Goal: Task Accomplishment & Management: Use online tool/utility

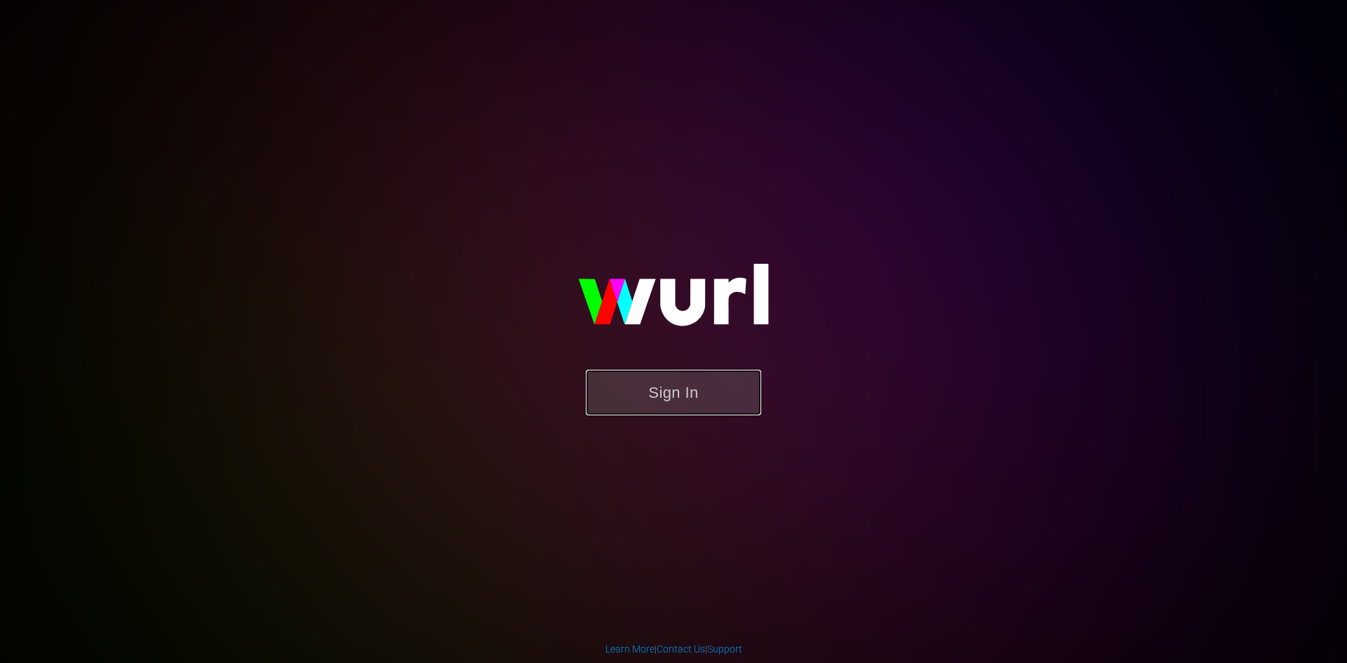
click at [675, 387] on button "Sign In" at bounding box center [673, 393] width 175 height 46
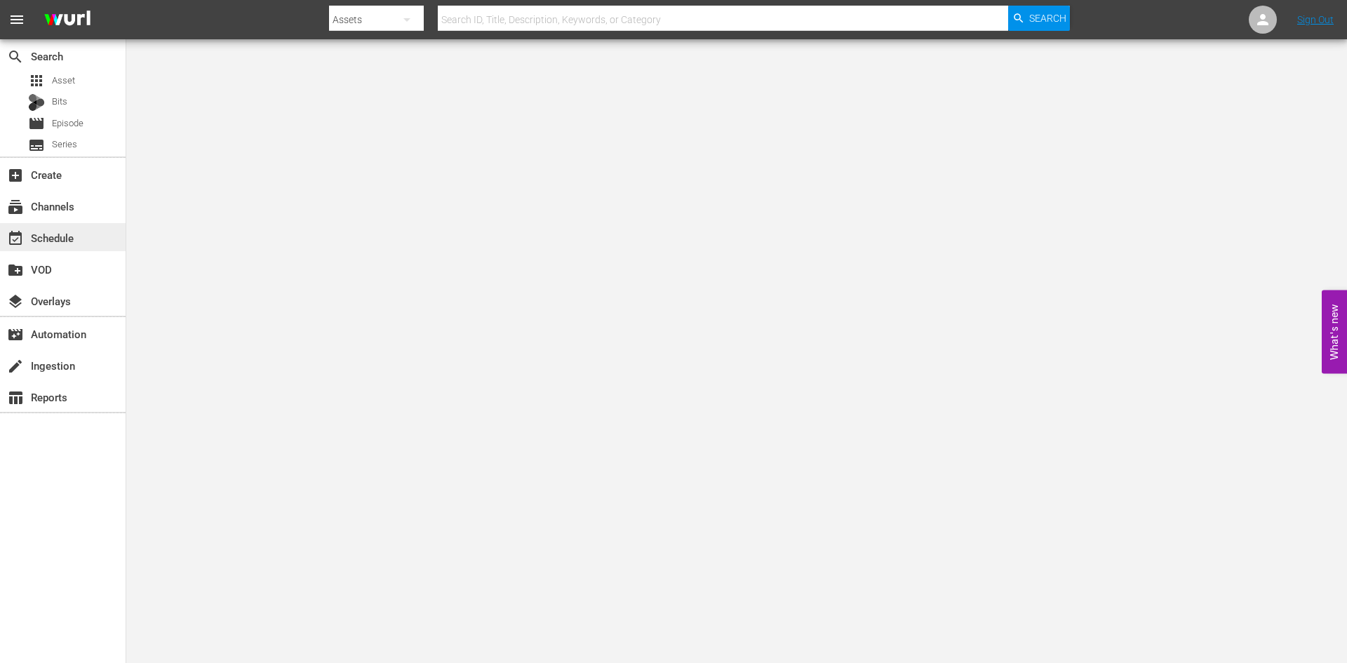
click at [35, 233] on div "event_available Schedule" at bounding box center [39, 235] width 79 height 13
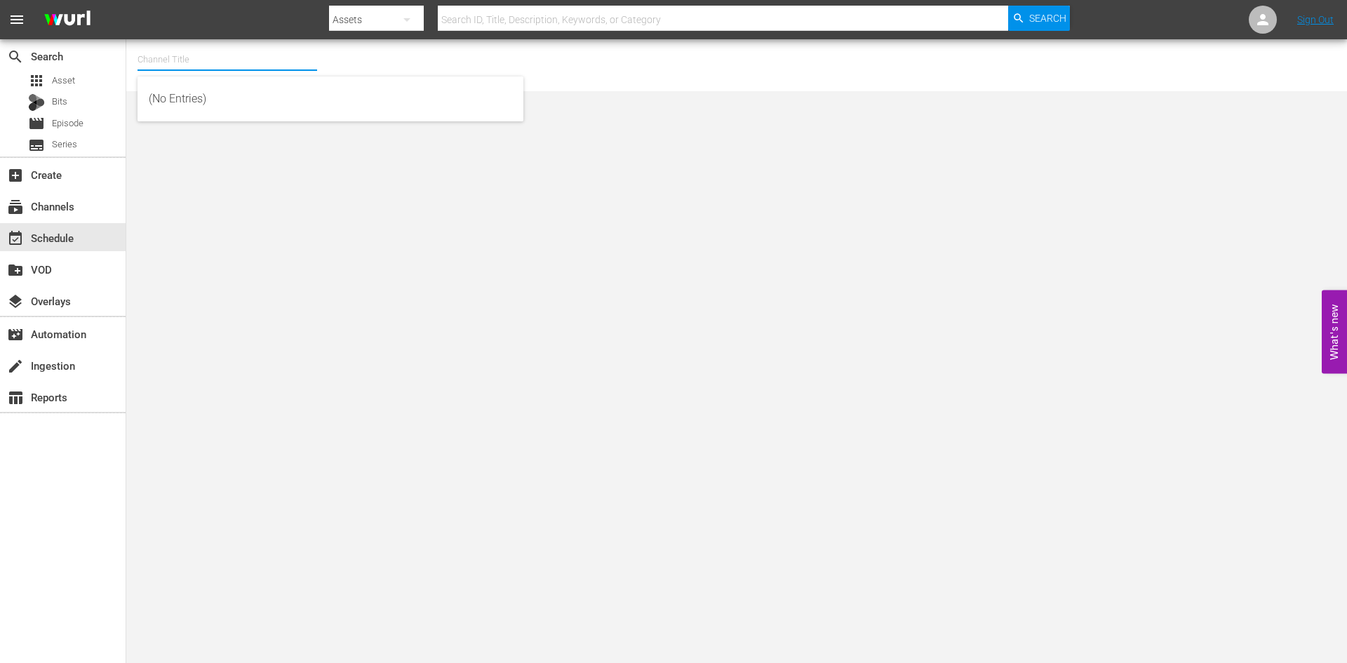
click at [187, 60] on input "text" at bounding box center [227, 60] width 180 height 34
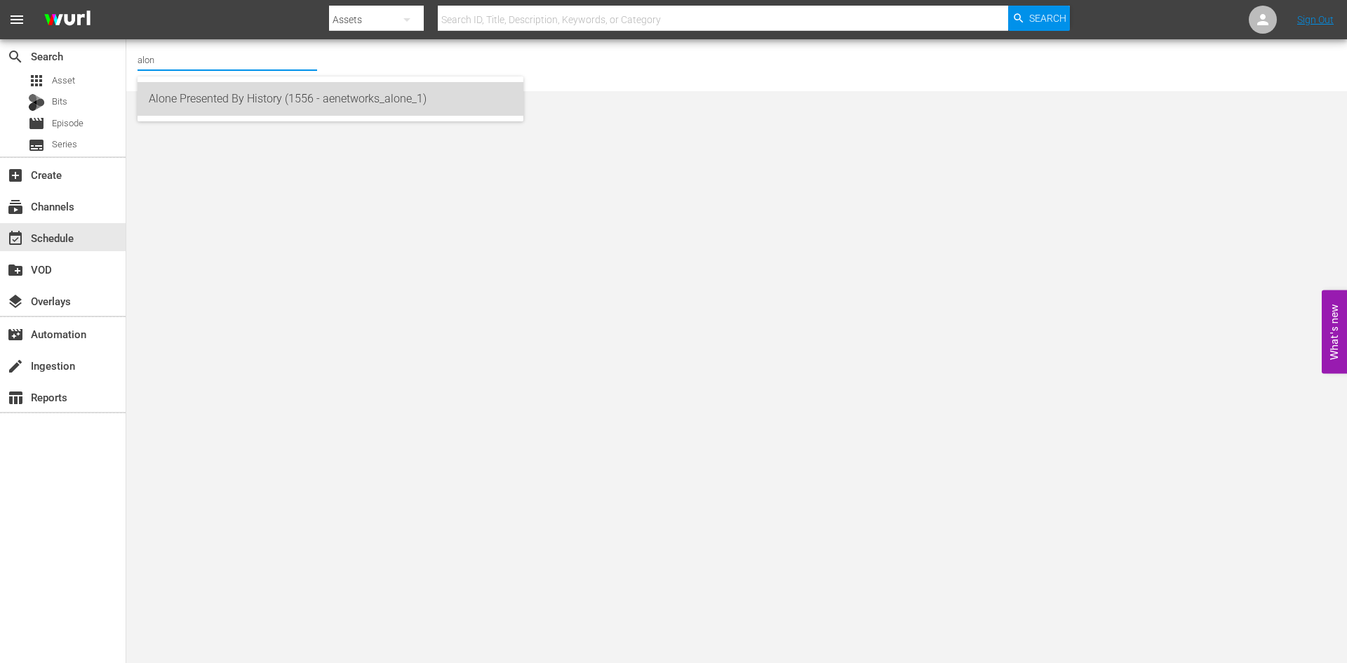
click at [182, 97] on div "Alone Presented By History (1556 - aenetworks_alone_1)" at bounding box center [330, 99] width 363 height 34
type input "Alone Presented By History (1556 - aenetworks_alone_1)"
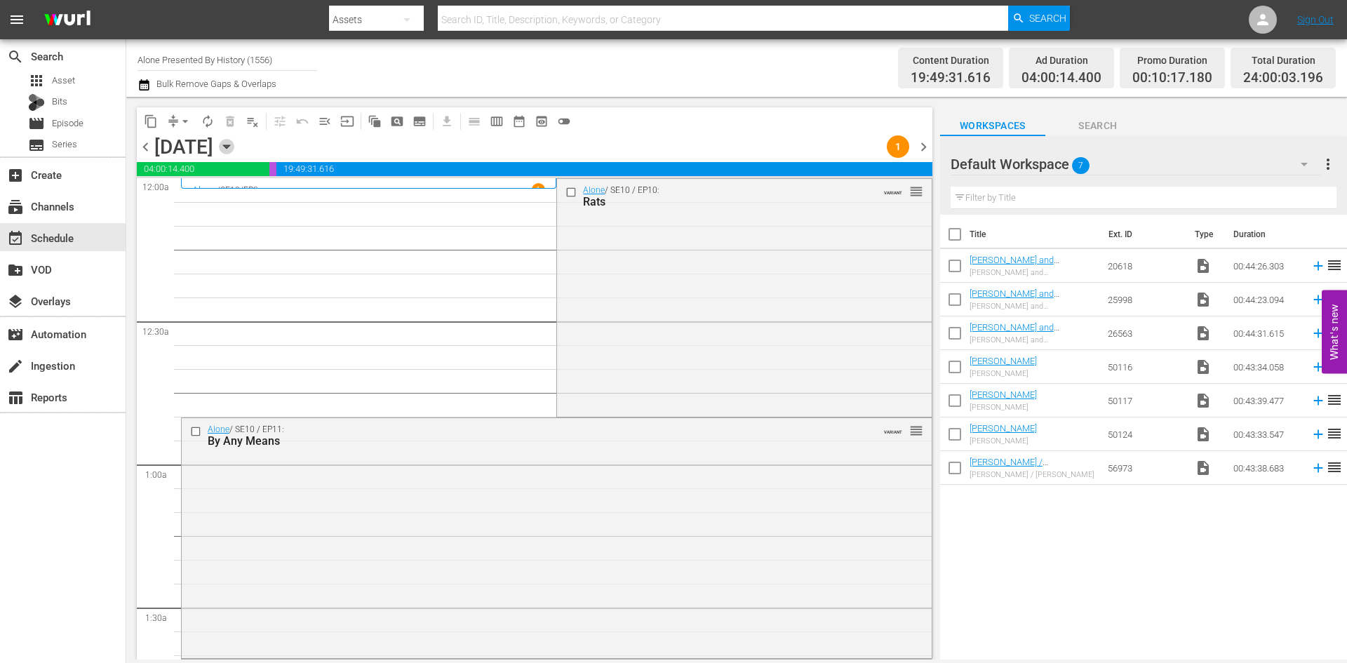
click at [234, 146] on icon "button" at bounding box center [226, 146] width 15 height 15
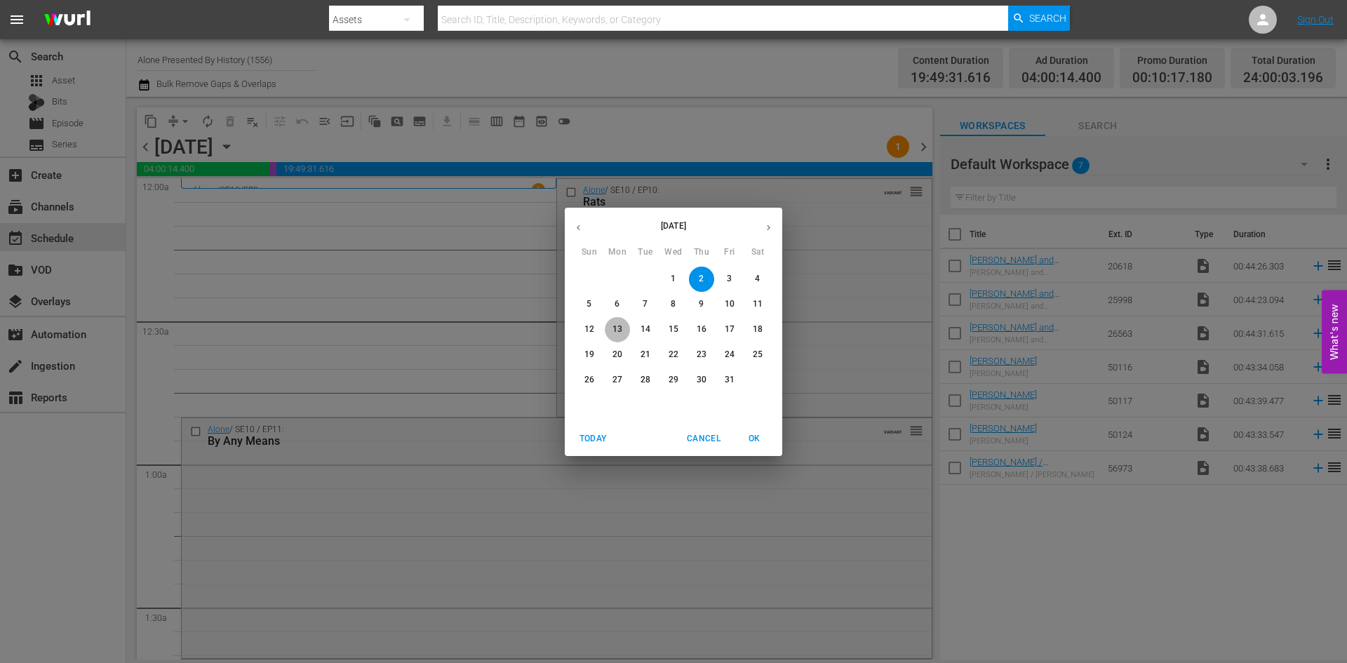
click at [616, 330] on p "13" at bounding box center [617, 329] width 10 height 12
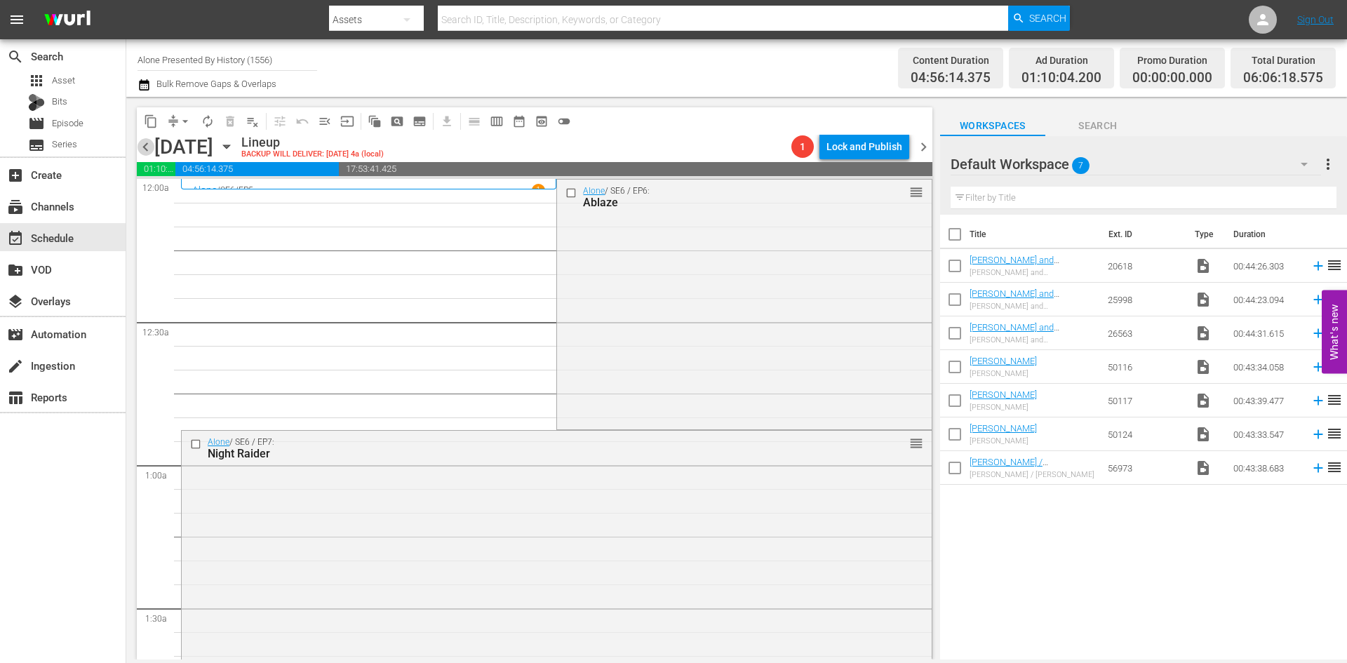
click at [146, 147] on span "chevron_left" at bounding box center [146, 147] width 18 height 18
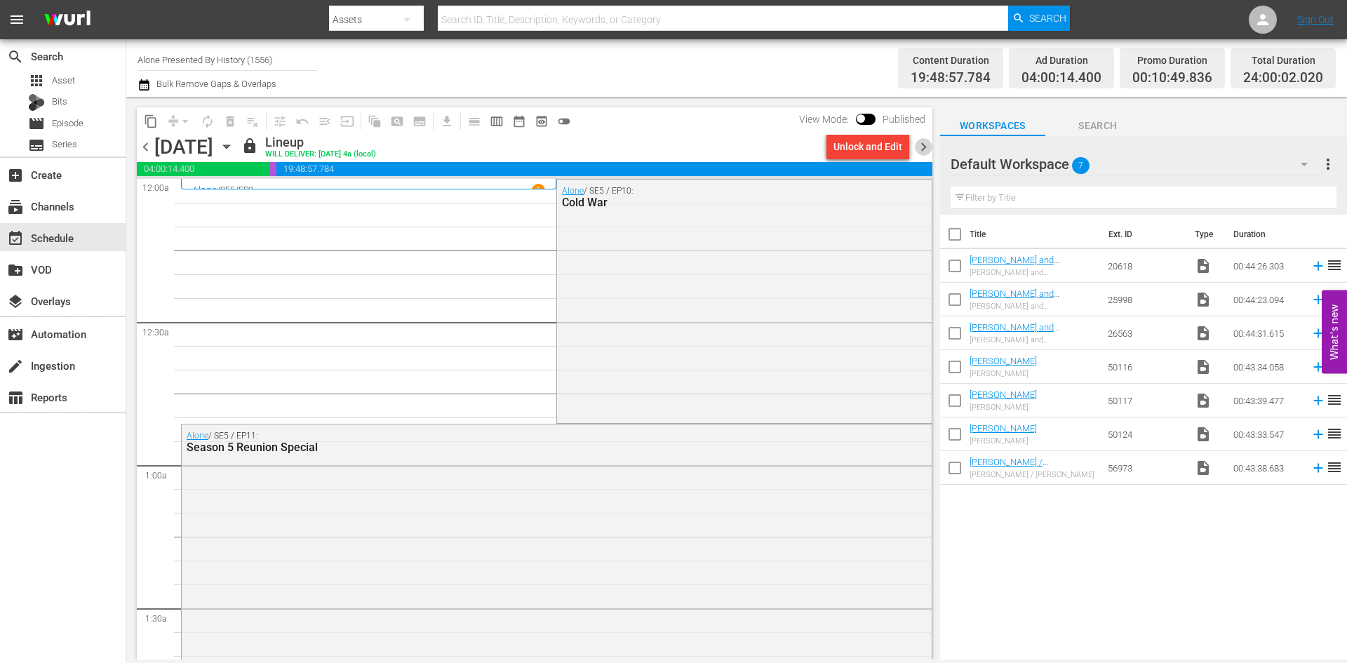
click at [925, 147] on span "chevron_right" at bounding box center [924, 147] width 18 height 18
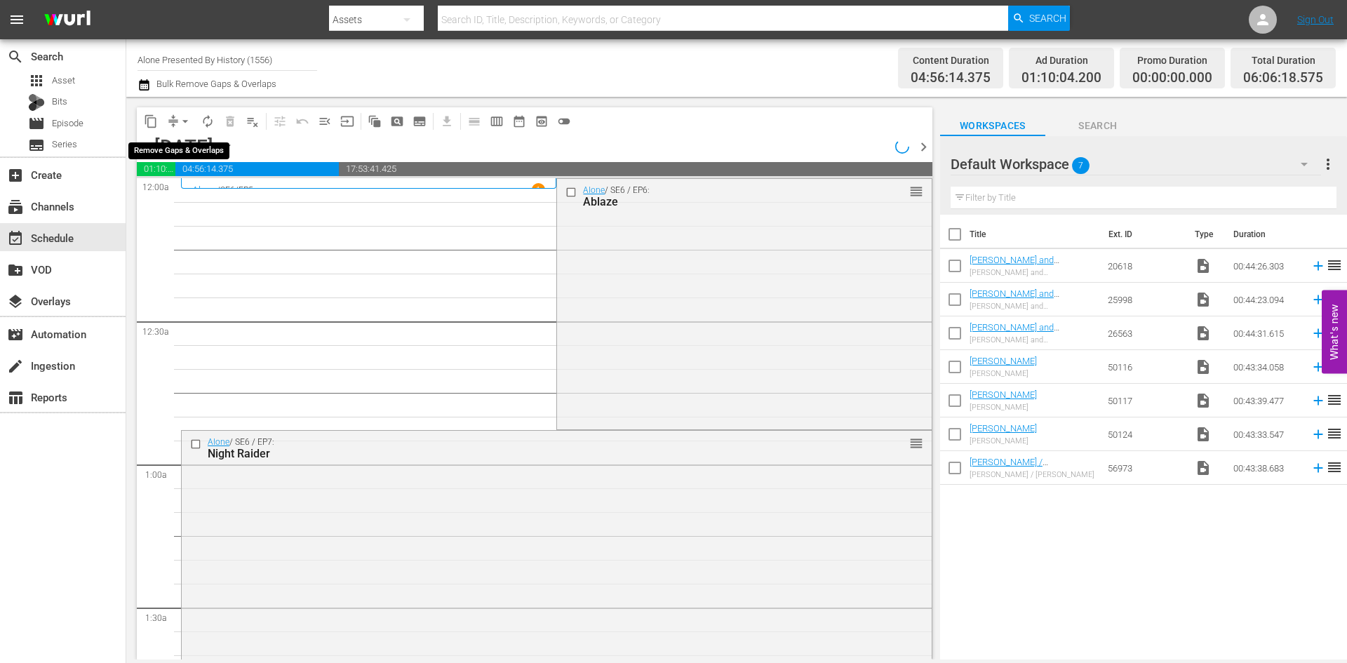
click at [184, 118] on span "arrow_drop_down" at bounding box center [185, 121] width 14 height 14
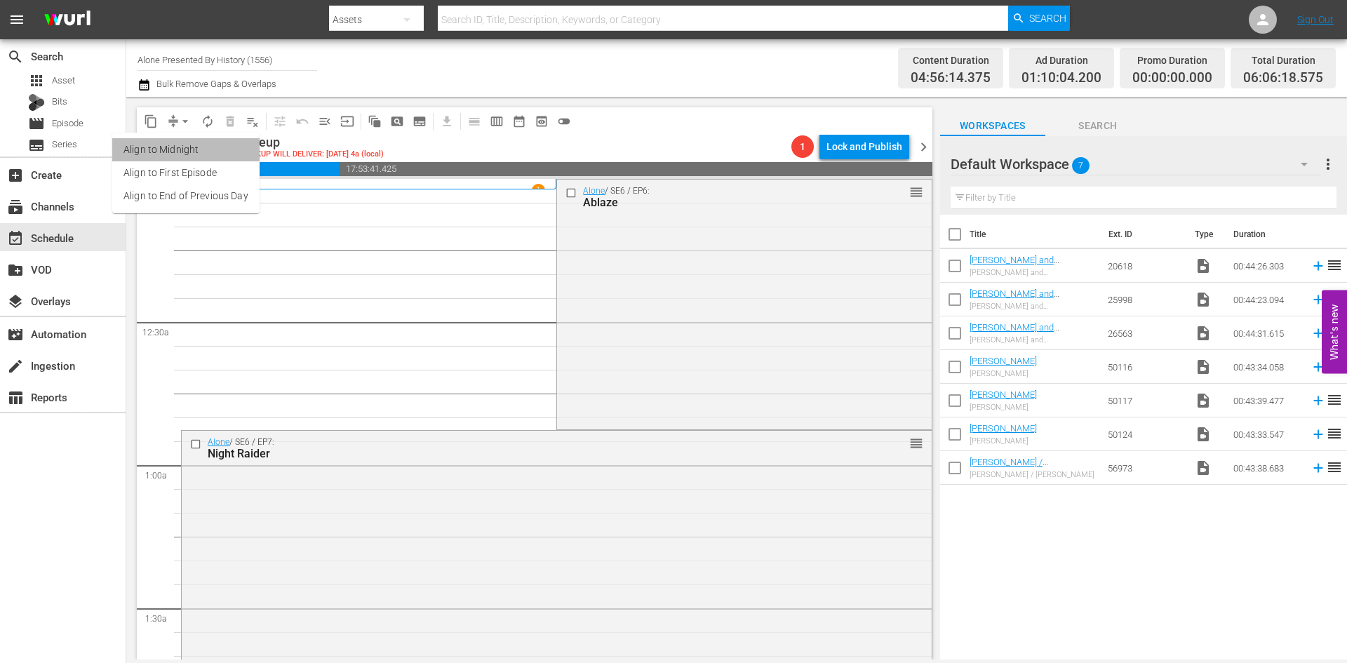
click at [190, 150] on li "Align to Midnight" at bounding box center [185, 149] width 147 height 23
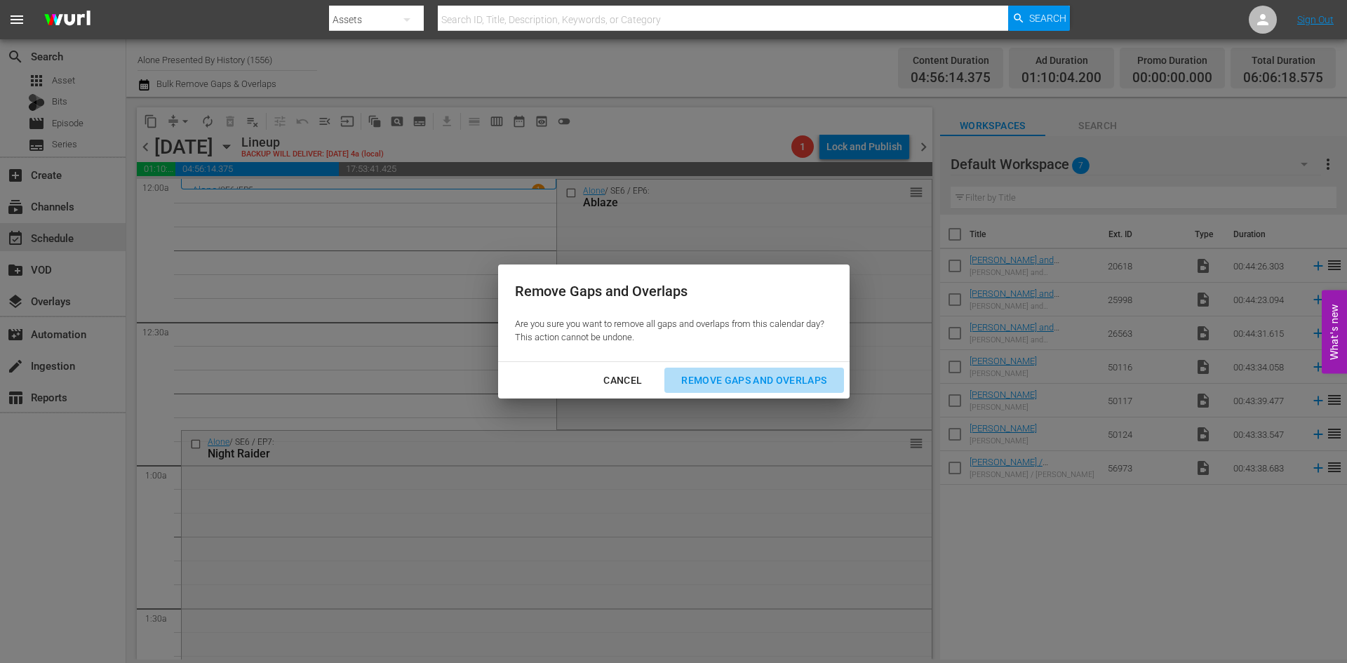
click at [745, 383] on div "Remove Gaps and Overlaps" at bounding box center [754, 381] width 168 height 18
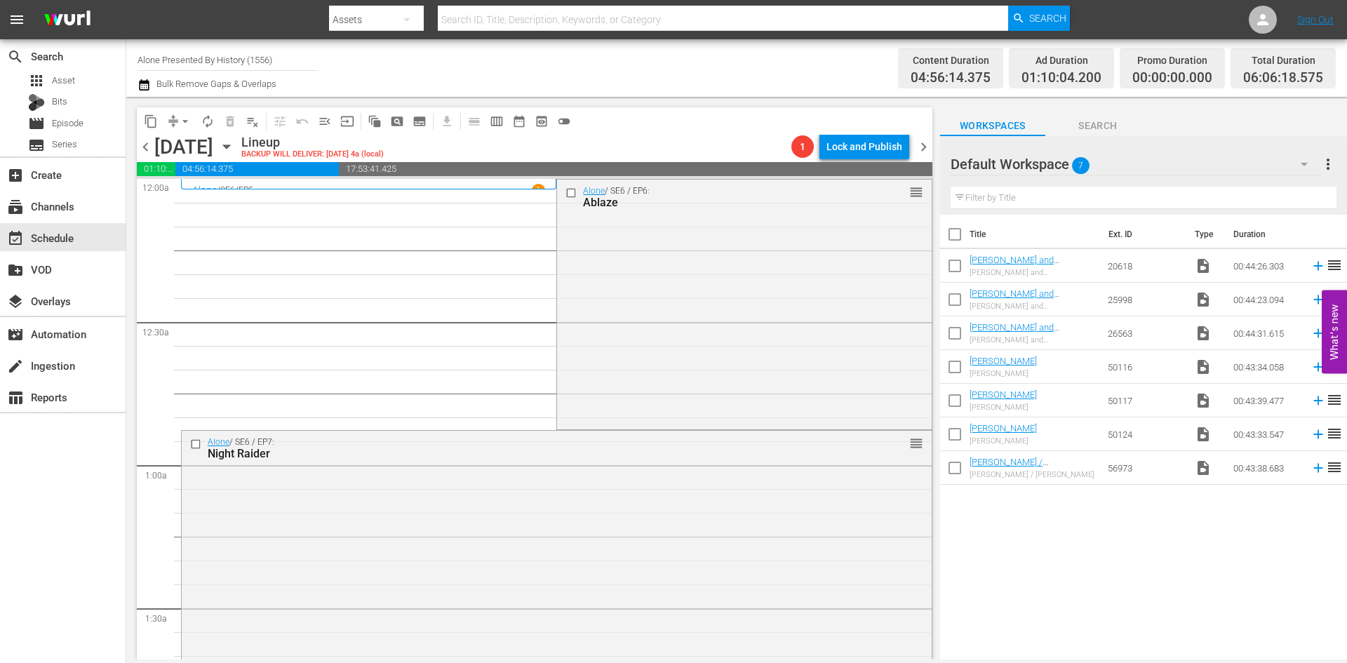
click at [599, 332] on div "Alone / SE6 / EP6: Ablaze reorder" at bounding box center [744, 303] width 374 height 247
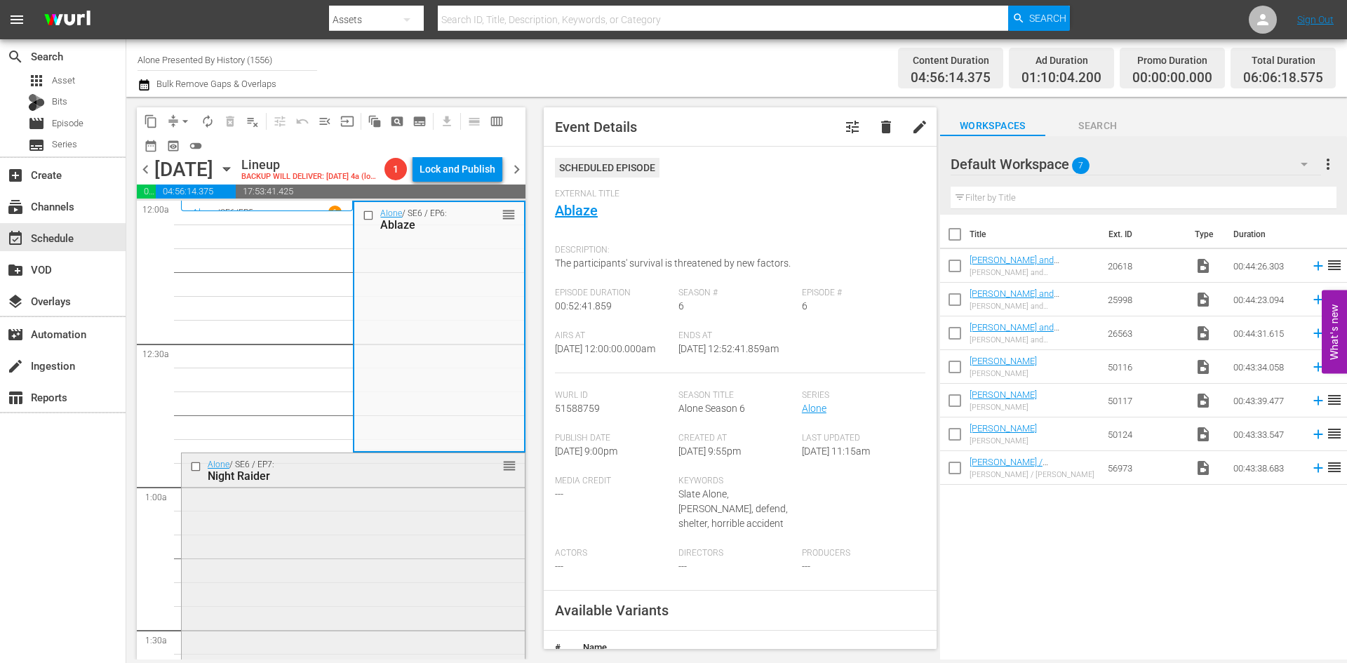
click at [443, 497] on div "Alone / SE6 / EP7: Night Raider reorder" at bounding box center [353, 576] width 343 height 246
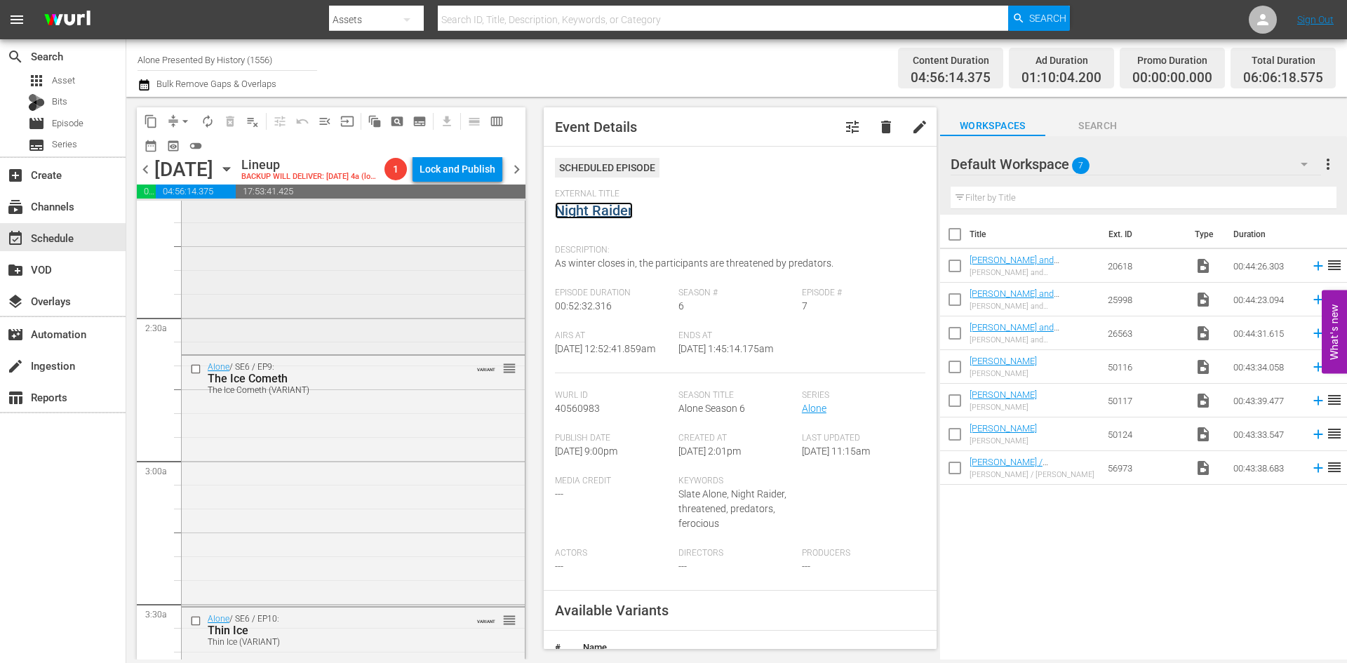
scroll to position [631, 0]
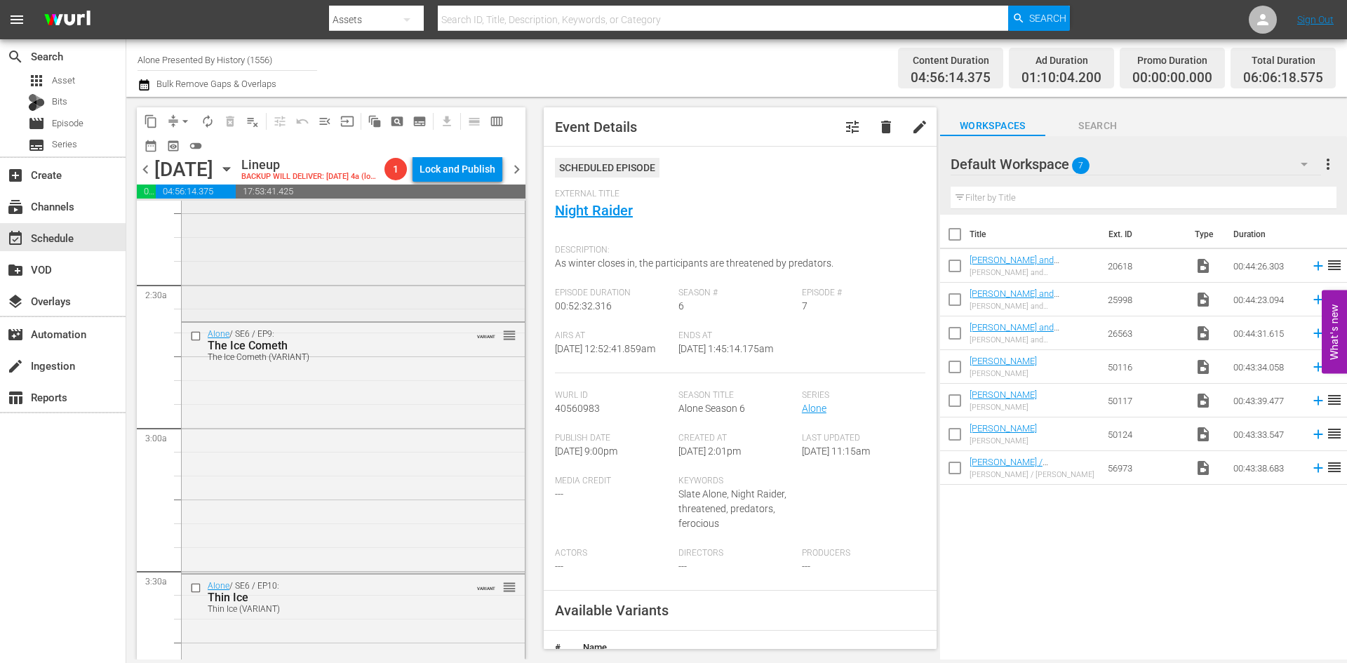
click at [446, 286] on div "Alone / SE6 / EP8: Out Cold Out Cold (VARIANT) VARIANT reorder" at bounding box center [353, 195] width 343 height 246
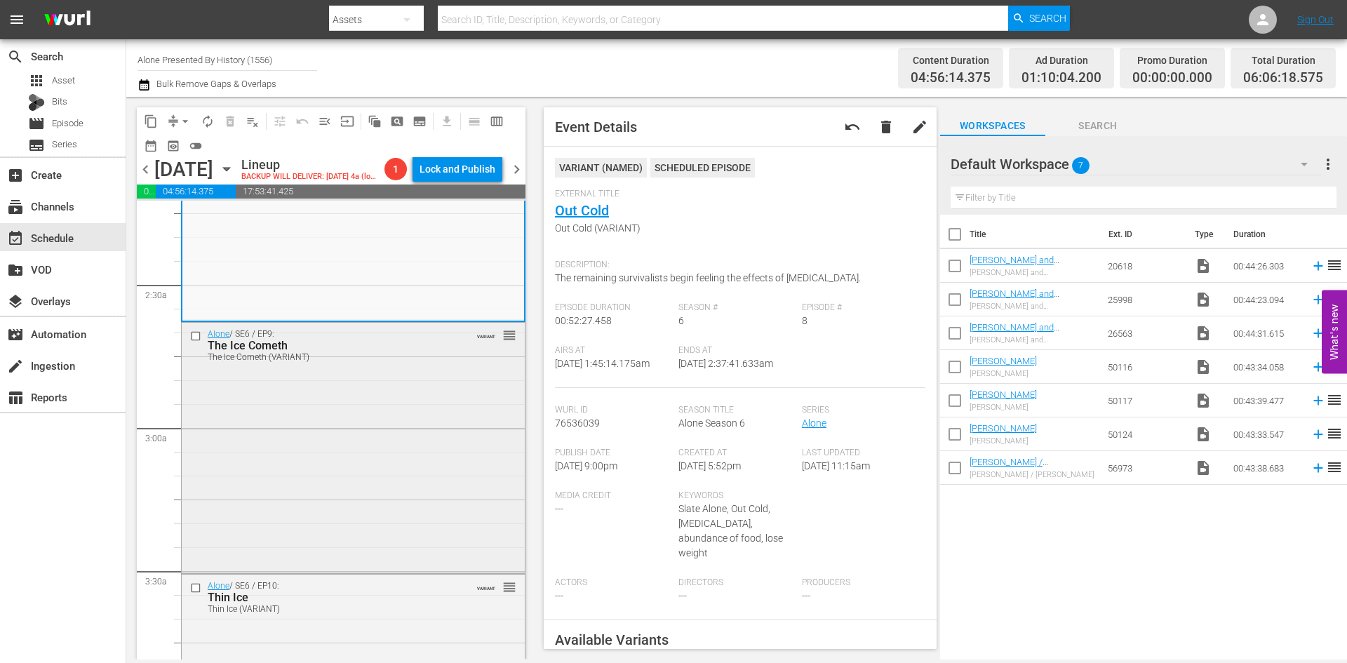
click at [437, 435] on div "Alone / SE6 / EP9: The Ice Cometh The Ice Cometh (VARIANT) VARIANT reorder" at bounding box center [353, 447] width 343 height 248
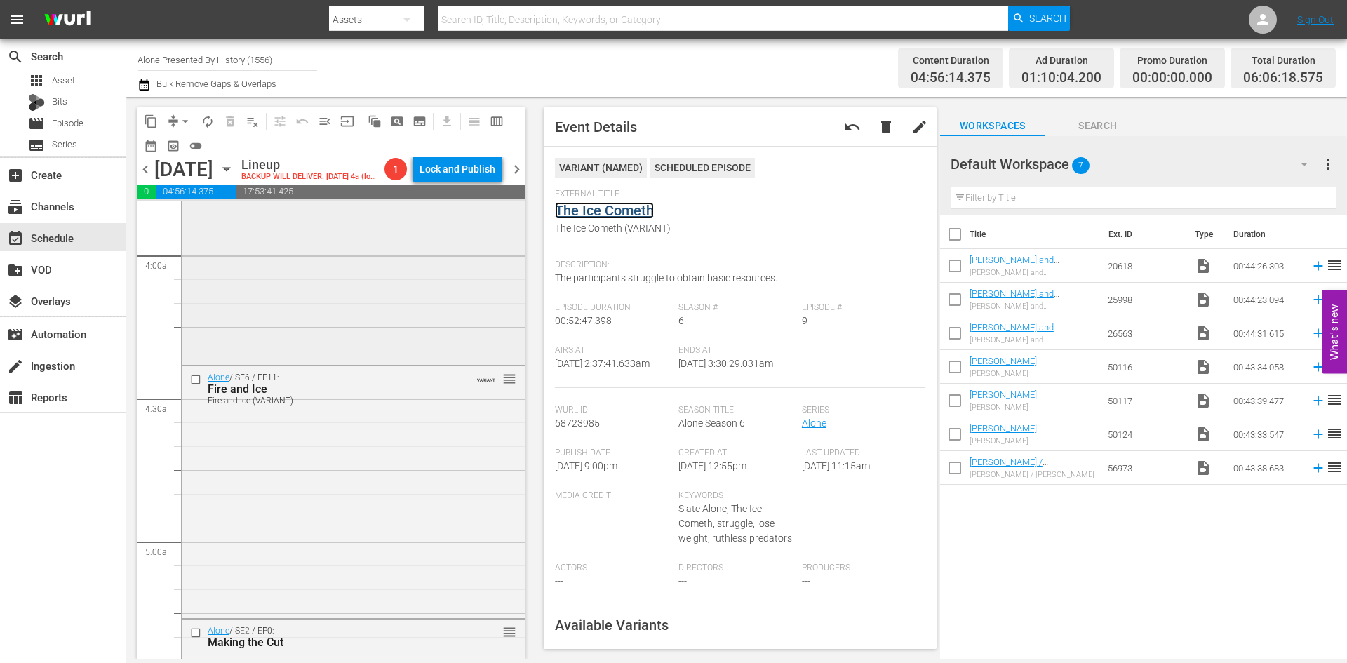
scroll to position [1122, 0]
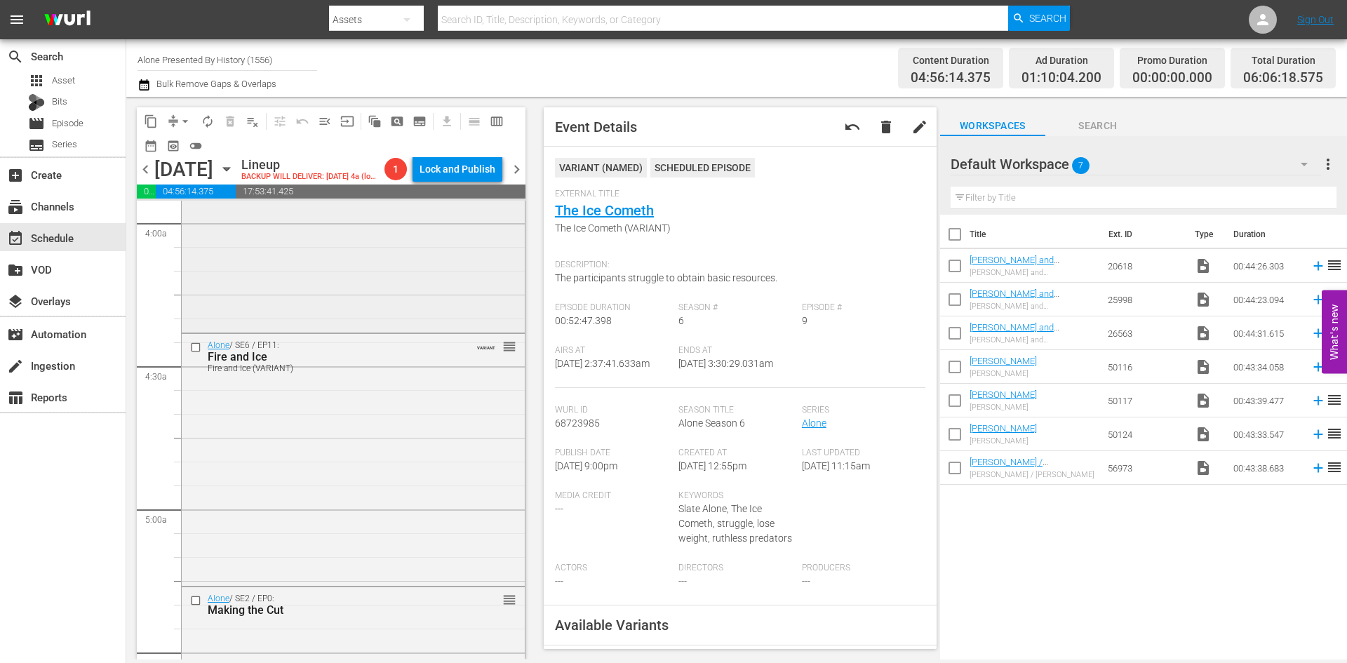
click at [448, 285] on div "Alone / SE6 / EP10: Thin Ice Thin Ice (VARIANT) VARIANT reorder" at bounding box center [353, 206] width 343 height 246
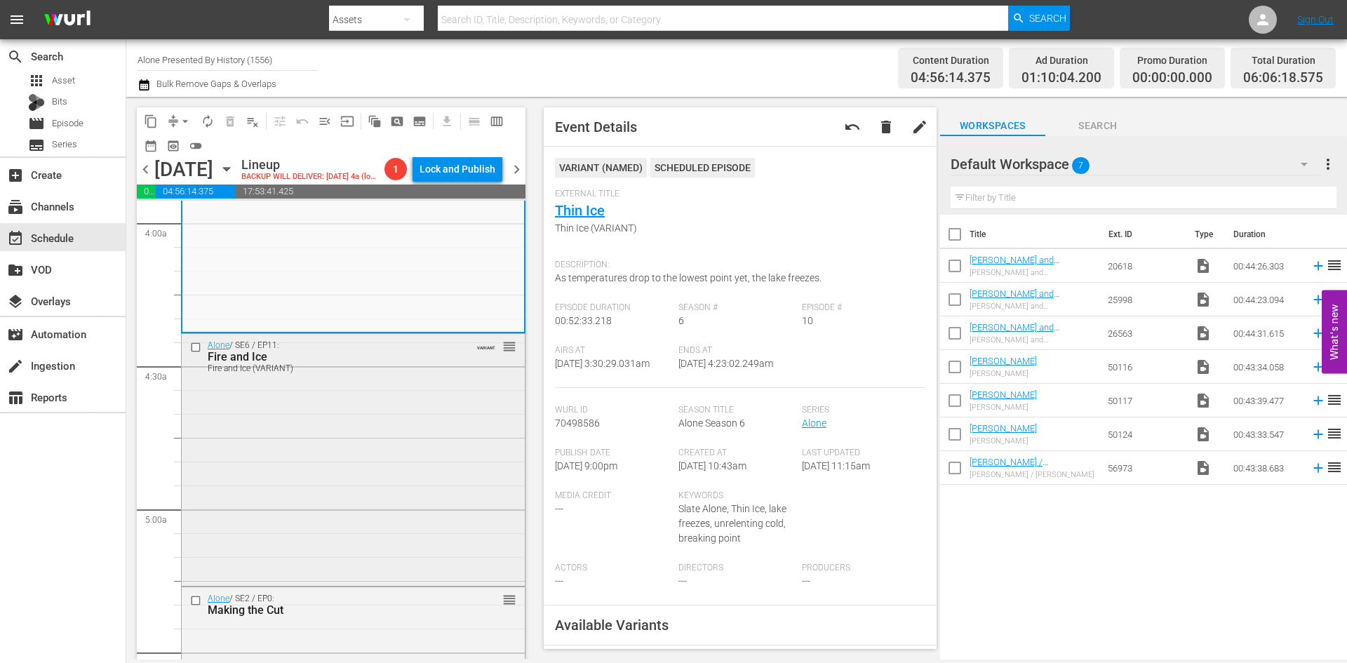
click at [441, 435] on div "Alone / SE6 / EP11: Fire and Ice Fire and Ice (VARIANT) VARIANT reorder" at bounding box center [353, 458] width 343 height 249
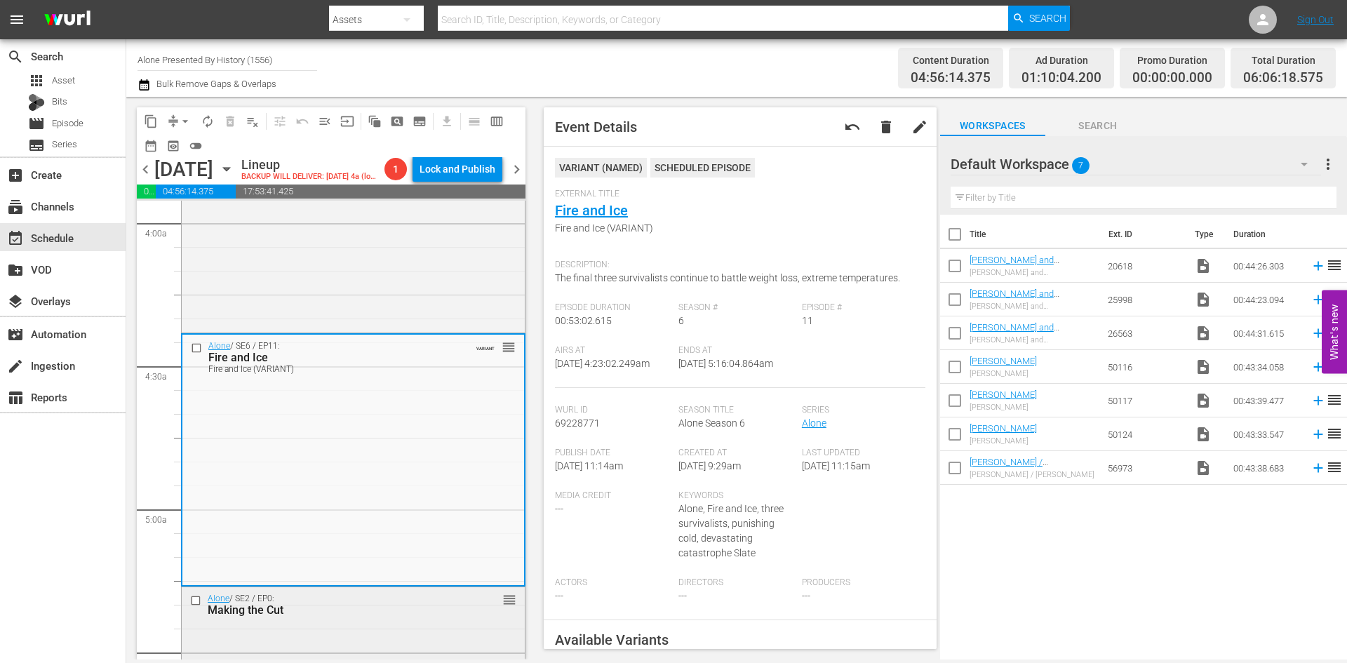
click at [401, 620] on div "Alone / SE2 / EP0: Making the Cut reorder" at bounding box center [353, 604] width 343 height 34
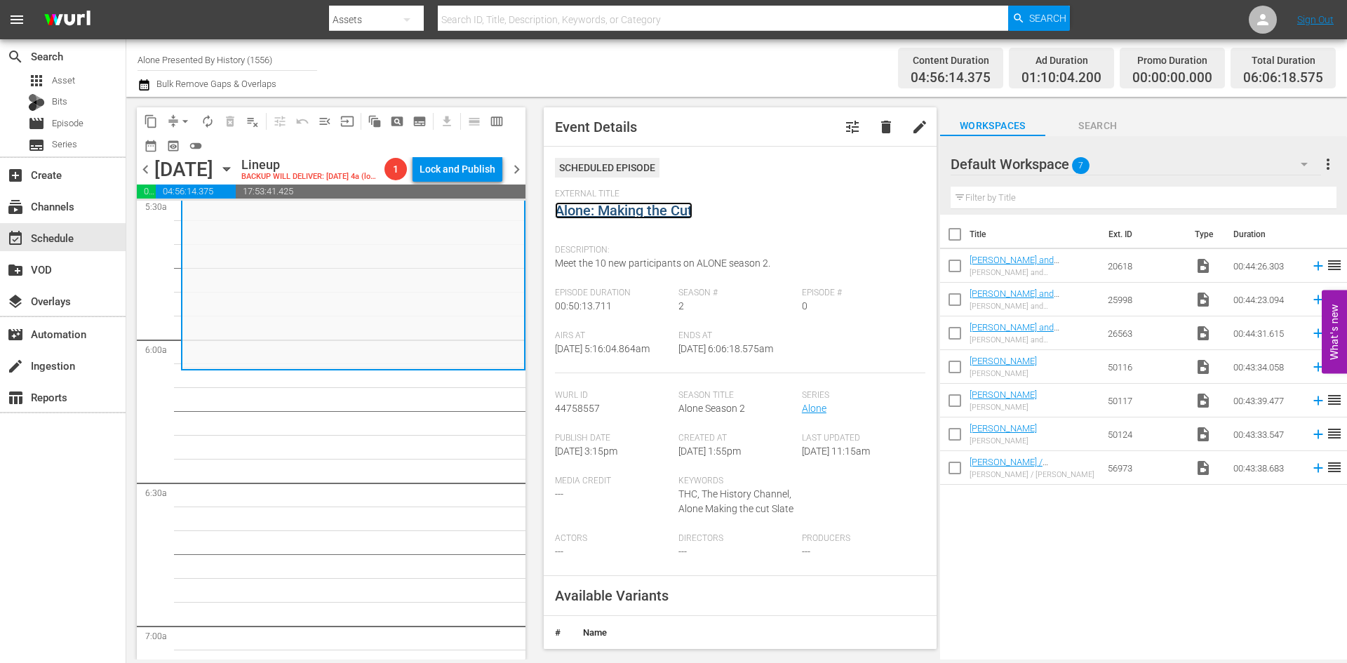
scroll to position [1613, 0]
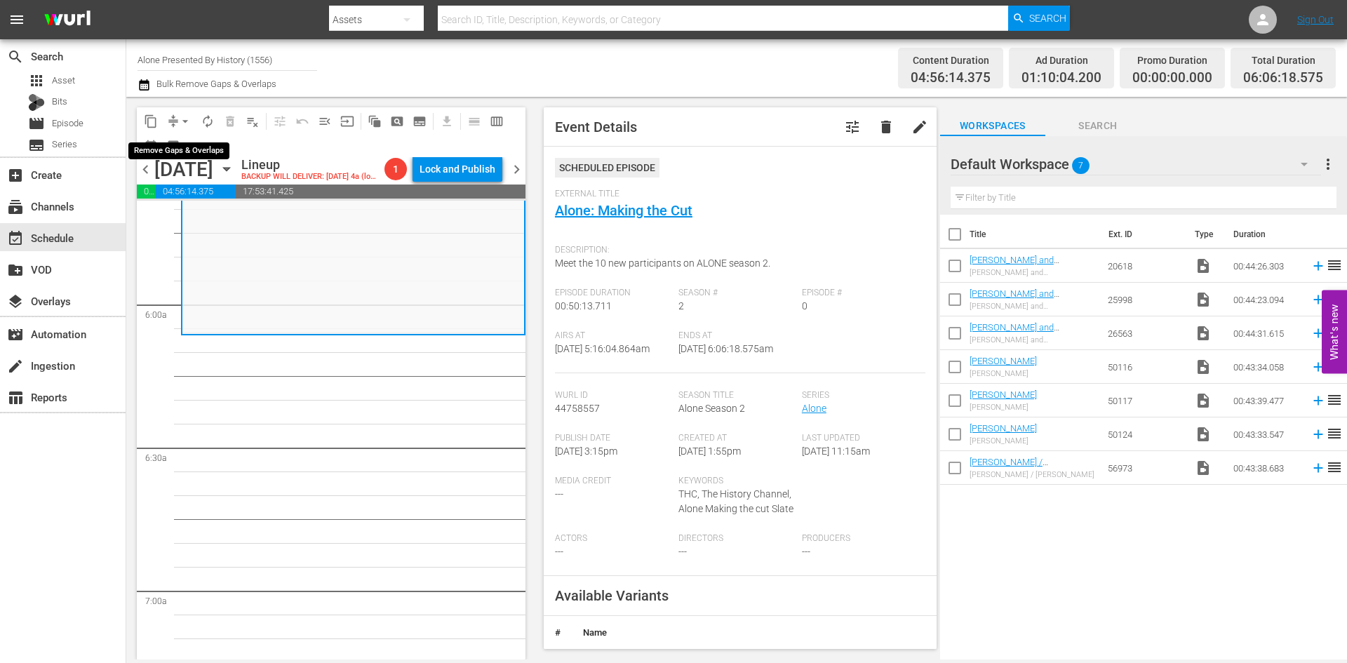
click at [185, 121] on span "arrow_drop_down" at bounding box center [185, 121] width 14 height 14
click at [184, 147] on li "Align to Midnight" at bounding box center [185, 149] width 147 height 23
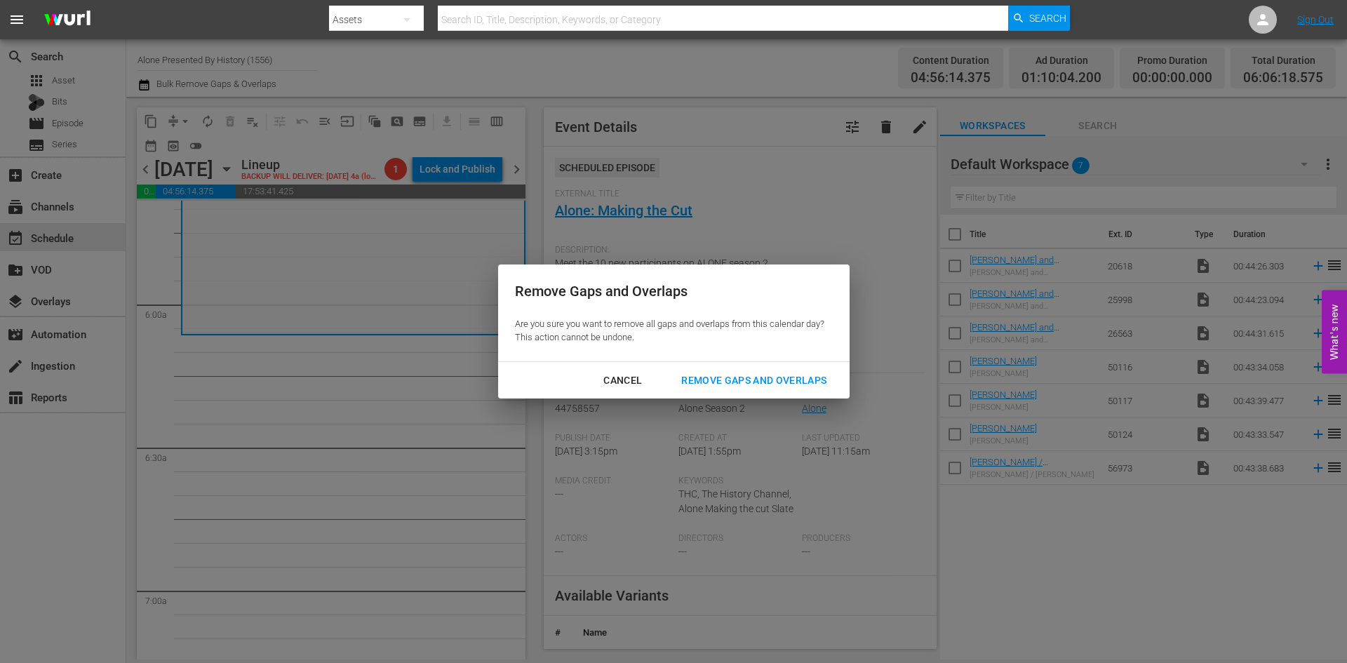
click at [738, 375] on div "Remove Gaps and Overlaps" at bounding box center [754, 381] width 168 height 18
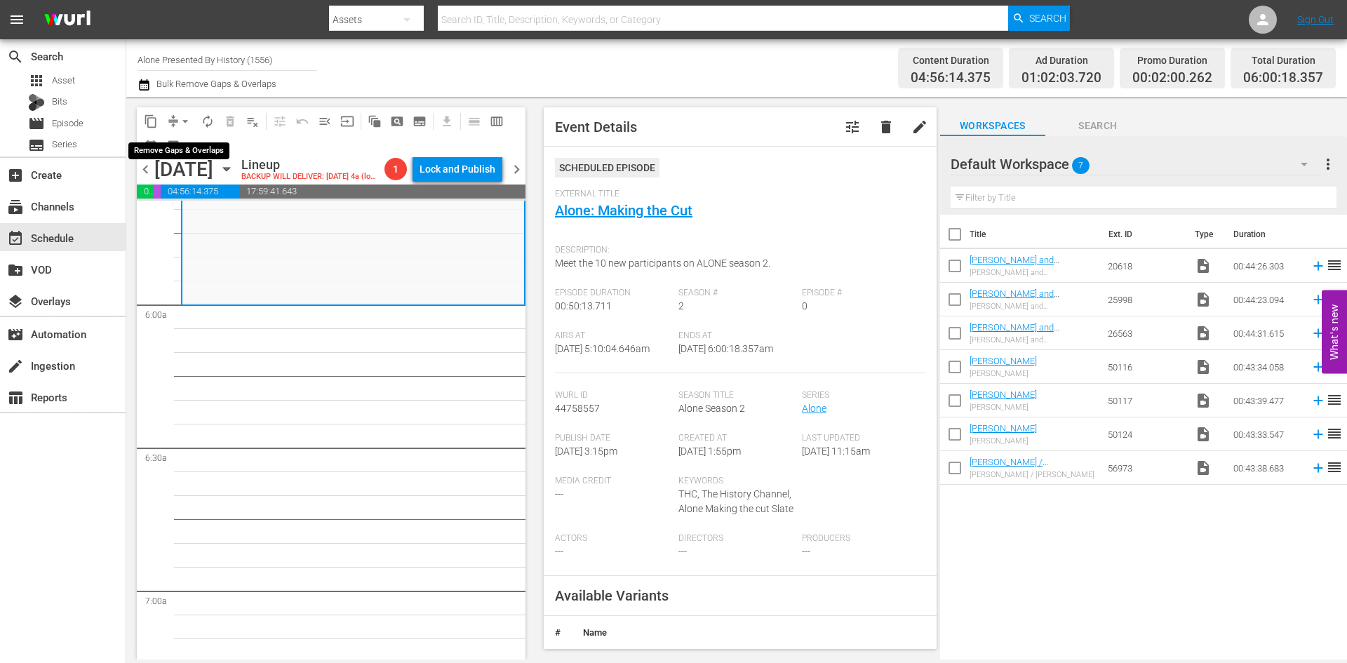
click at [183, 122] on span "arrow_drop_down" at bounding box center [185, 121] width 14 height 14
click at [185, 152] on li "Align to Midnight" at bounding box center [185, 149] width 147 height 23
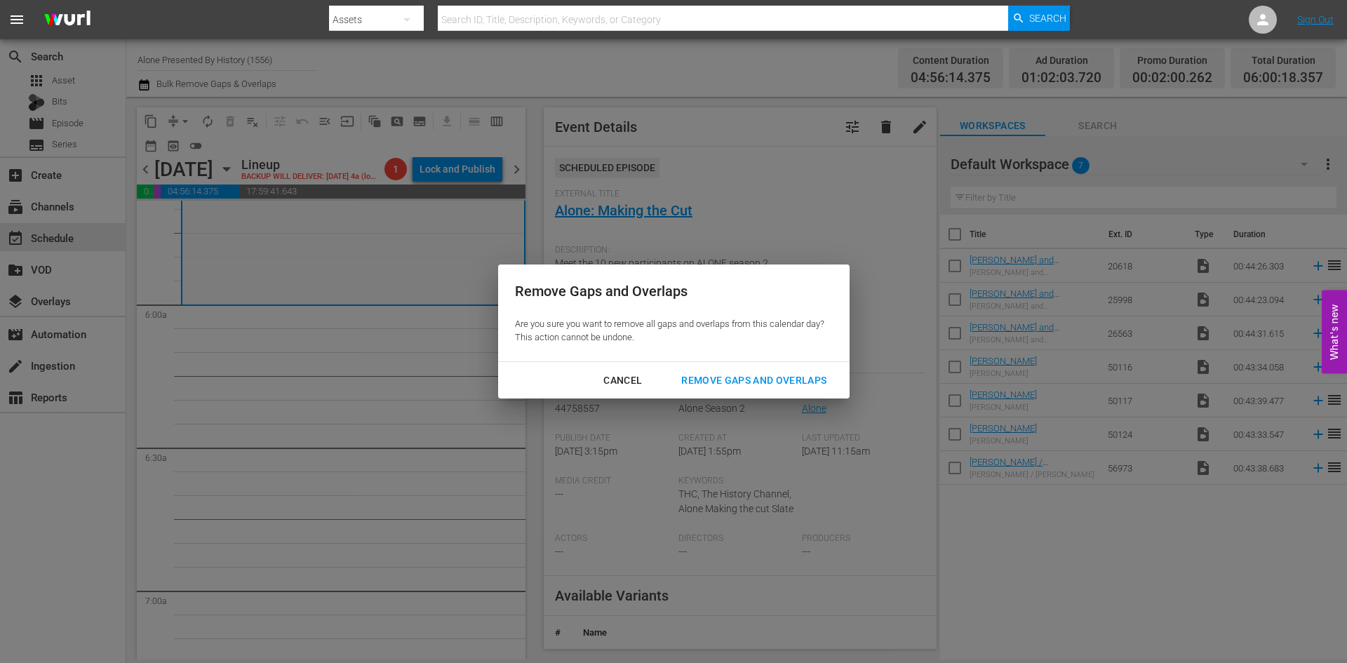
click at [718, 375] on div "Remove Gaps and Overlaps" at bounding box center [754, 381] width 168 height 18
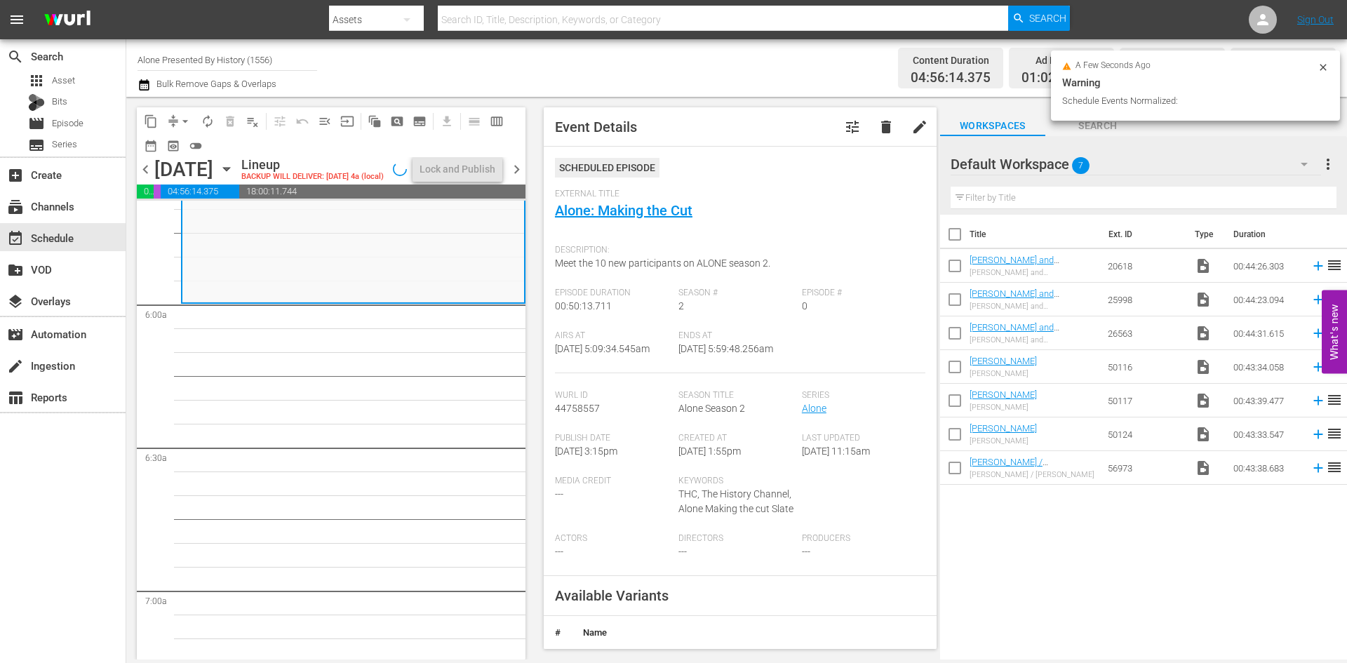
scroll to position [1589, 0]
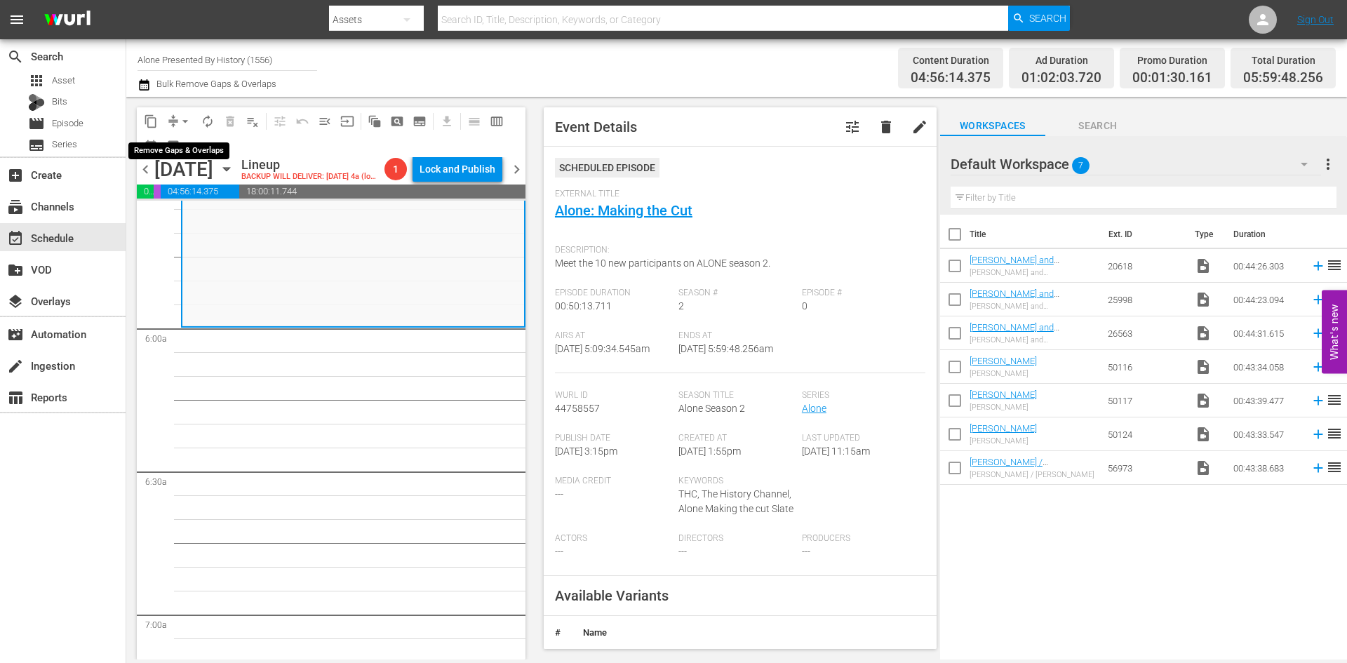
click at [184, 121] on span "arrow_drop_down" at bounding box center [185, 121] width 14 height 14
click at [187, 154] on li "Align to Midnight" at bounding box center [185, 149] width 147 height 23
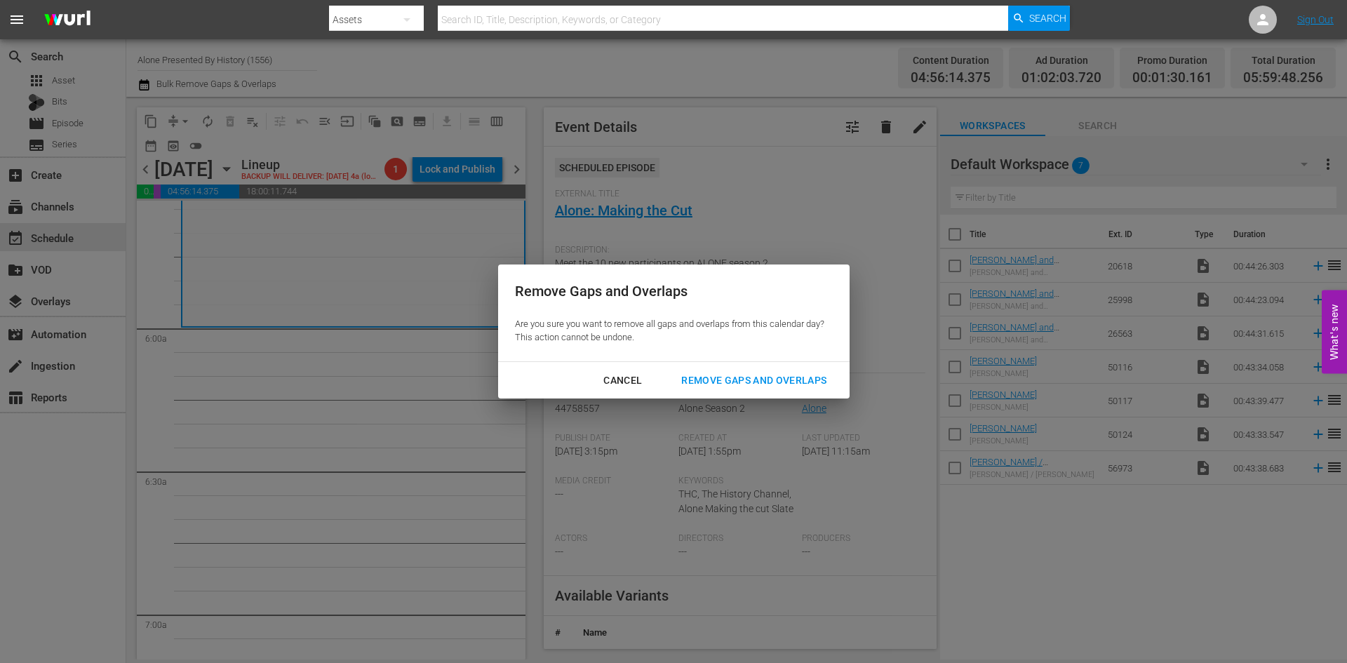
click at [727, 379] on div "Remove Gaps and Overlaps" at bounding box center [754, 381] width 168 height 18
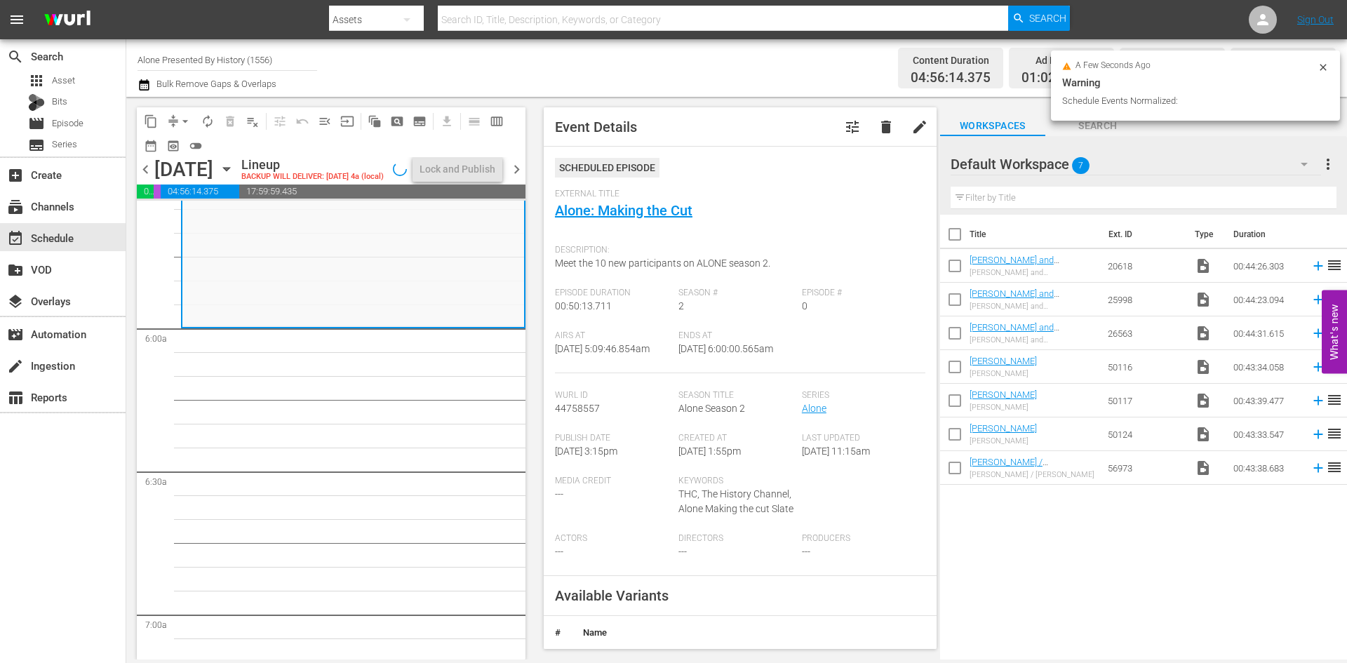
scroll to position [1613, 0]
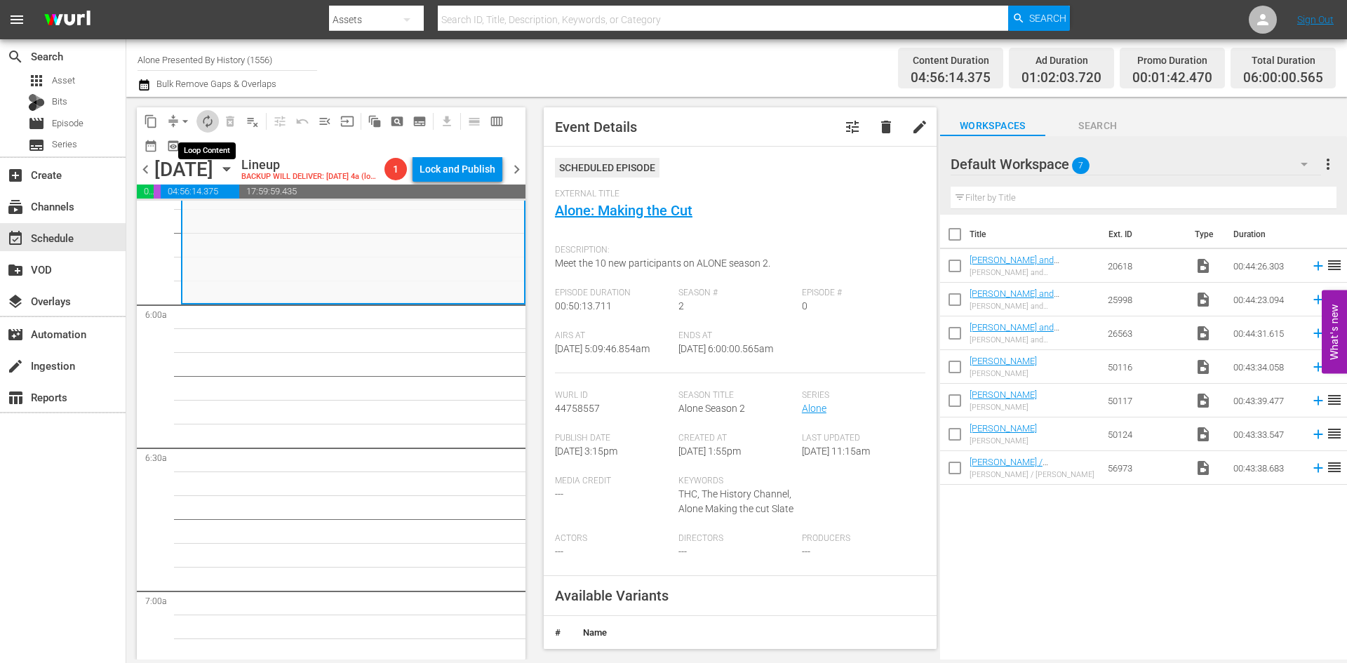
click at [204, 120] on span "autorenew_outlined" at bounding box center [208, 121] width 14 height 14
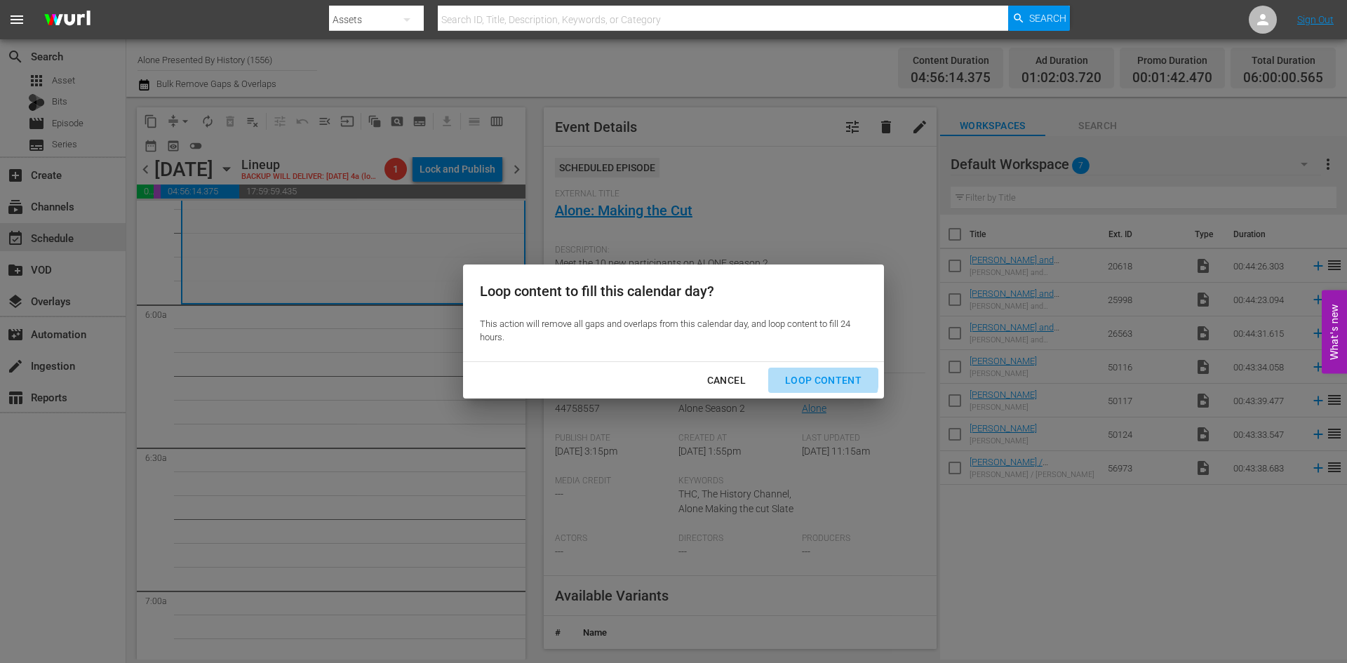
click at [814, 377] on div "Loop Content" at bounding box center [823, 381] width 99 height 18
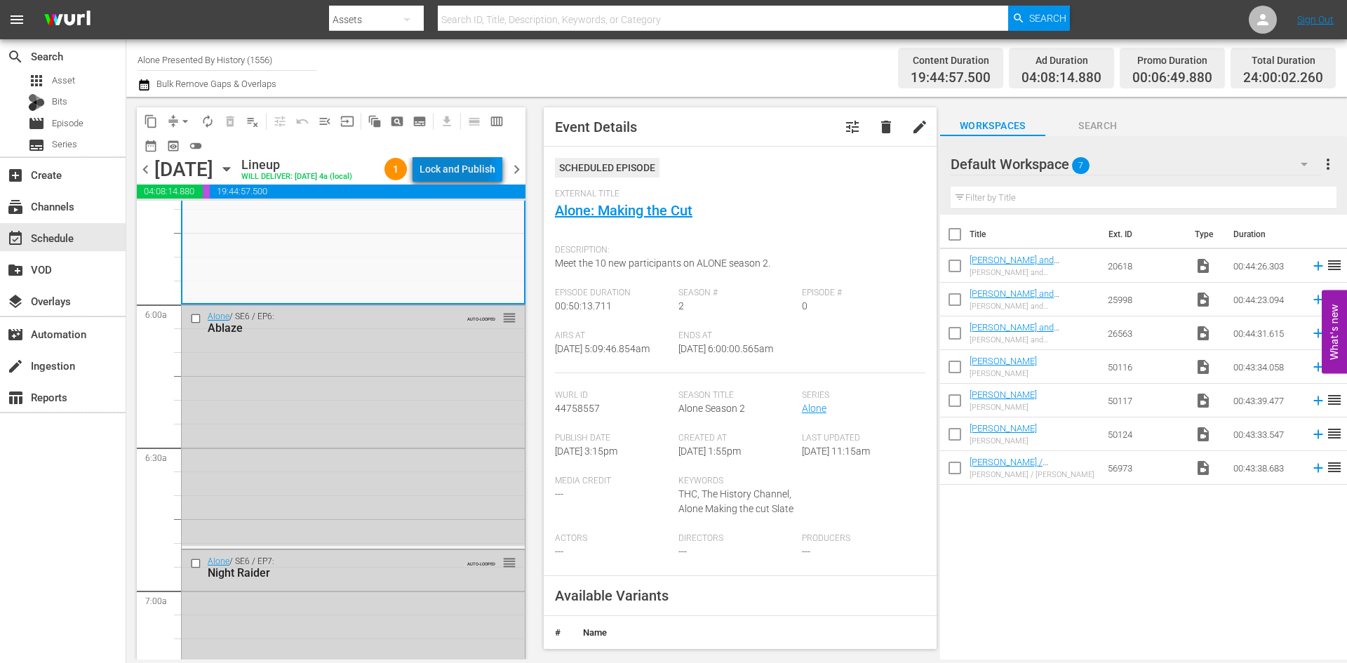
click at [455, 164] on div "Lock and Publish" at bounding box center [457, 168] width 76 height 25
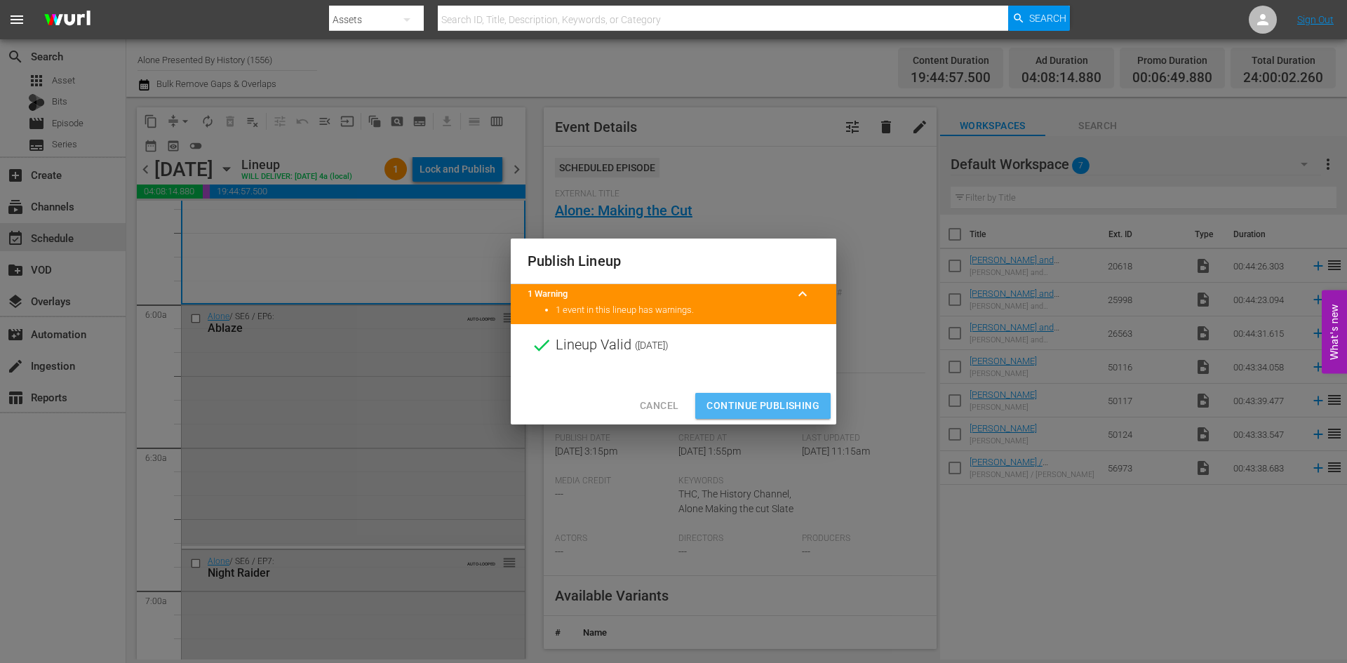
click at [747, 398] on span "Continue Publishing" at bounding box center [762, 406] width 113 height 18
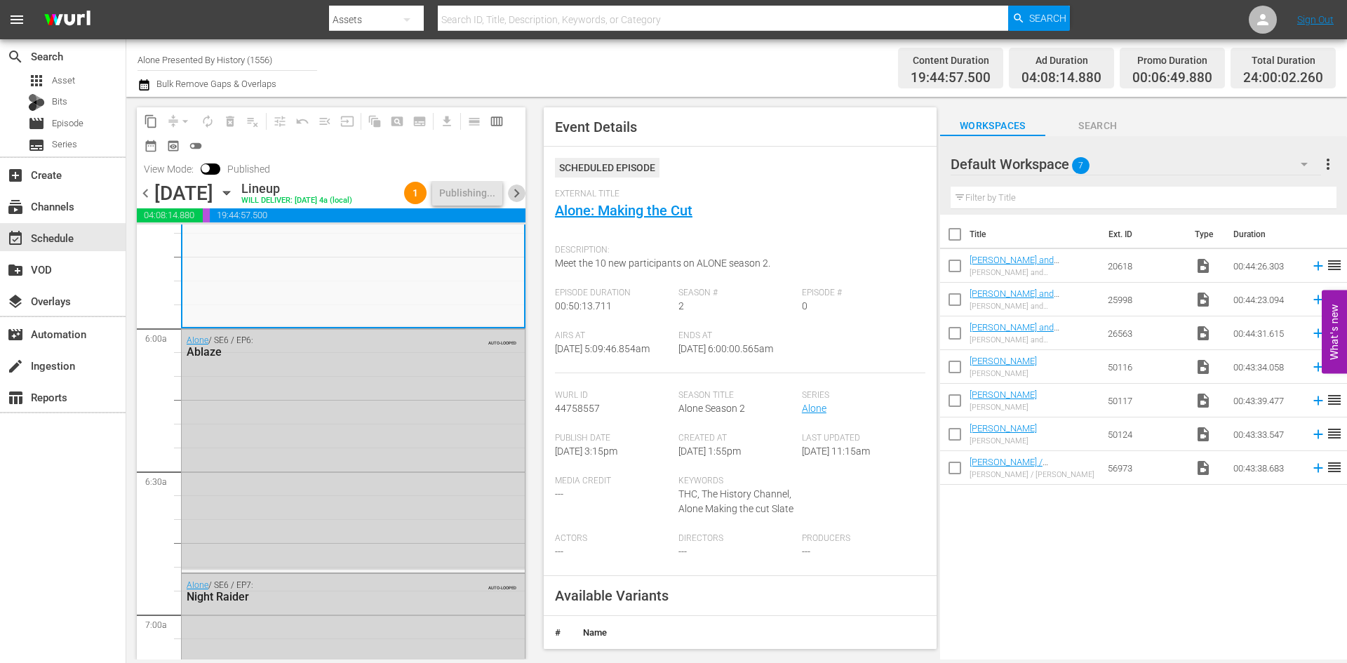
click at [520, 194] on span "chevron_right" at bounding box center [517, 193] width 18 height 18
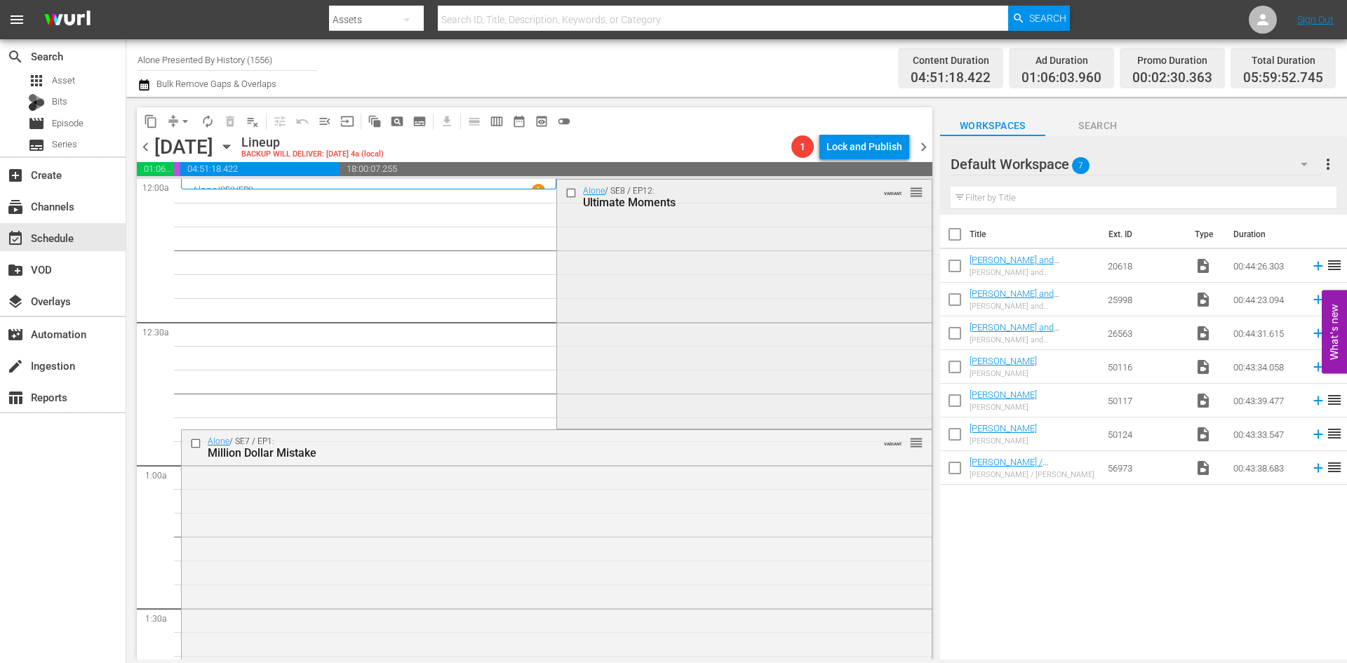
click at [650, 243] on div "Alone / SE8 / EP12: Ultimate Moments VARIANT reorder" at bounding box center [744, 303] width 374 height 246
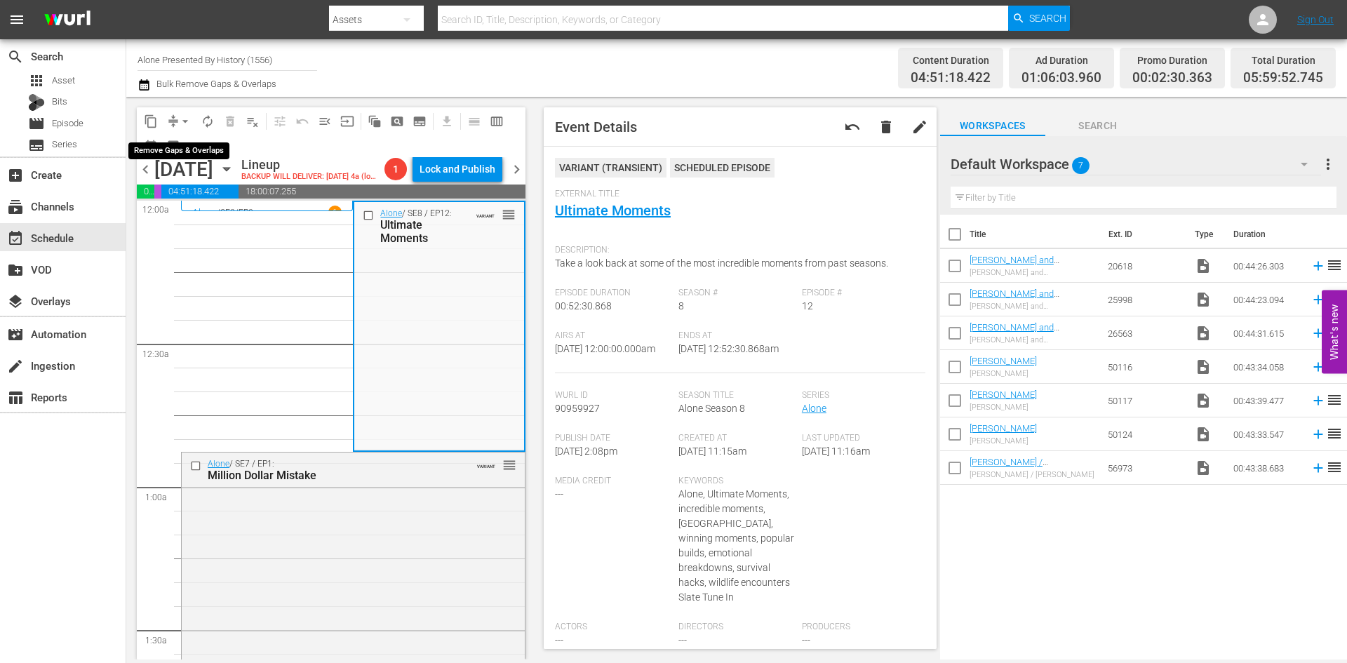
click at [184, 121] on span "arrow_drop_down" at bounding box center [185, 121] width 14 height 14
click at [189, 147] on li "Align to Midnight" at bounding box center [185, 149] width 147 height 23
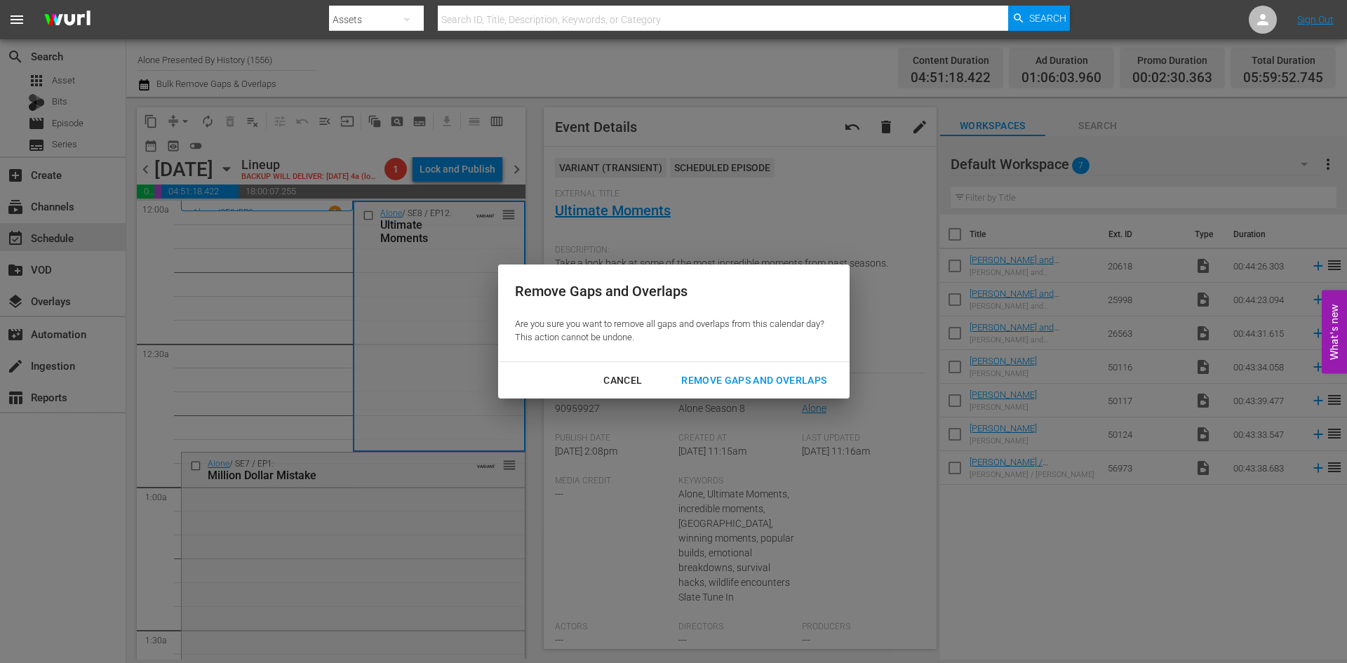
click at [778, 373] on div "Remove Gaps and Overlaps" at bounding box center [754, 381] width 168 height 18
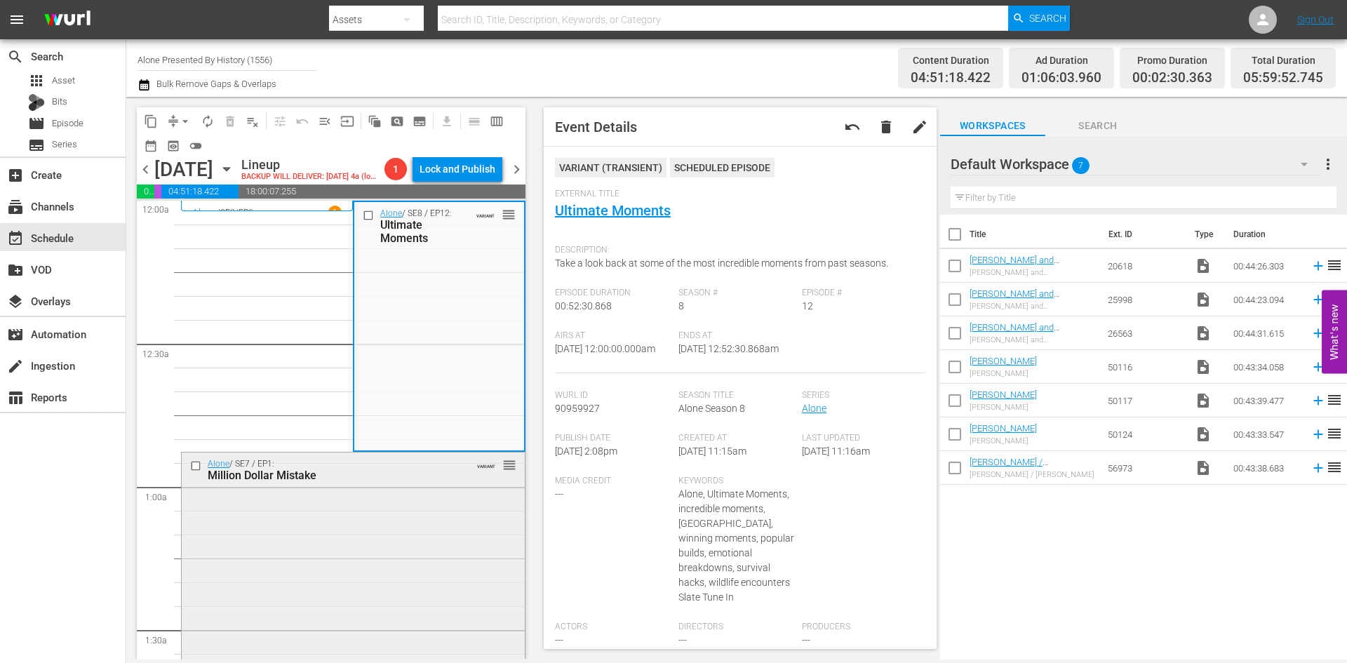
click at [404, 500] on div "Alone / SE7 / EP1: Million Dollar Mistake VARIANT reorder" at bounding box center [353, 633] width 343 height 363
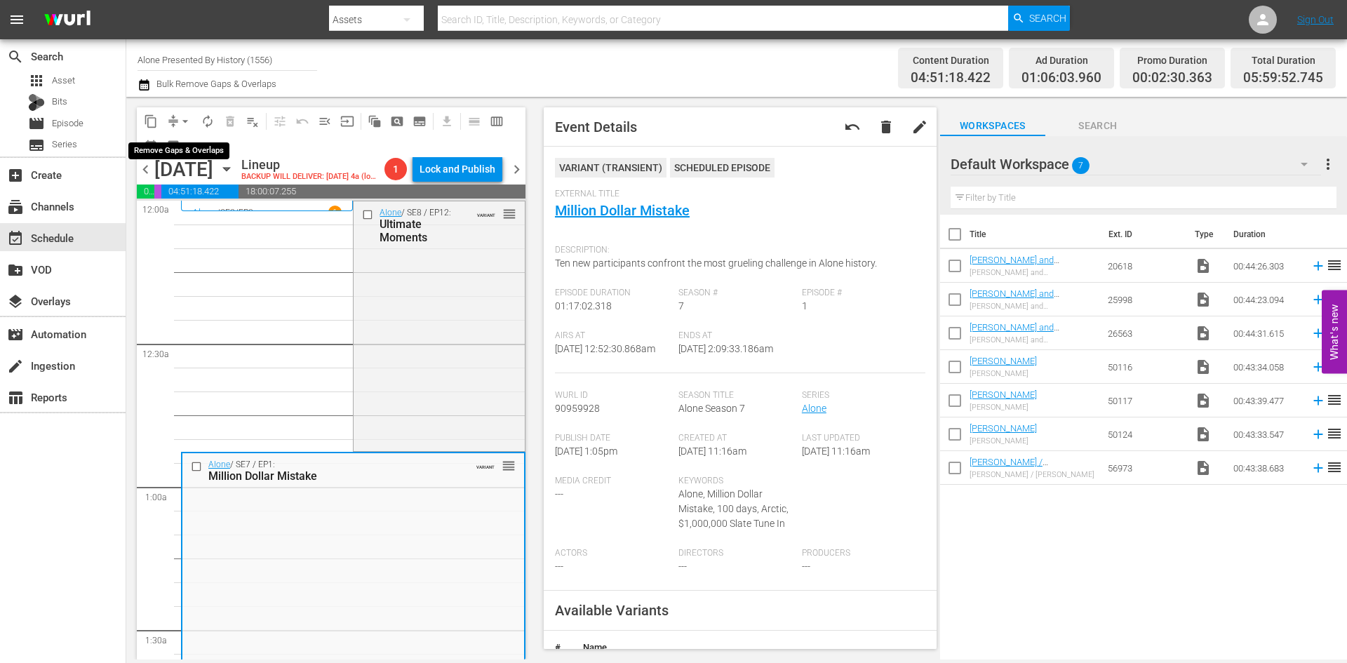
click at [183, 117] on span "arrow_drop_down" at bounding box center [185, 121] width 14 height 14
click at [186, 146] on li "Align to Midnight" at bounding box center [185, 149] width 147 height 23
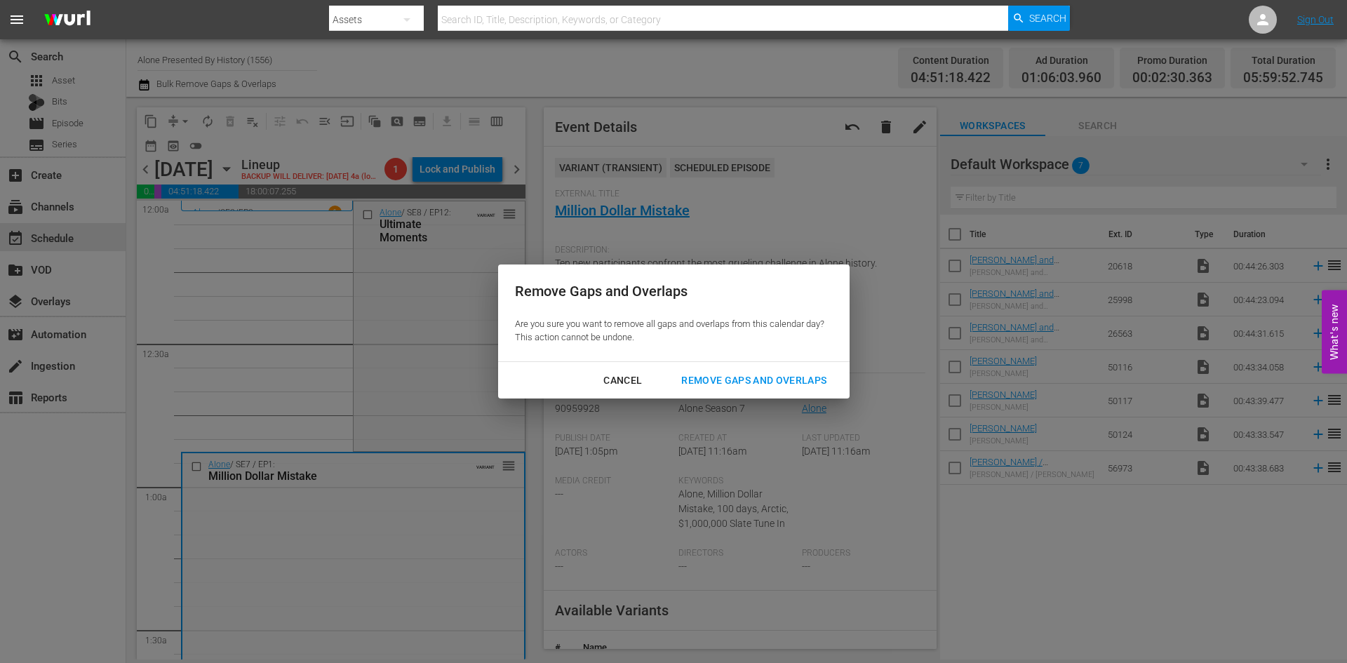
click at [754, 381] on div "Remove Gaps and Overlaps" at bounding box center [754, 381] width 168 height 18
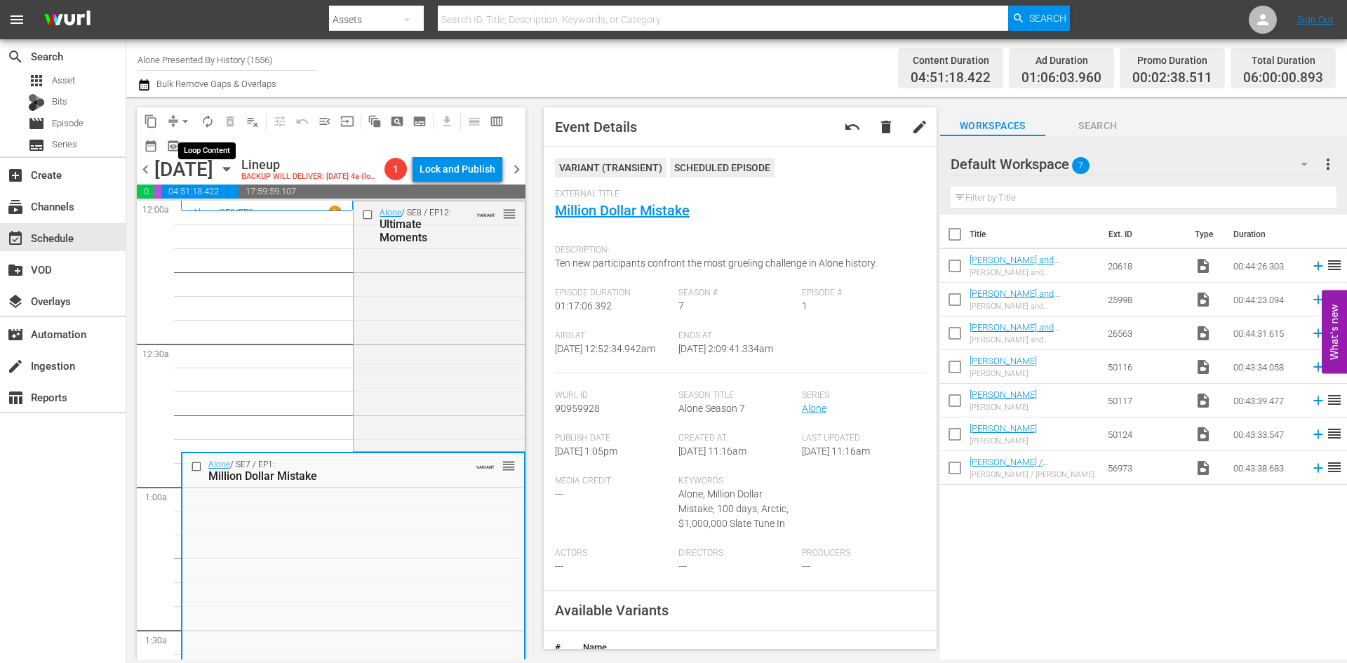
click at [209, 119] on span "autorenew_outlined" at bounding box center [208, 121] width 14 height 14
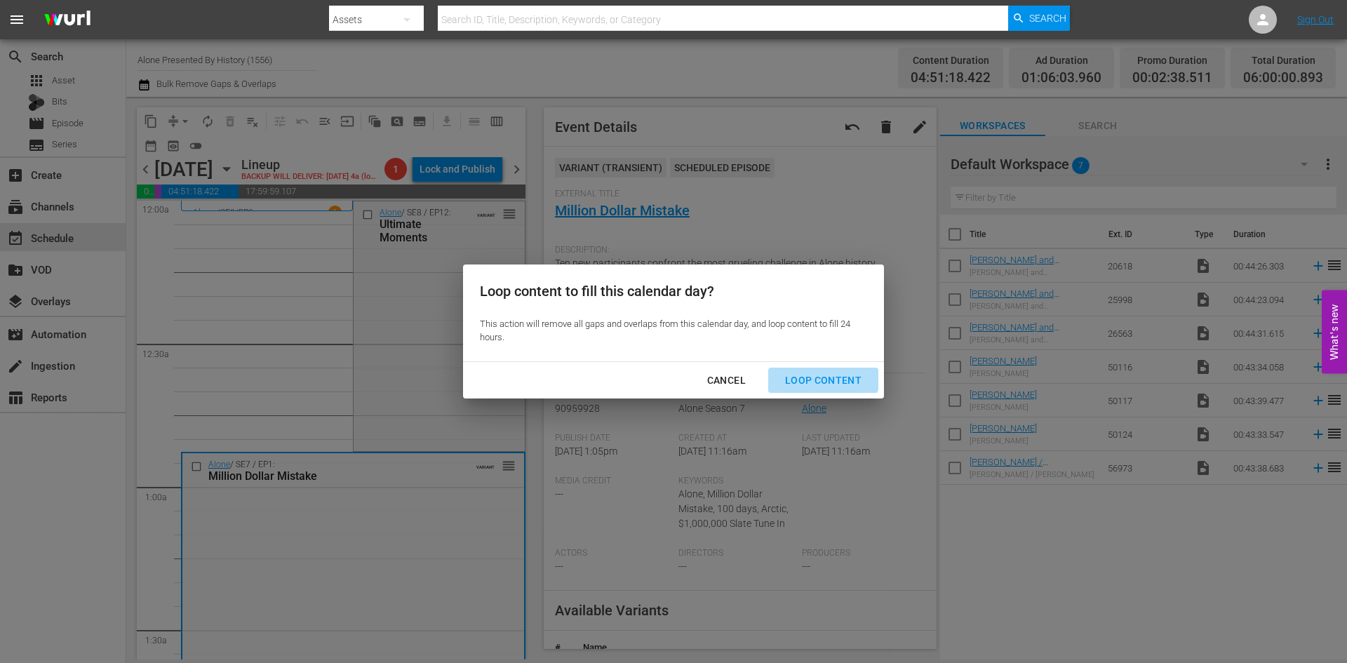
click at [816, 374] on div "Loop Content" at bounding box center [823, 381] width 99 height 18
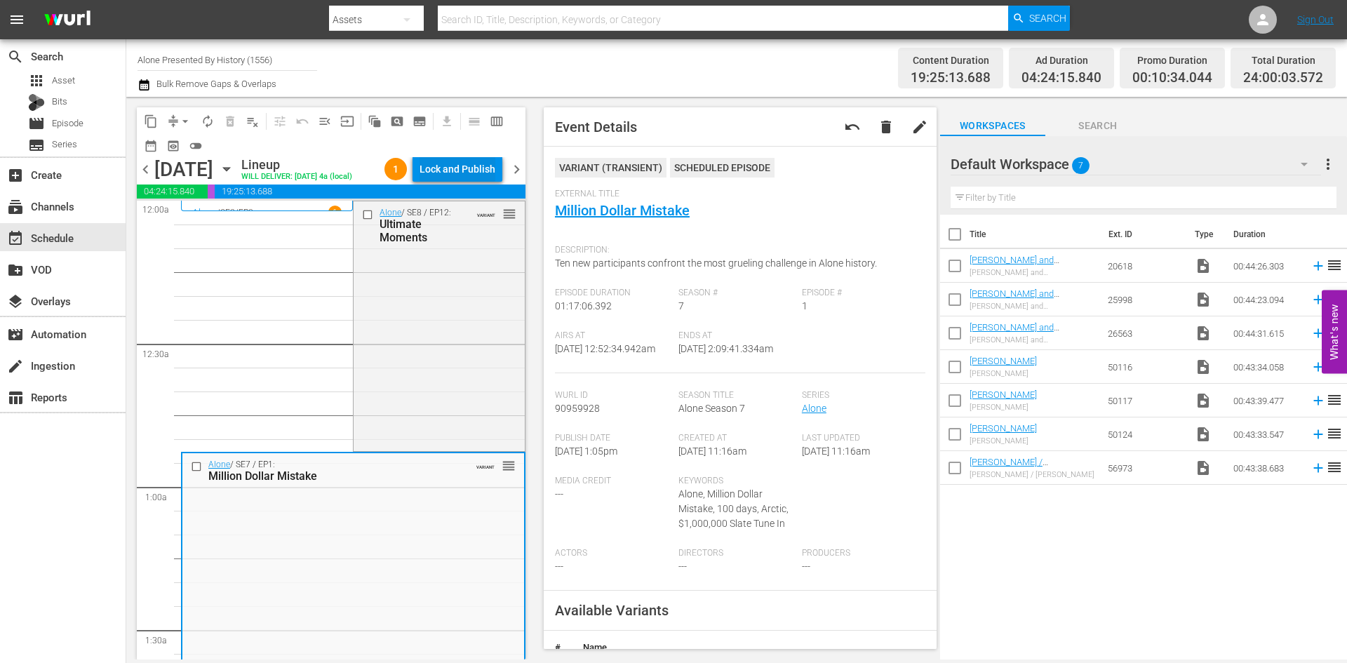
click at [441, 170] on div "Lock and Publish" at bounding box center [457, 168] width 76 height 25
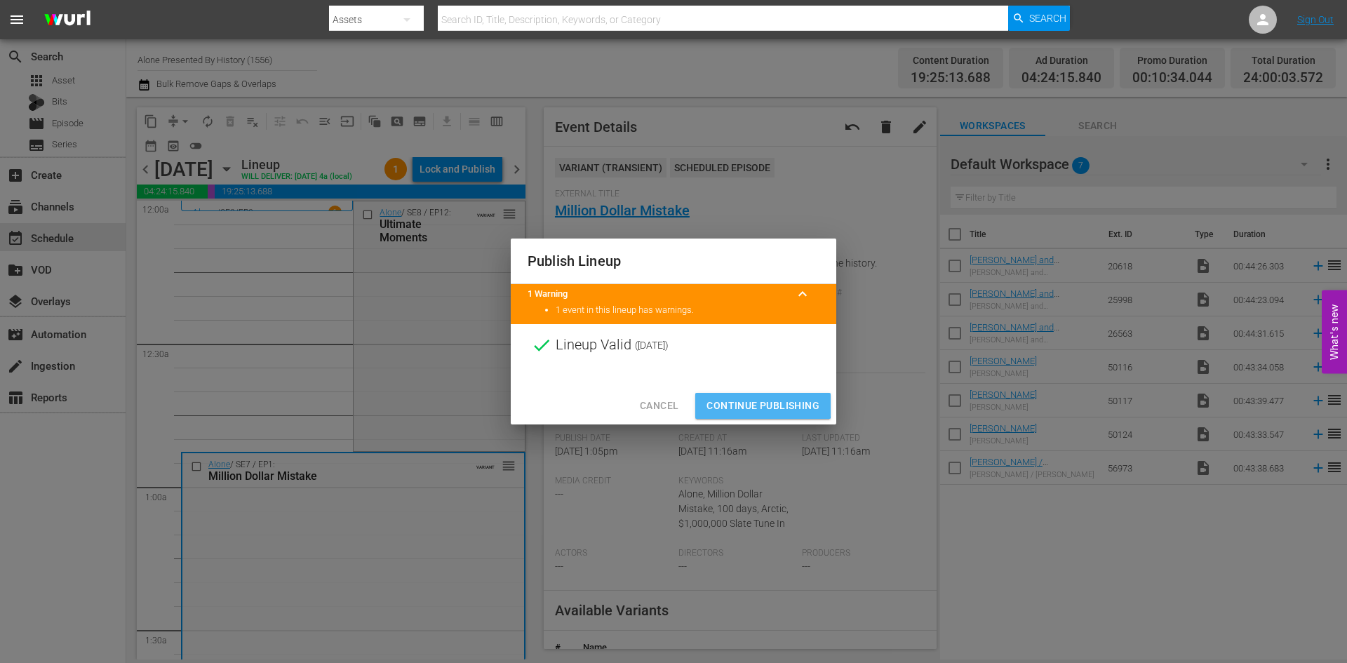
click at [755, 401] on span "Continue Publishing" at bounding box center [762, 406] width 113 height 18
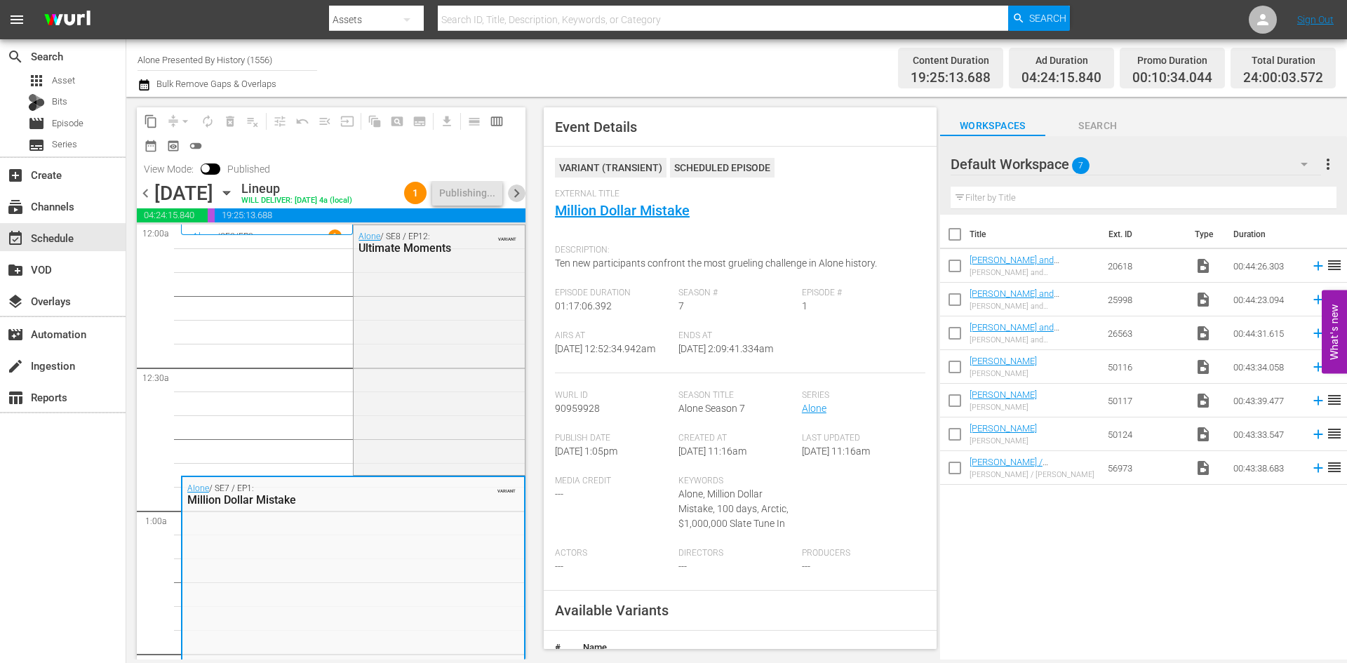
click at [520, 194] on span "chevron_right" at bounding box center [517, 193] width 18 height 18
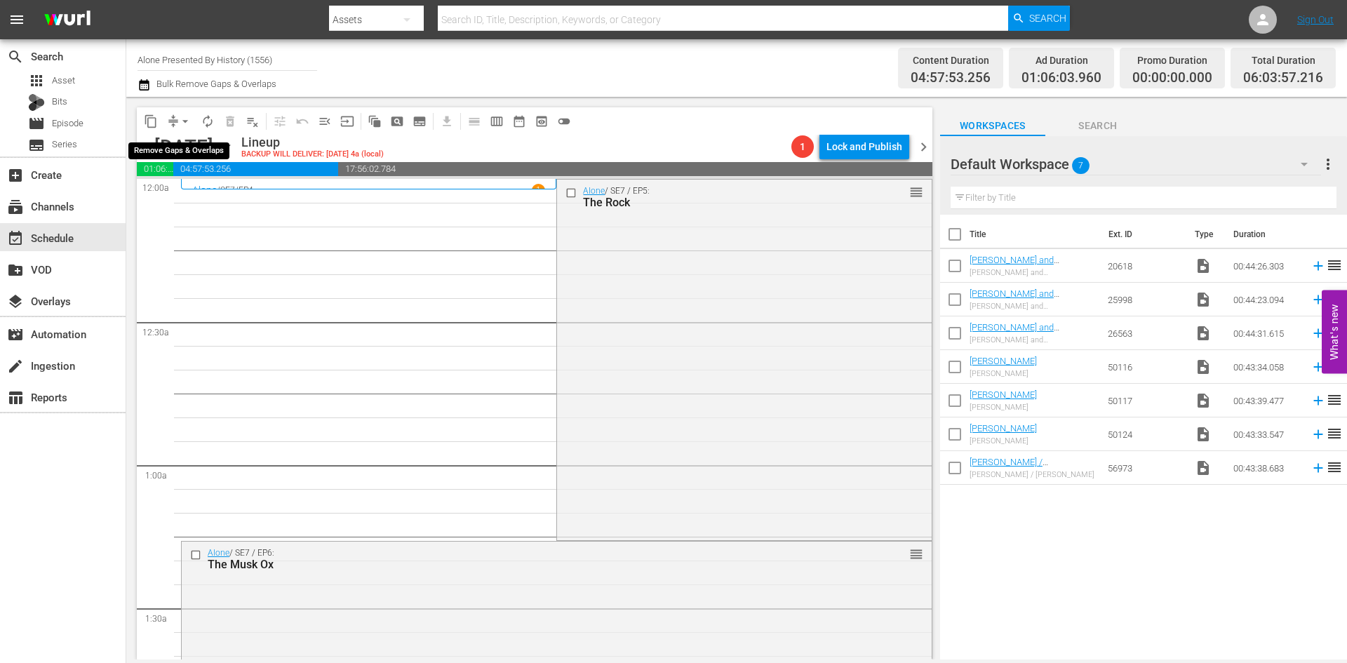
click at [184, 123] on span "arrow_drop_down" at bounding box center [185, 121] width 14 height 14
click at [182, 147] on li "Align to Midnight" at bounding box center [185, 149] width 147 height 23
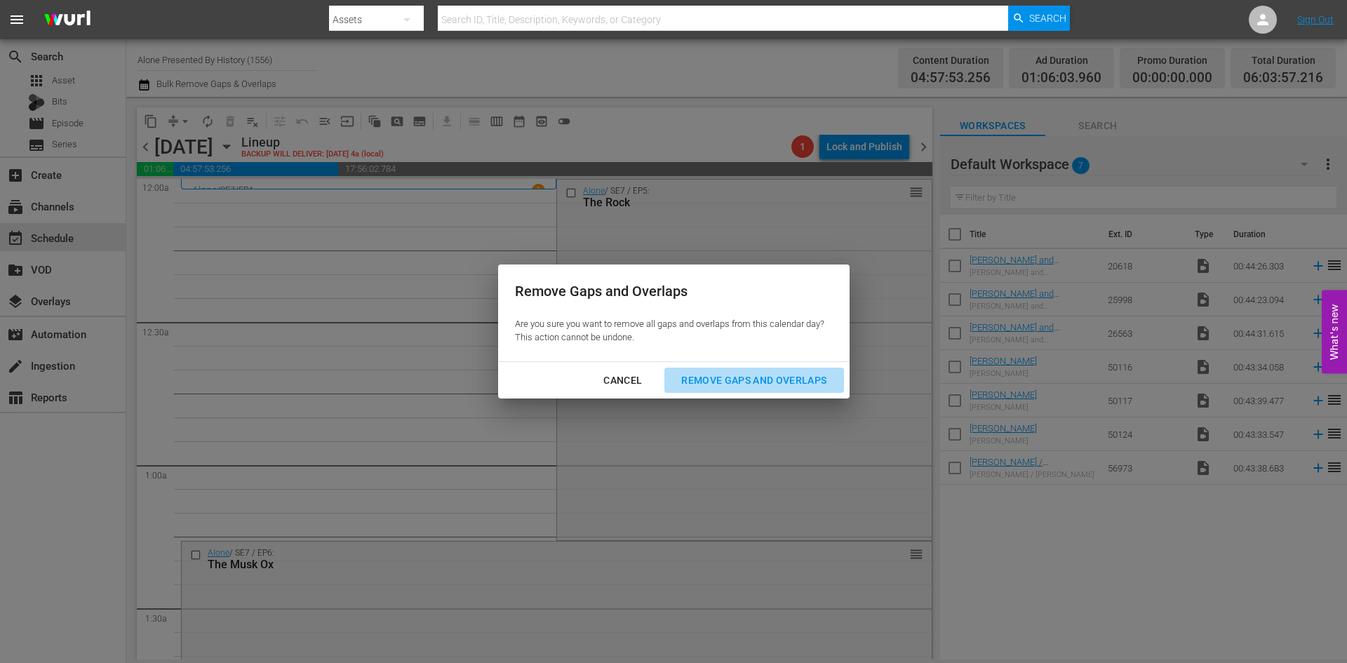
click at [690, 372] on div "Remove Gaps and Overlaps" at bounding box center [754, 381] width 168 height 18
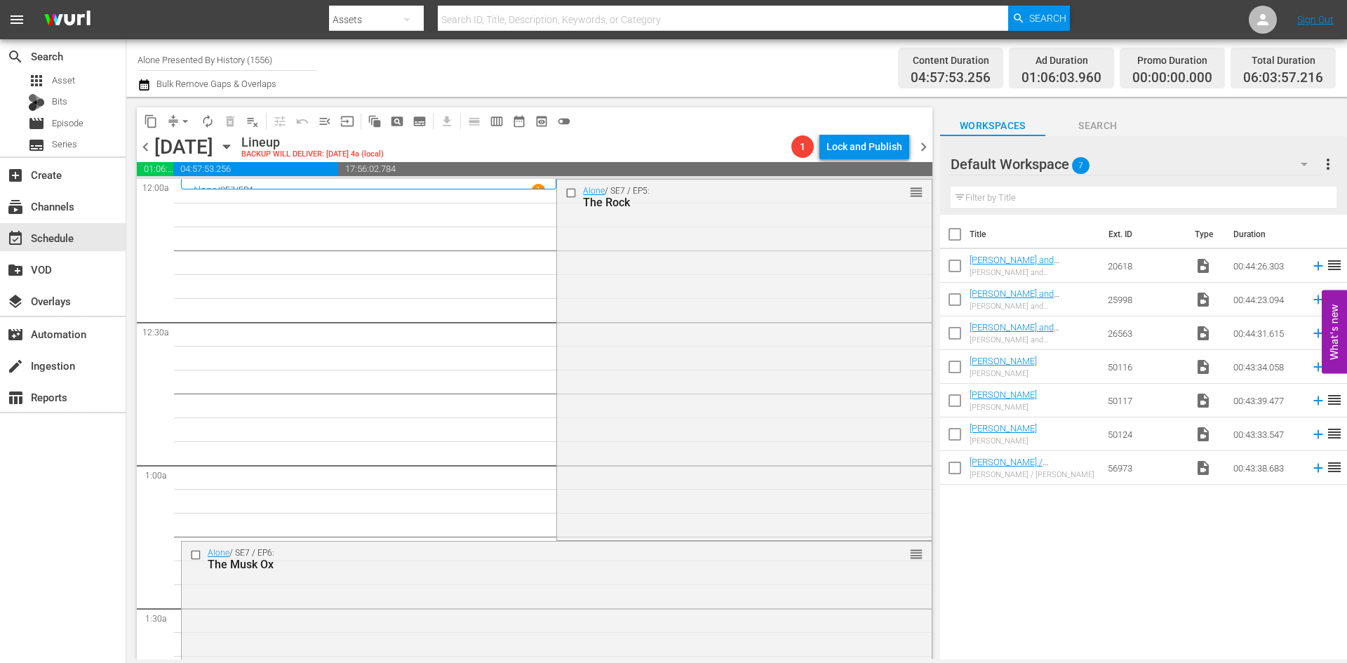
click at [657, 362] on div "Alone / SE7 / EP5: The Rock reorder" at bounding box center [744, 359] width 374 height 358
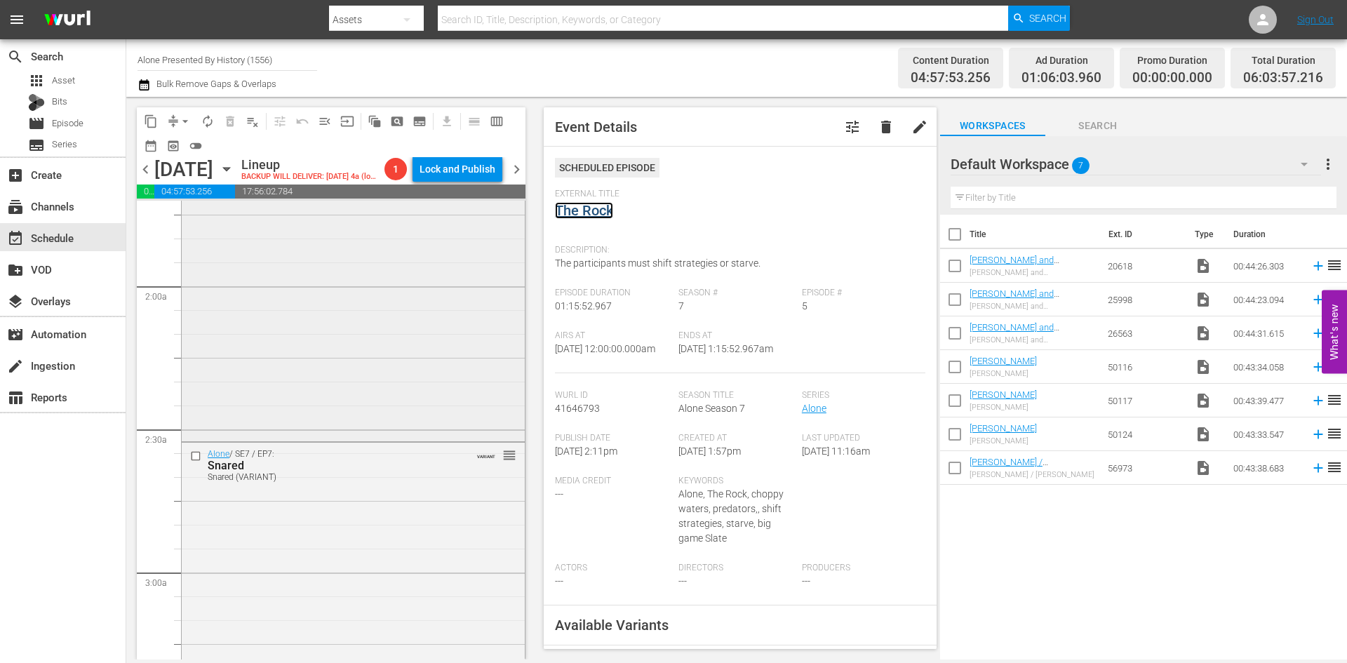
scroll to position [491, 0]
click at [415, 316] on div "Alone / SE7 / EP6: The Musk Ox reorder" at bounding box center [353, 253] width 343 height 362
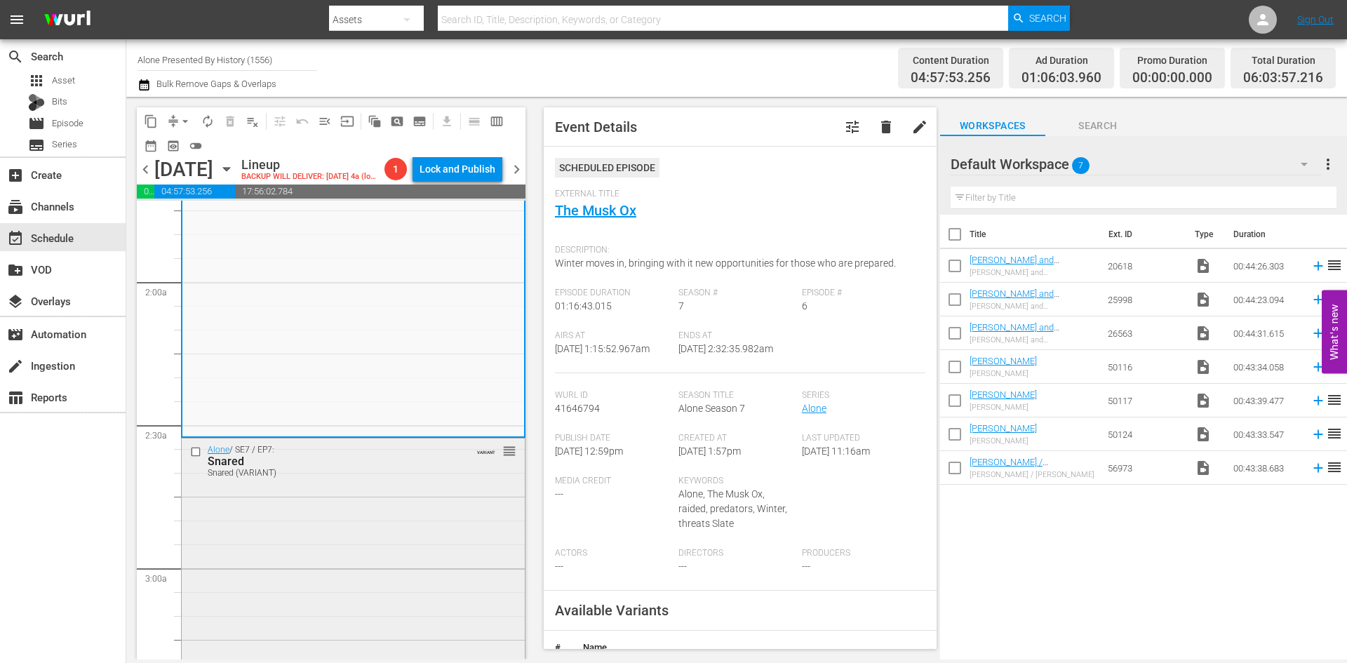
click at [426, 478] on div "Snared (VARIANT)" at bounding box center [331, 473] width 247 height 10
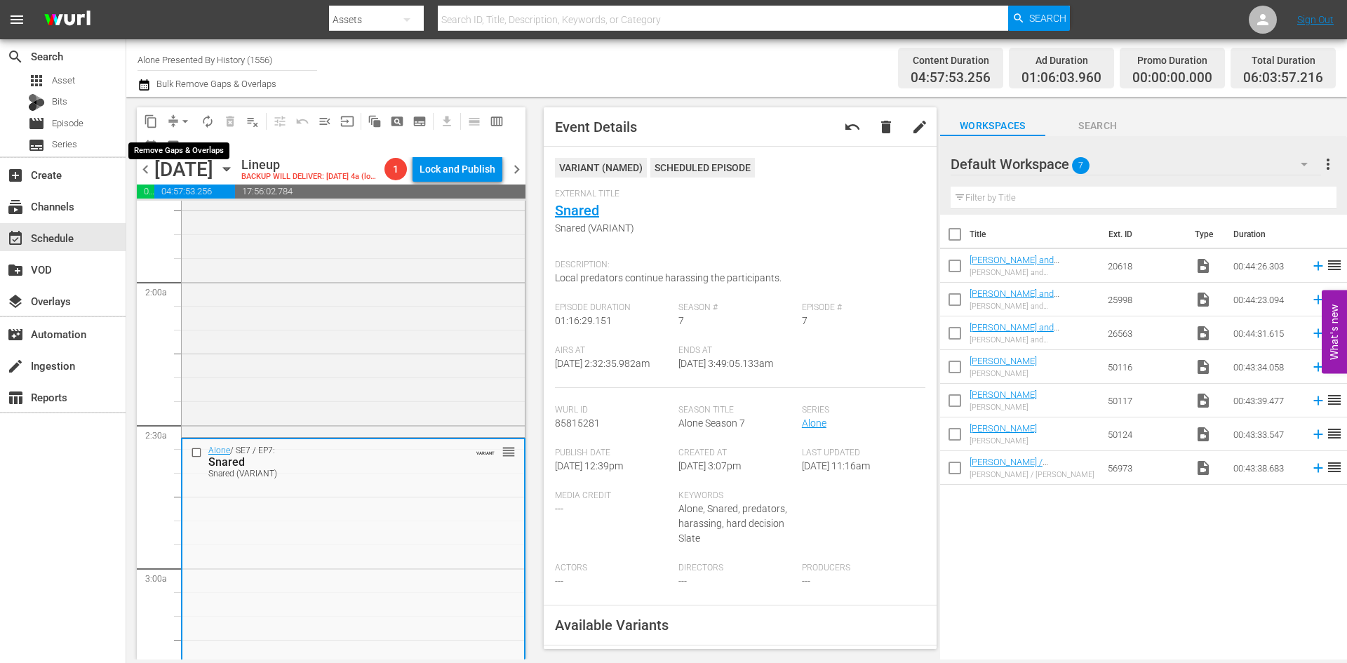
click at [184, 121] on span "arrow_drop_down" at bounding box center [185, 121] width 14 height 14
click at [191, 154] on li "Align to Midnight" at bounding box center [185, 149] width 147 height 23
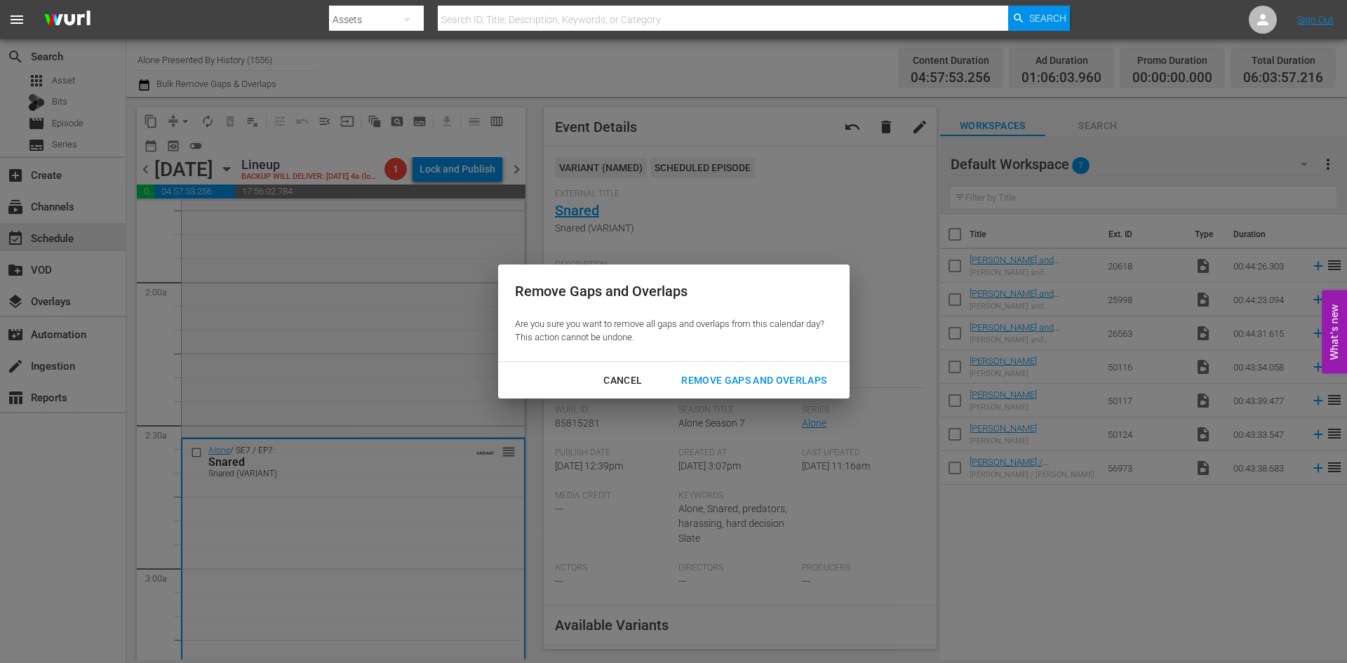
click at [732, 377] on div "Remove Gaps and Overlaps" at bounding box center [754, 381] width 168 height 18
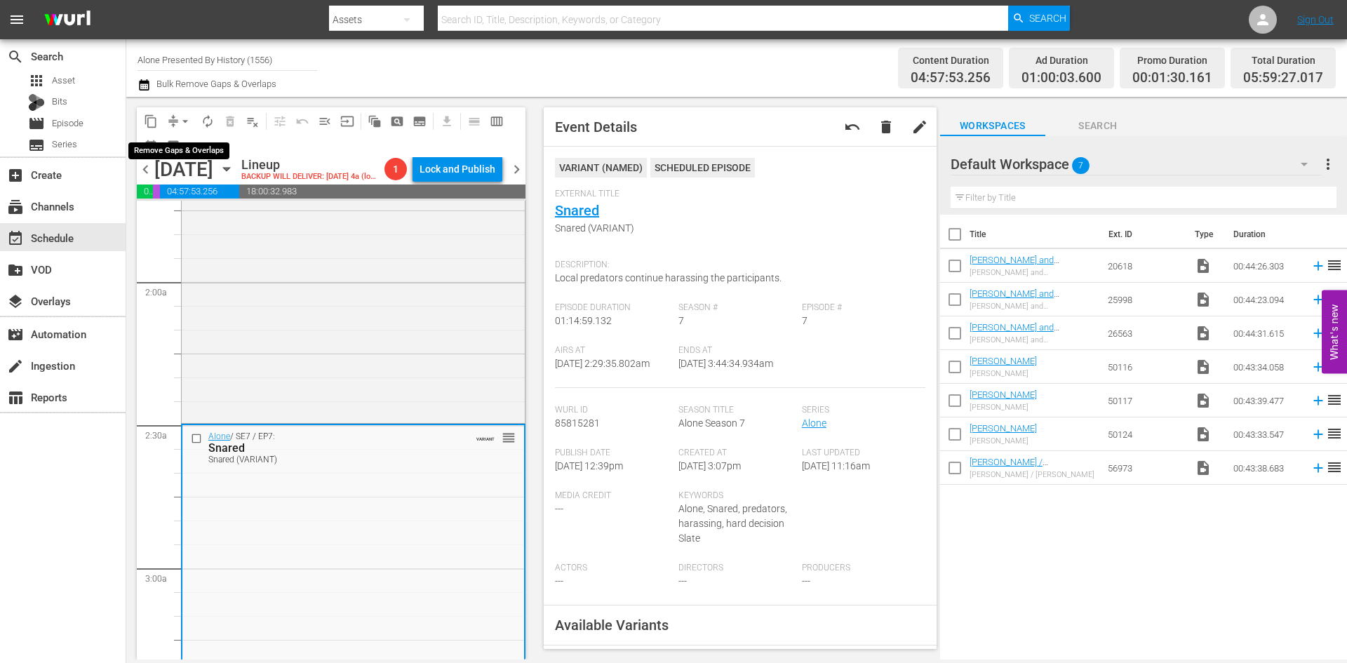
click at [188, 119] on span "arrow_drop_down" at bounding box center [185, 121] width 14 height 14
click at [189, 152] on li "Align to Midnight" at bounding box center [185, 149] width 147 height 23
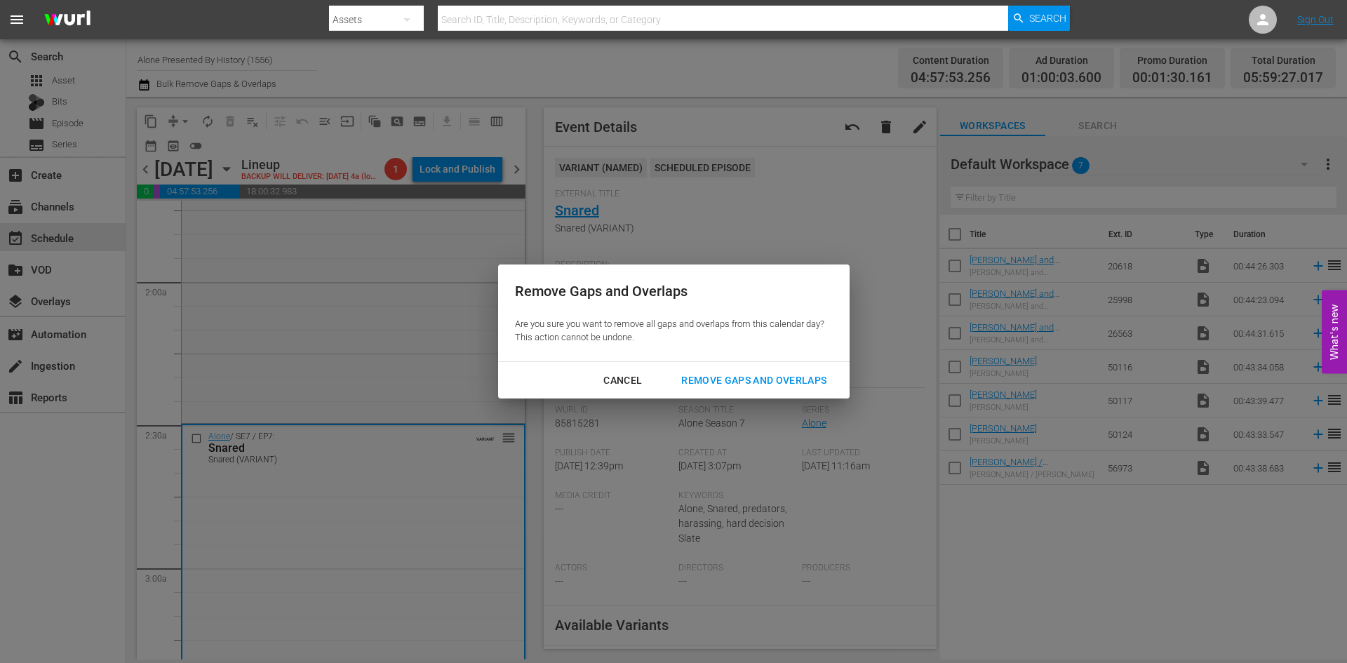
click at [782, 383] on div "Remove Gaps and Overlaps" at bounding box center [754, 381] width 168 height 18
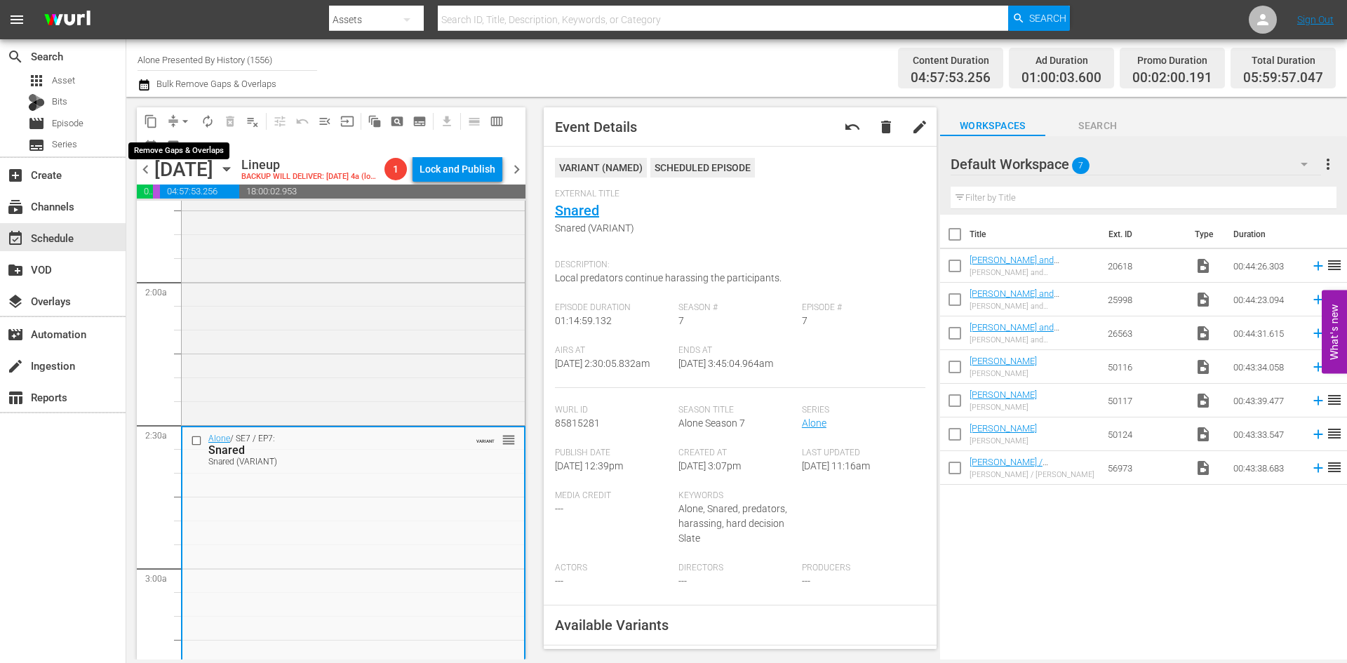
click at [183, 121] on span "arrow_drop_down" at bounding box center [185, 121] width 14 height 14
click at [195, 154] on li "Align to Midnight" at bounding box center [185, 149] width 147 height 23
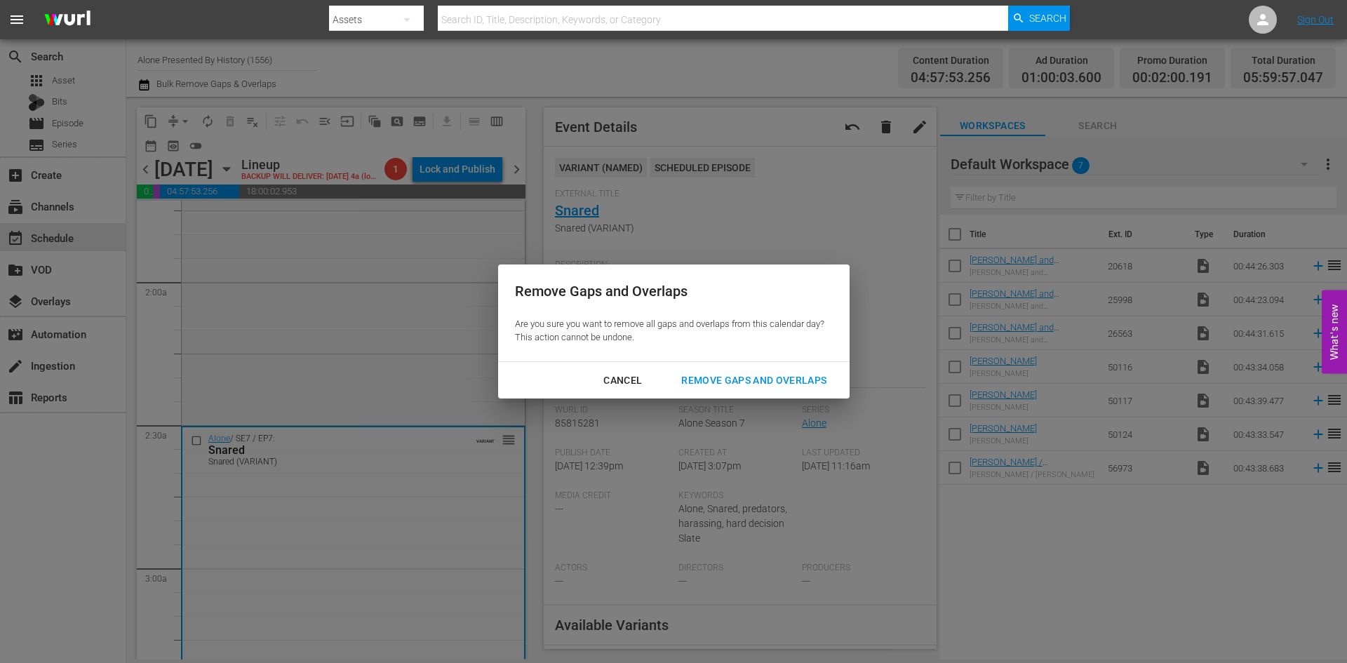
click at [787, 379] on div "Remove Gaps and Overlaps" at bounding box center [754, 381] width 168 height 18
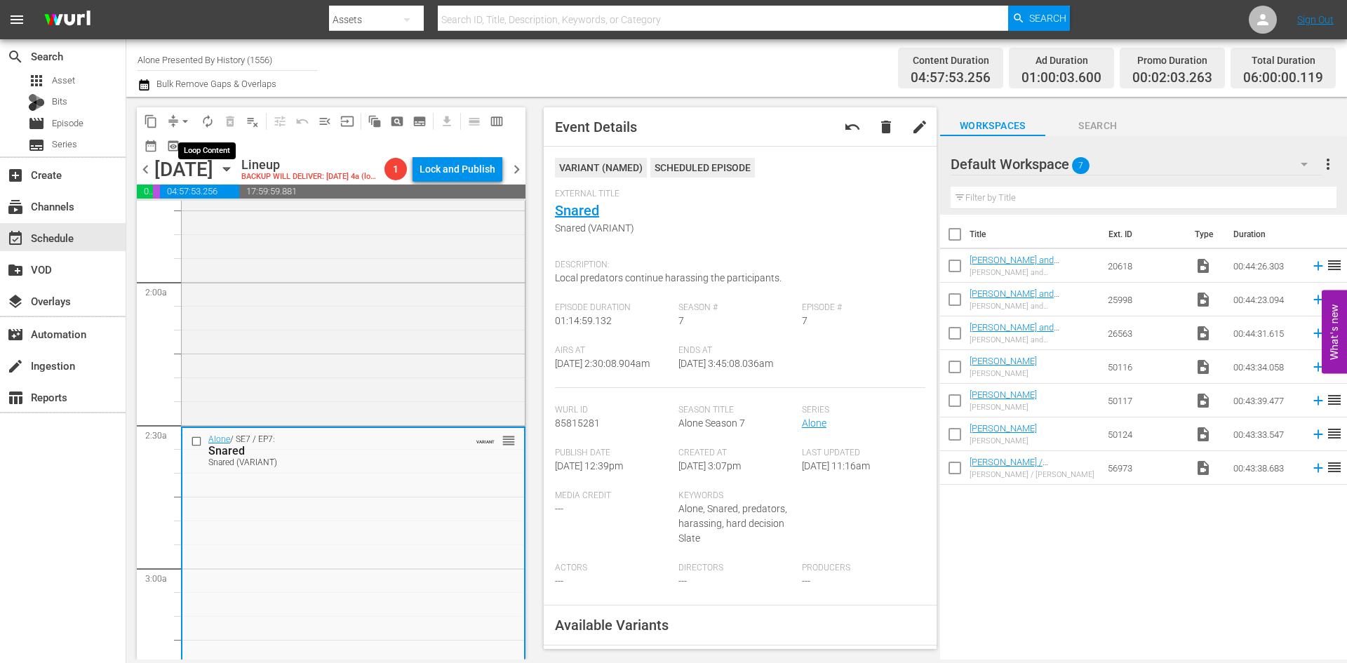
click at [206, 121] on span "autorenew_outlined" at bounding box center [208, 121] width 14 height 14
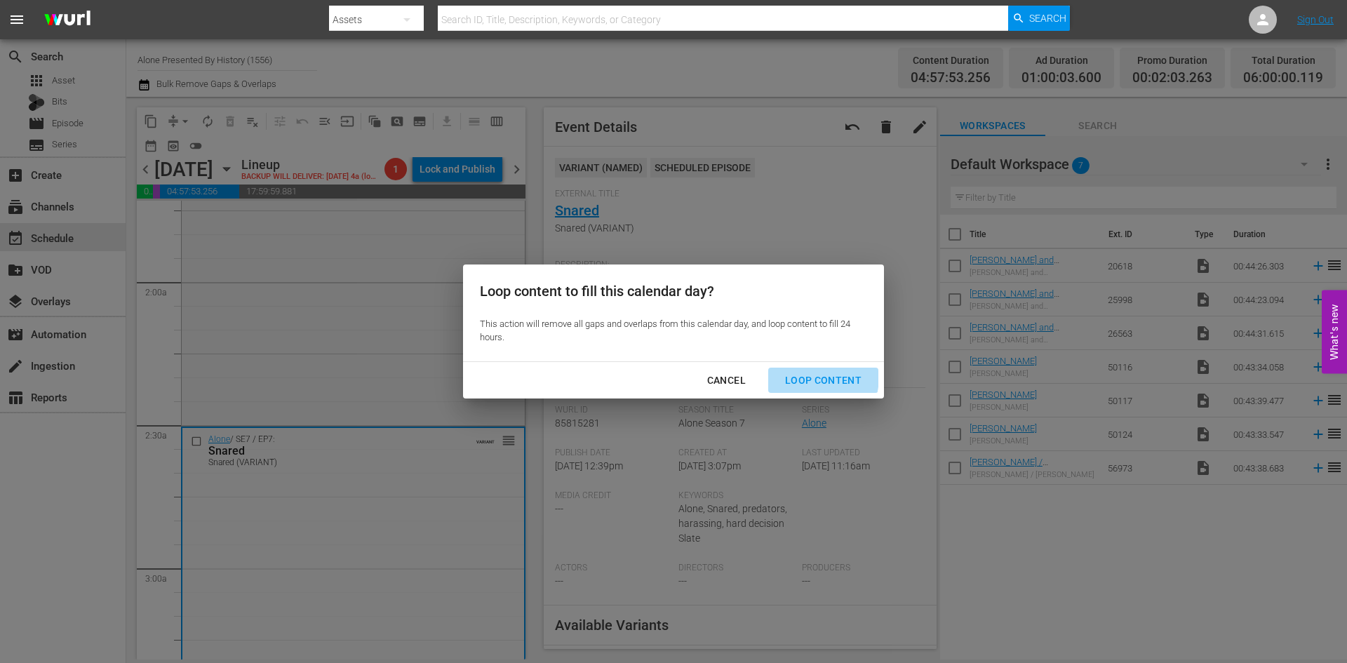
click at [795, 376] on div "Loop Content" at bounding box center [823, 381] width 99 height 18
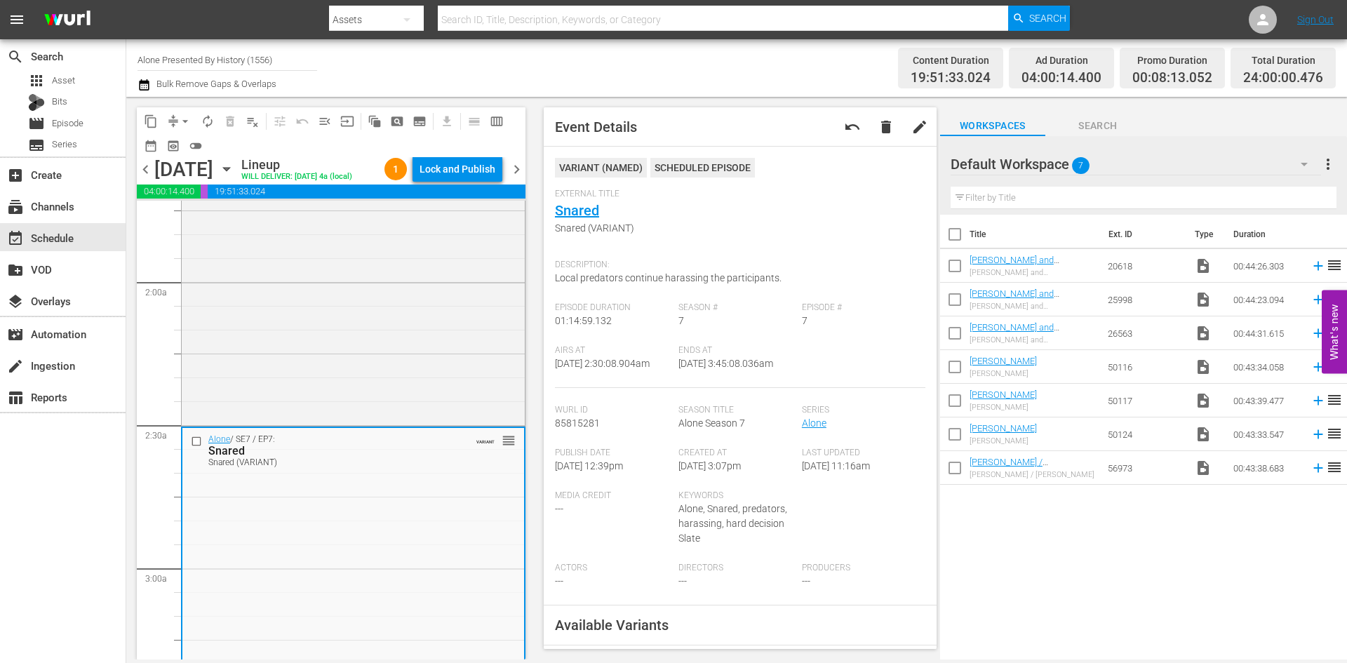
click at [466, 174] on div "Lock and Publish" at bounding box center [457, 168] width 76 height 25
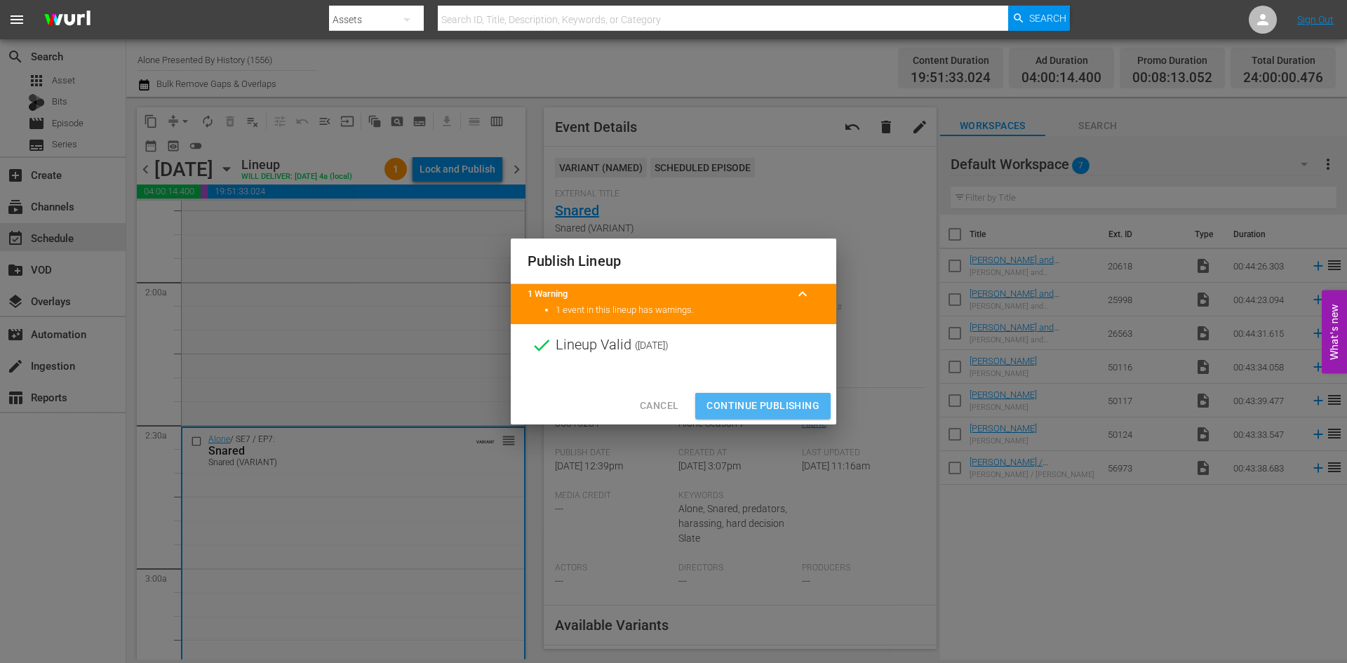
click at [739, 401] on span "Continue Publishing" at bounding box center [762, 406] width 113 height 18
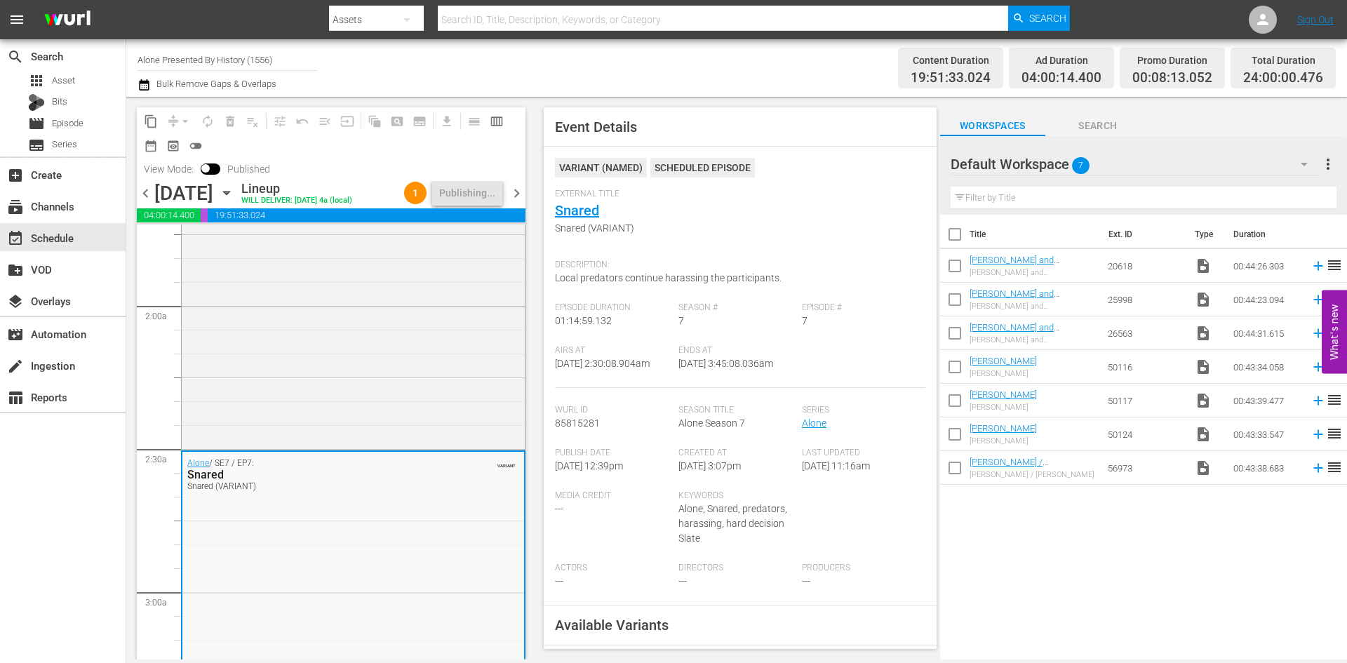
click at [518, 202] on span "chevron_right" at bounding box center [517, 193] width 18 height 18
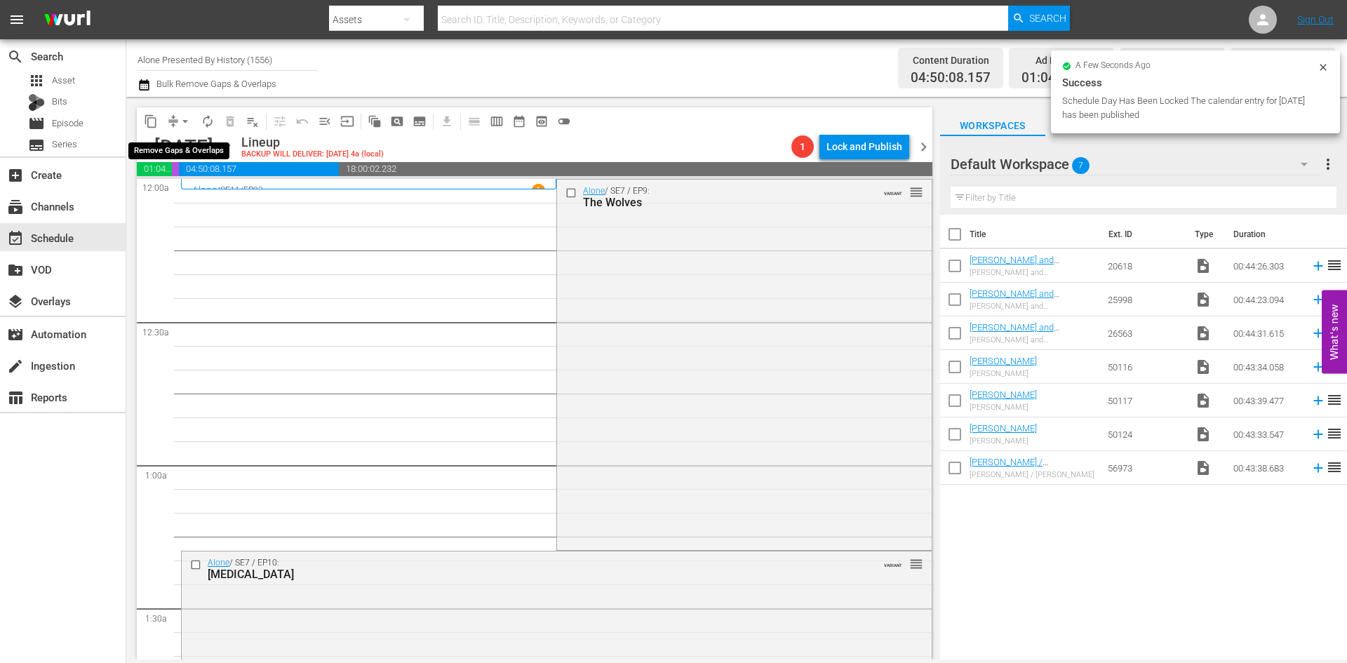
click at [185, 118] on span "arrow_drop_down" at bounding box center [185, 121] width 14 height 14
click at [189, 142] on li "Align to Midnight" at bounding box center [185, 149] width 147 height 23
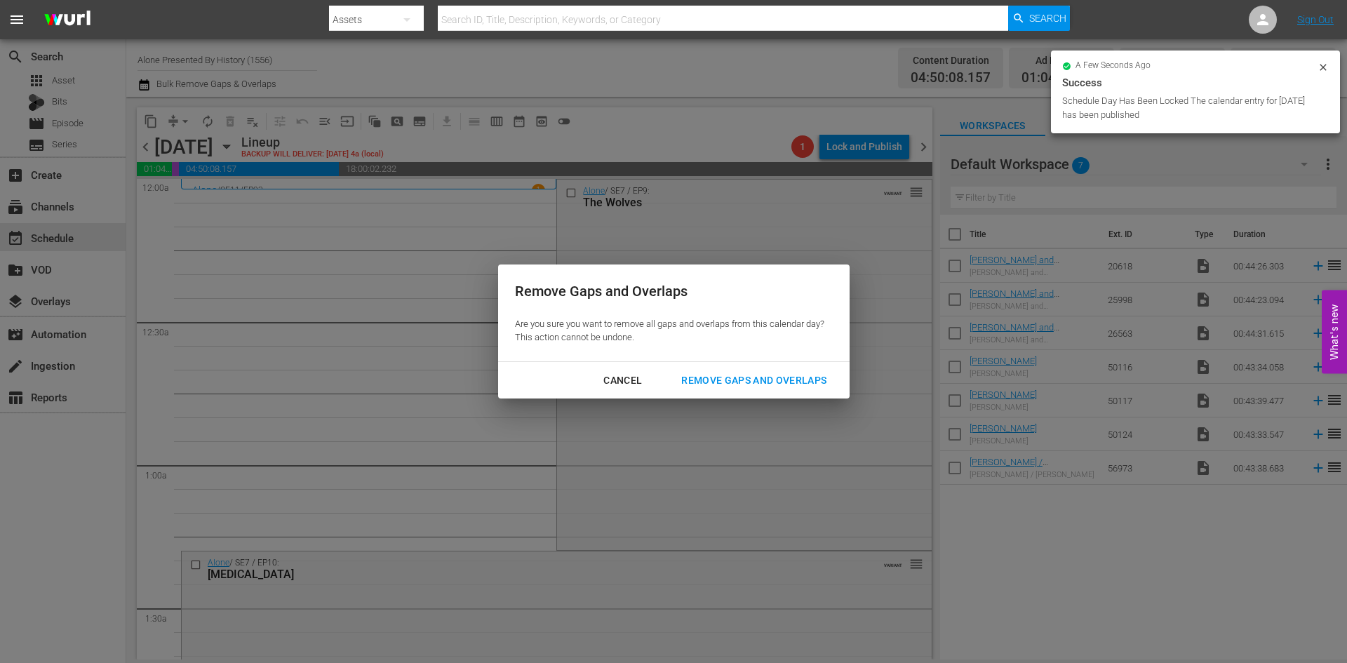
click at [708, 373] on div "Remove Gaps and Overlaps" at bounding box center [754, 381] width 168 height 18
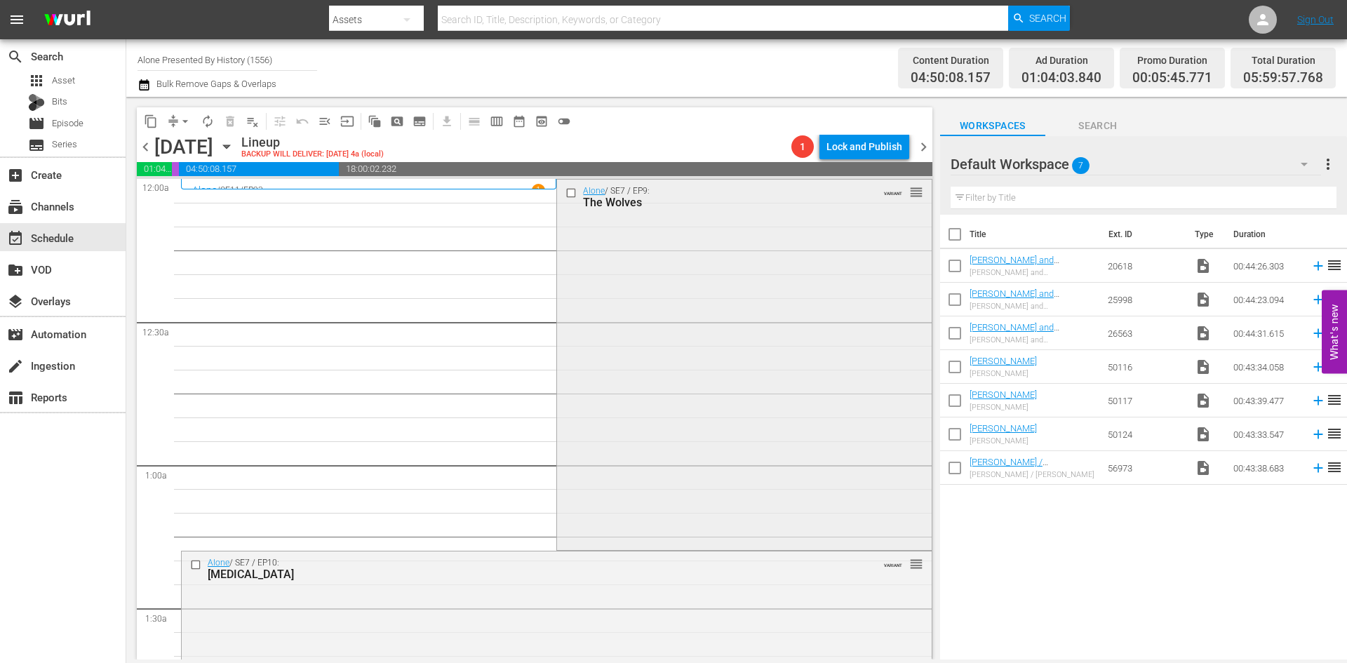
click at [699, 351] on div "Alone / SE7 / EP9: The Wolves VARIANT reorder" at bounding box center [744, 364] width 374 height 368
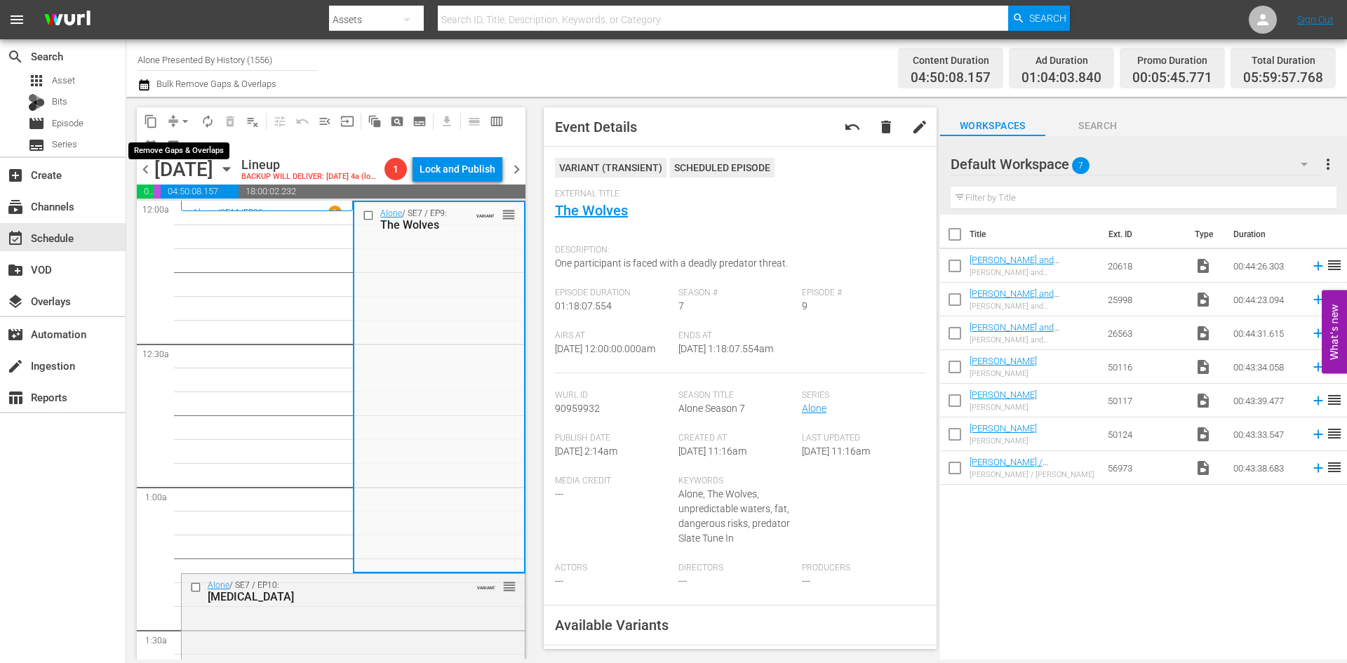
click at [178, 120] on span "arrow_drop_down" at bounding box center [185, 121] width 14 height 14
click at [173, 147] on li "Align to Midnight" at bounding box center [185, 149] width 147 height 23
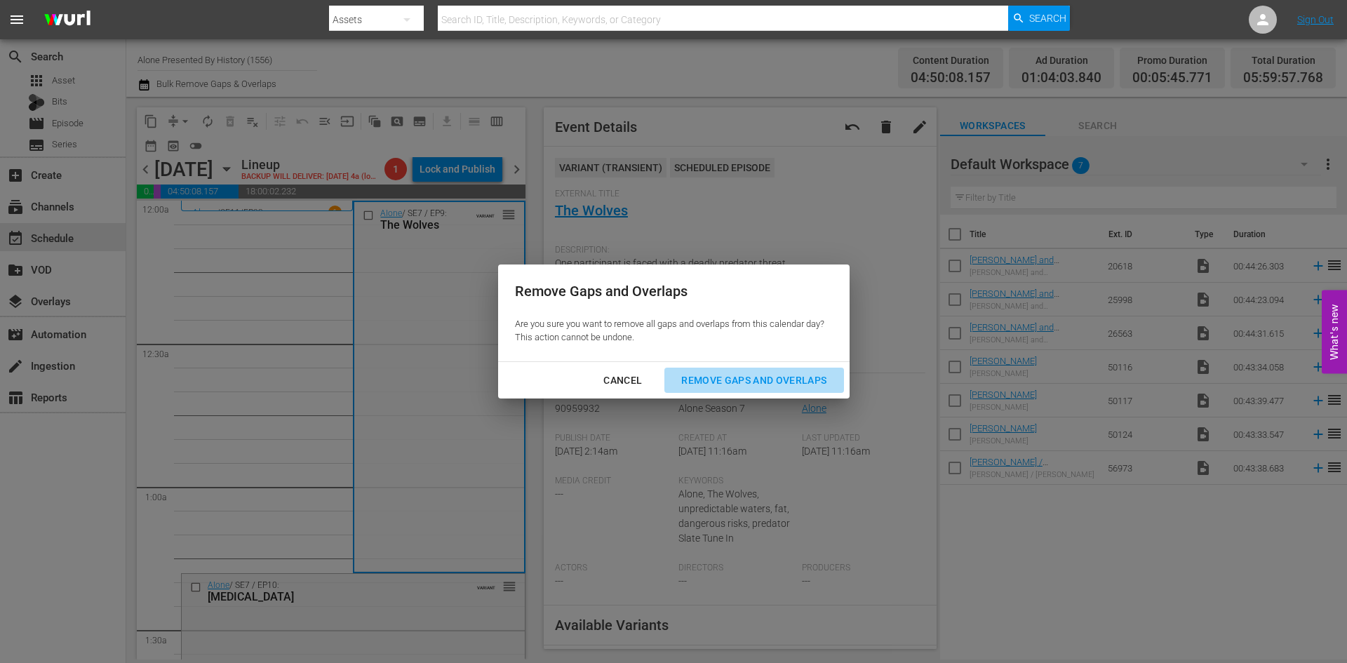
click at [735, 370] on button "Remove Gaps and Overlaps" at bounding box center [753, 381] width 179 height 26
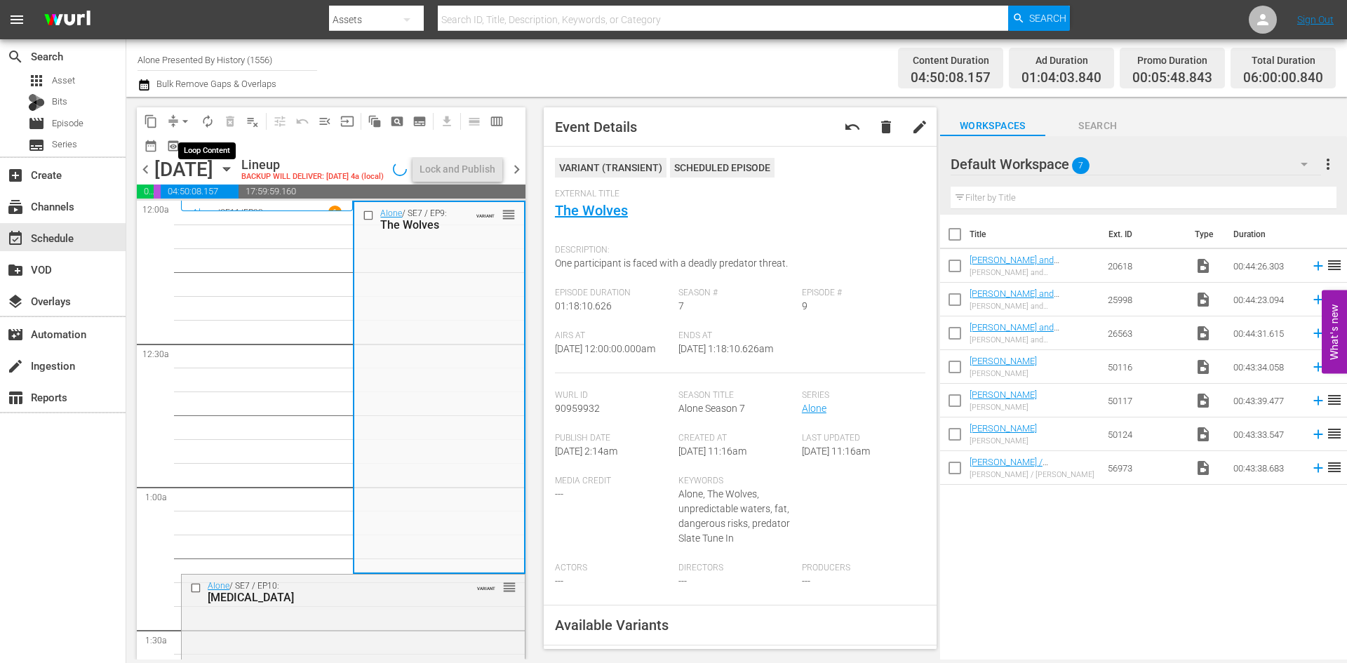
click at [206, 123] on span "autorenew_outlined" at bounding box center [208, 121] width 14 height 14
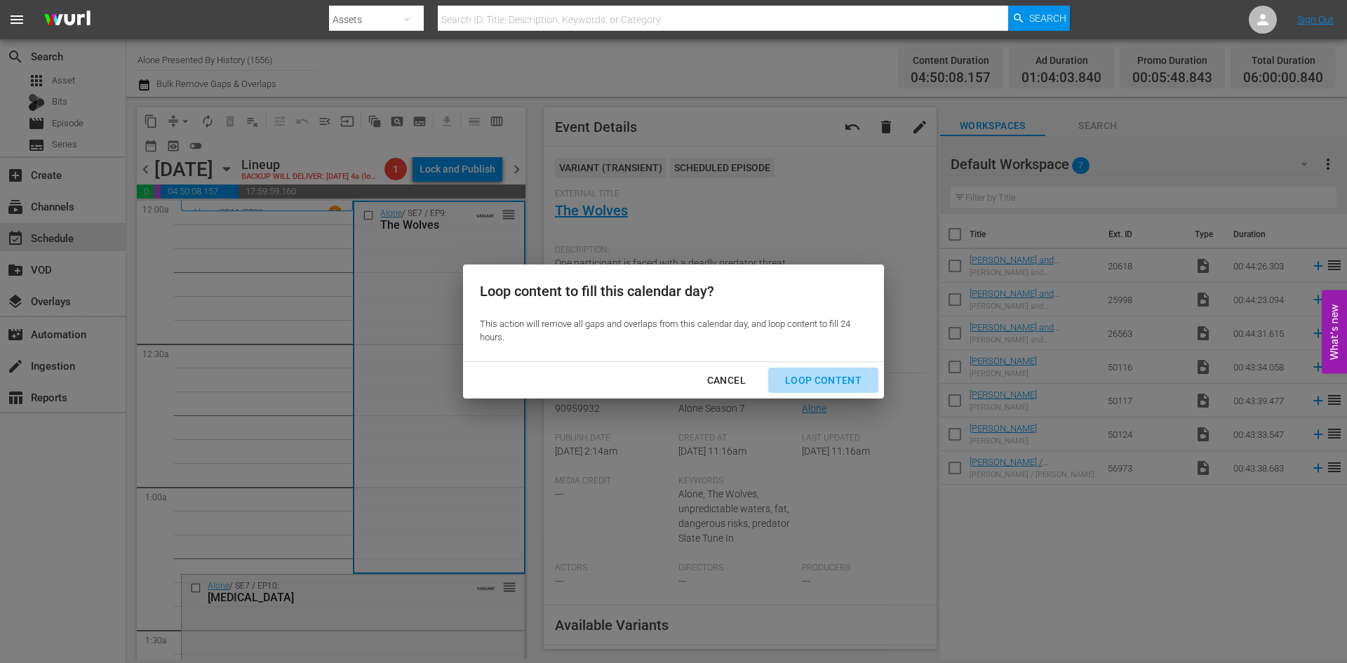
click at [828, 382] on div "Loop Content" at bounding box center [823, 381] width 99 height 18
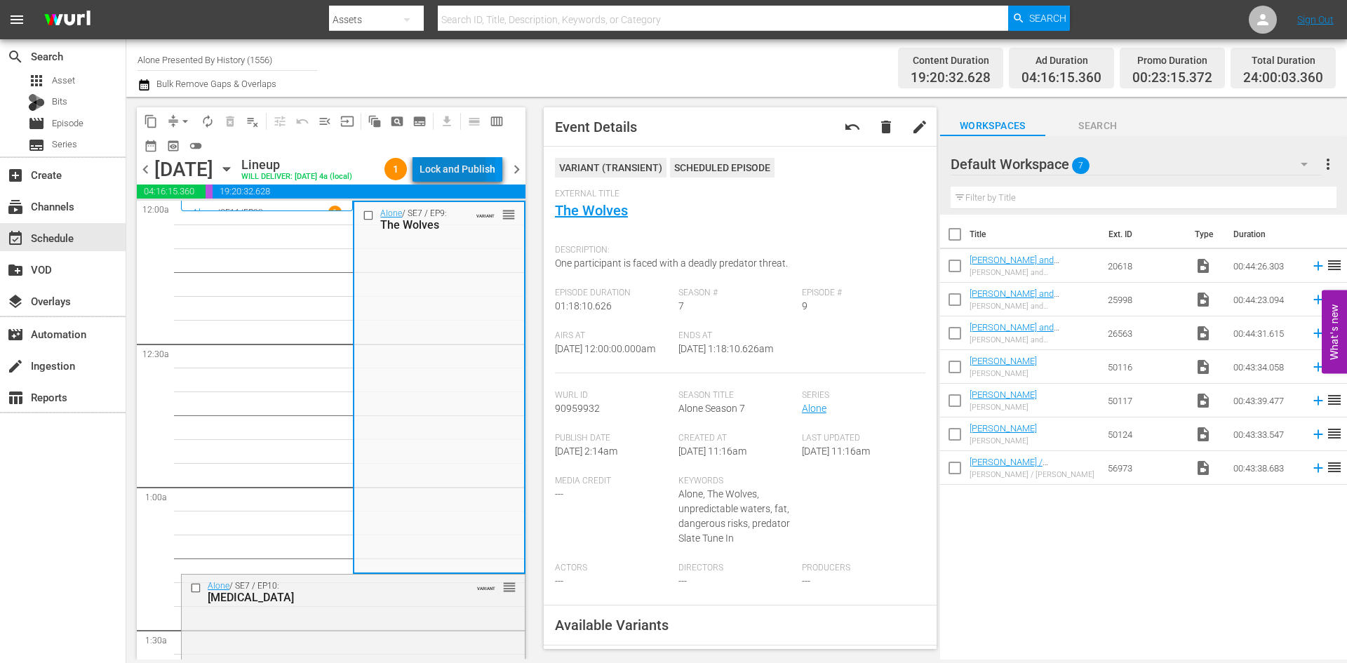
click at [451, 173] on div "Lock and Publish" at bounding box center [457, 168] width 76 height 25
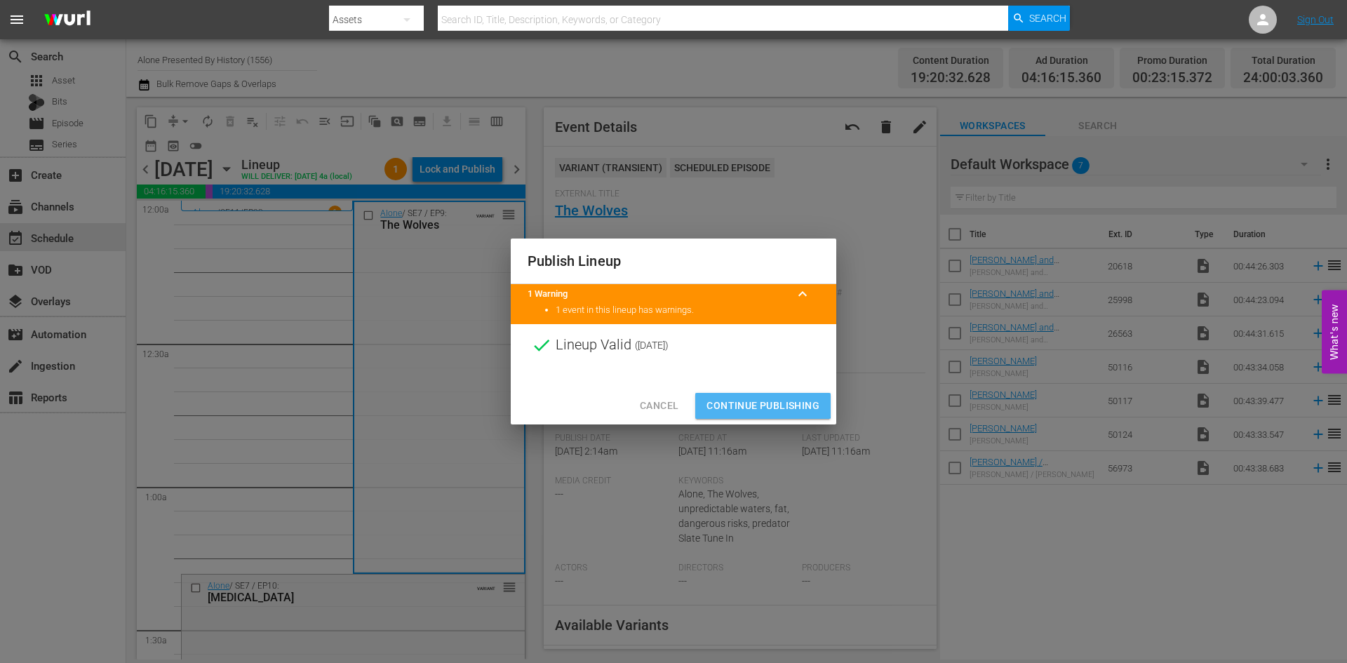
click at [738, 400] on span "Continue Publishing" at bounding box center [762, 406] width 113 height 18
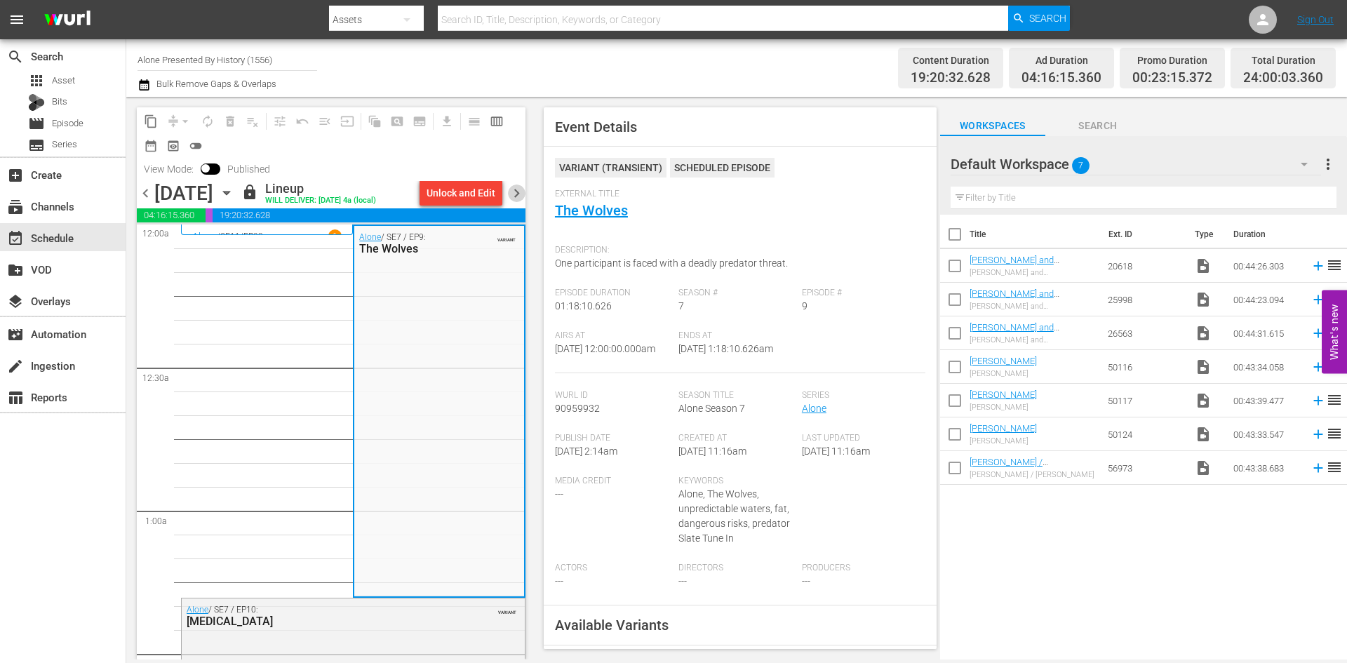
click at [516, 192] on span "chevron_right" at bounding box center [517, 193] width 18 height 18
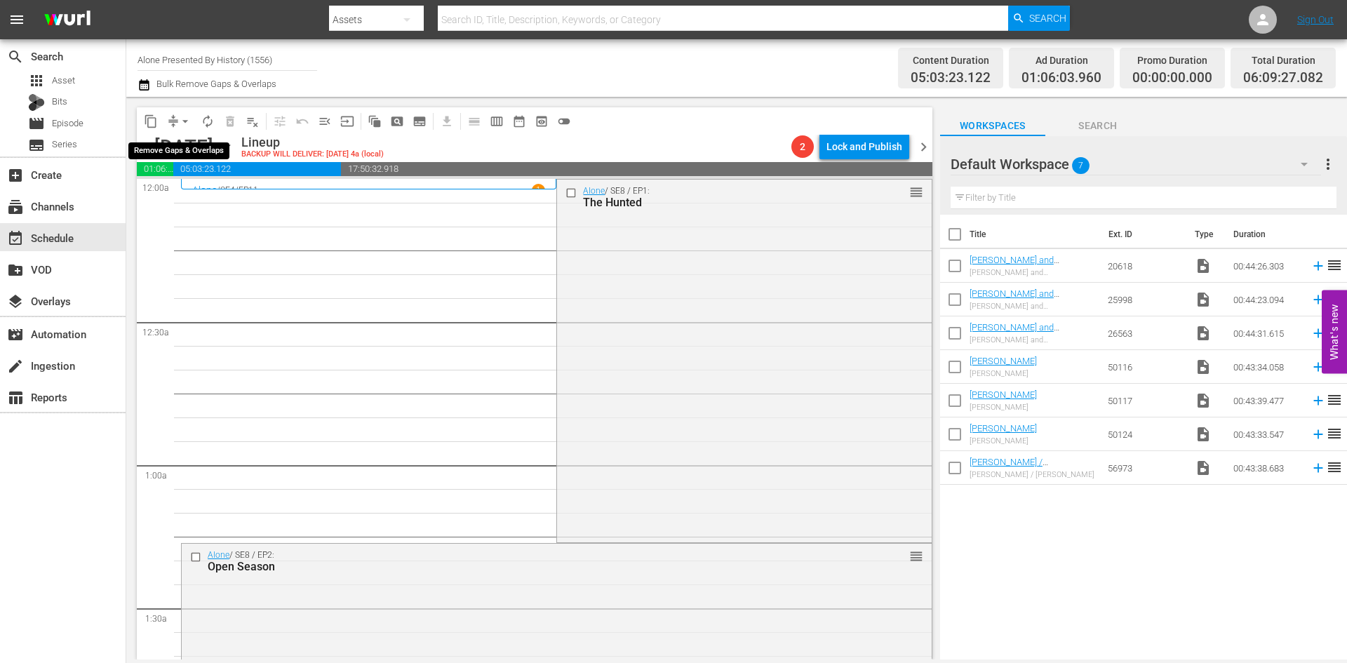
click at [184, 121] on span "arrow_drop_down" at bounding box center [185, 121] width 14 height 14
click at [187, 147] on li "Align to Midnight" at bounding box center [185, 149] width 147 height 23
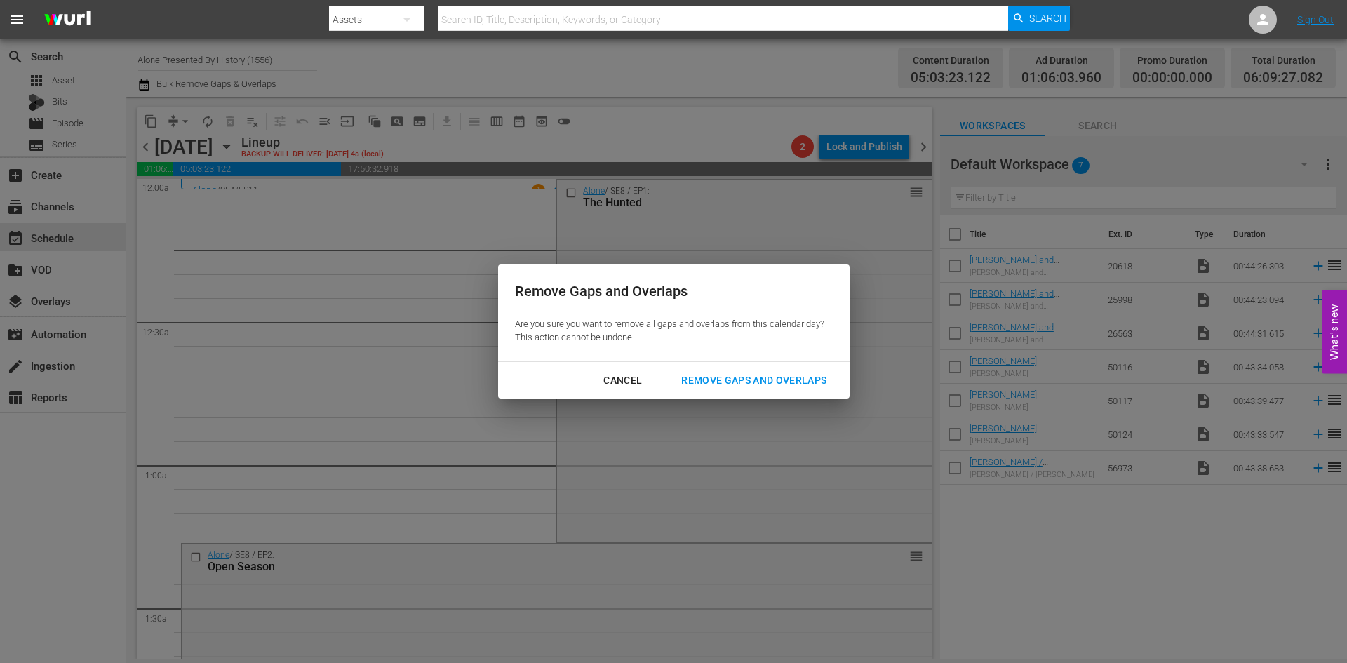
click at [729, 377] on div "Remove Gaps and Overlaps" at bounding box center [754, 381] width 168 height 18
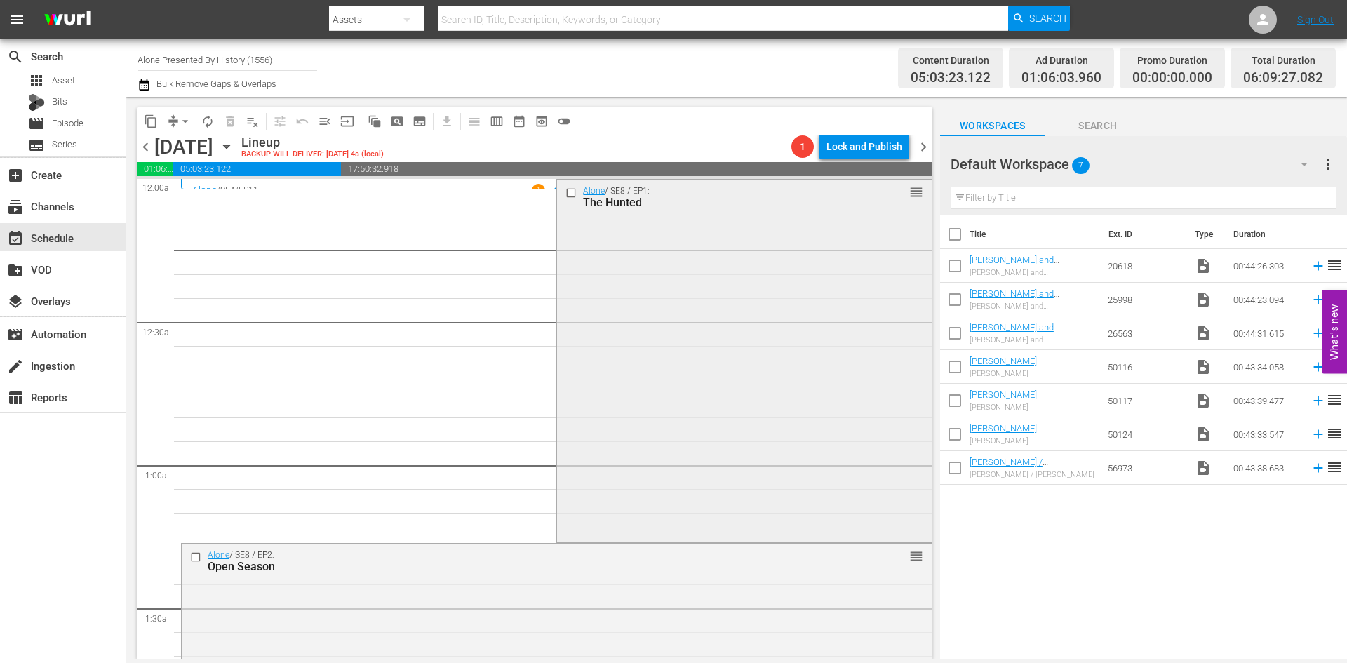
click at [721, 372] on div "Alone / SE8 / EP1: The Hunted reorder" at bounding box center [744, 360] width 374 height 360
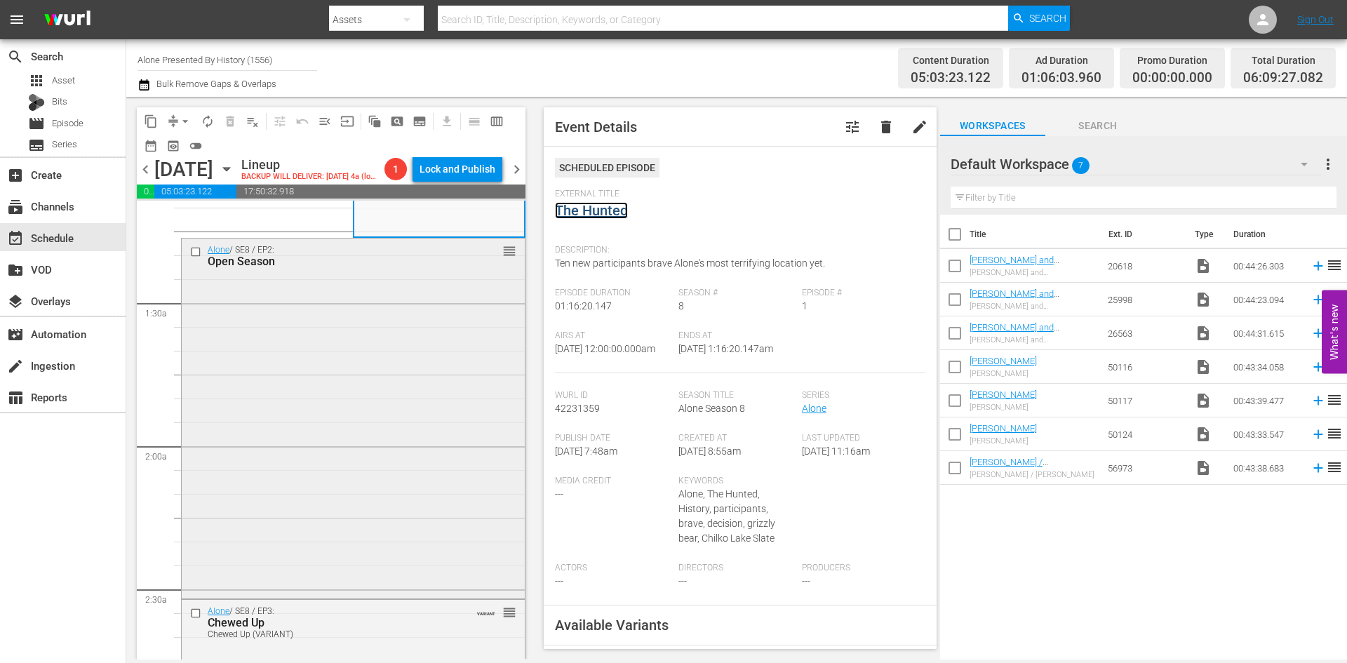
scroll to position [351, 0]
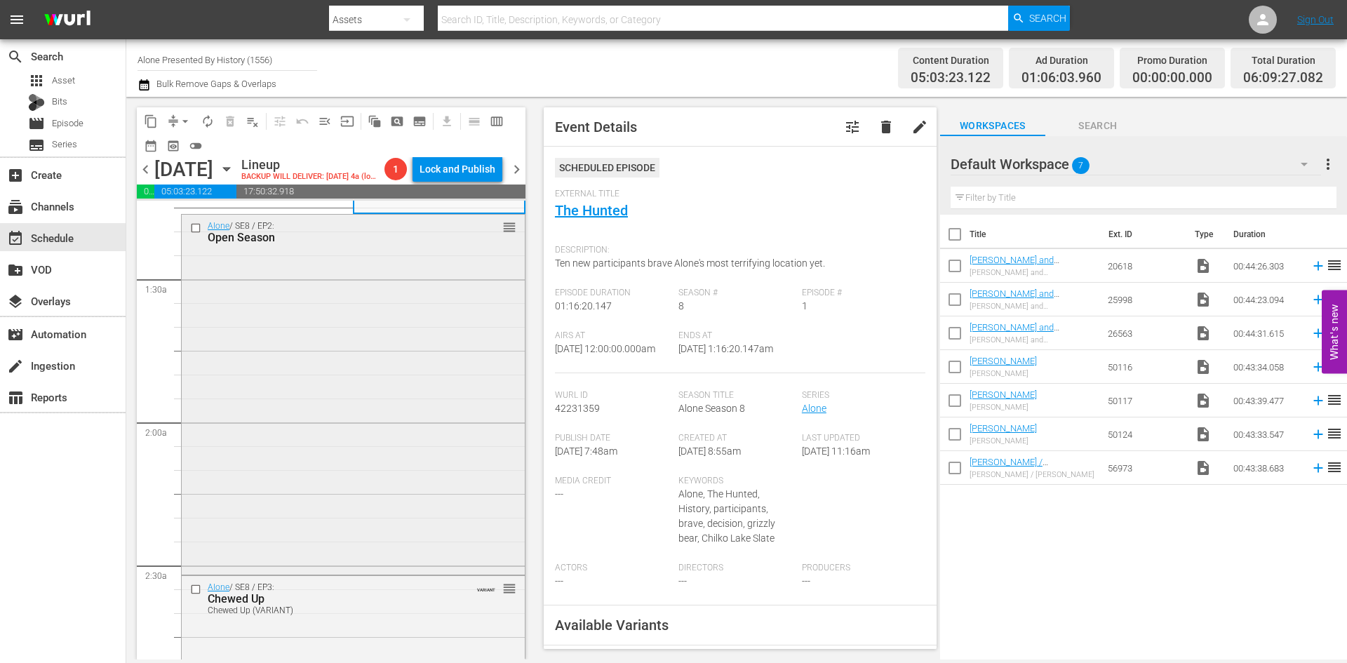
click at [421, 414] on div "Alone / SE8 / EP2: Open Season reorder" at bounding box center [353, 393] width 343 height 356
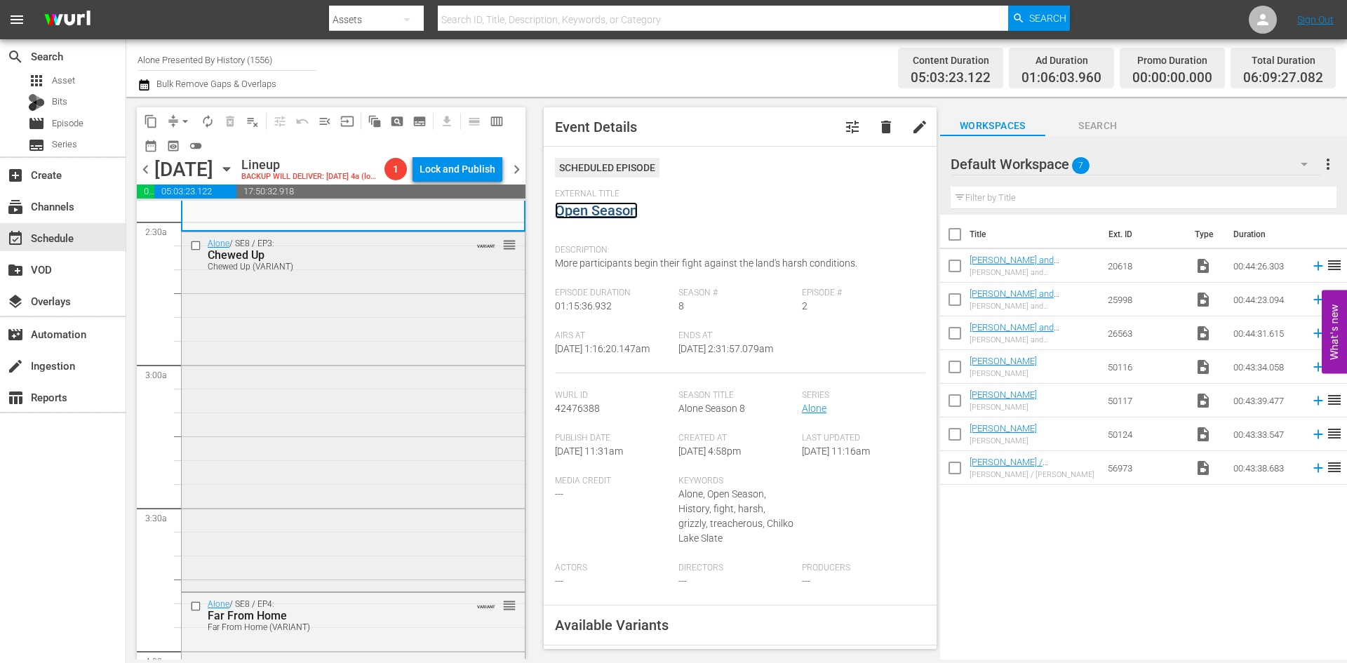
scroll to position [701, 0]
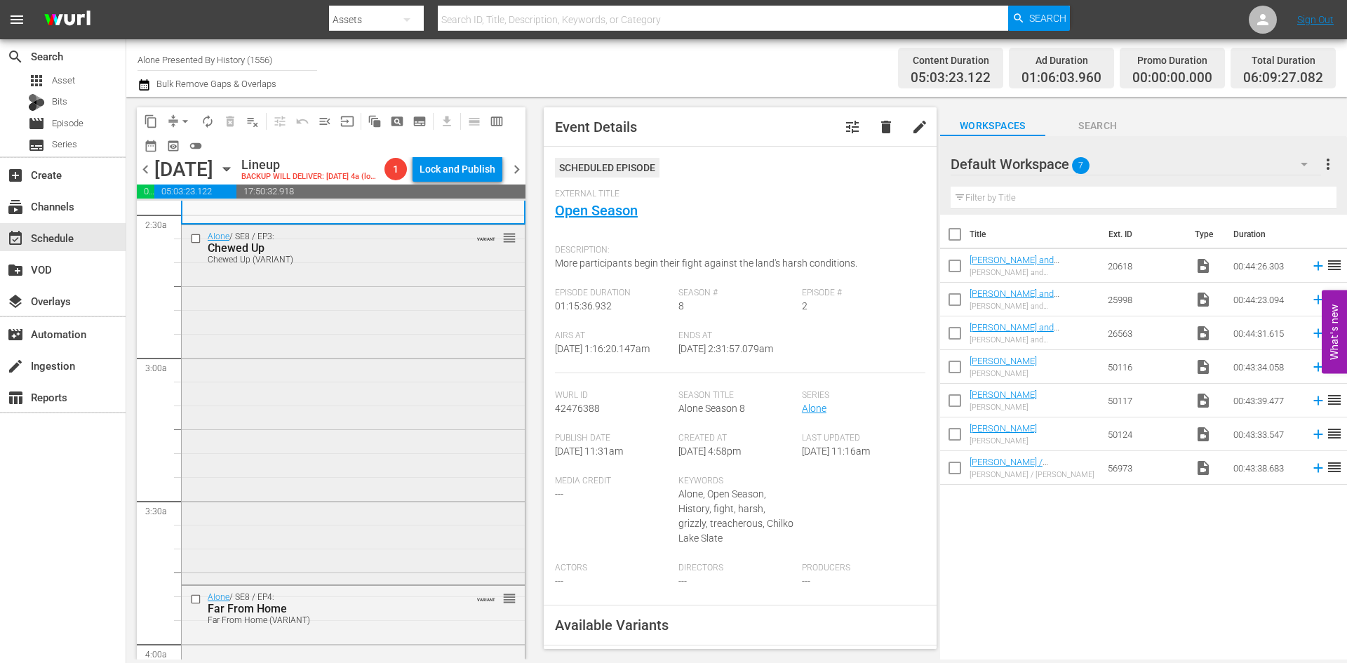
click at [425, 384] on div "Alone / SE8 / EP3: Chewed Up Chewed Up (VARIANT) VARIANT reorder" at bounding box center [353, 403] width 343 height 356
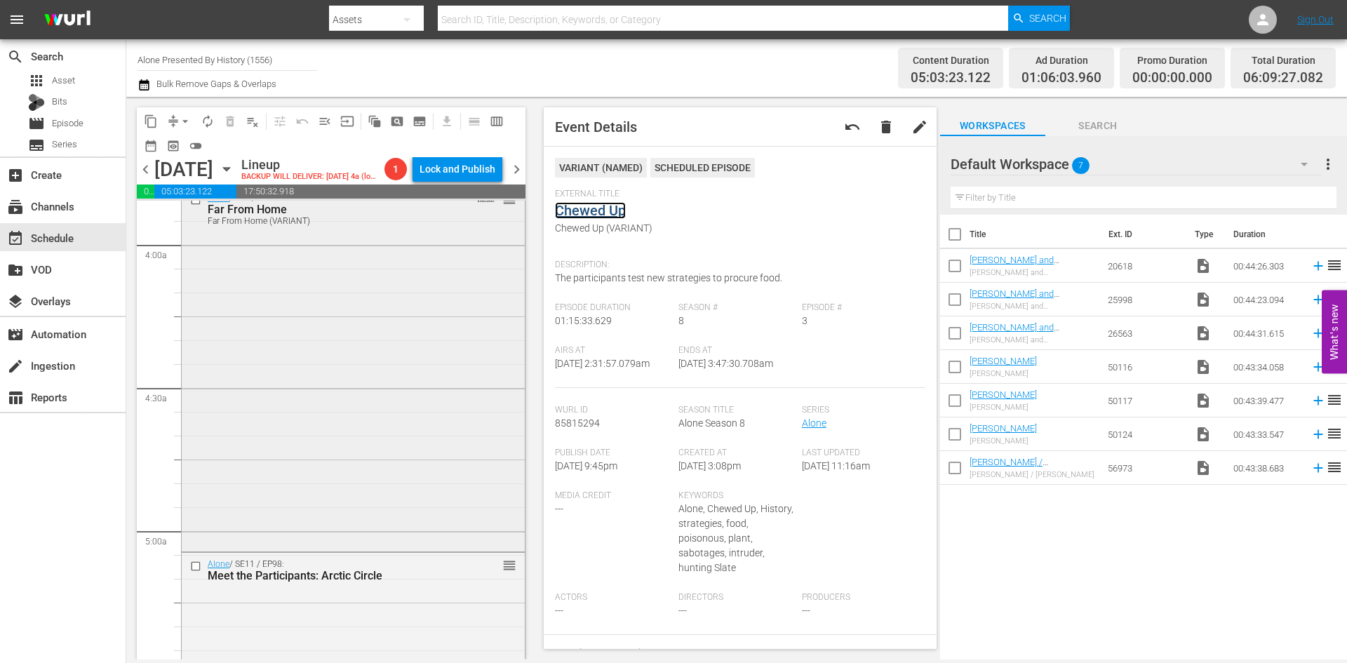
scroll to position [1122, 0]
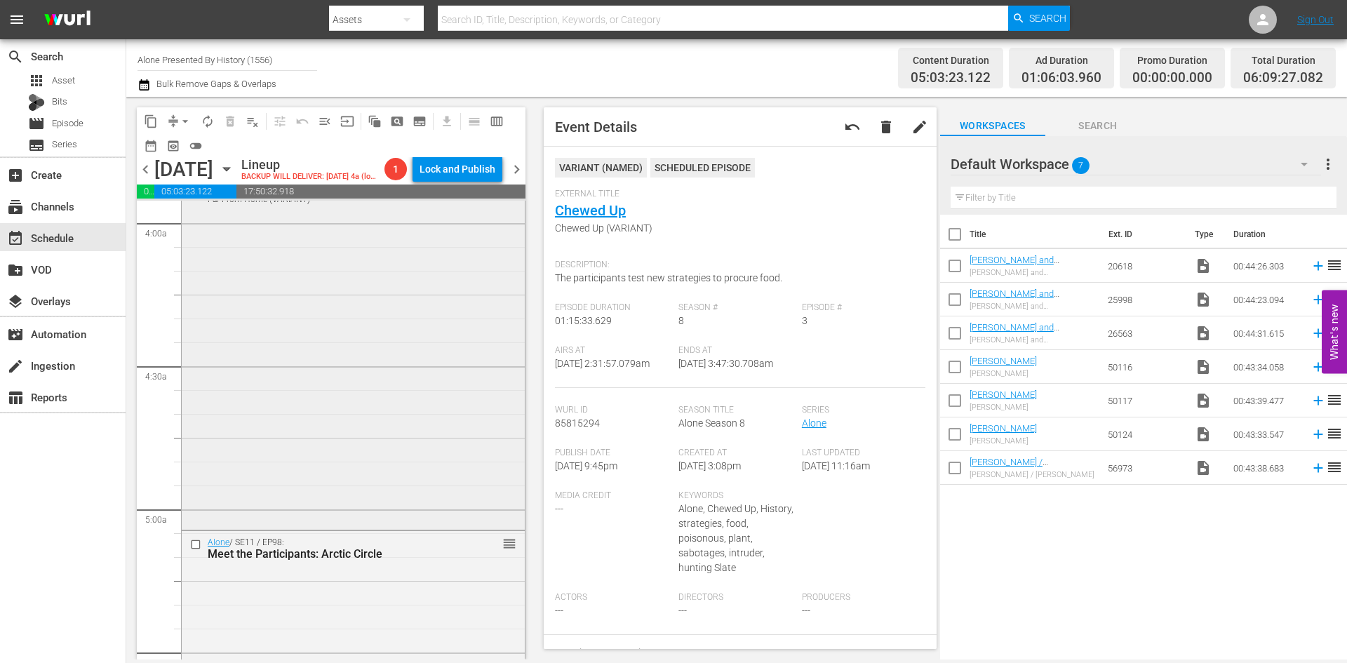
click at [403, 340] on div "Alone / SE8 / EP4: Far From Home Far From Home (VARIANT) VARIANT reorder" at bounding box center [353, 346] width 343 height 363
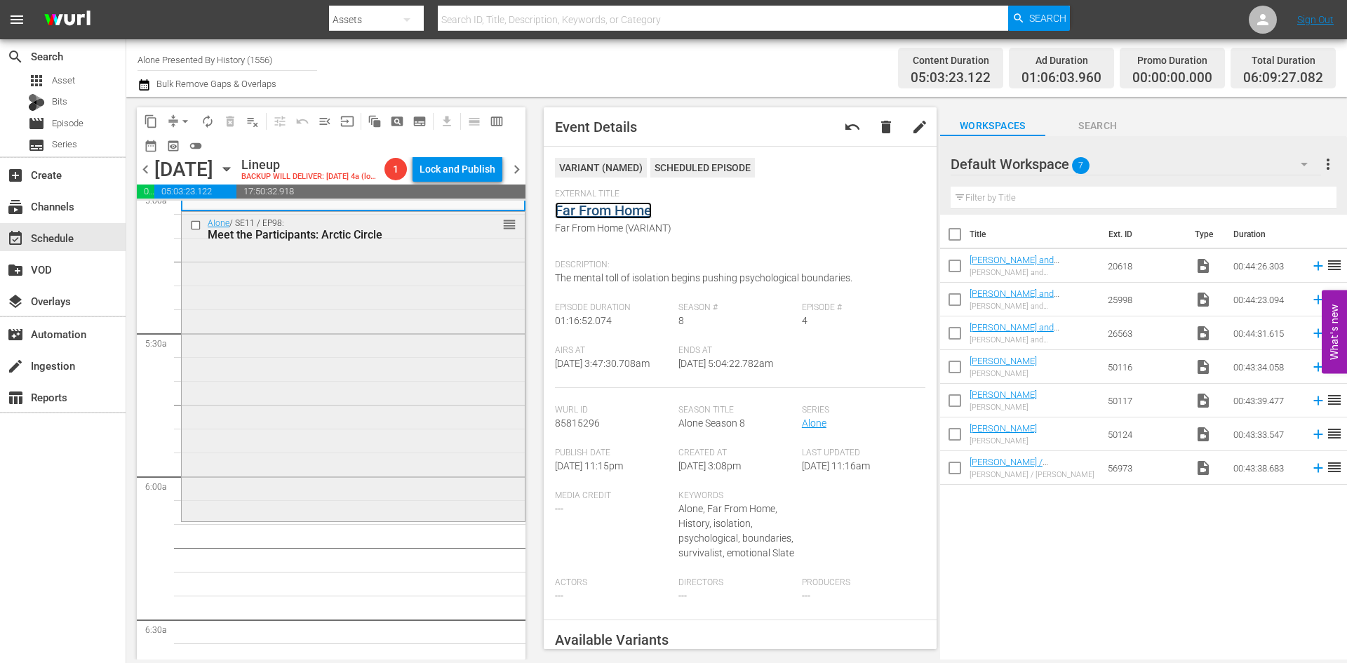
scroll to position [1473, 0]
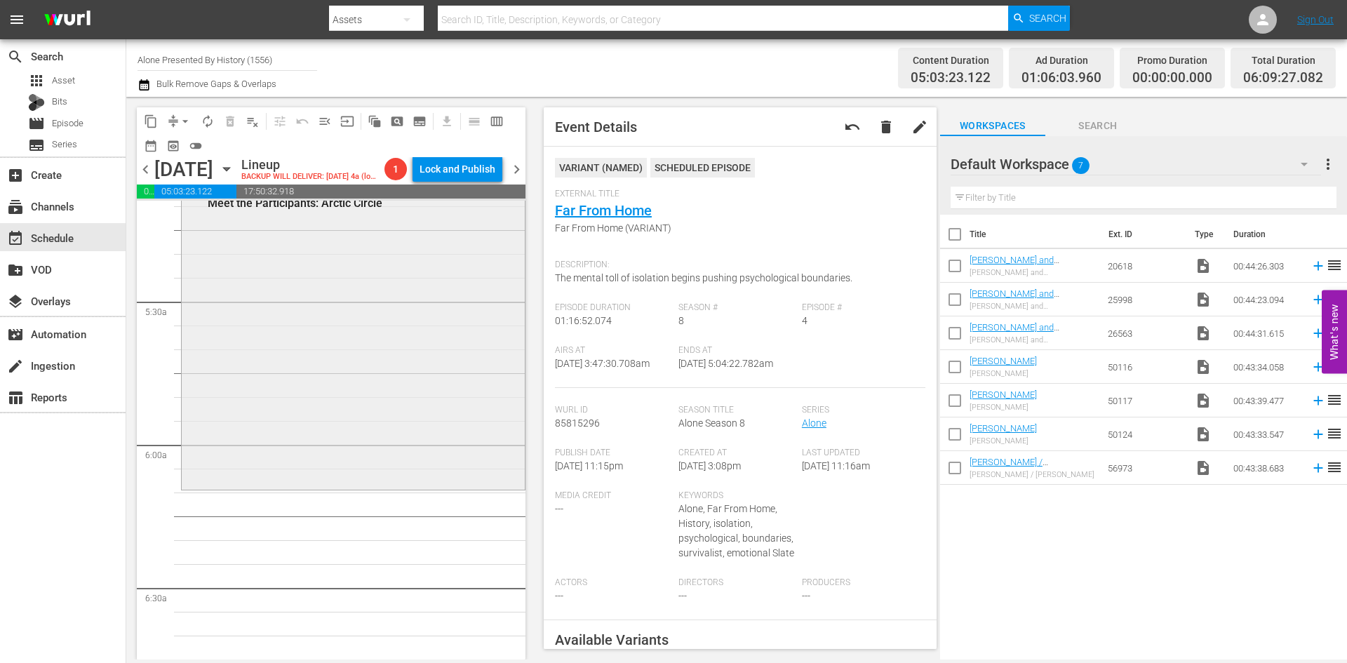
click at [422, 330] on div "Alone / SE11 / EP98: Meet the Participants: Arctic Circle reorder" at bounding box center [353, 333] width 343 height 306
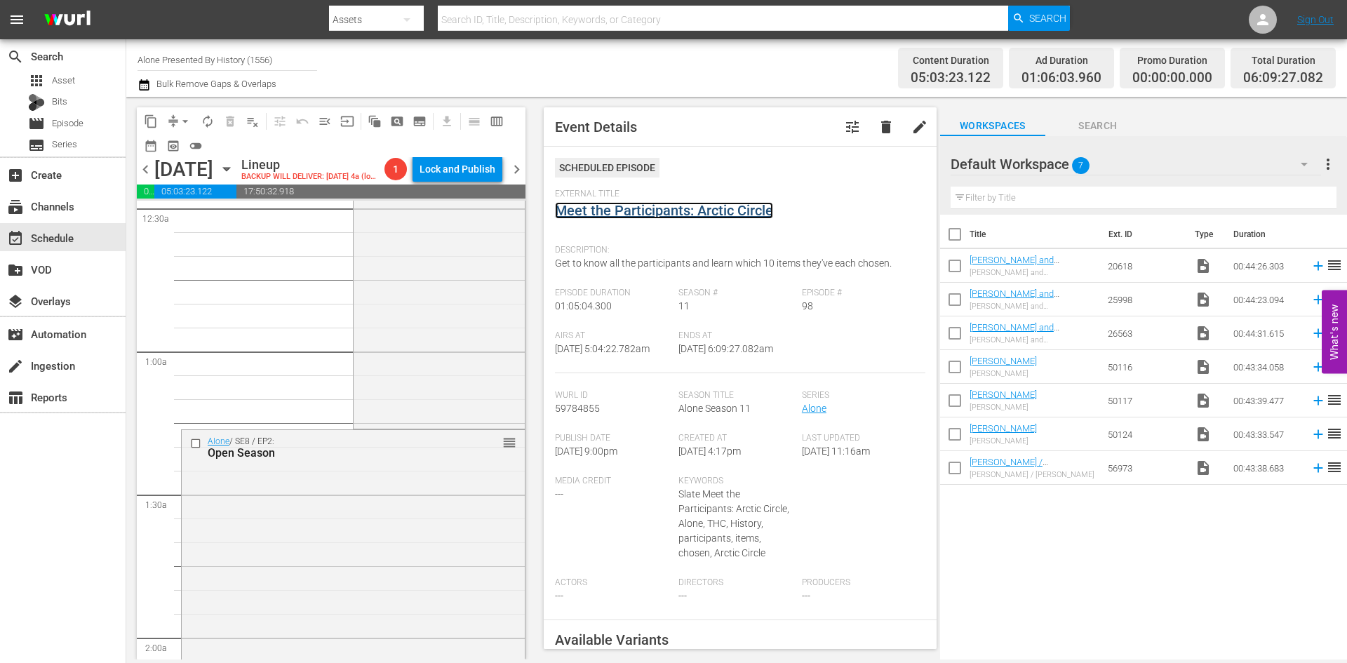
scroll to position [0, 0]
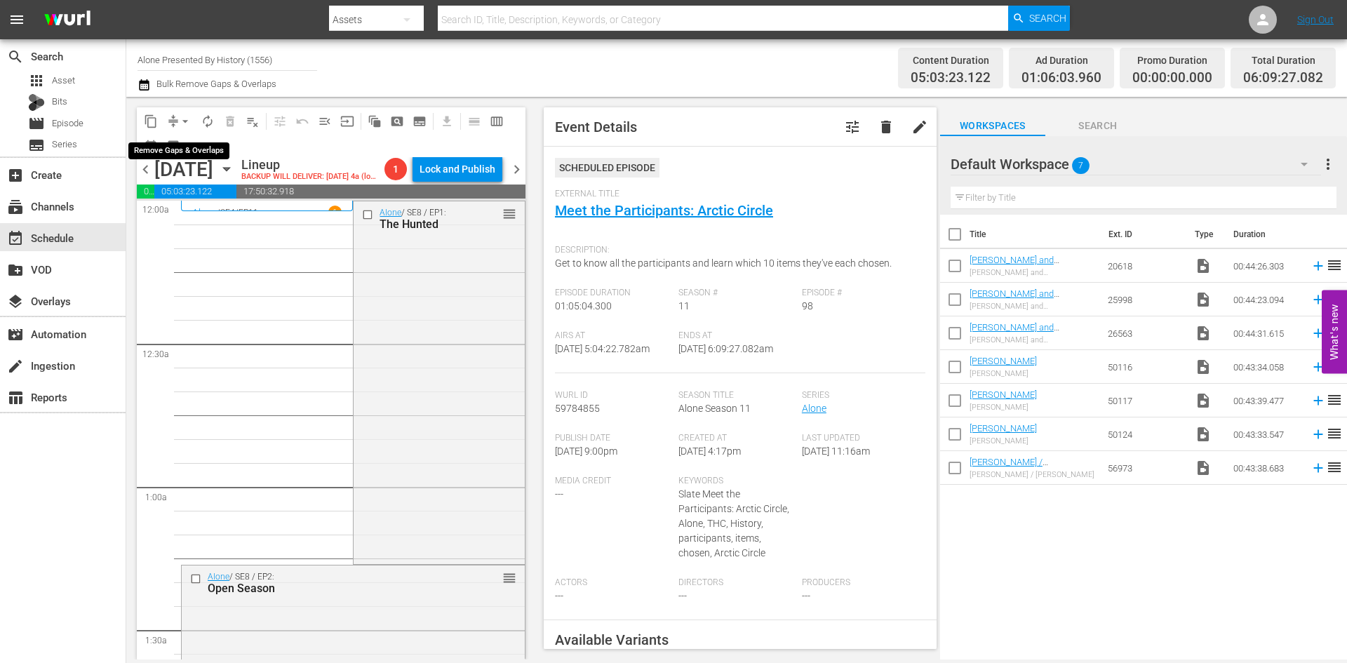
click at [185, 117] on span "arrow_drop_down" at bounding box center [185, 121] width 14 height 14
click at [194, 156] on li "Align to Midnight" at bounding box center [185, 149] width 147 height 23
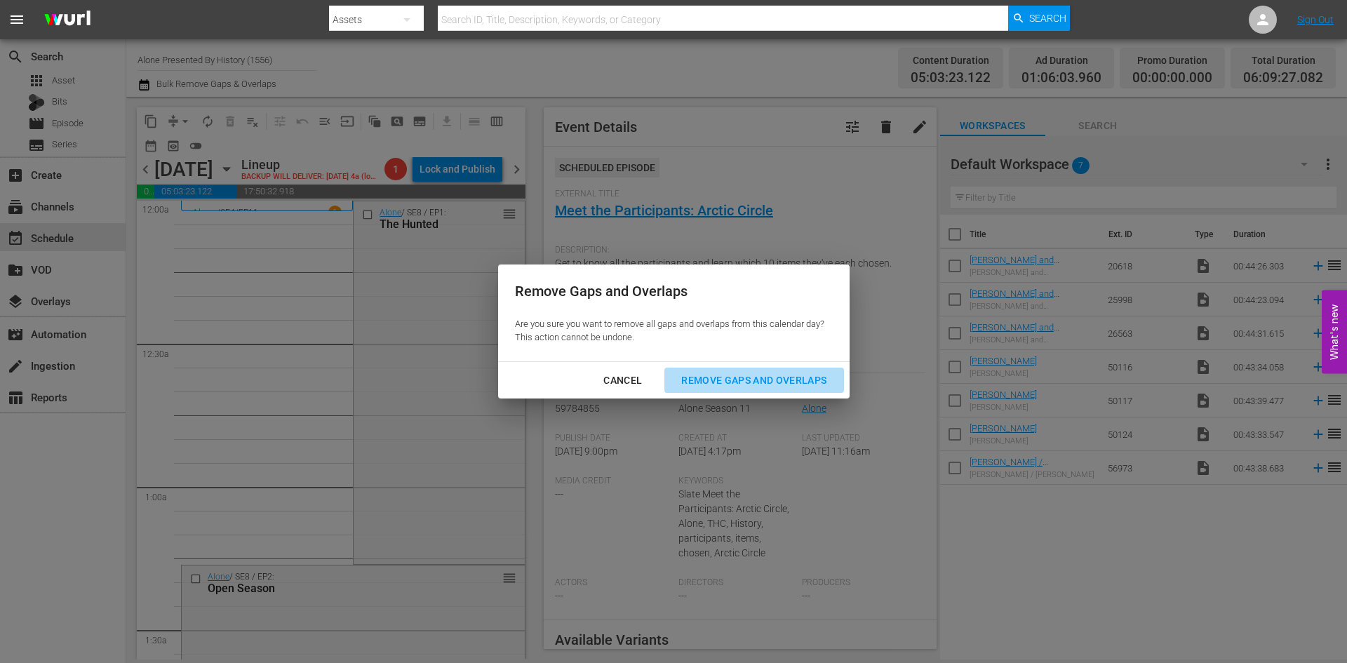
click at [760, 383] on div "Remove Gaps and Overlaps" at bounding box center [754, 381] width 168 height 18
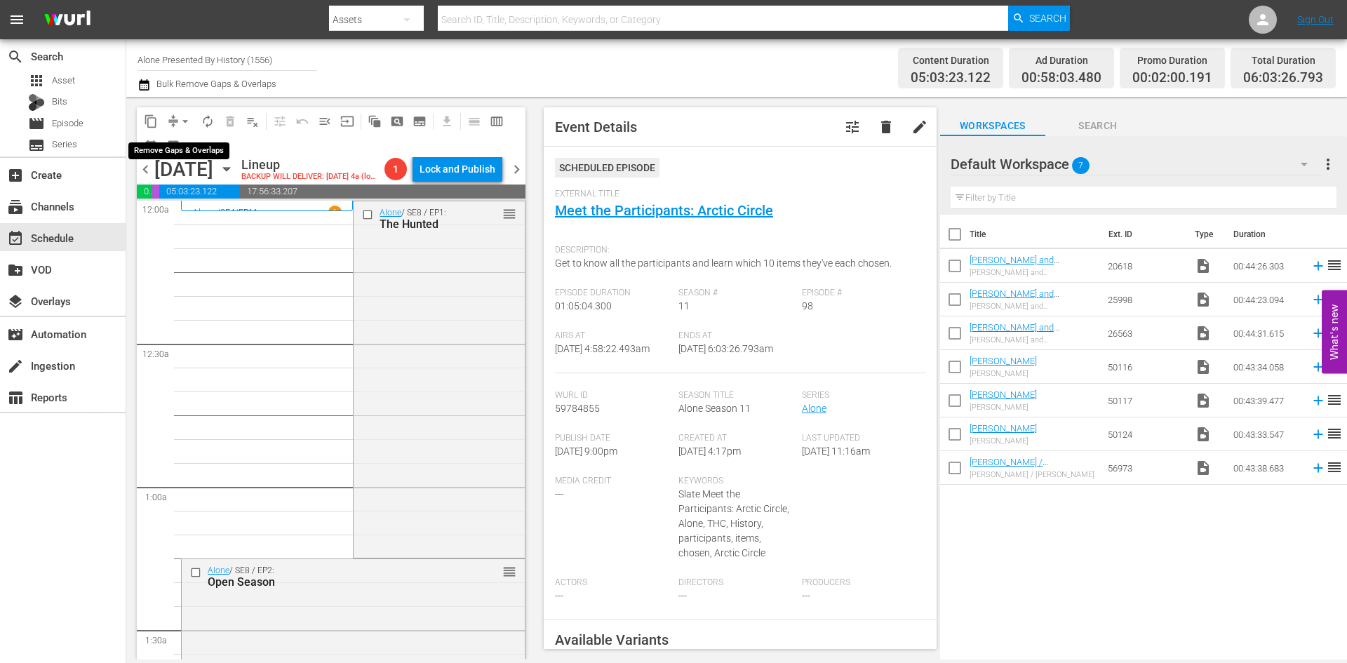
click at [186, 120] on span "arrow_drop_down" at bounding box center [185, 121] width 14 height 14
click at [183, 147] on li "Align to Midnight" at bounding box center [185, 149] width 147 height 23
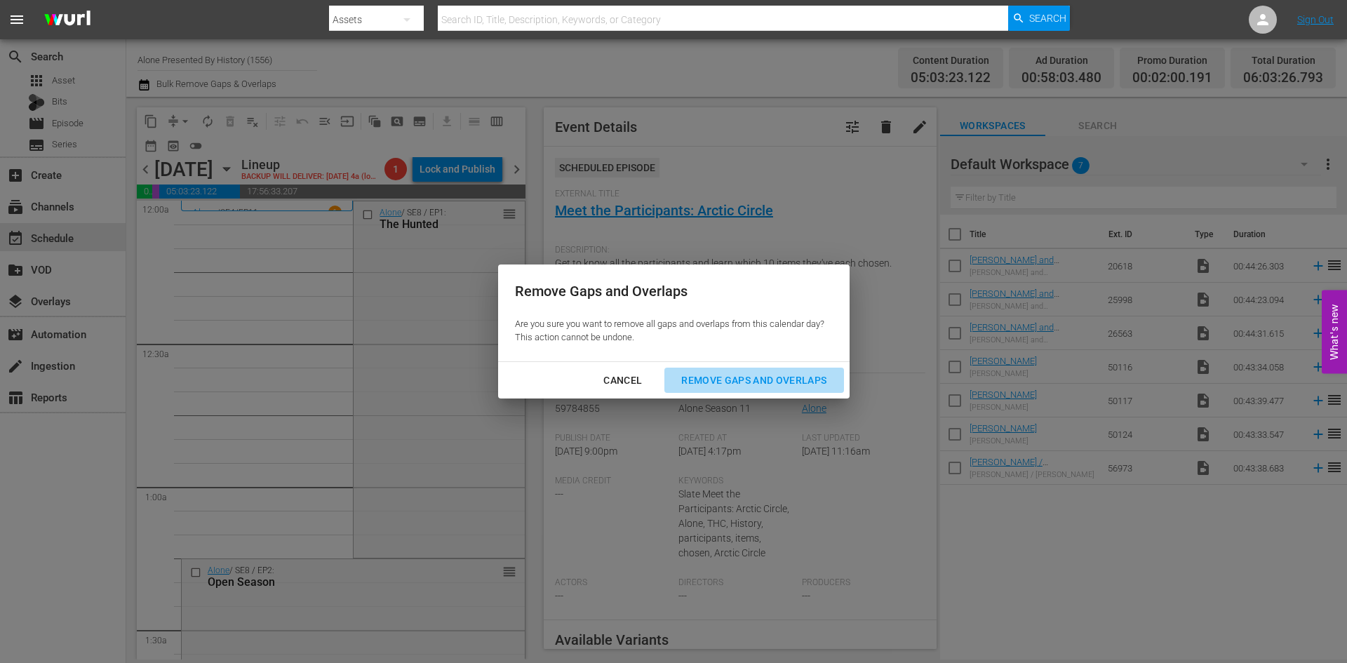
click at [723, 379] on div "Remove Gaps and Overlaps" at bounding box center [754, 381] width 168 height 18
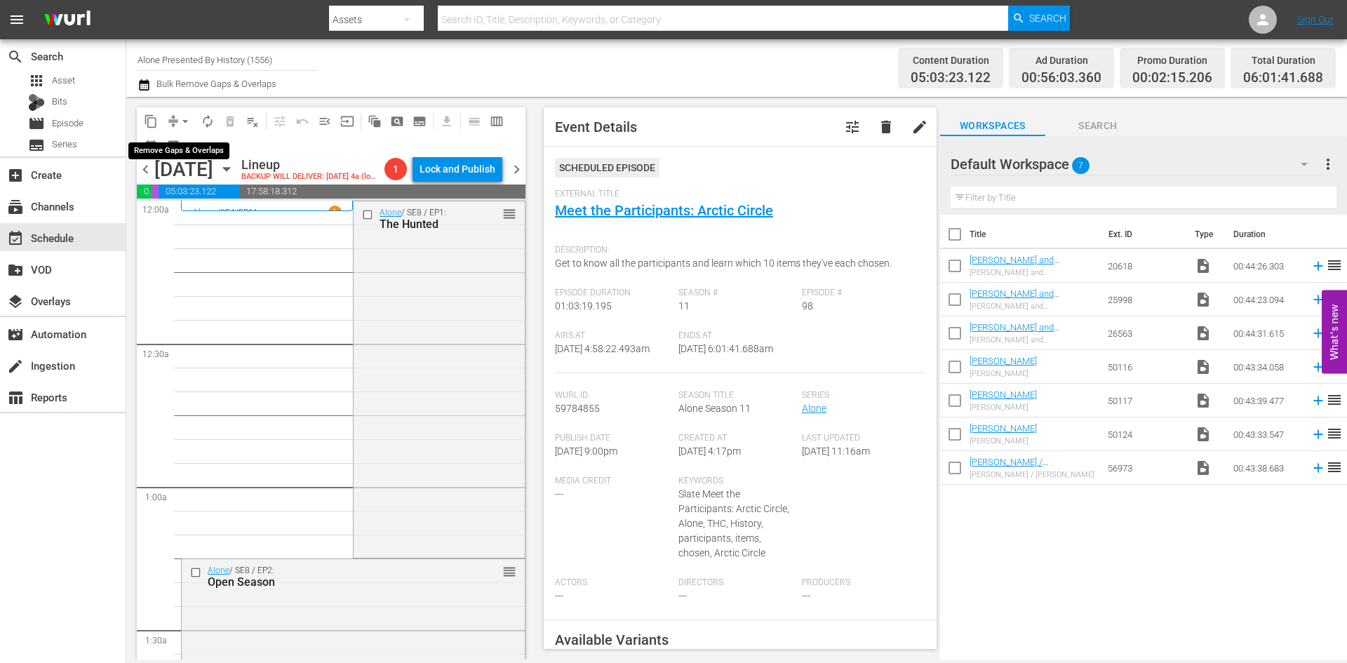
click at [181, 118] on span "arrow_drop_down" at bounding box center [185, 121] width 14 height 14
click at [169, 151] on li "Align to Midnight" at bounding box center [185, 149] width 147 height 23
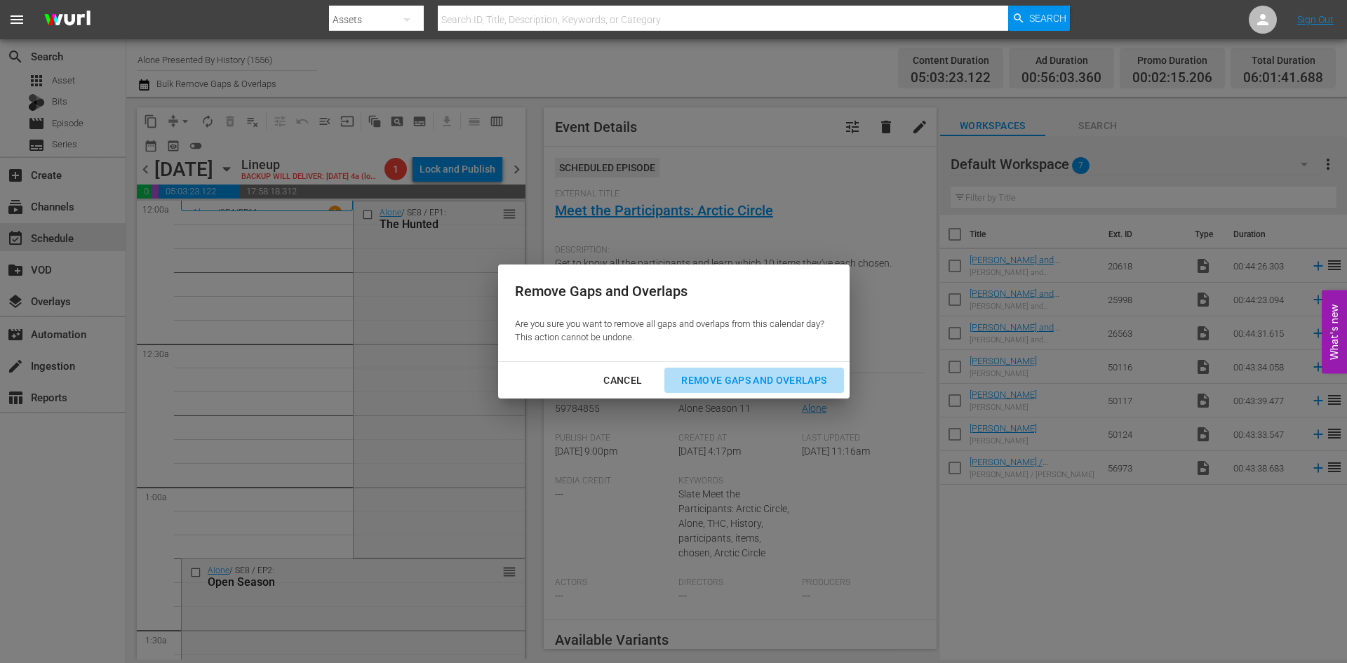
click at [706, 375] on div "Remove Gaps and Overlaps" at bounding box center [754, 381] width 168 height 18
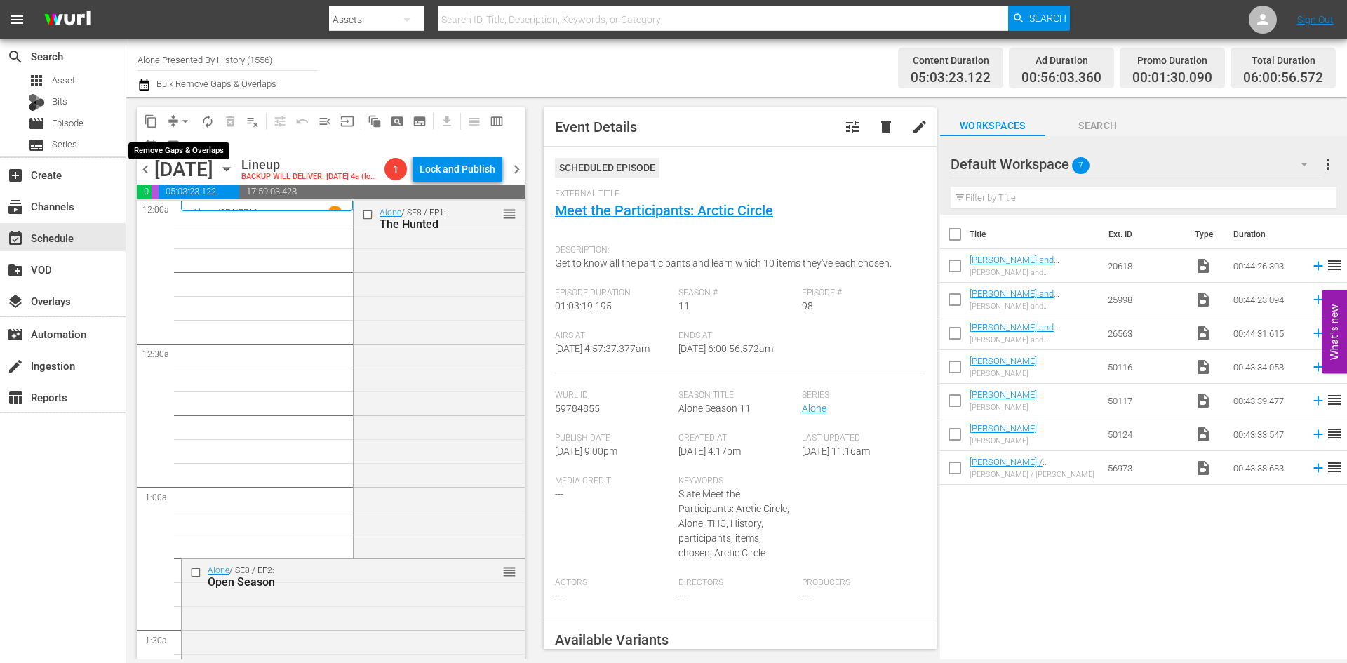
click at [184, 118] on span "arrow_drop_down" at bounding box center [185, 121] width 14 height 14
click at [185, 147] on li "Align to Midnight" at bounding box center [185, 149] width 147 height 23
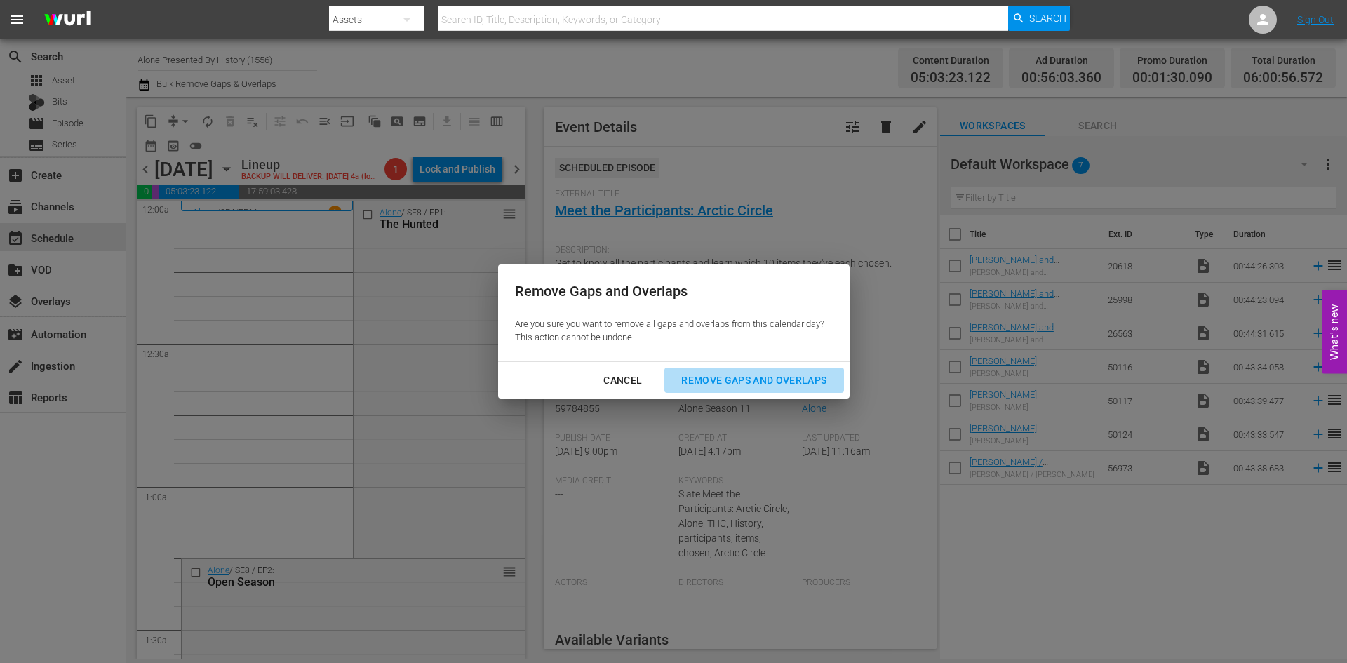
click at [738, 384] on div "Remove Gaps and Overlaps" at bounding box center [754, 381] width 168 height 18
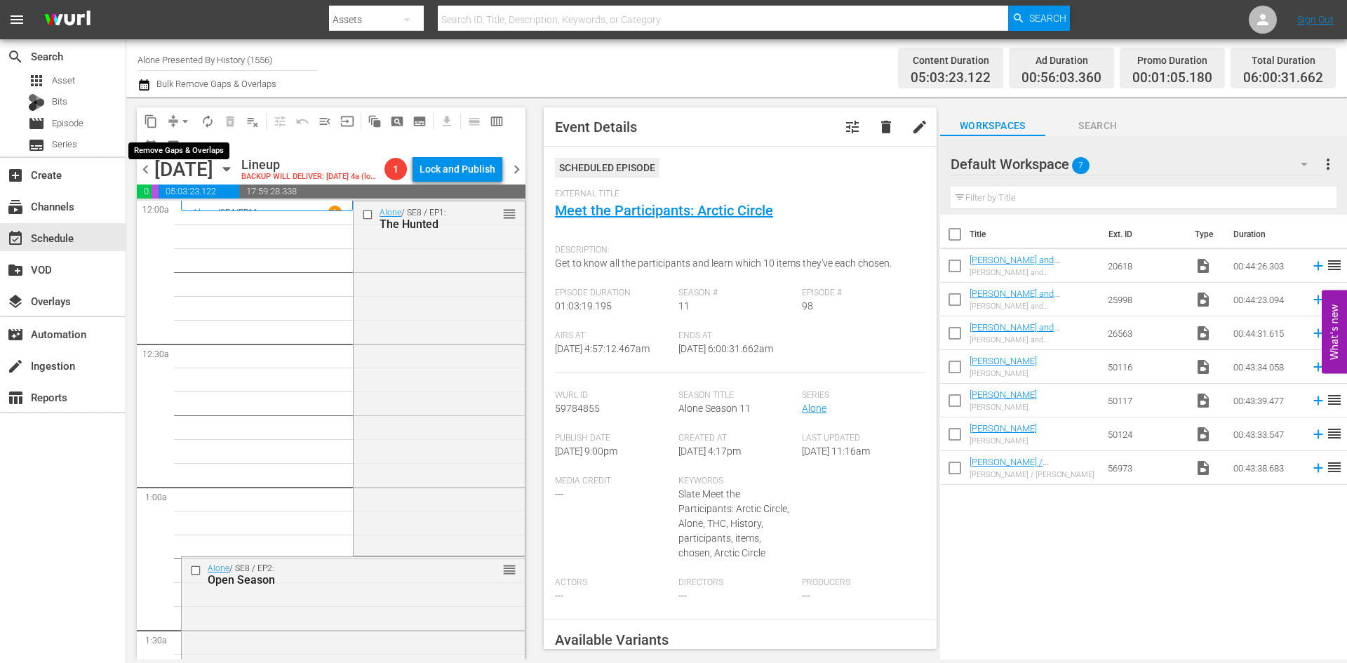
click at [176, 116] on button "arrow_drop_down" at bounding box center [185, 121] width 22 height 22
click at [184, 145] on li "Align to Midnight" at bounding box center [185, 149] width 147 height 23
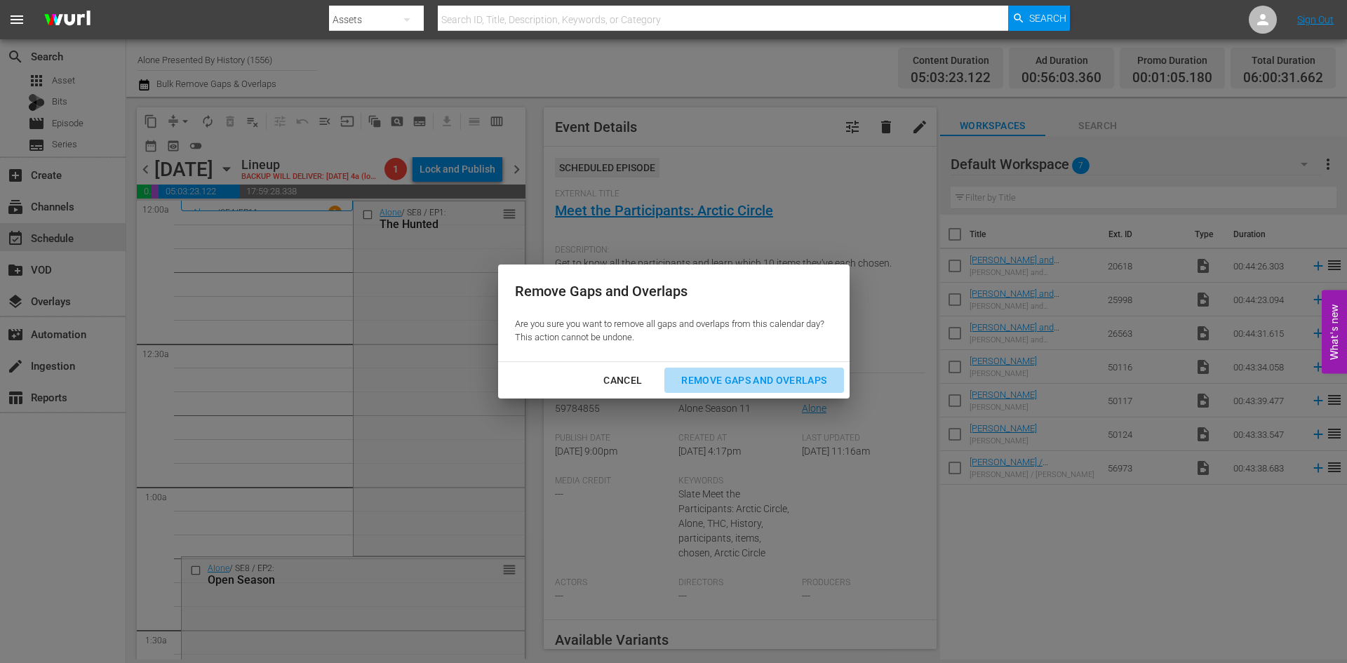
click at [713, 373] on div "Remove Gaps and Overlaps" at bounding box center [754, 381] width 168 height 18
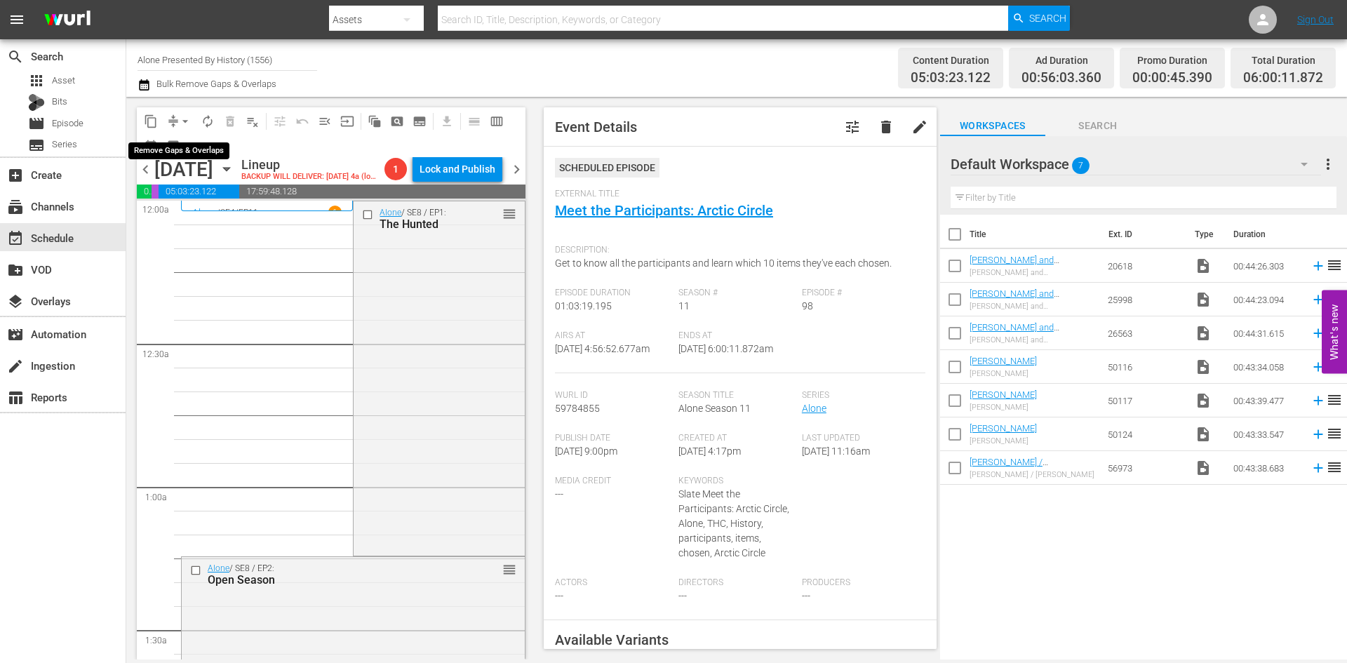
click at [190, 118] on span "arrow_drop_down" at bounding box center [185, 121] width 14 height 14
click at [179, 149] on li "Align to Midnight" at bounding box center [185, 149] width 147 height 23
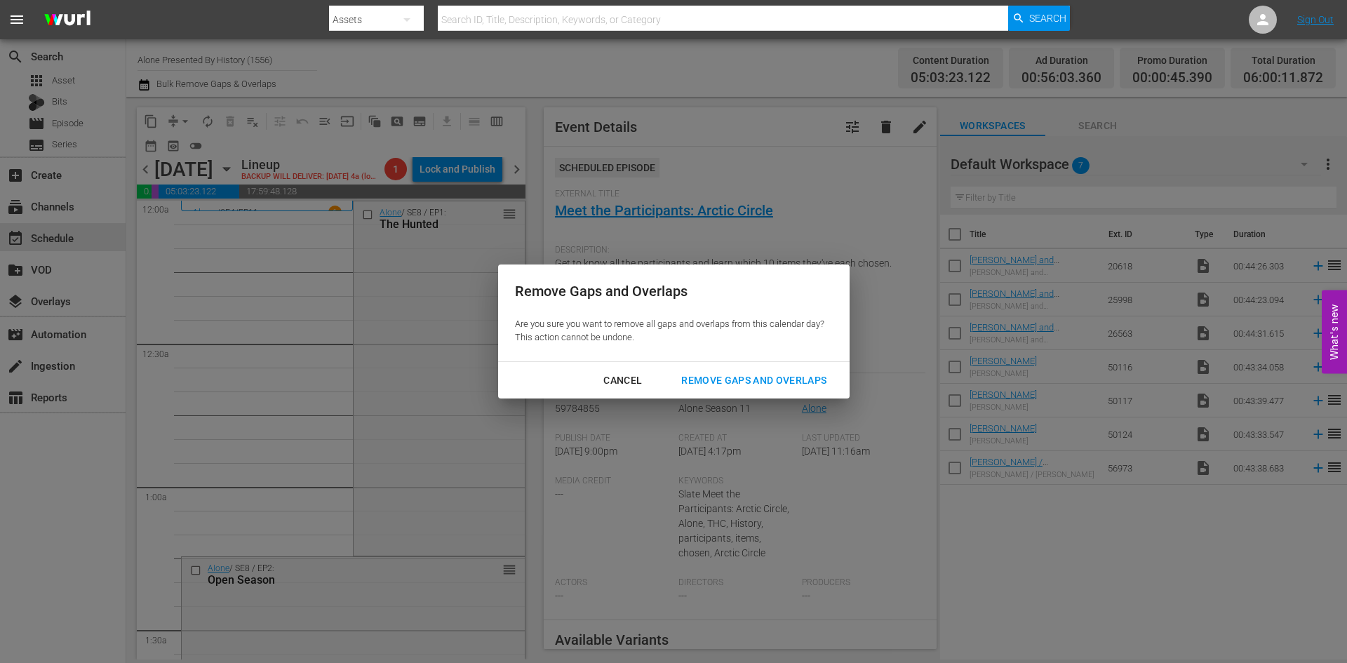
click at [733, 379] on div "Remove Gaps and Overlaps" at bounding box center [754, 381] width 168 height 18
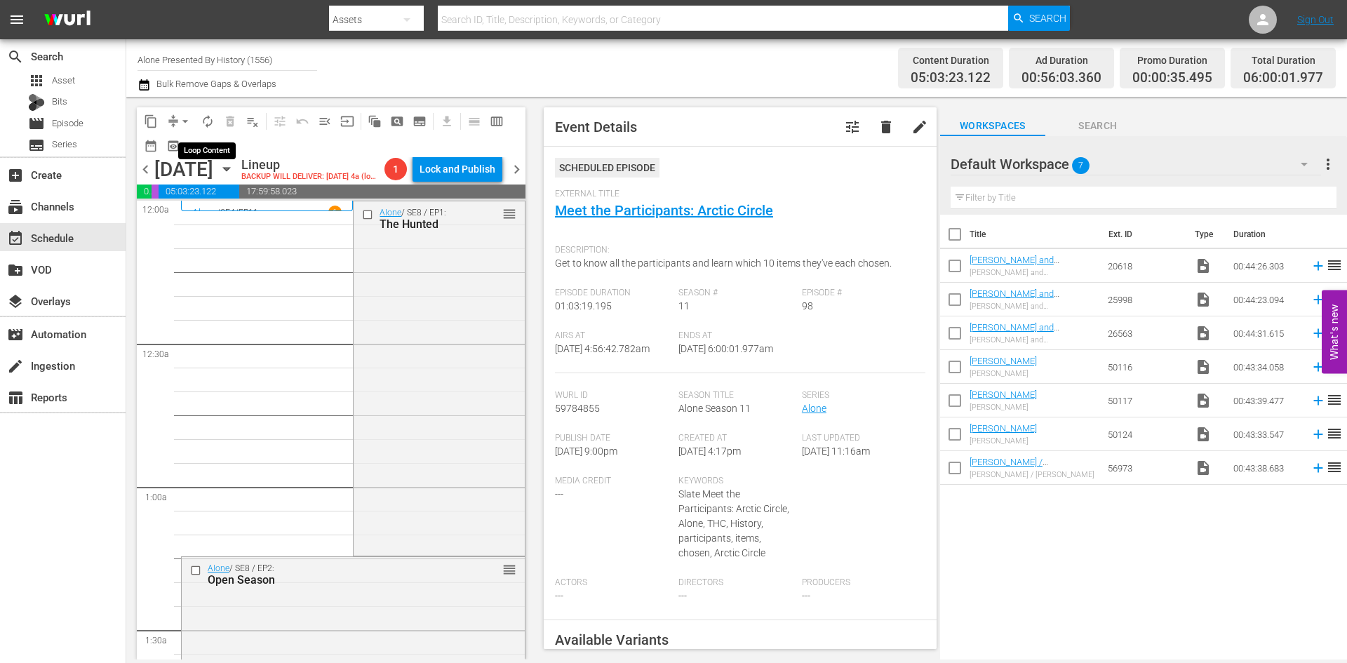
click at [203, 125] on span "autorenew_outlined" at bounding box center [208, 121] width 14 height 14
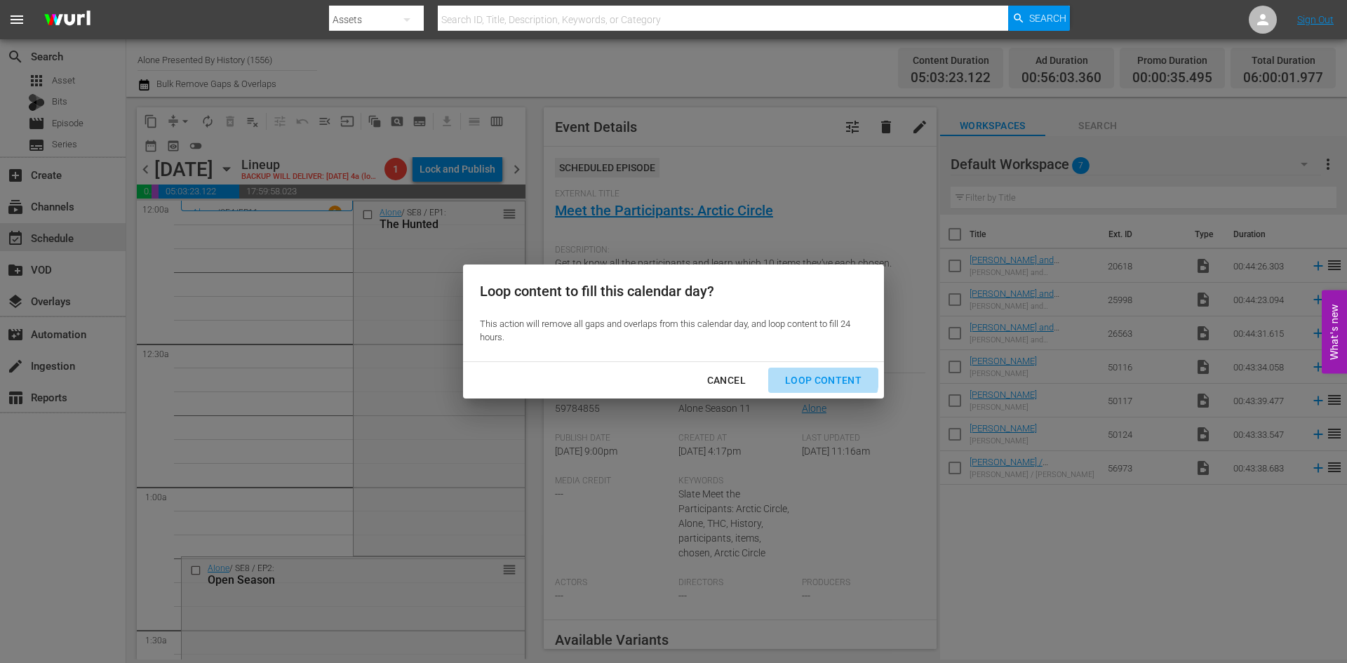
click at [804, 377] on div "Loop Content" at bounding box center [823, 381] width 99 height 18
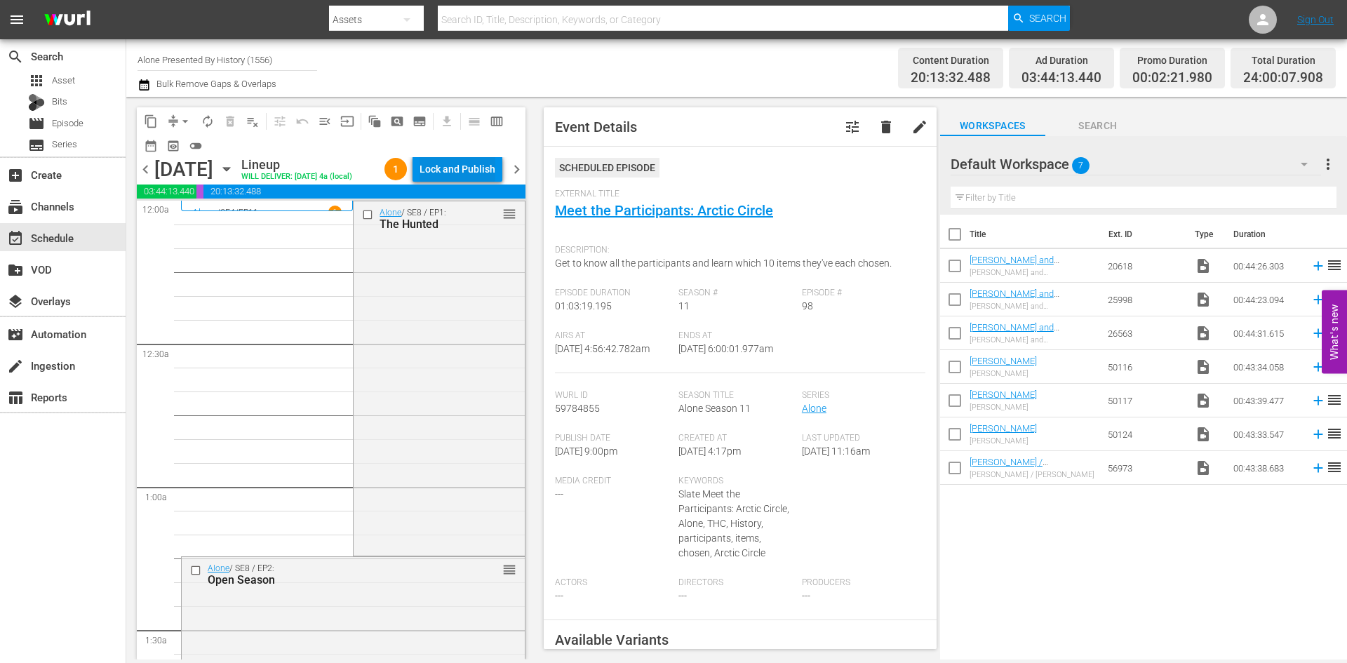
click at [449, 168] on div "Lock and Publish" at bounding box center [457, 168] width 76 height 25
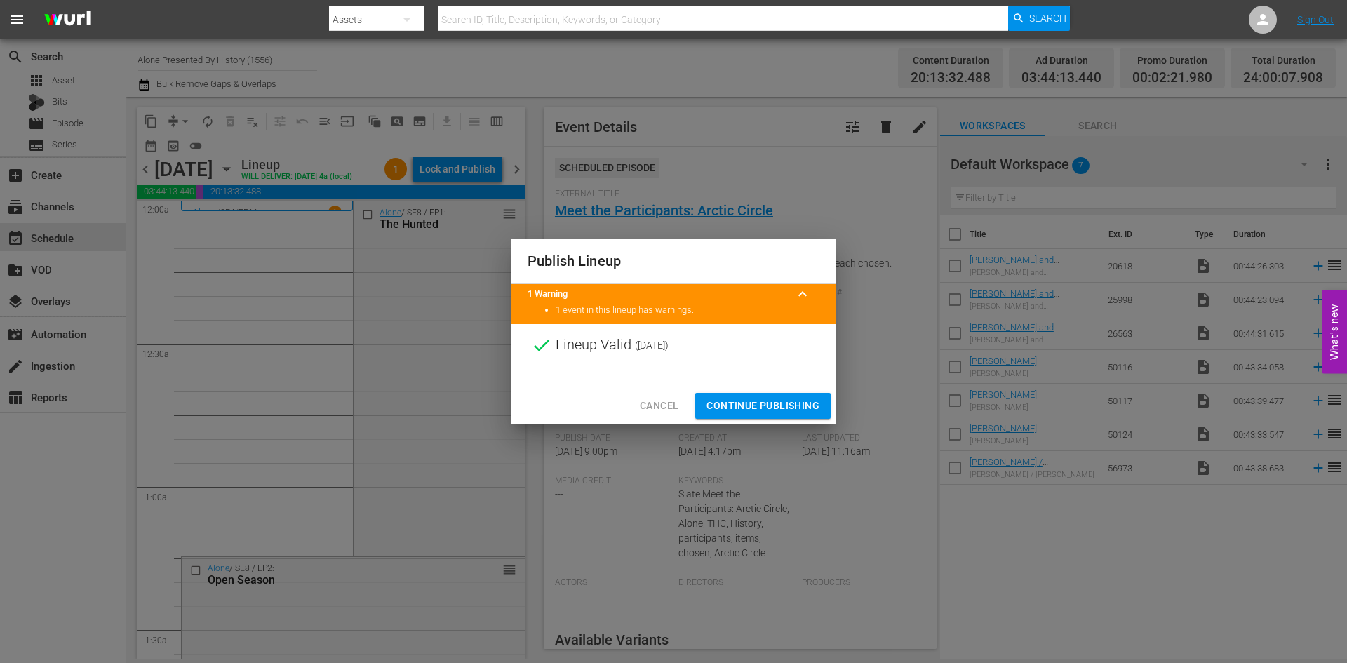
click at [750, 401] on span "Continue Publishing" at bounding box center [762, 406] width 113 height 18
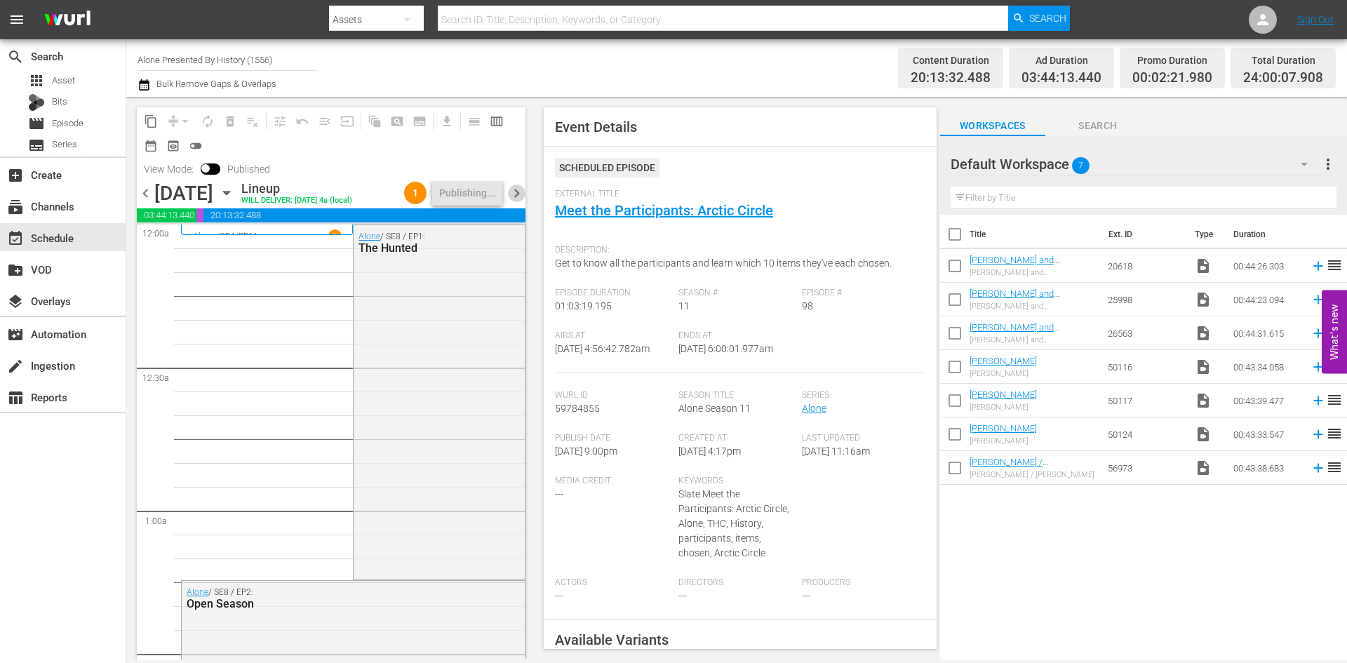
click at [518, 191] on span "chevron_right" at bounding box center [517, 193] width 18 height 18
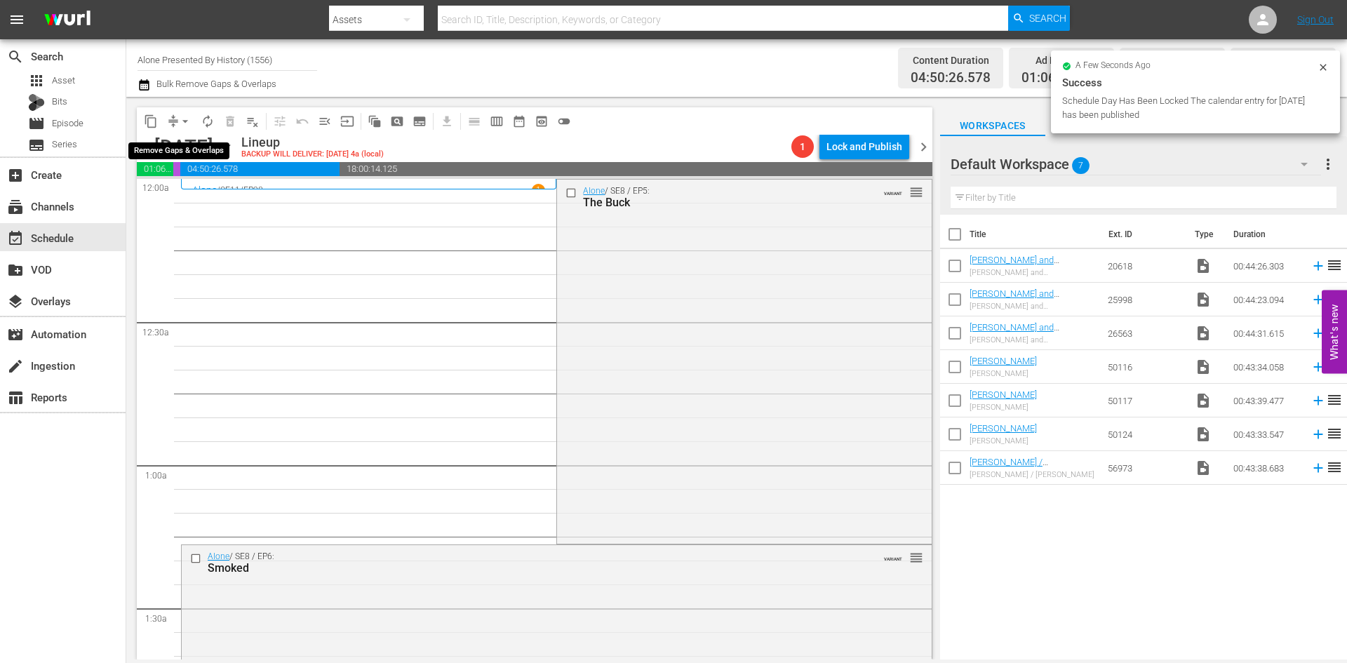
click at [182, 120] on span "arrow_drop_down" at bounding box center [185, 121] width 14 height 14
click at [179, 147] on li "Align to Midnight" at bounding box center [185, 149] width 147 height 23
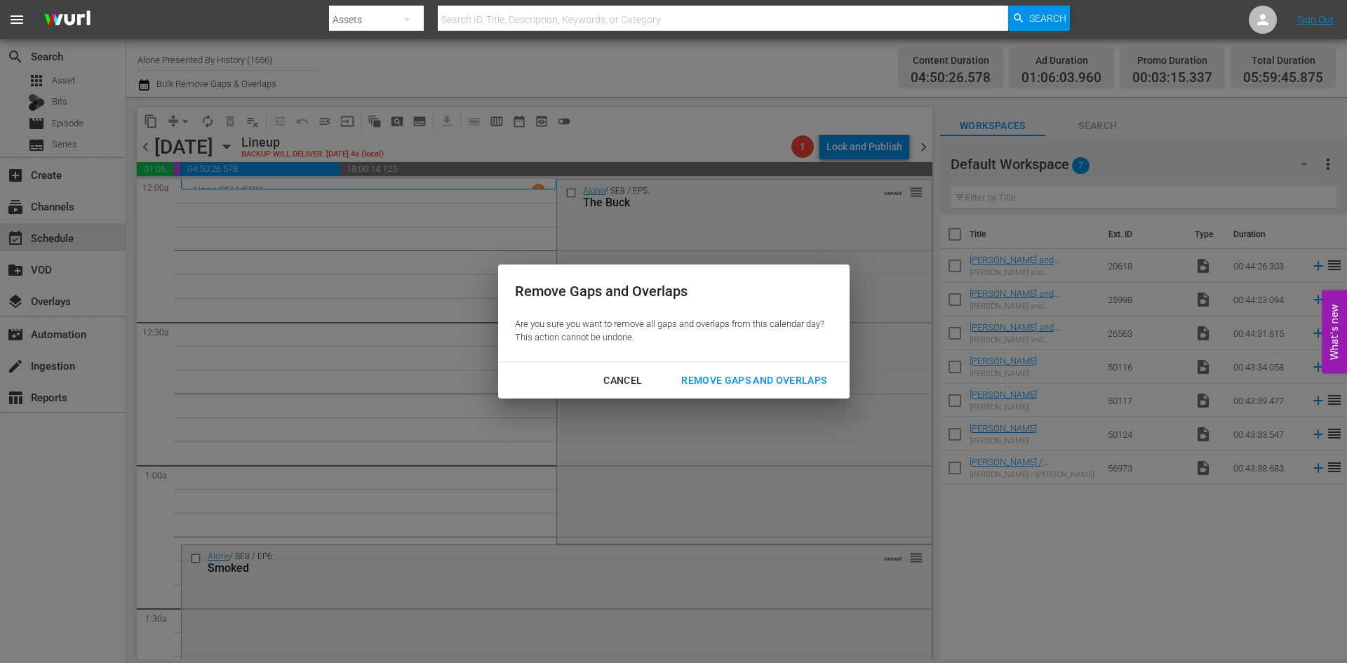
click at [739, 381] on div "Remove Gaps and Overlaps" at bounding box center [754, 381] width 168 height 18
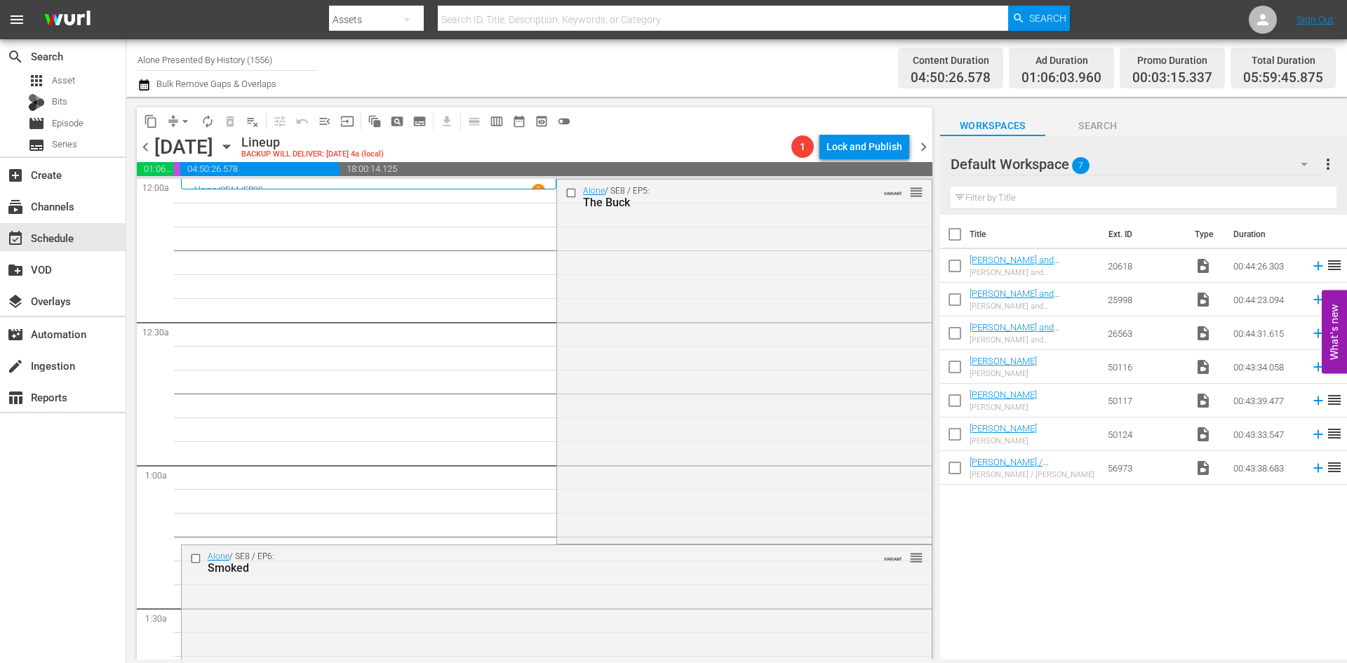
click at [725, 367] on div "Alone / SE8 / EP5: The Buck VARIANT reorder" at bounding box center [744, 360] width 374 height 361
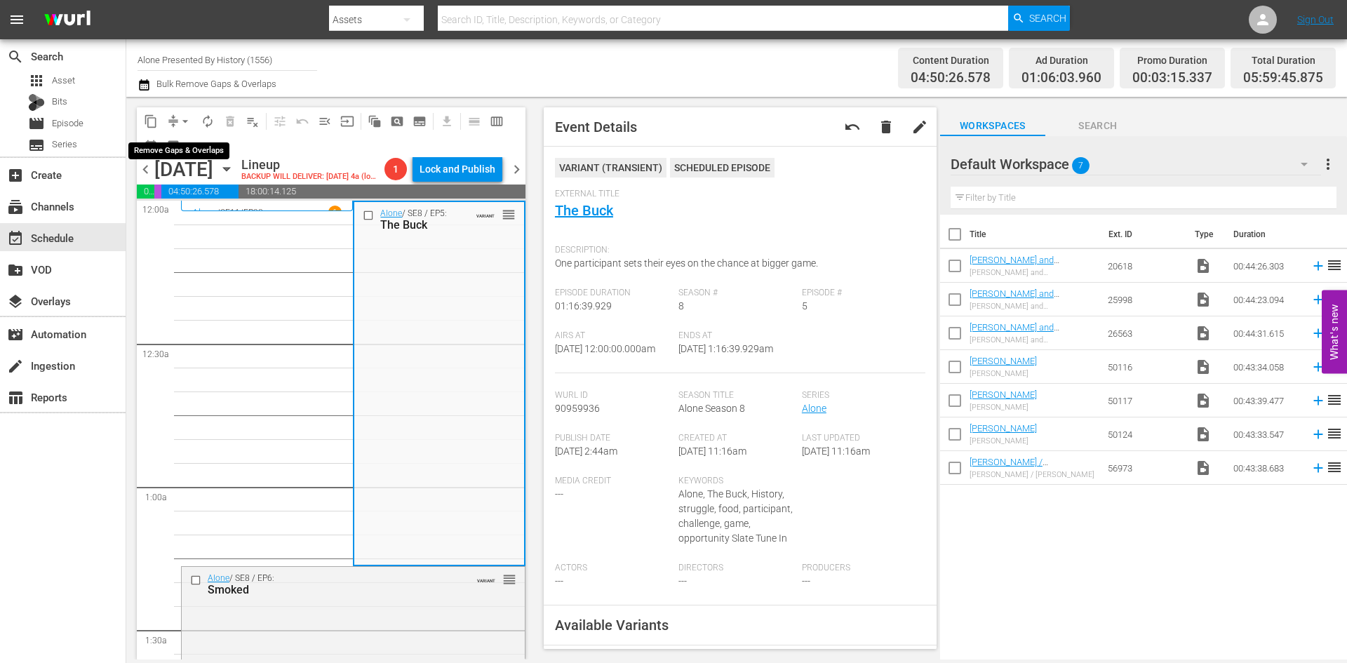
click at [184, 119] on span "arrow_drop_down" at bounding box center [185, 121] width 14 height 14
click at [176, 146] on li "Align to Midnight" at bounding box center [185, 149] width 147 height 23
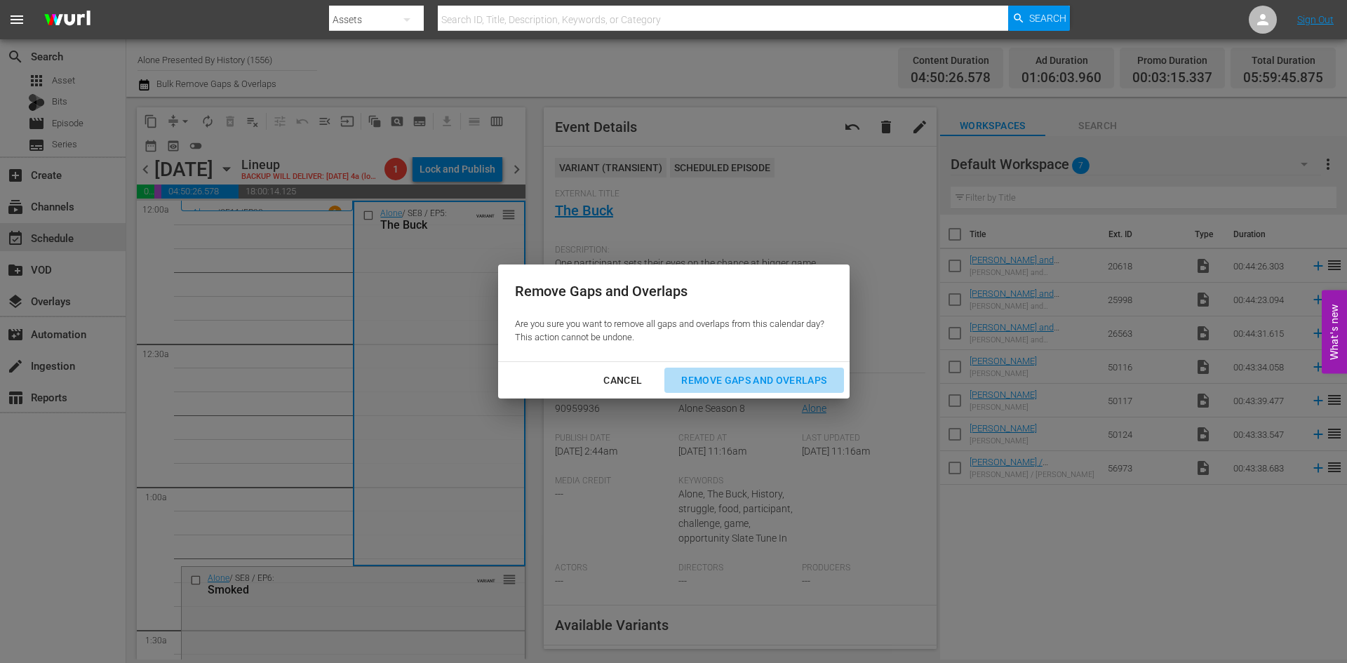
click at [731, 377] on div "Remove Gaps and Overlaps" at bounding box center [754, 381] width 168 height 18
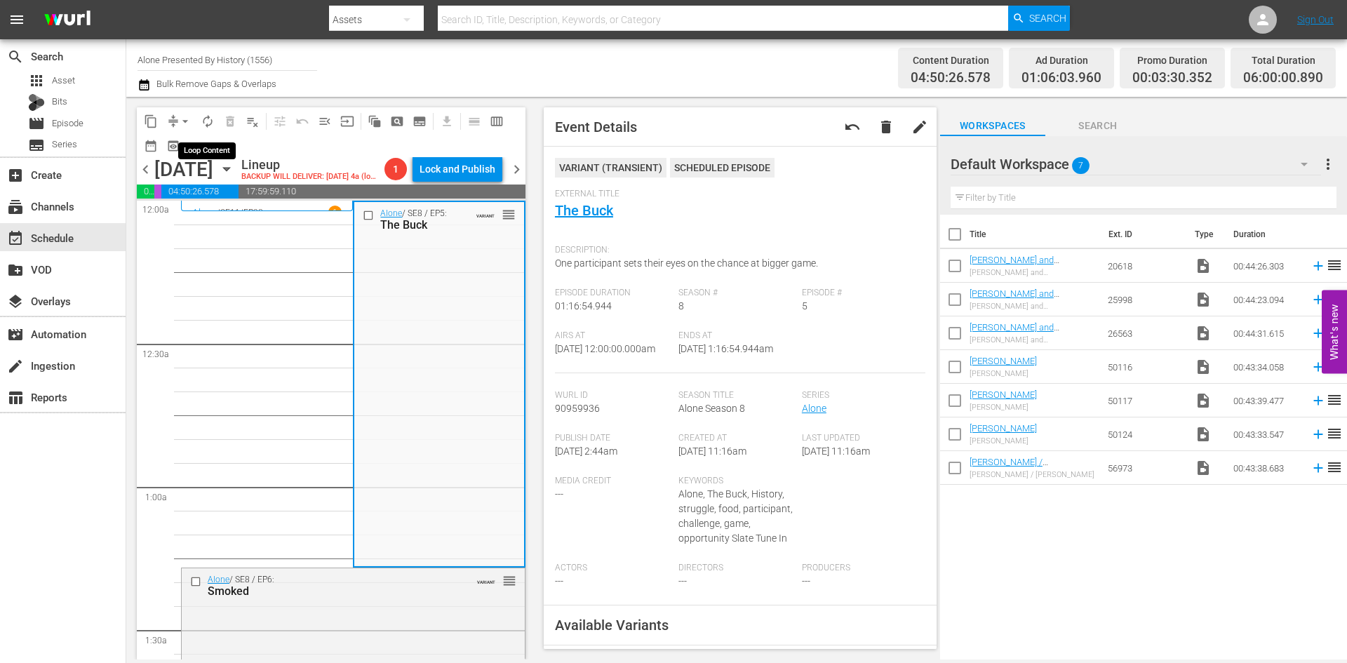
click at [209, 122] on span "autorenew_outlined" at bounding box center [208, 121] width 14 height 14
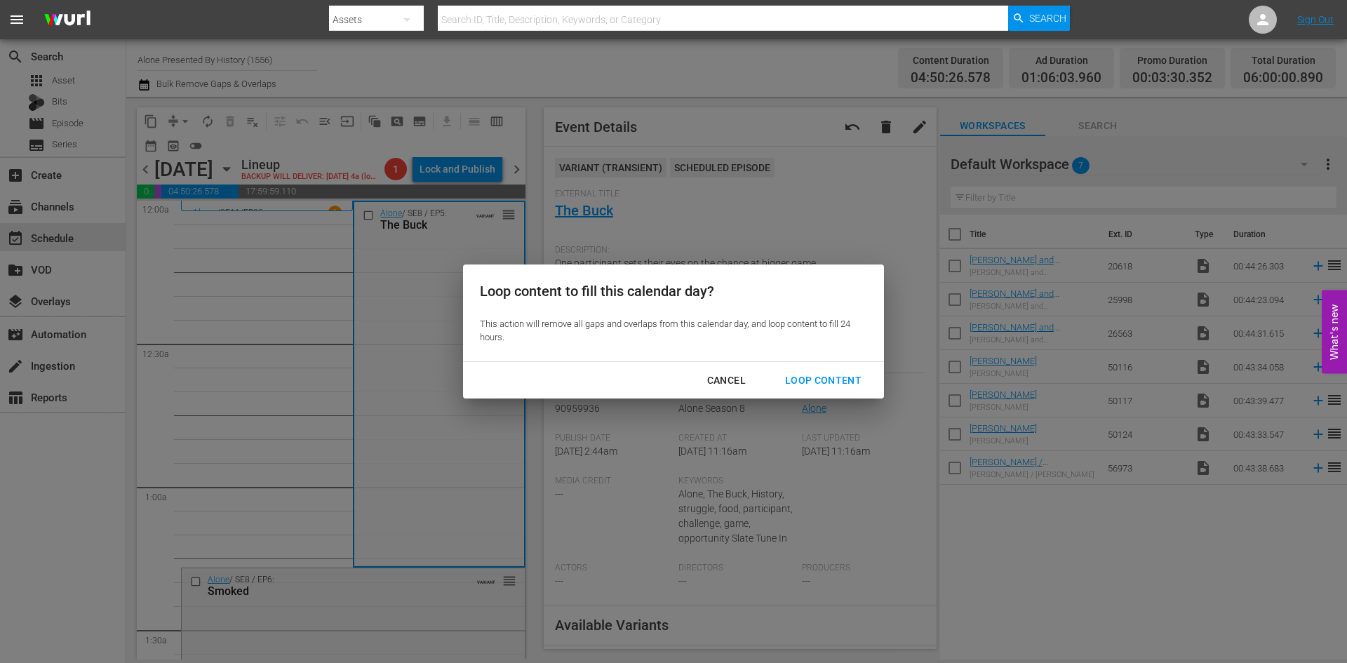
click at [806, 379] on div "Loop Content" at bounding box center [823, 381] width 99 height 18
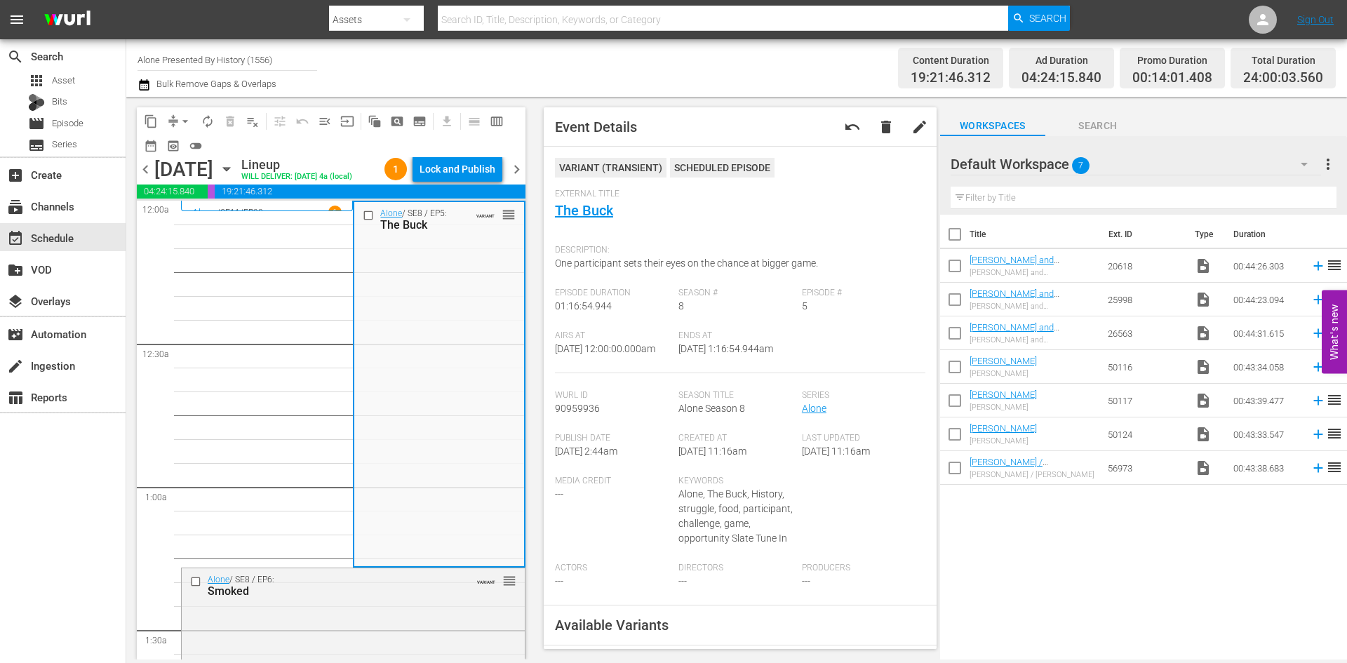
click at [466, 172] on div "Lock and Publish" at bounding box center [457, 168] width 76 height 25
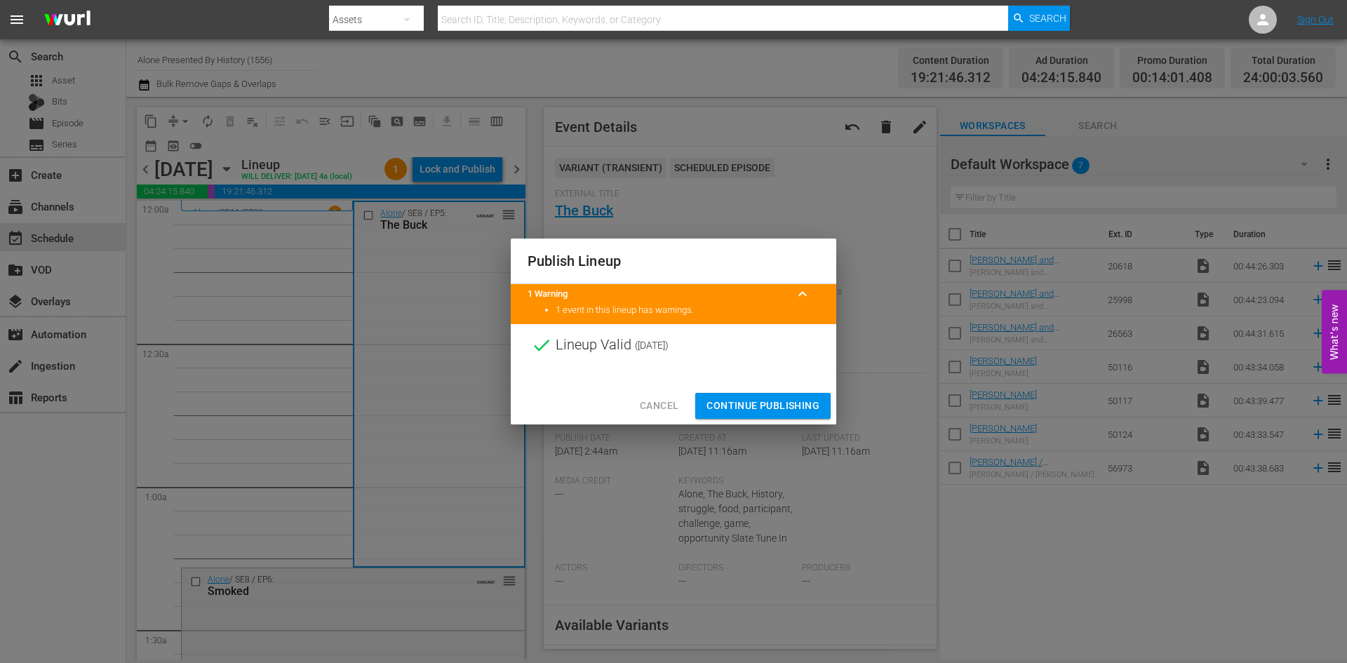
click at [753, 403] on span "Continue Publishing" at bounding box center [762, 406] width 113 height 18
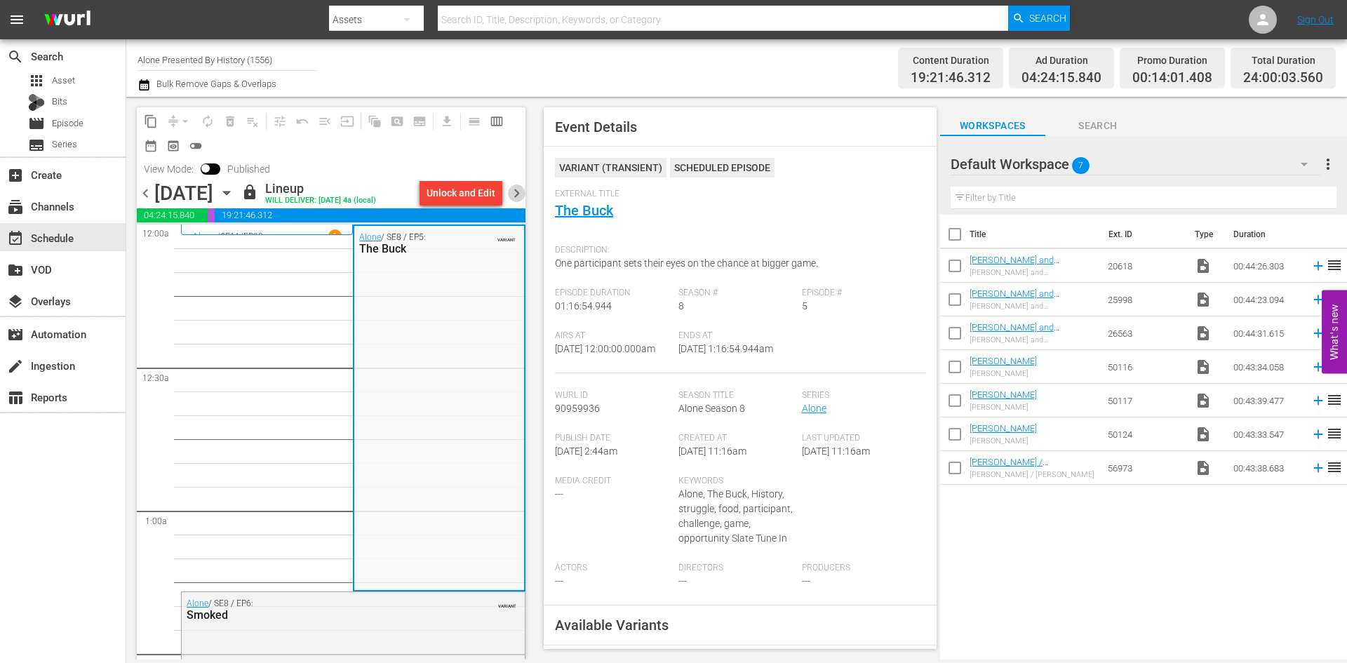
click at [516, 197] on span "chevron_right" at bounding box center [517, 193] width 18 height 18
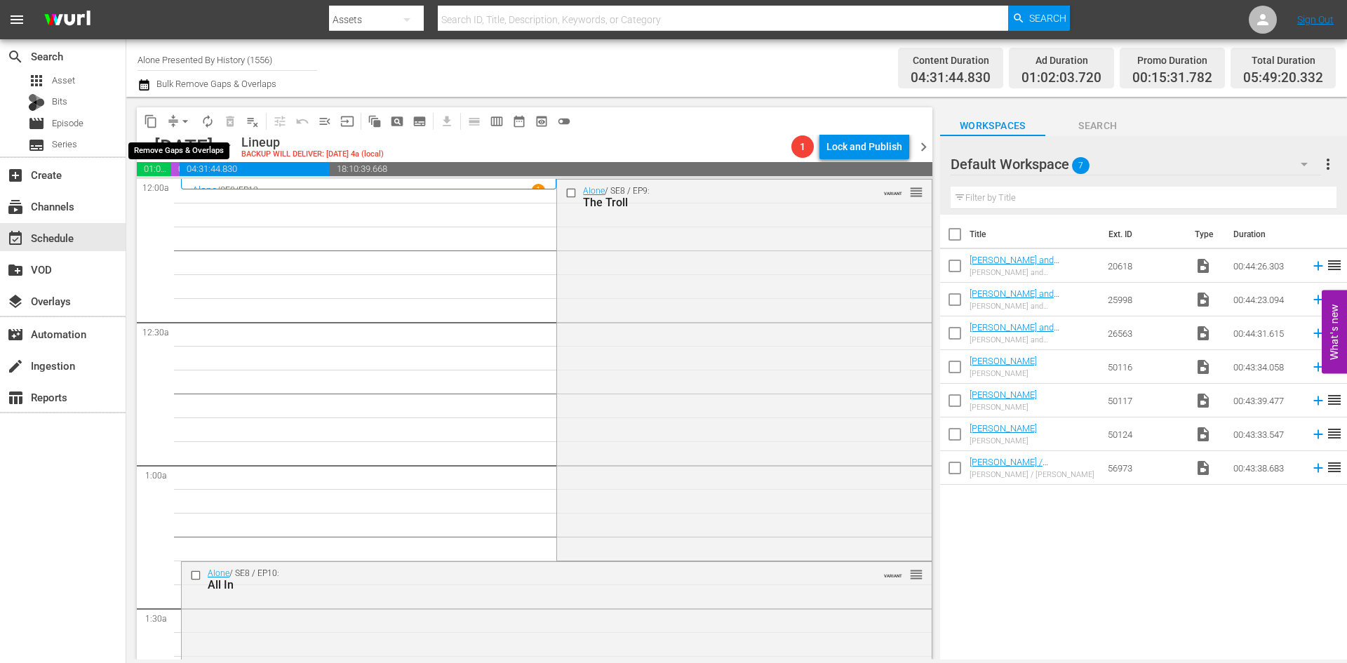
click at [188, 115] on span "arrow_drop_down" at bounding box center [185, 121] width 14 height 14
click at [177, 152] on li "Align to Midnight" at bounding box center [185, 149] width 147 height 23
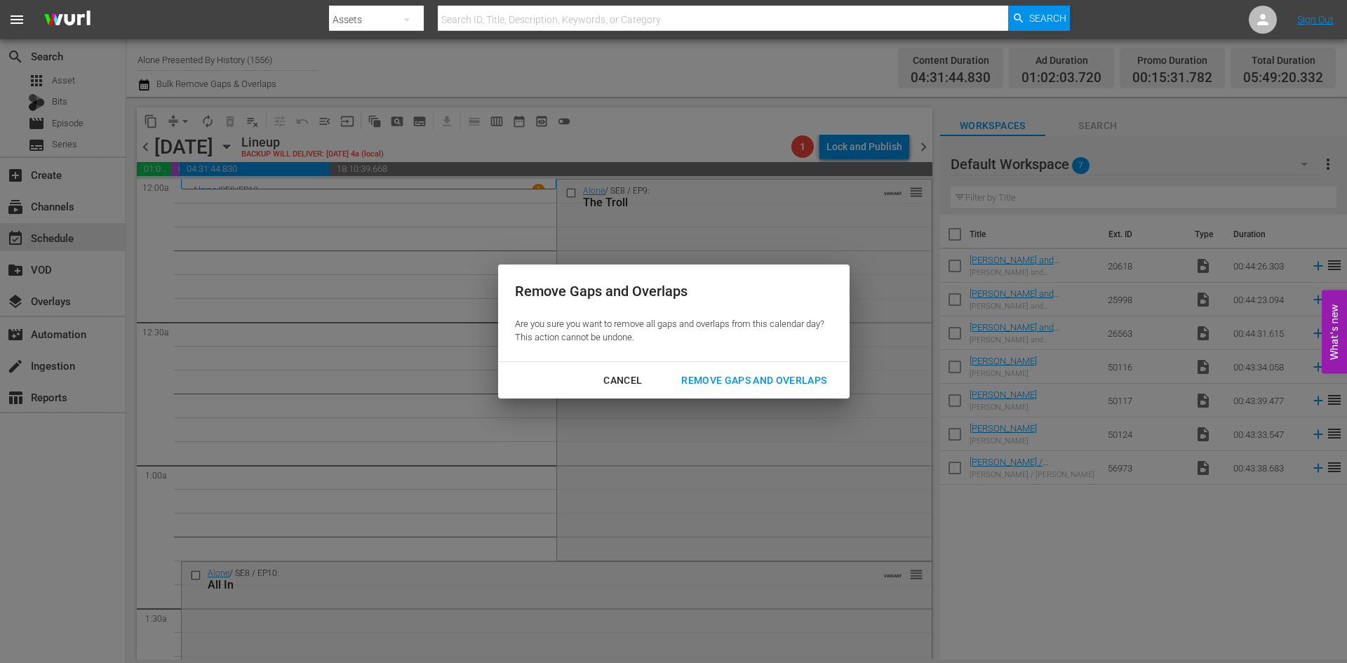
click at [760, 383] on div "Remove Gaps and Overlaps" at bounding box center [754, 381] width 168 height 18
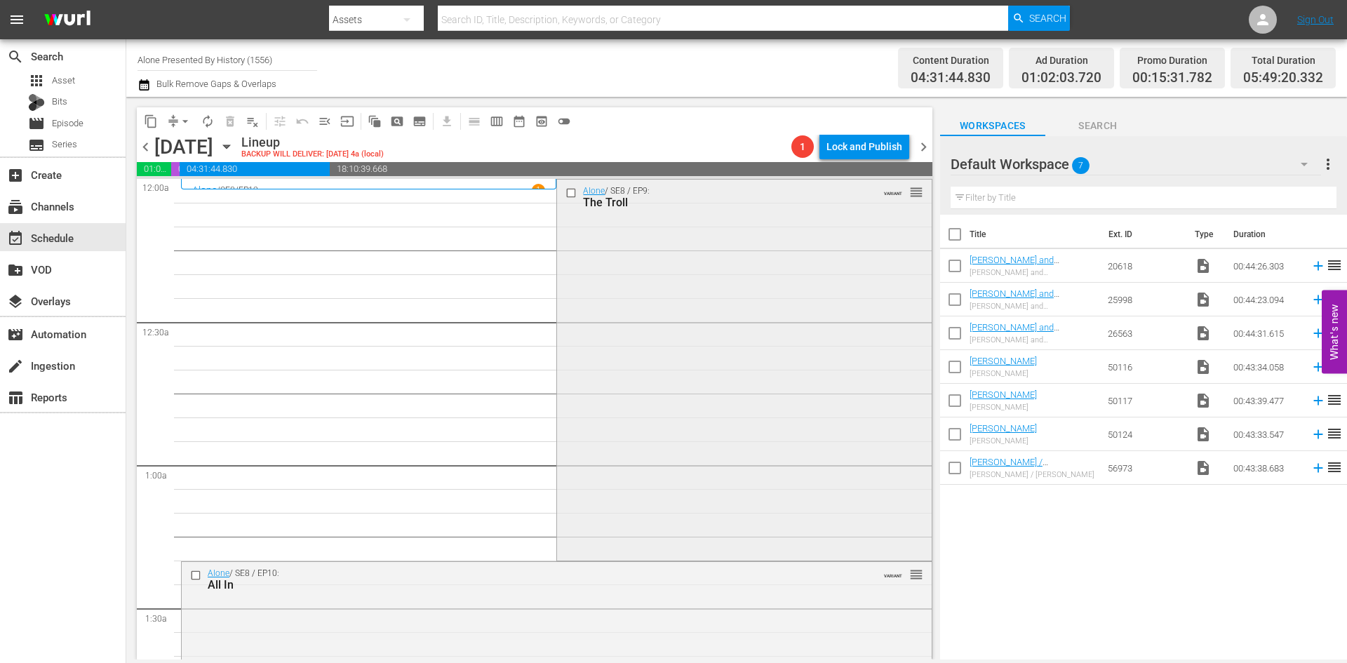
click at [607, 370] on div "Alone / SE8 / EP9: The Troll VARIANT reorder" at bounding box center [744, 369] width 374 height 379
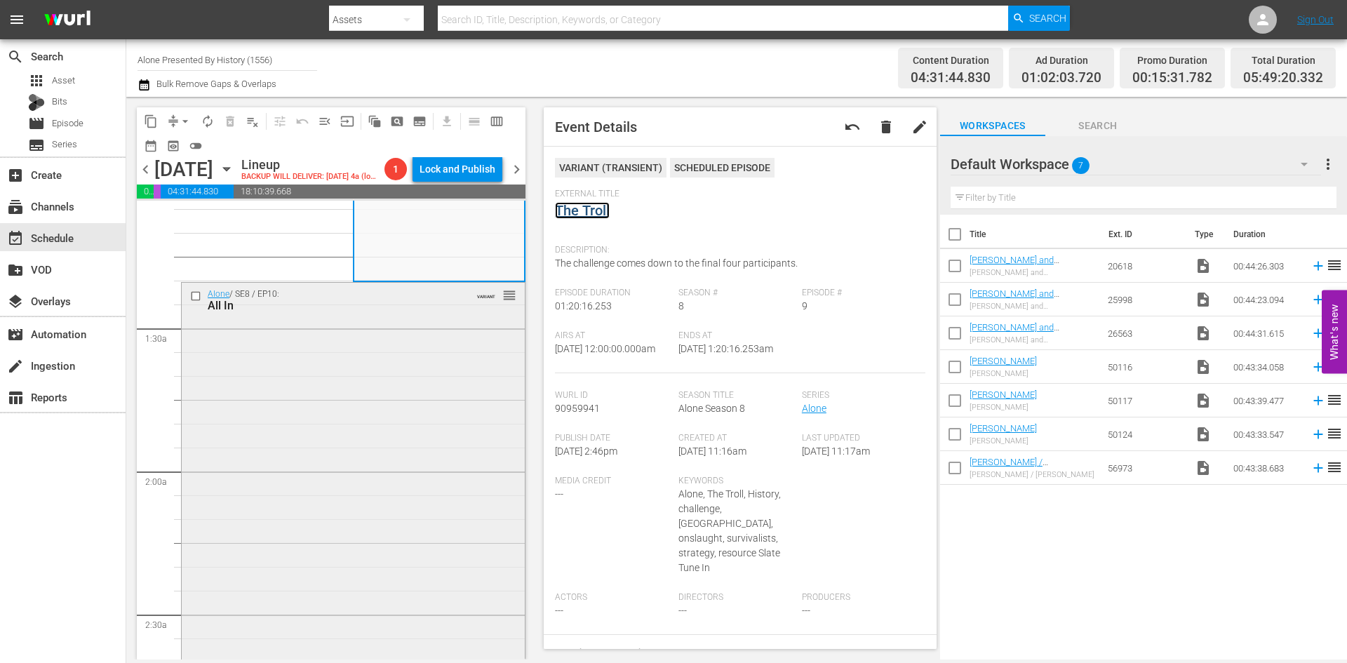
scroll to position [351, 0]
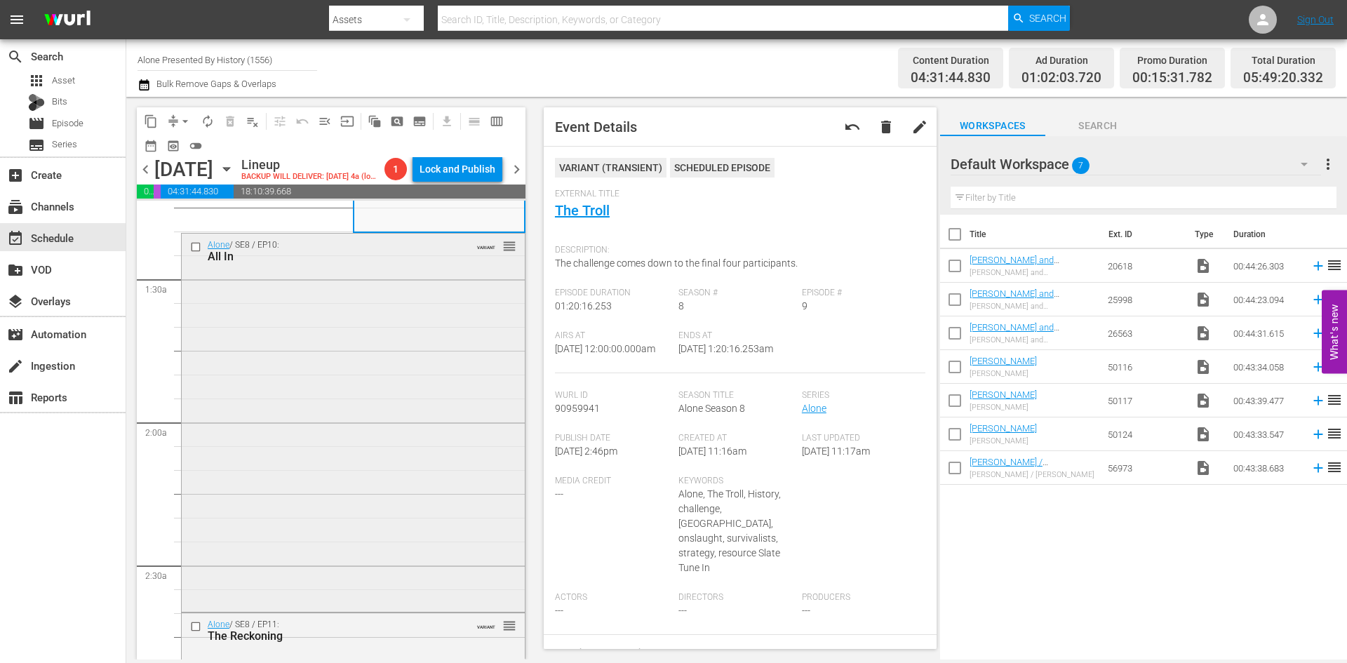
click at [447, 345] on div "Alone / SE8 / EP10: All In VARIANT reorder" at bounding box center [353, 421] width 343 height 375
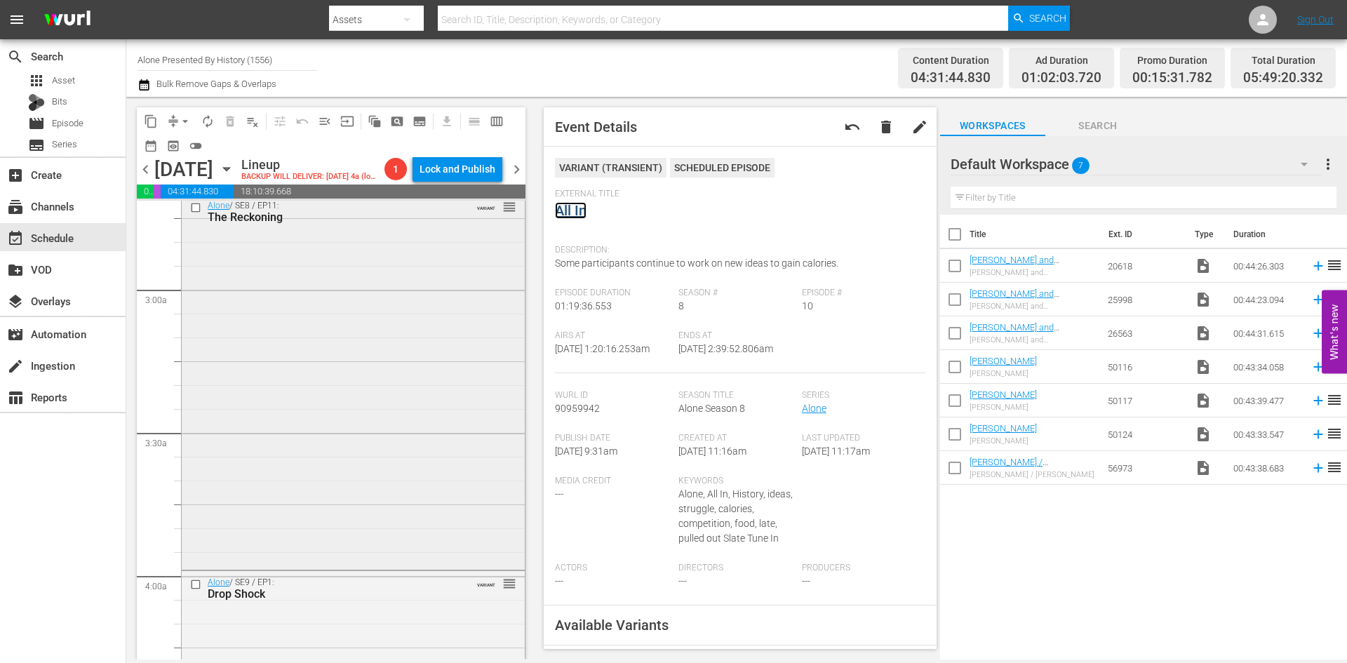
scroll to position [772, 0]
click at [422, 332] on div "Alone / SE8 / EP11: The Reckoning VARIANT reorder" at bounding box center [353, 378] width 343 height 372
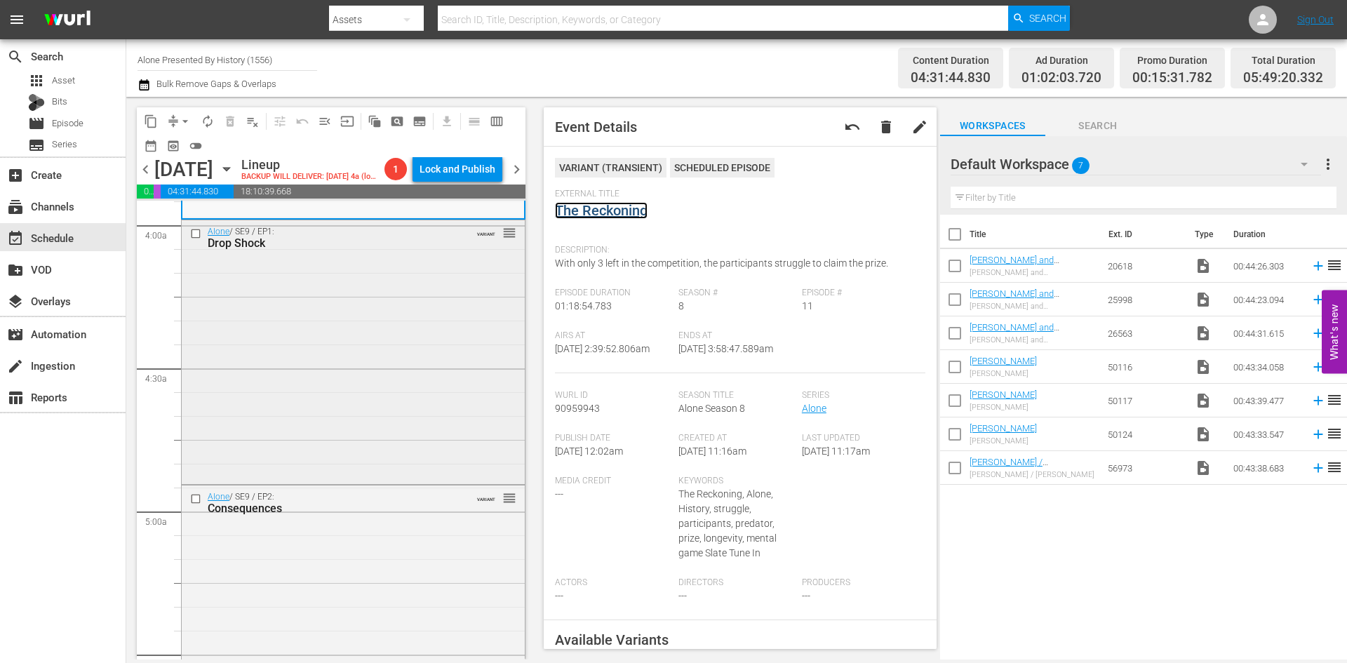
scroll to position [1122, 0]
click at [393, 339] on div "Alone / SE9 / EP1: Drop Shock VARIANT reorder" at bounding box center [353, 348] width 343 height 261
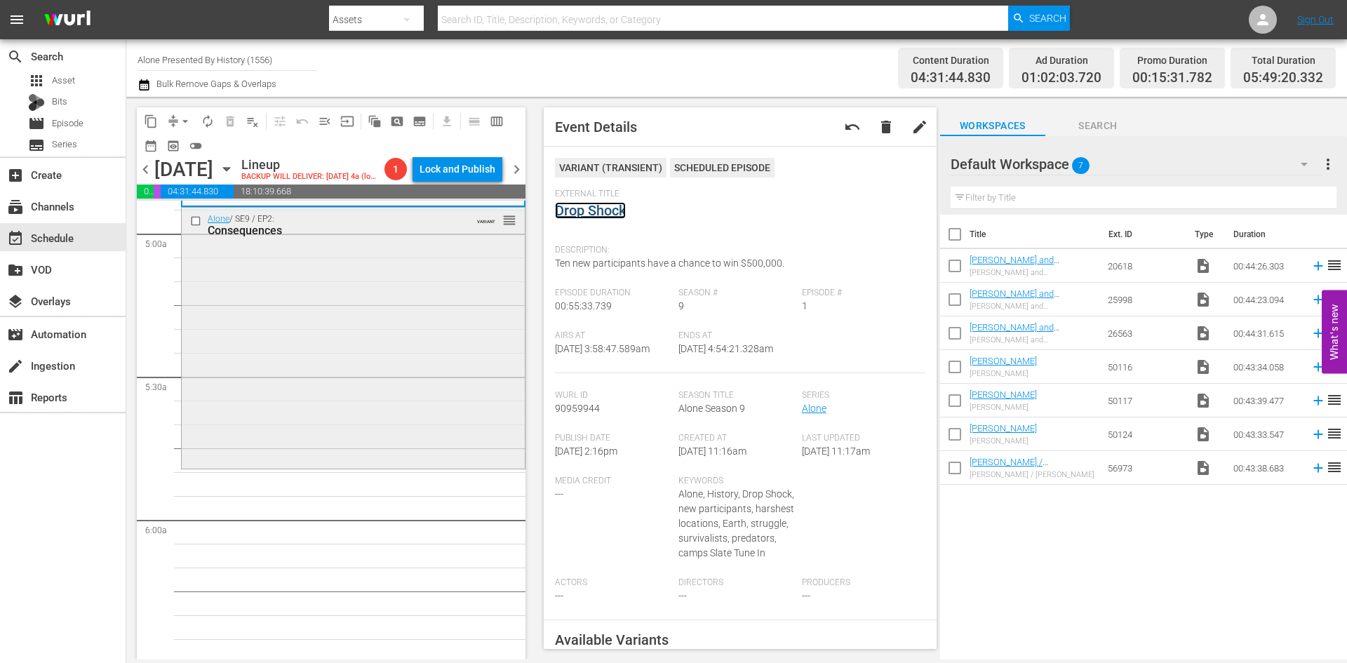
scroll to position [1403, 0]
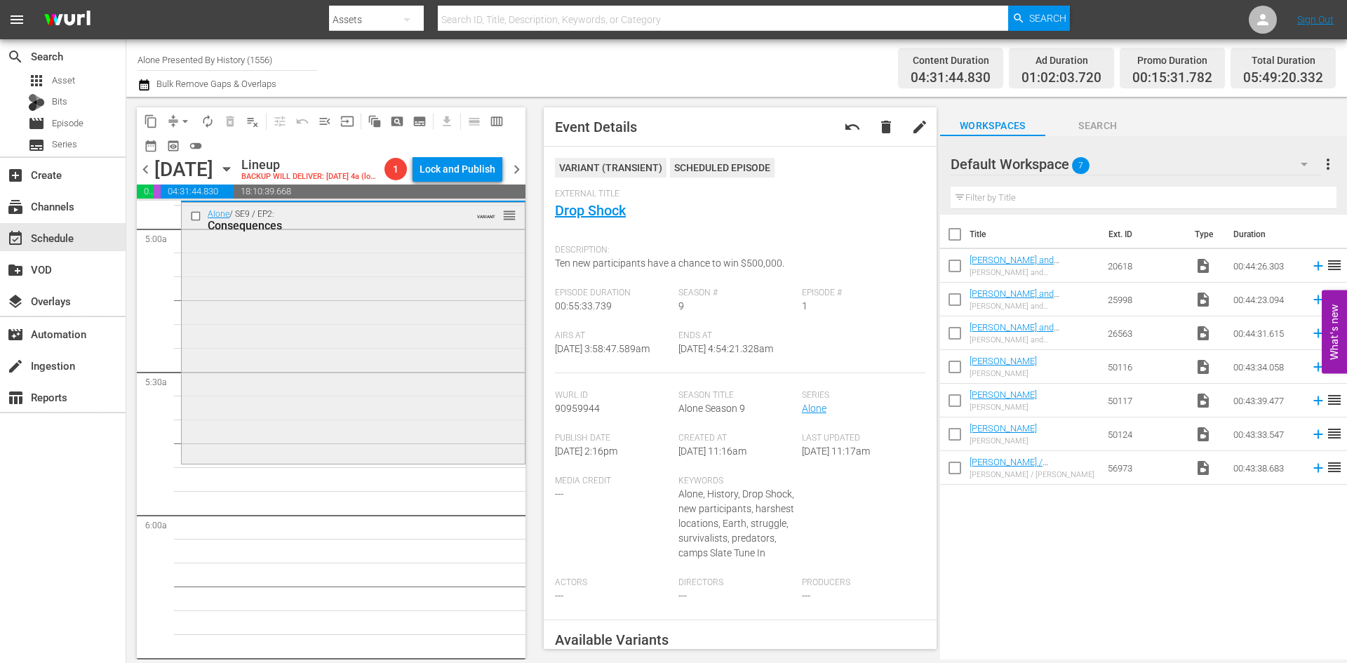
click at [405, 365] on div "Alone / SE9 / EP2: Consequences VARIANT reorder" at bounding box center [353, 332] width 343 height 258
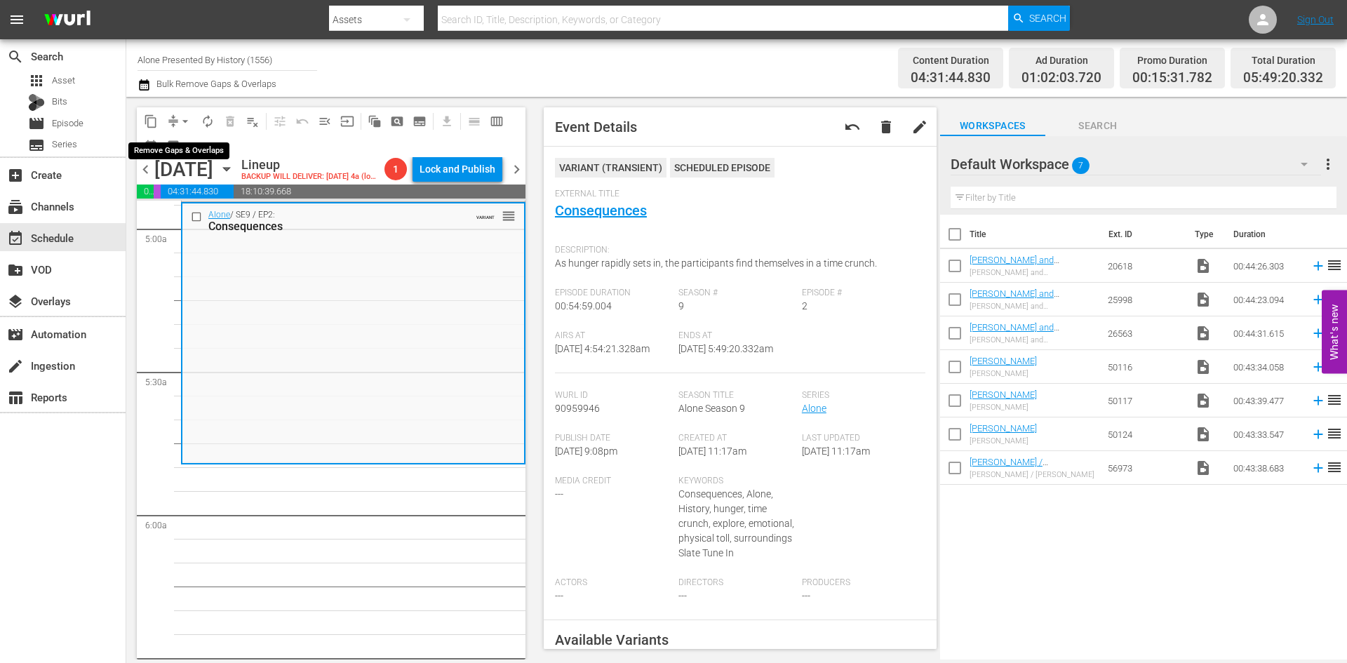
click at [185, 118] on span "arrow_drop_down" at bounding box center [185, 121] width 14 height 14
click at [174, 149] on li "Align to Midnight" at bounding box center [185, 149] width 147 height 23
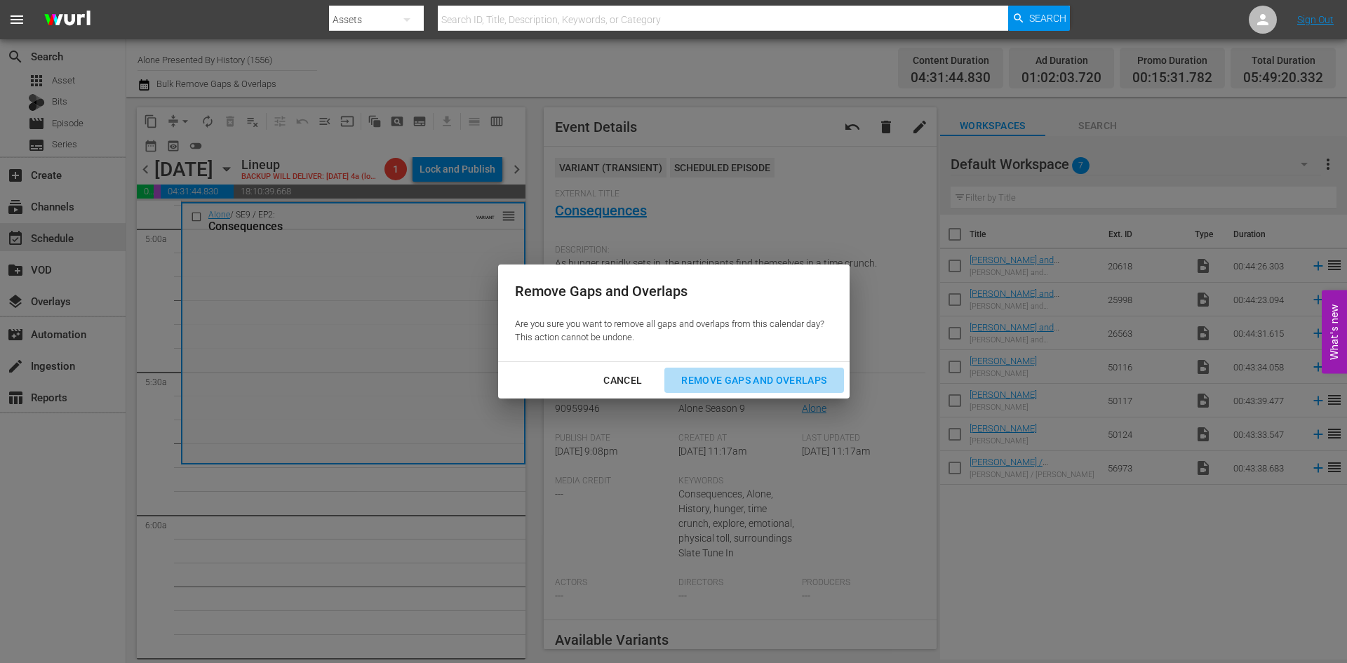
click at [732, 380] on div "Remove Gaps and Overlaps" at bounding box center [754, 381] width 168 height 18
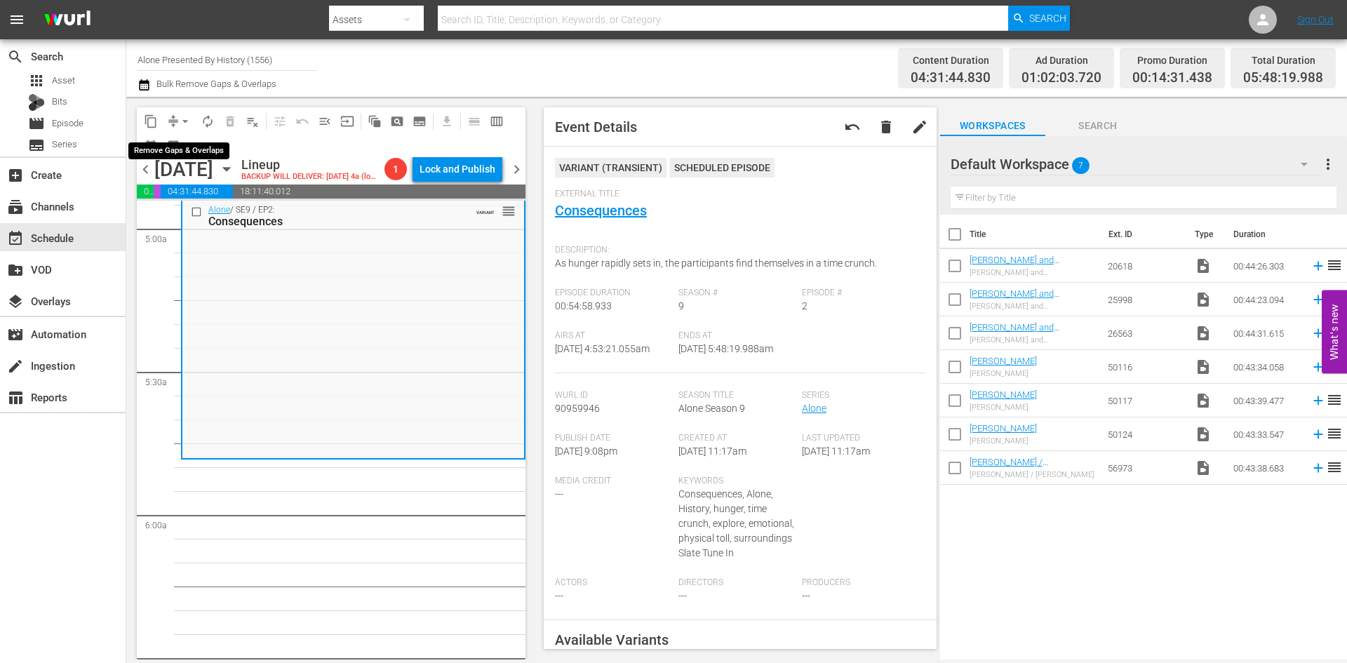
click at [187, 119] on span "arrow_drop_down" at bounding box center [185, 121] width 14 height 14
click at [177, 151] on li "Align to Midnight" at bounding box center [185, 149] width 147 height 23
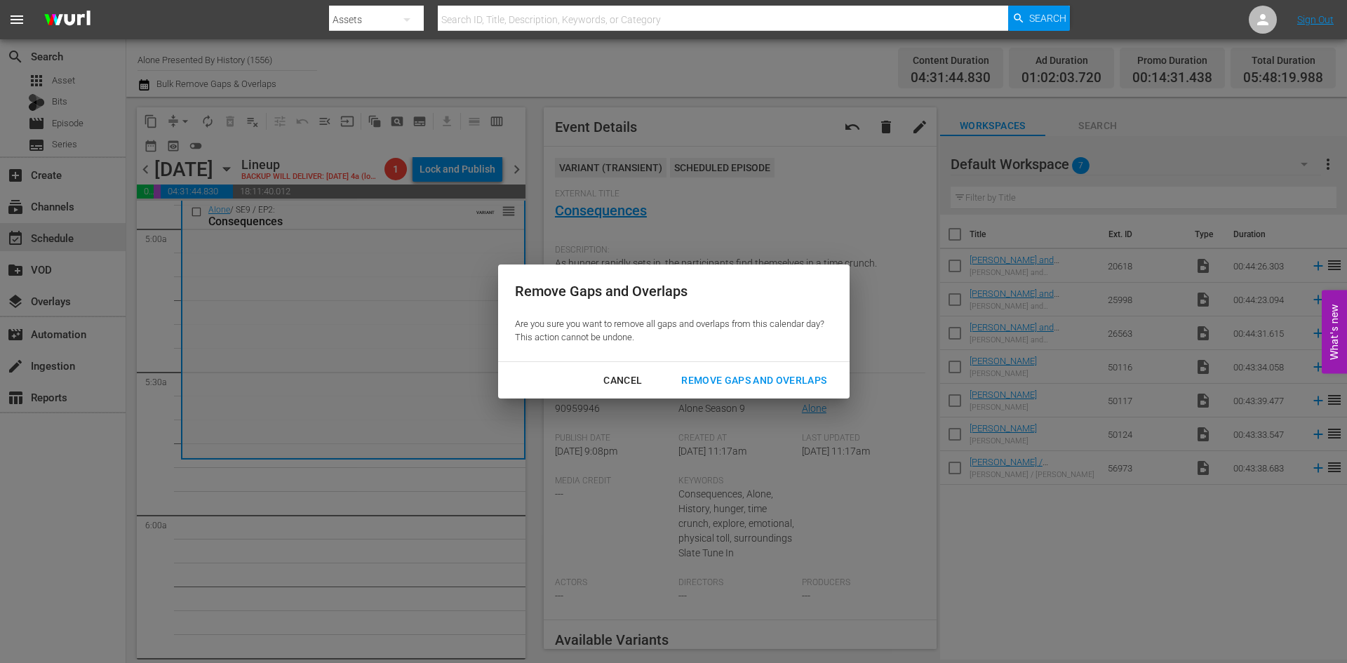
click at [781, 383] on div "Remove Gaps and Overlaps" at bounding box center [754, 381] width 168 height 18
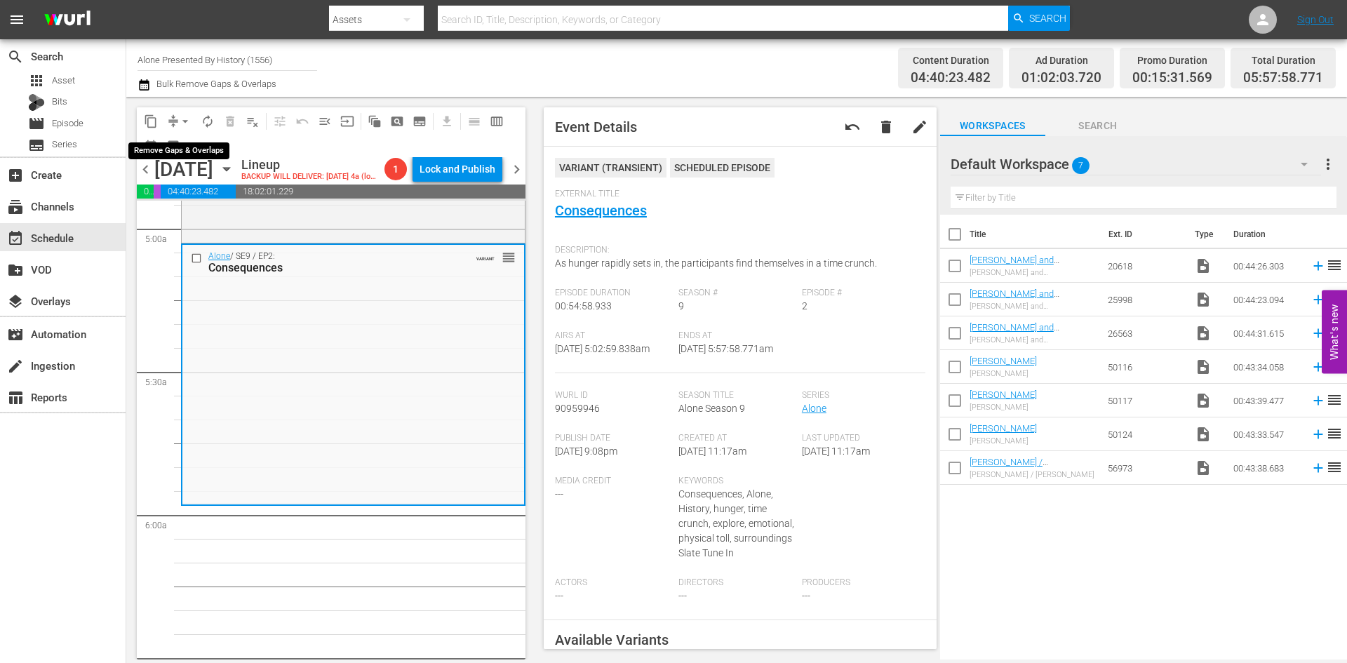
click at [189, 115] on span "arrow_drop_down" at bounding box center [185, 121] width 14 height 14
click at [184, 147] on li "Align to Midnight" at bounding box center [185, 149] width 147 height 23
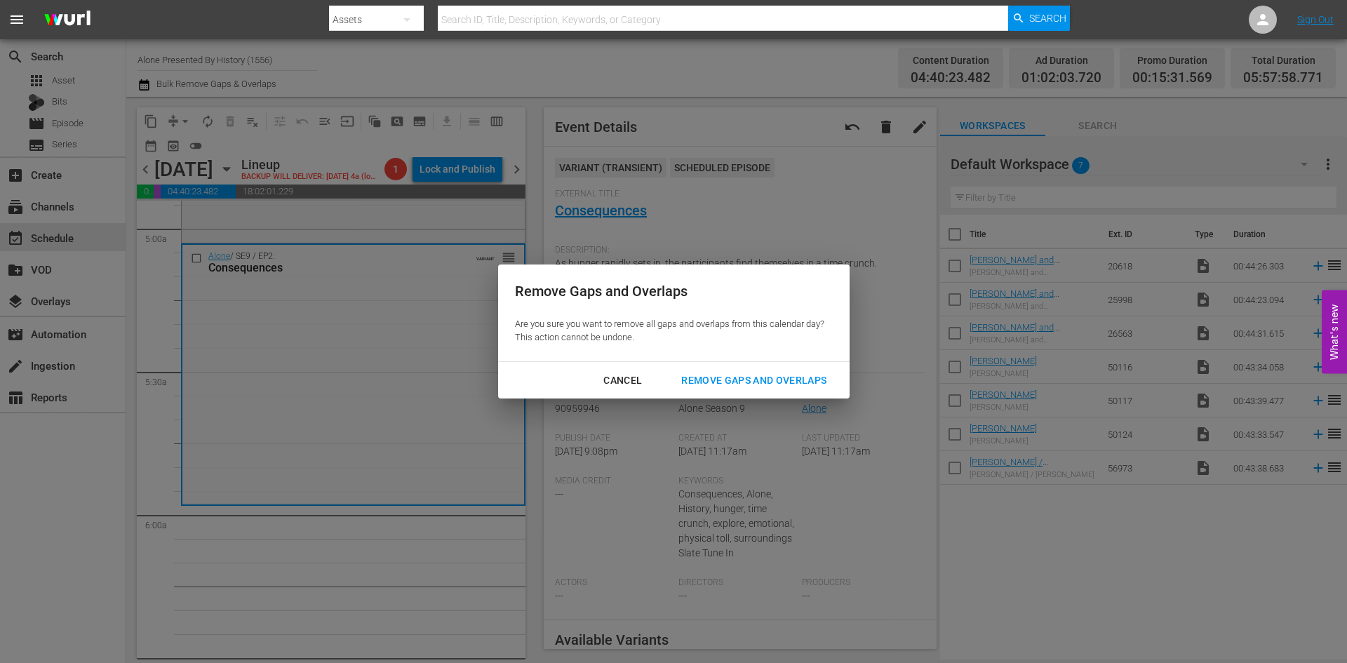
click at [722, 377] on div "Remove Gaps and Overlaps" at bounding box center [754, 381] width 168 height 18
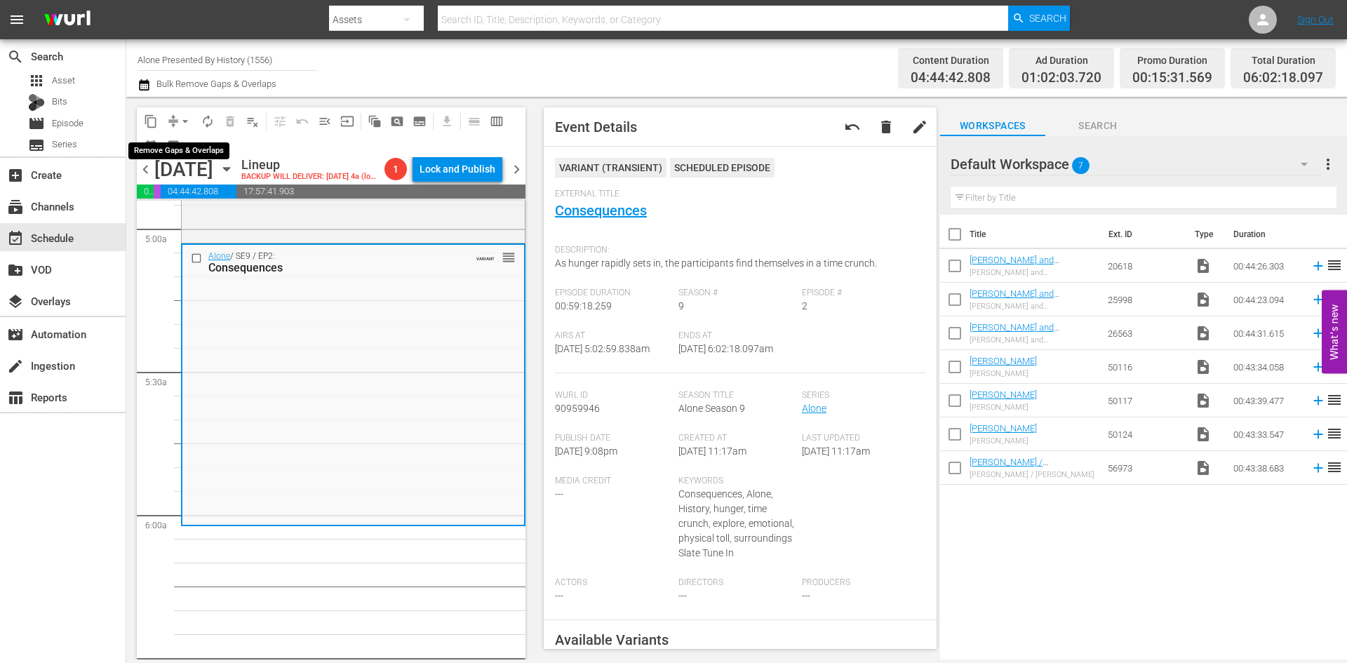
click at [189, 120] on span "arrow_drop_down" at bounding box center [185, 121] width 14 height 14
click at [185, 150] on li "Align to Midnight" at bounding box center [185, 149] width 147 height 23
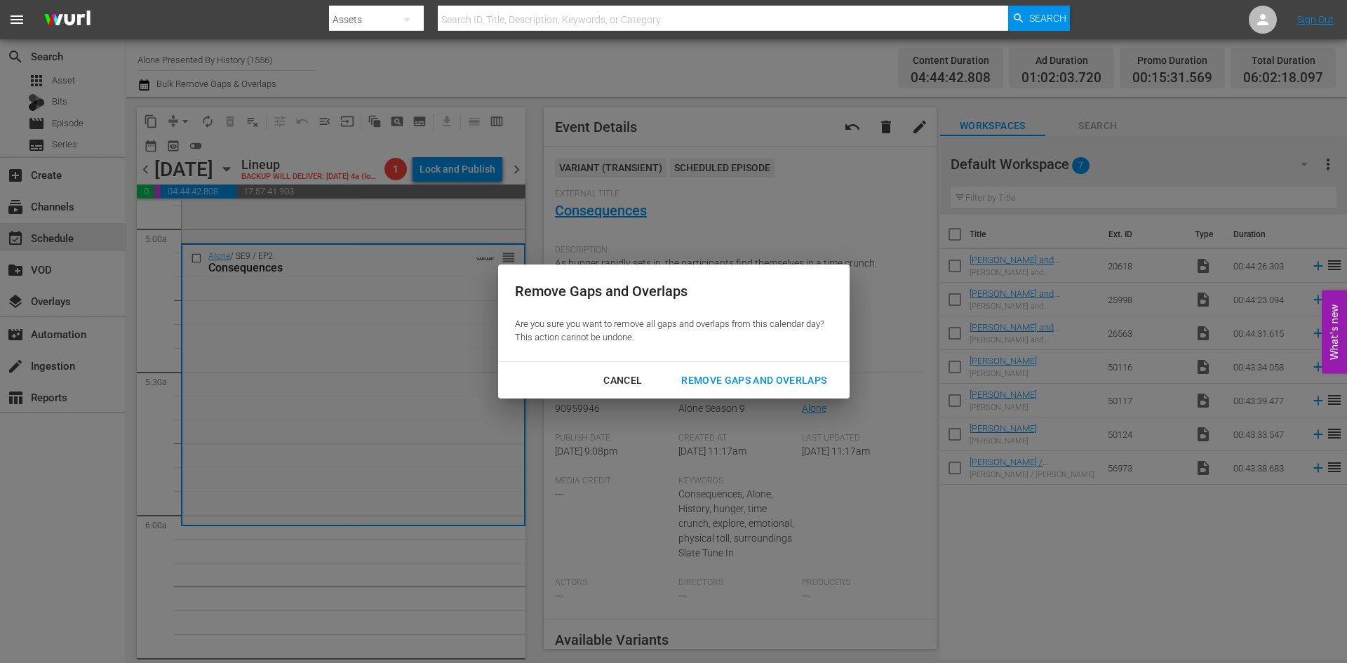
click at [711, 379] on div "Remove Gaps and Overlaps" at bounding box center [754, 381] width 168 height 18
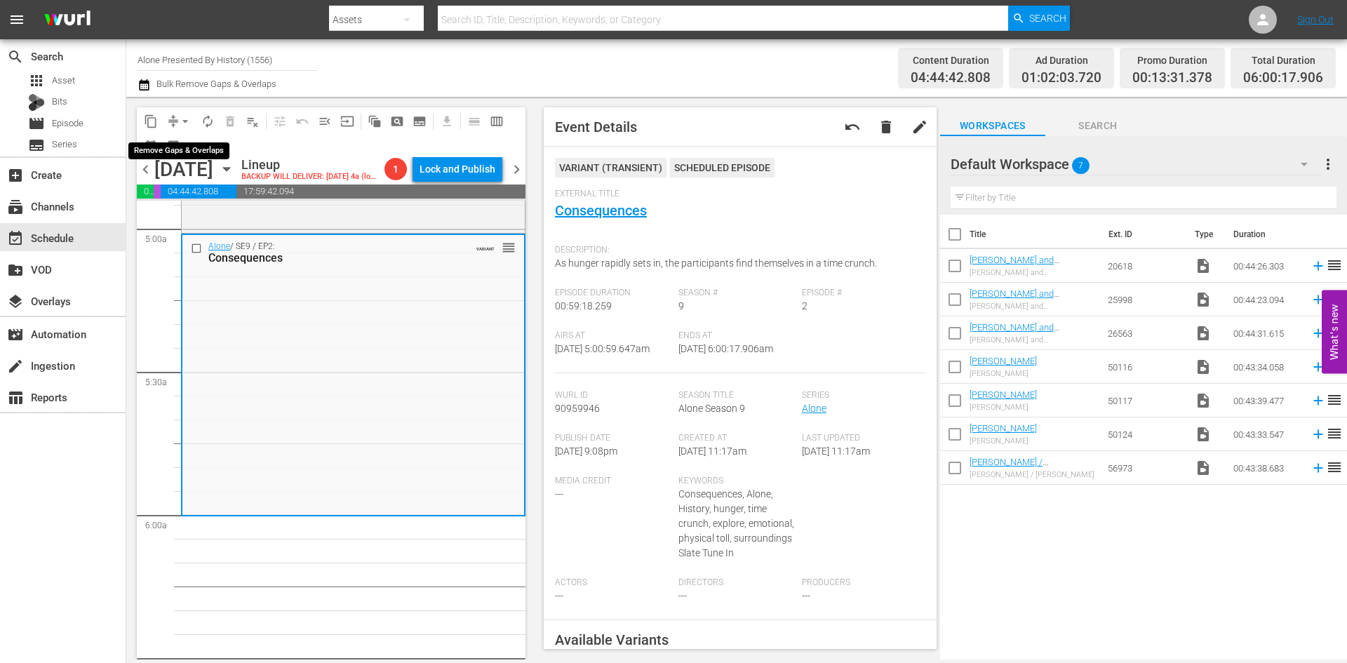
click at [184, 119] on span "arrow_drop_down" at bounding box center [185, 121] width 14 height 14
click at [177, 151] on li "Align to Midnight" at bounding box center [185, 149] width 147 height 23
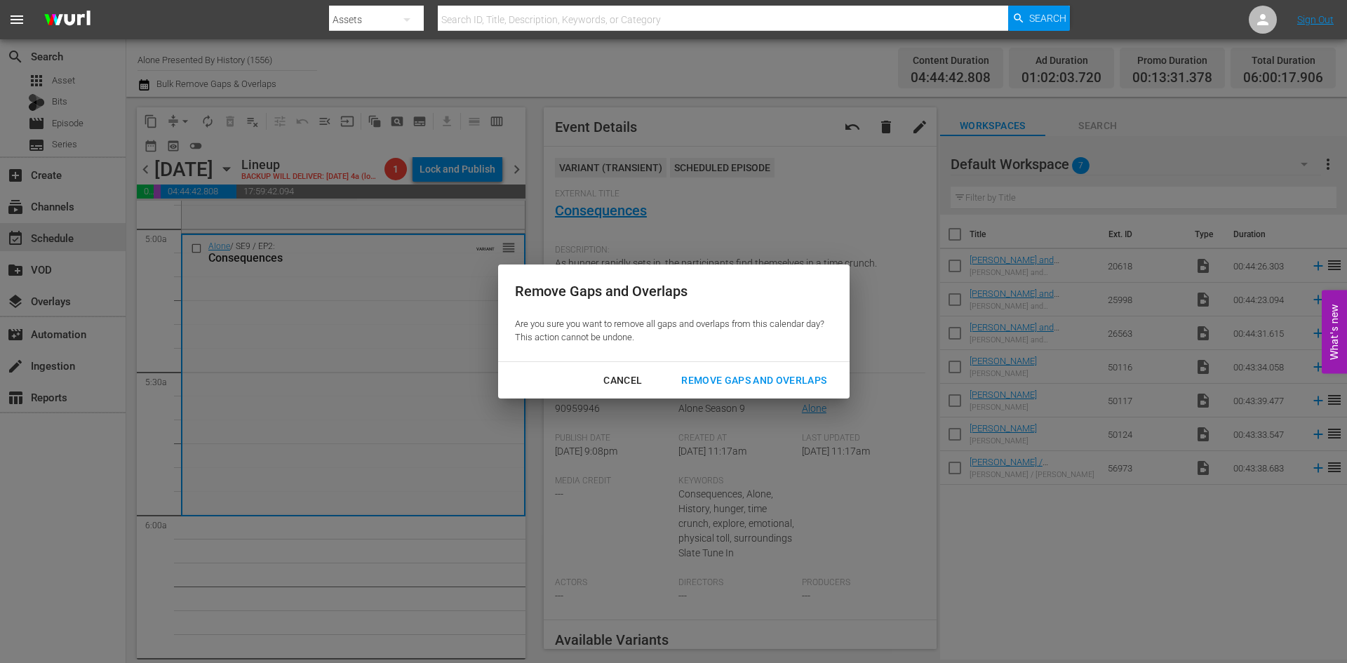
click at [734, 382] on div "Remove Gaps and Overlaps" at bounding box center [754, 381] width 168 height 18
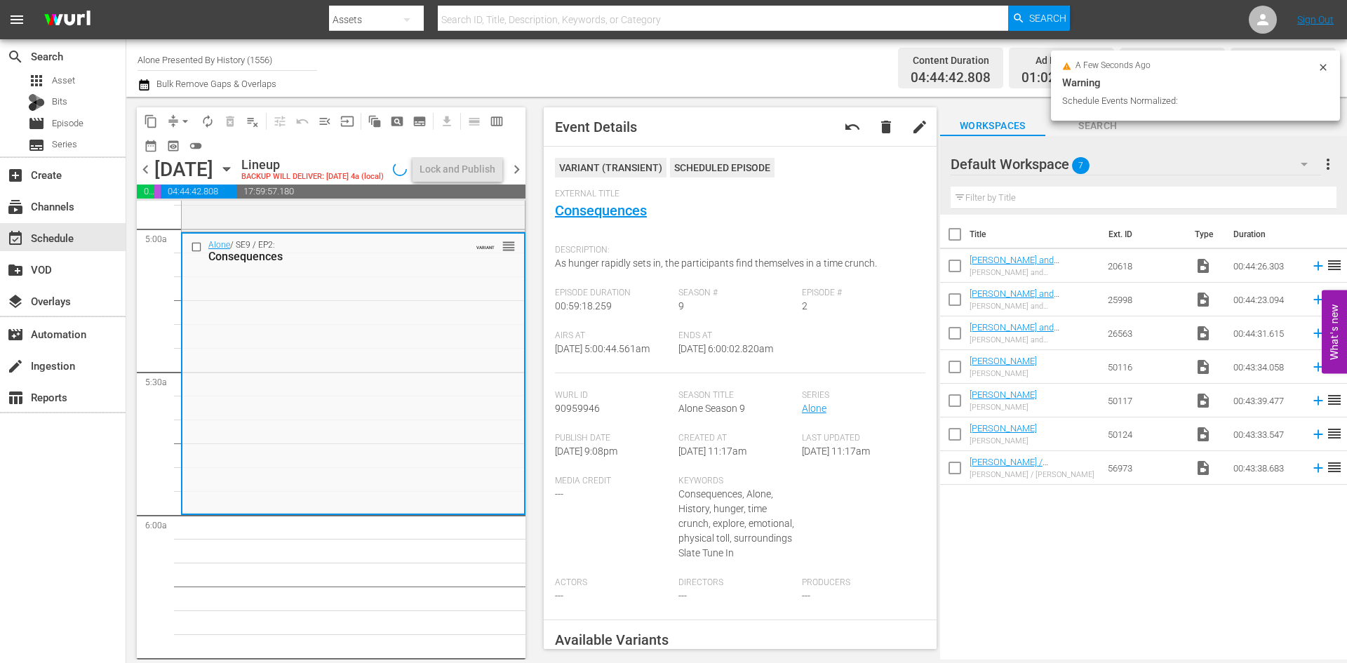
scroll to position [1379, 0]
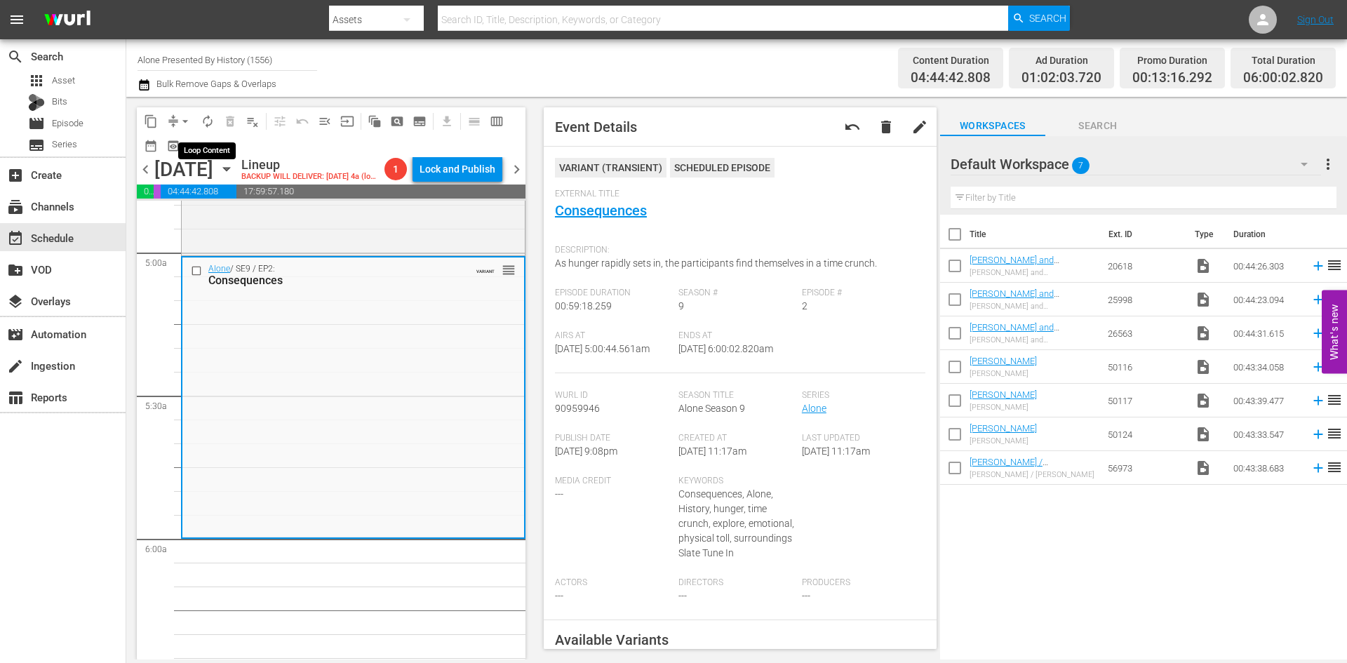
click at [205, 123] on span "autorenew_outlined" at bounding box center [208, 121] width 14 height 14
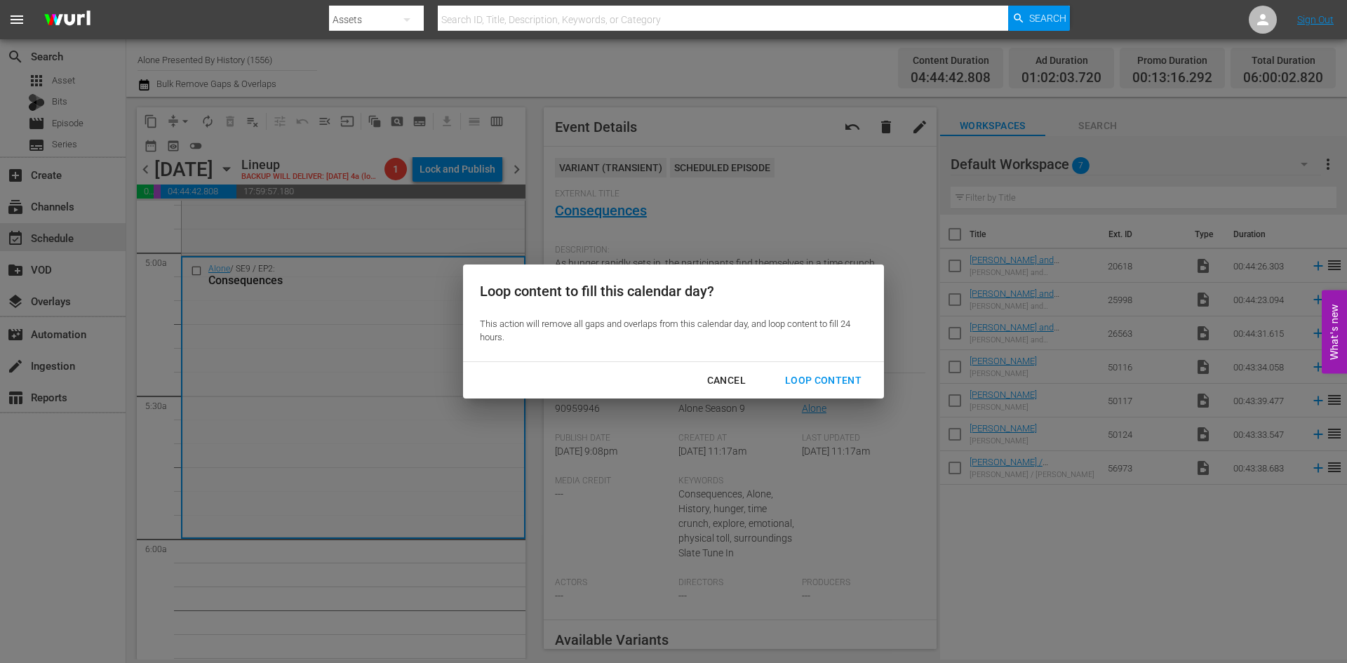
click at [819, 381] on div "Loop Content" at bounding box center [823, 381] width 99 height 18
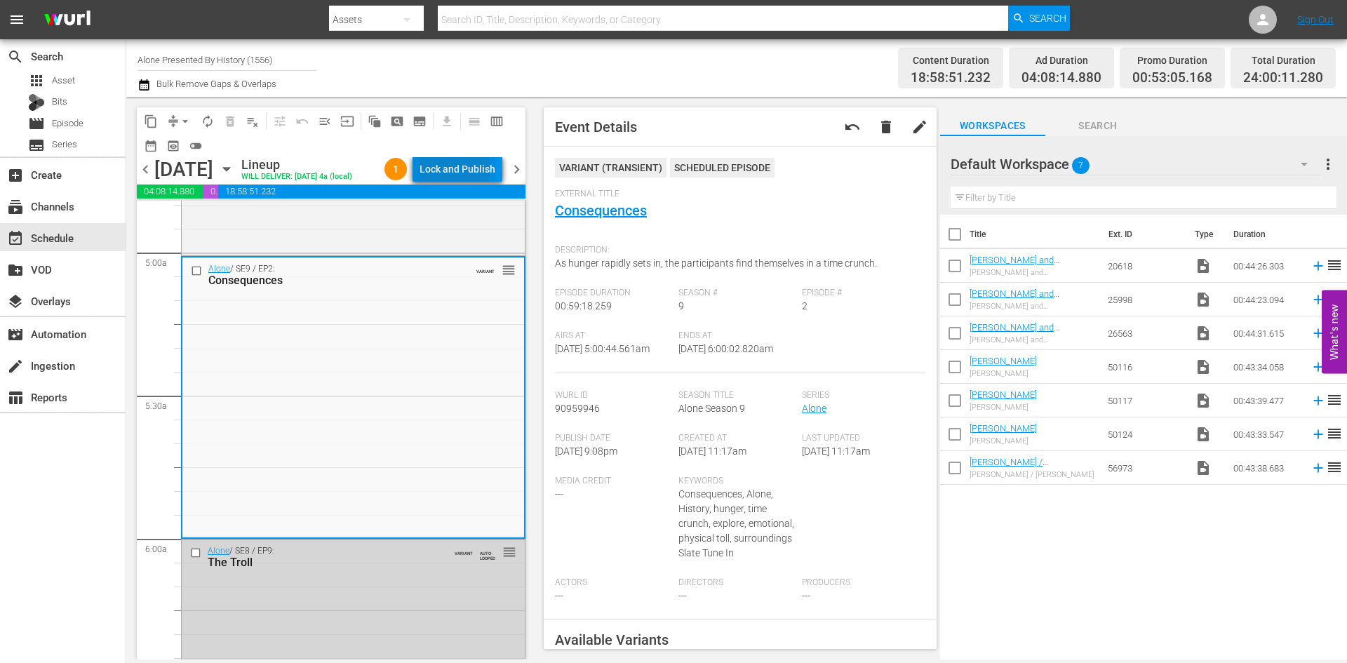
click at [439, 166] on div "Lock and Publish" at bounding box center [457, 168] width 76 height 25
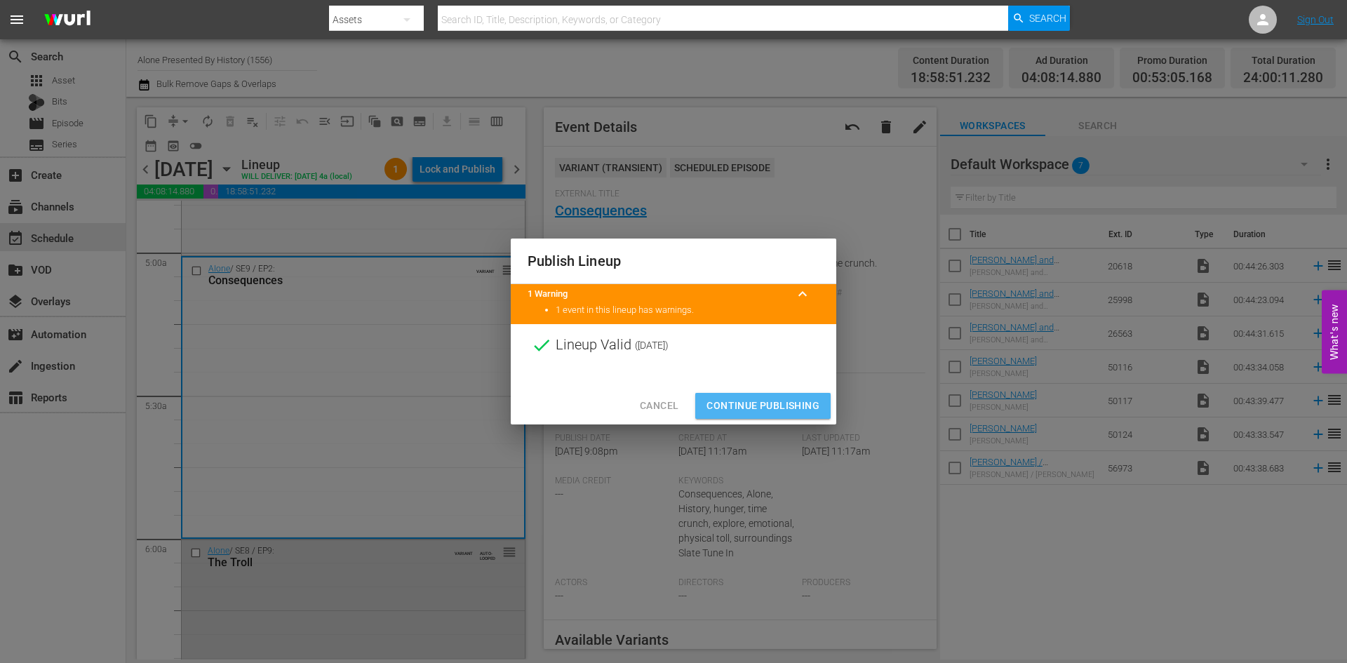
click at [771, 407] on span "Continue Publishing" at bounding box center [762, 406] width 113 height 18
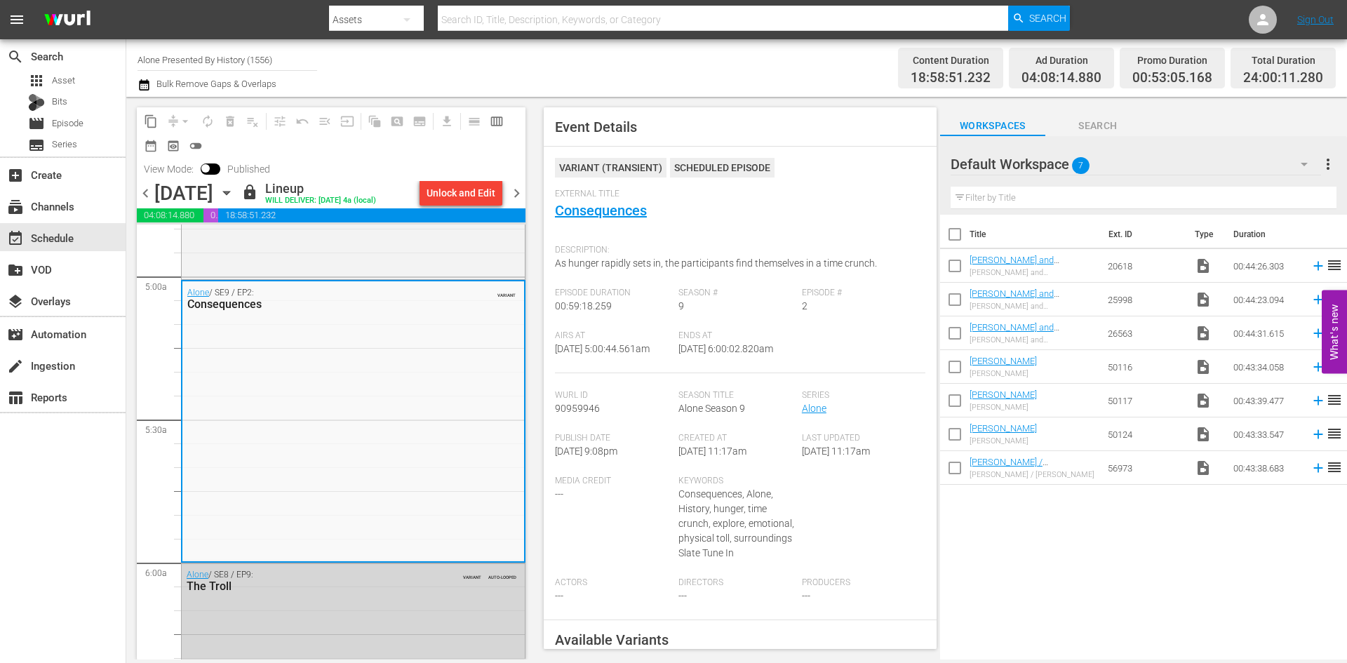
click at [216, 60] on input "Alone Presented By History (1556)" at bounding box center [227, 60] width 180 height 34
click at [216, 62] on input "Alone Presented By History (1556)" at bounding box center [227, 60] width 180 height 34
click at [216, 64] on input "Alone Presented By History (1556)" at bounding box center [227, 60] width 180 height 34
click at [215, 63] on input "Alone Presented By History (1556)" at bounding box center [227, 60] width 180 height 34
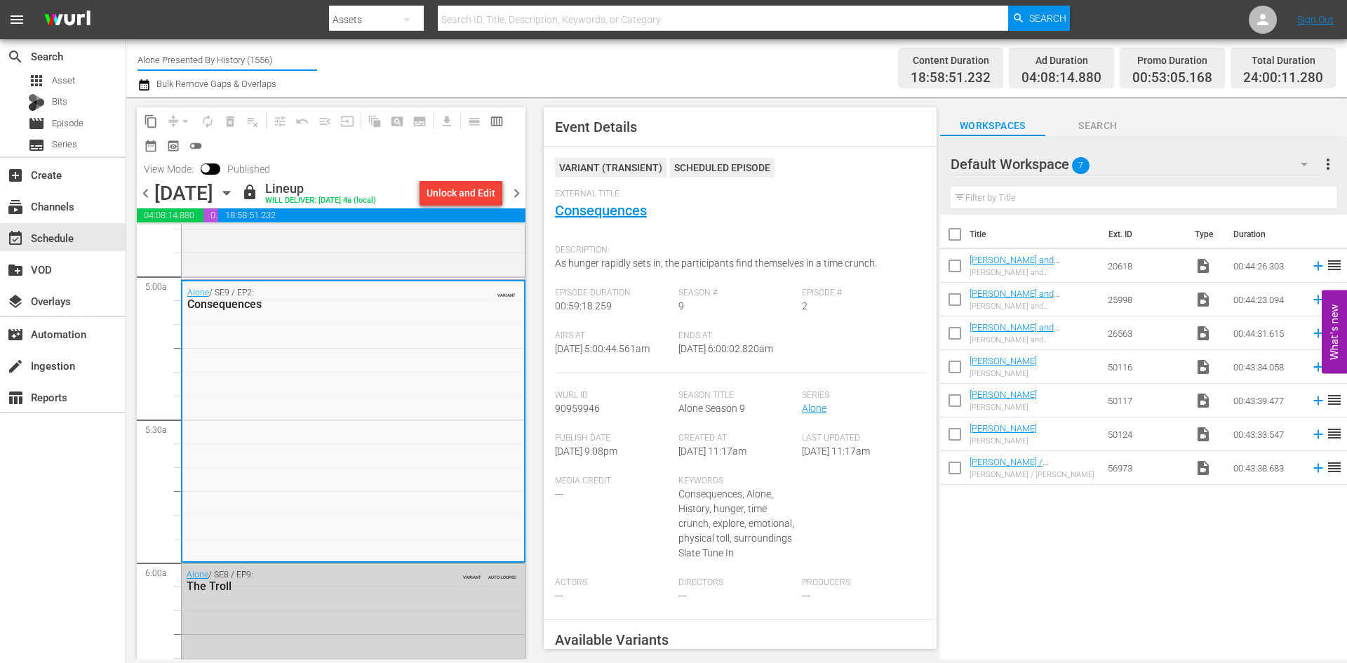
click at [280, 61] on input "Alone Presented By History (1556)" at bounding box center [227, 60] width 180 height 34
drag, startPoint x: 278, startPoint y: 61, endPoint x: 116, endPoint y: 63, distance: 161.3
click at [126, 0] on div "search Search apps Asset Bits movie Episode subtitles Series add_box Create sub…" at bounding box center [736, 0] width 1221 height 0
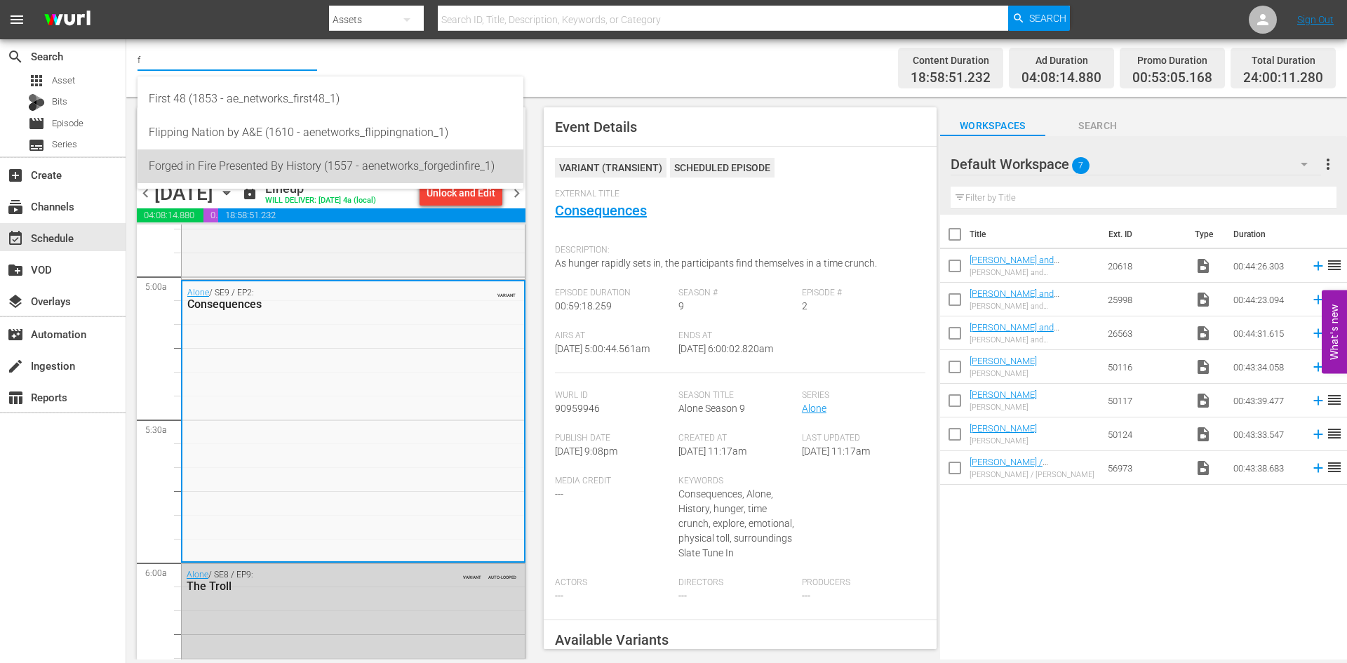
click at [344, 163] on div "Forged in Fire Presented By History (1557 - aenetworks_forgedinfire_1)" at bounding box center [330, 166] width 363 height 34
type input "Forged in Fire Presented By History (1557 - aenetworks_forgedinfire_1)"
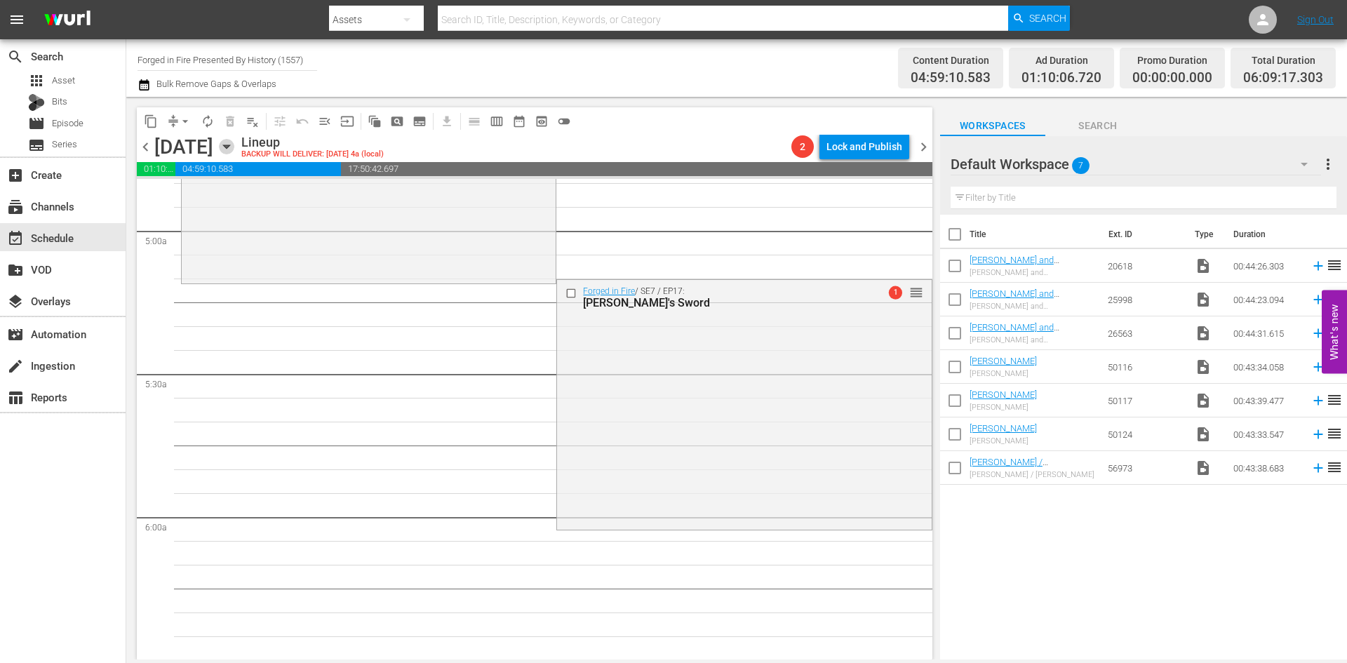
click at [234, 148] on icon "button" at bounding box center [226, 146] width 15 height 15
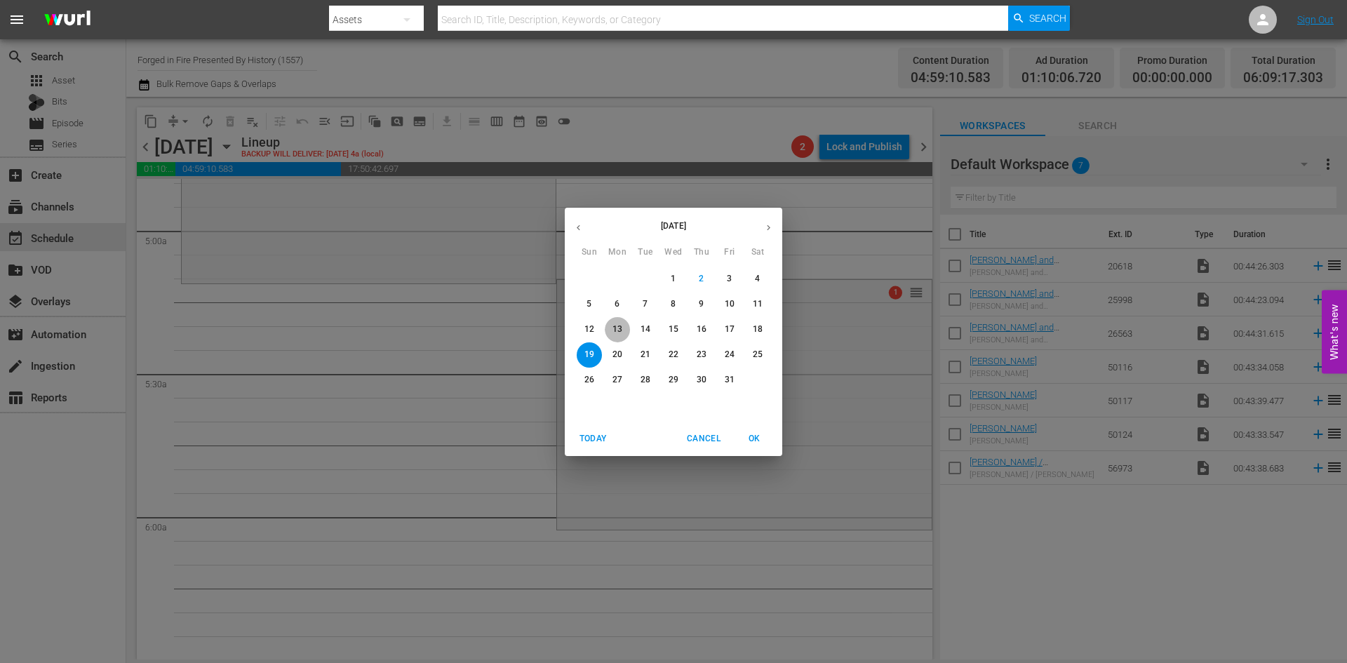
click at [619, 328] on p "13" at bounding box center [617, 329] width 10 height 12
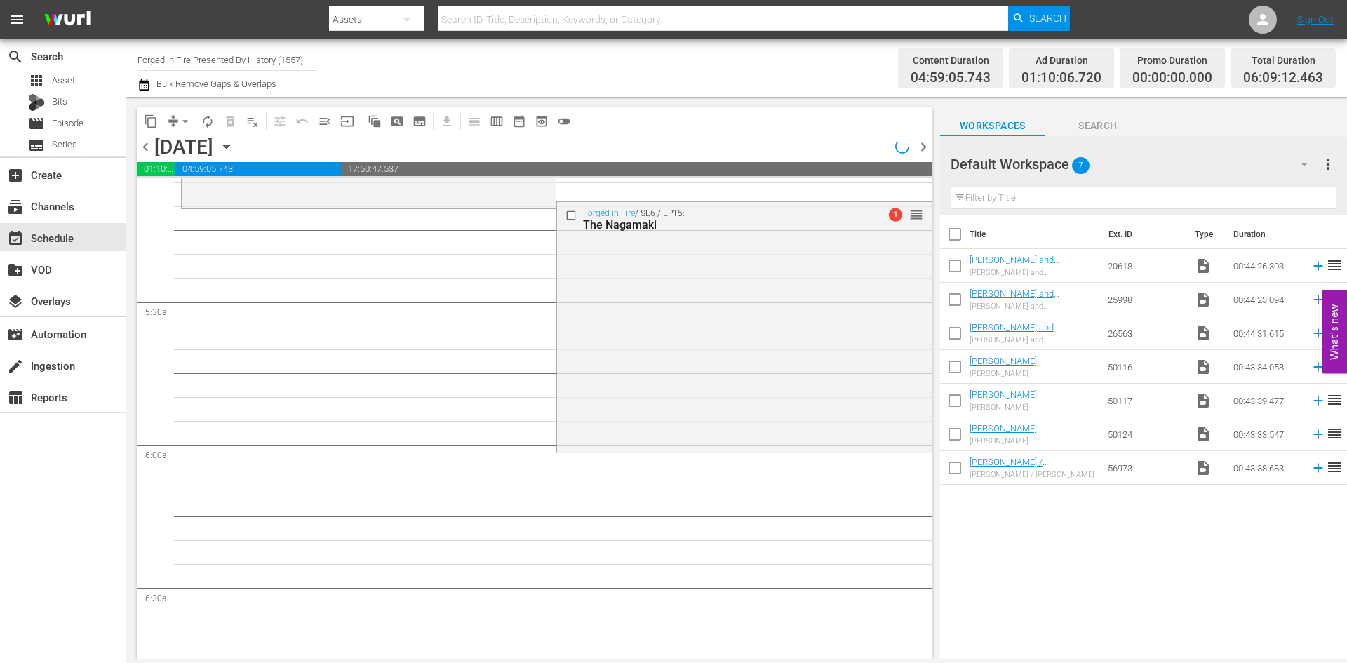
scroll to position [1355, 0]
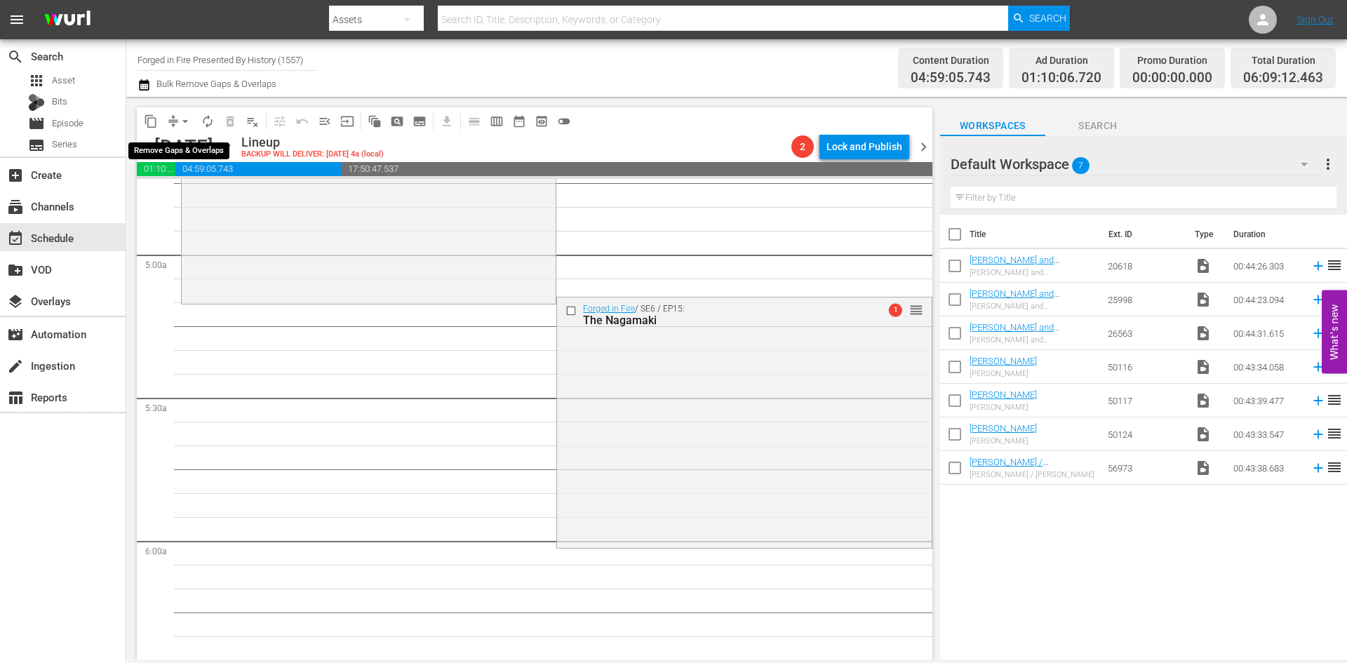
click at [187, 120] on span "arrow_drop_down" at bounding box center [185, 121] width 14 height 14
click at [177, 151] on li "Align to Midnight" at bounding box center [185, 149] width 147 height 23
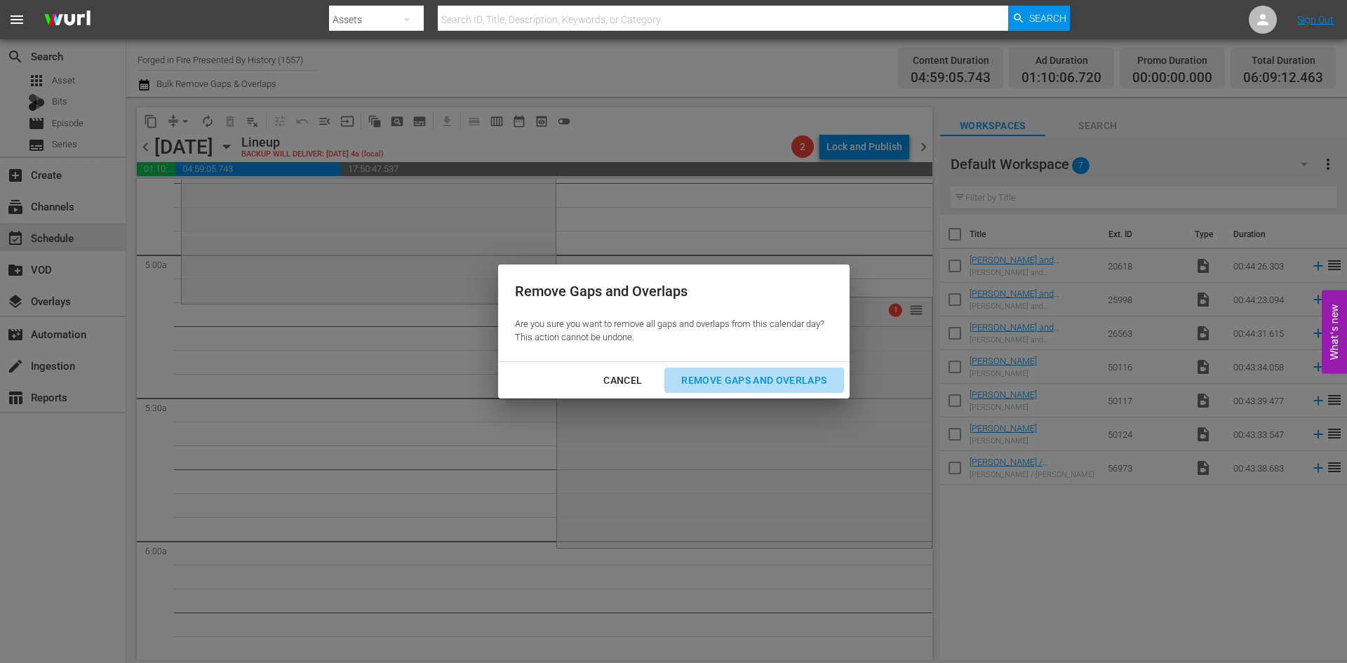
click at [724, 379] on div "Remove Gaps and Overlaps" at bounding box center [754, 381] width 168 height 18
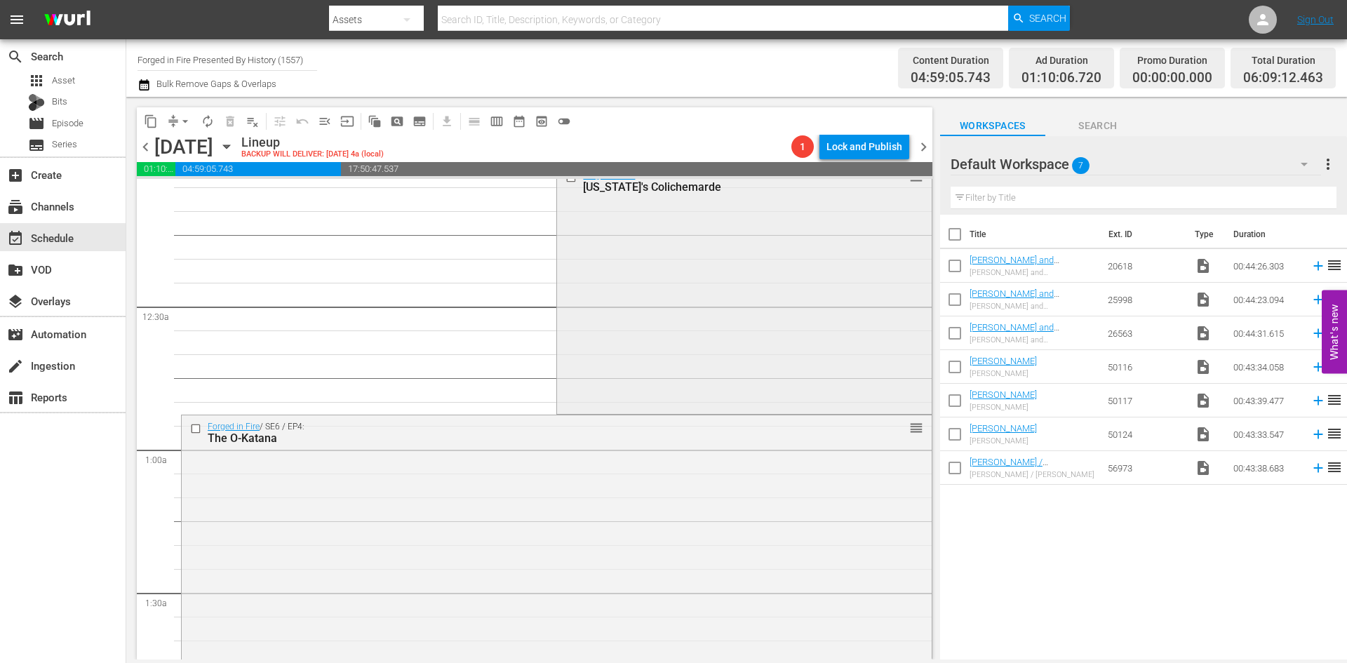
scroll to position [0, 0]
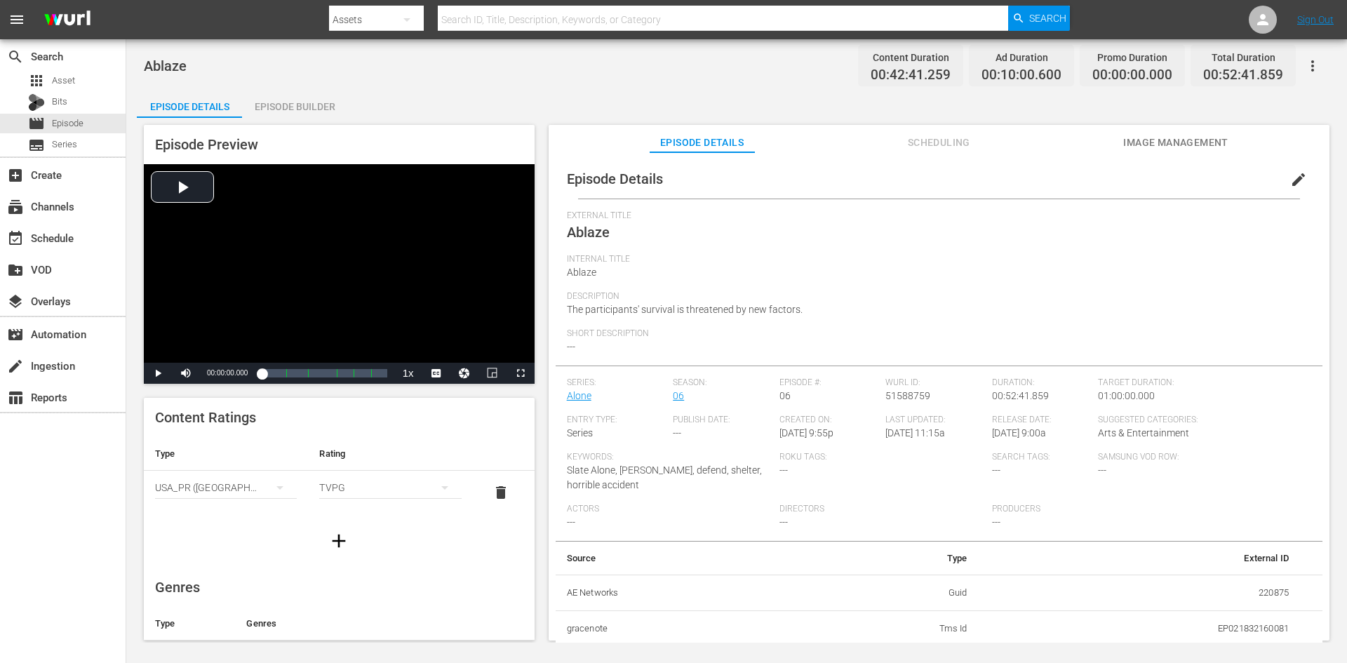
click at [302, 96] on div "Episode Builder" at bounding box center [294, 107] width 105 height 34
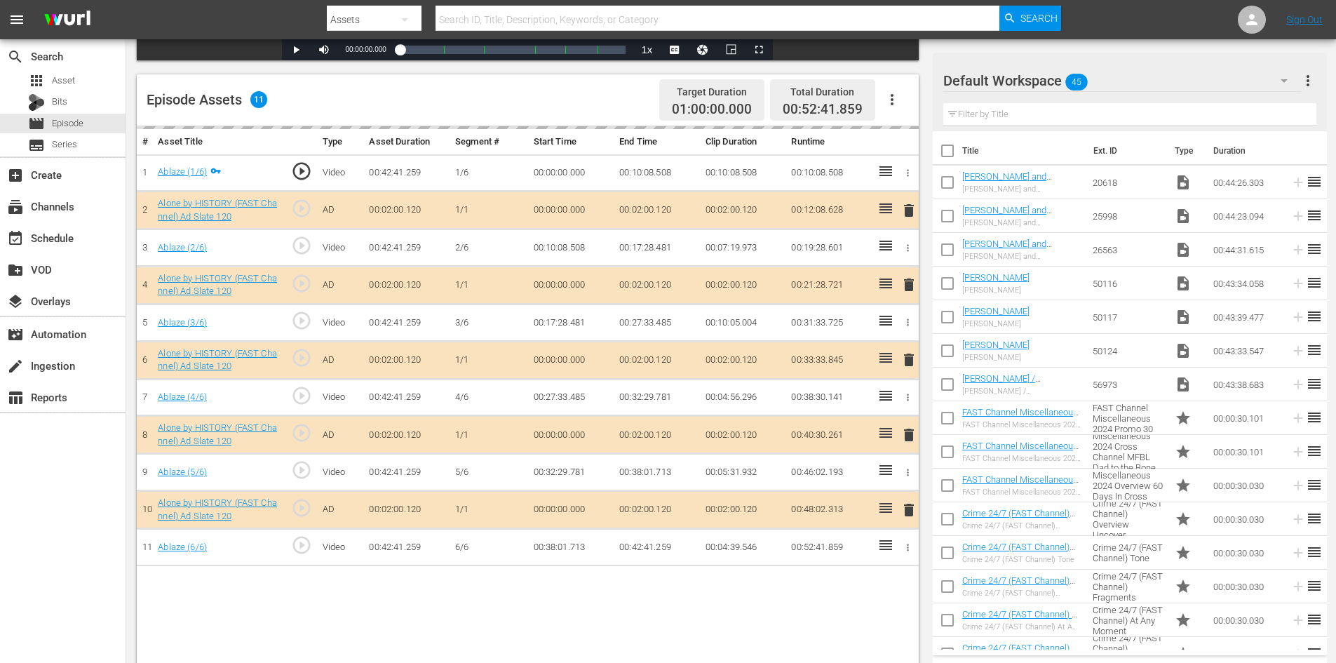
scroll to position [365, 0]
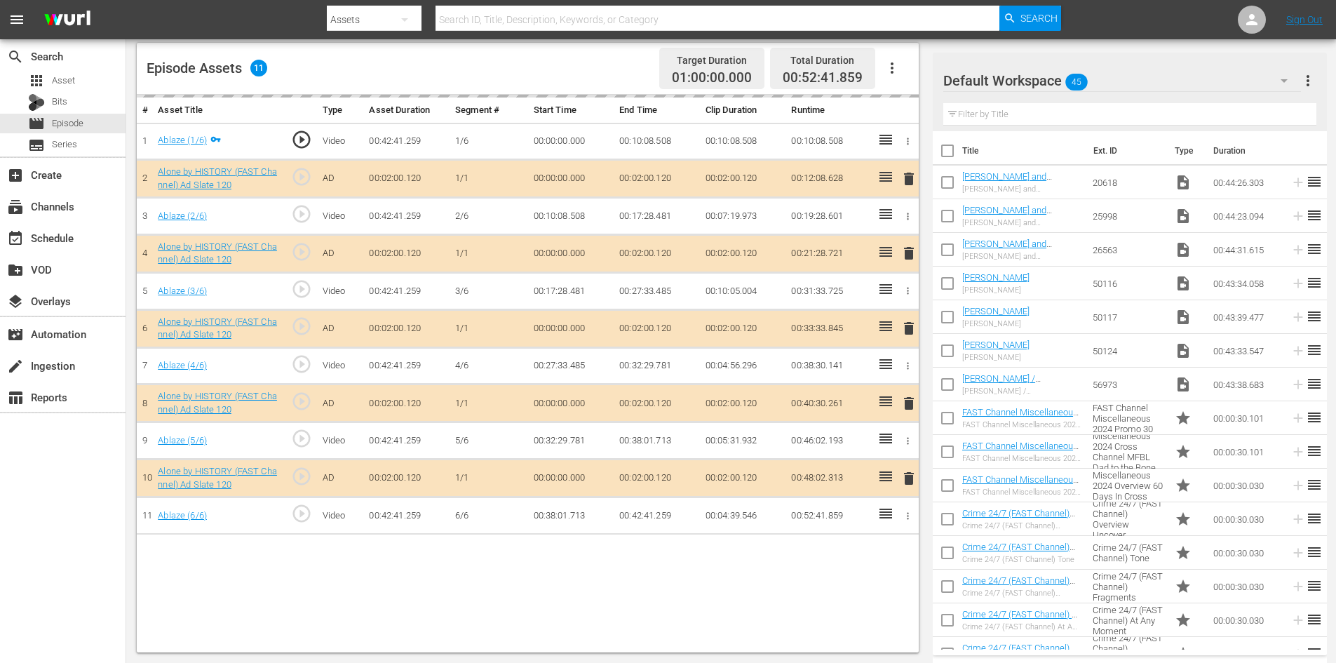
click at [1190, 85] on div "Default Workspace 45" at bounding box center [1122, 80] width 358 height 39
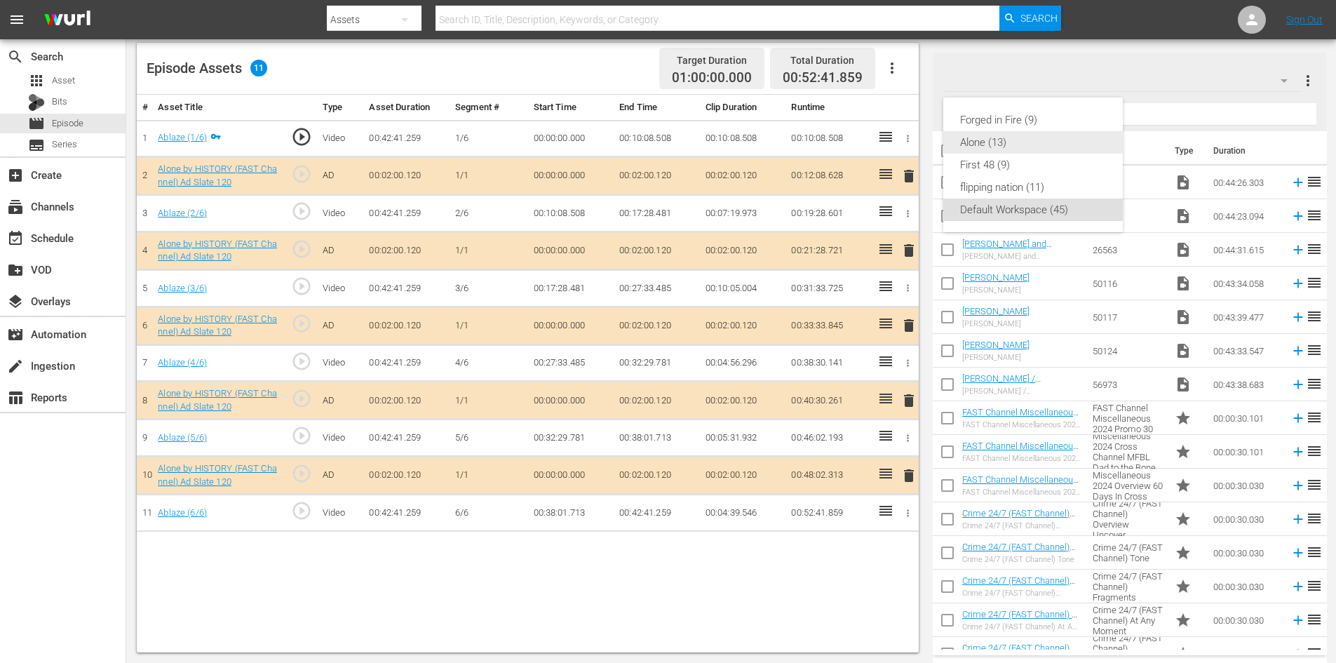
click at [995, 145] on div "Alone (13)" at bounding box center [1033, 142] width 146 height 22
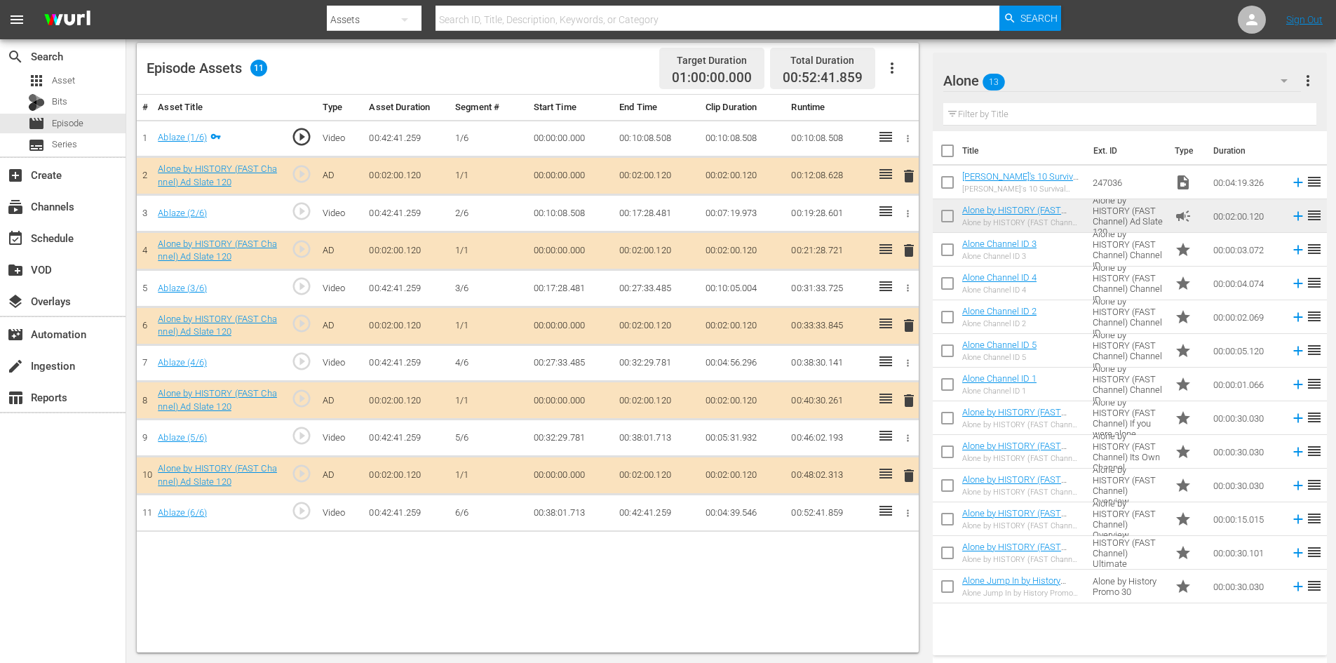
click at [909, 401] on span "delete" at bounding box center [909, 400] width 17 height 17
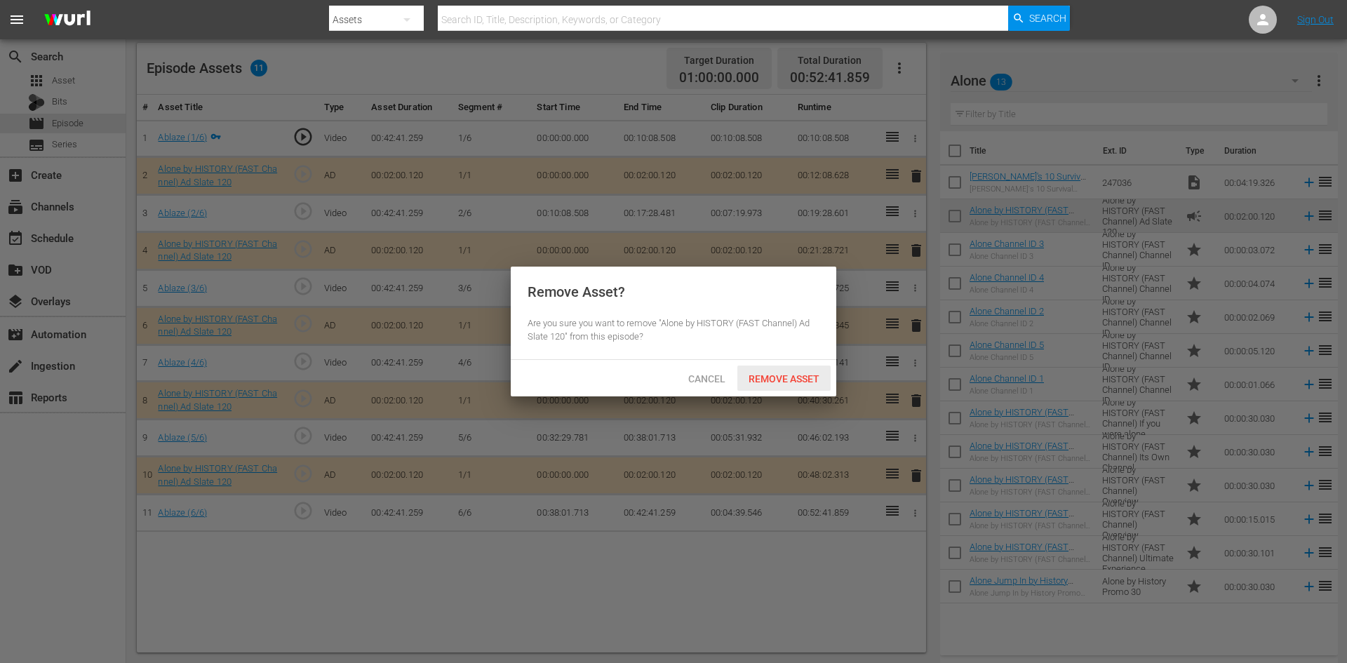
click at [790, 375] on span "Remove Asset" at bounding box center [783, 378] width 93 height 11
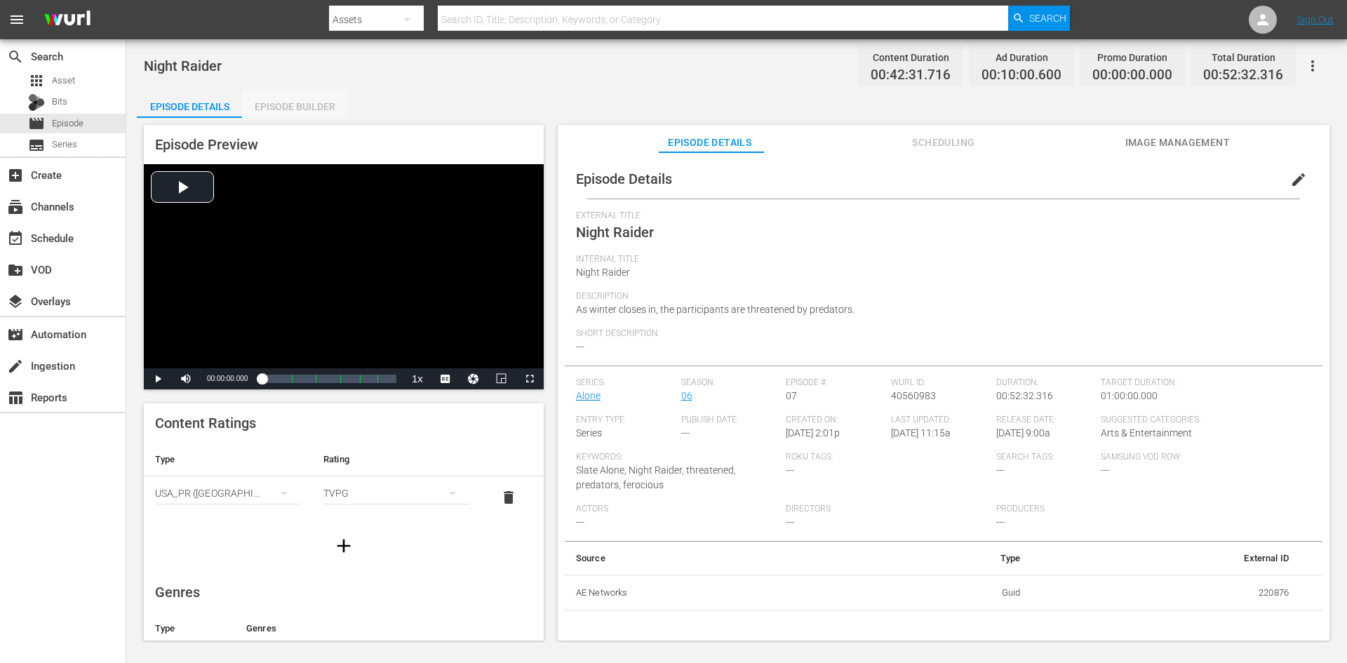
click at [292, 105] on div "Episode Builder" at bounding box center [294, 107] width 105 height 34
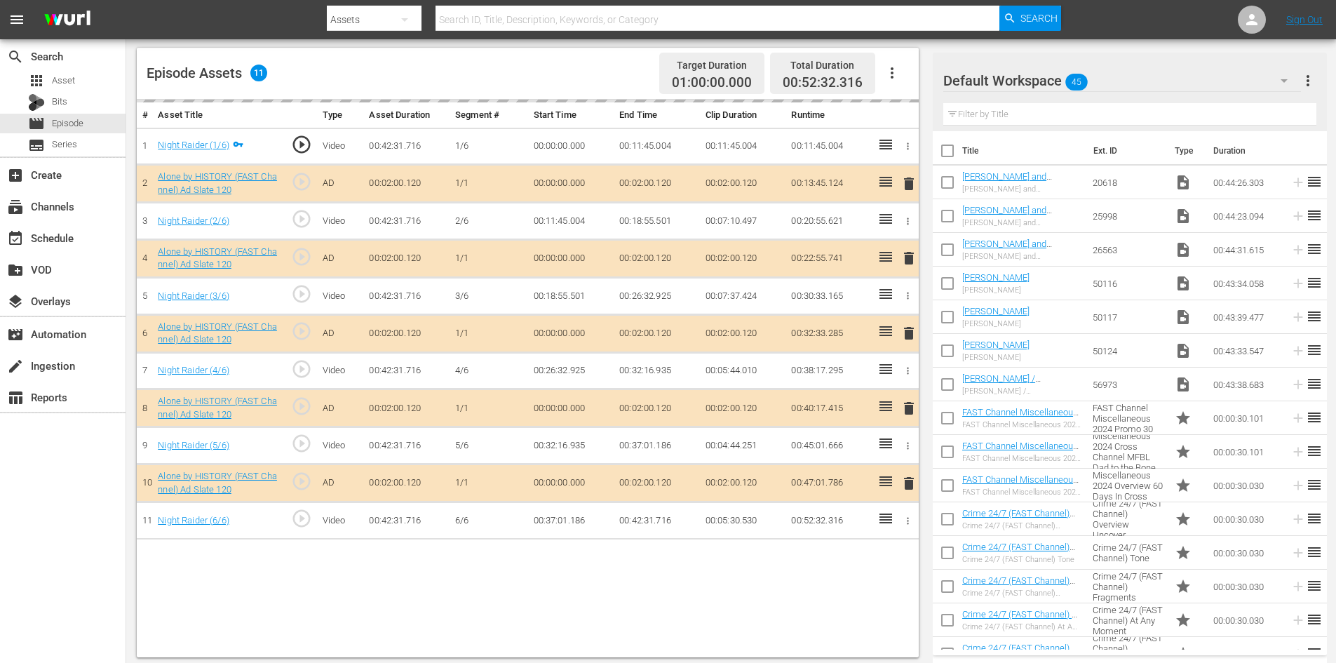
scroll to position [365, 0]
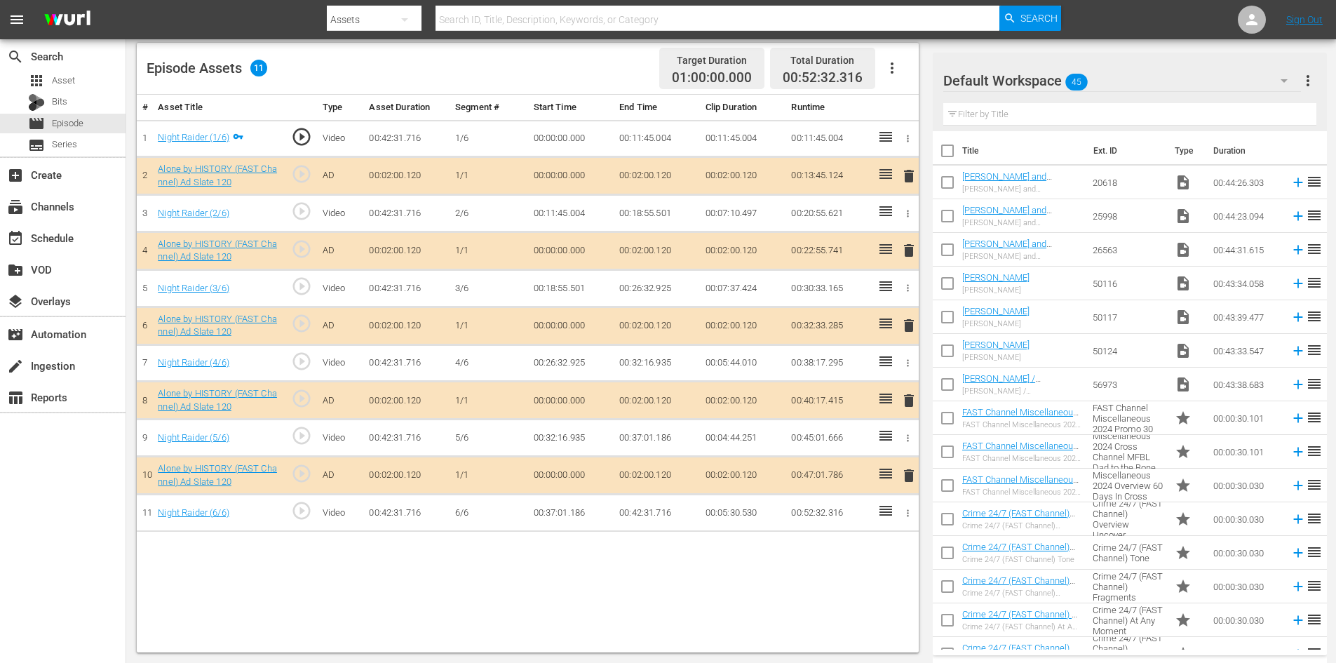
click at [1149, 85] on div "Default Workspace 45" at bounding box center [1122, 80] width 358 height 39
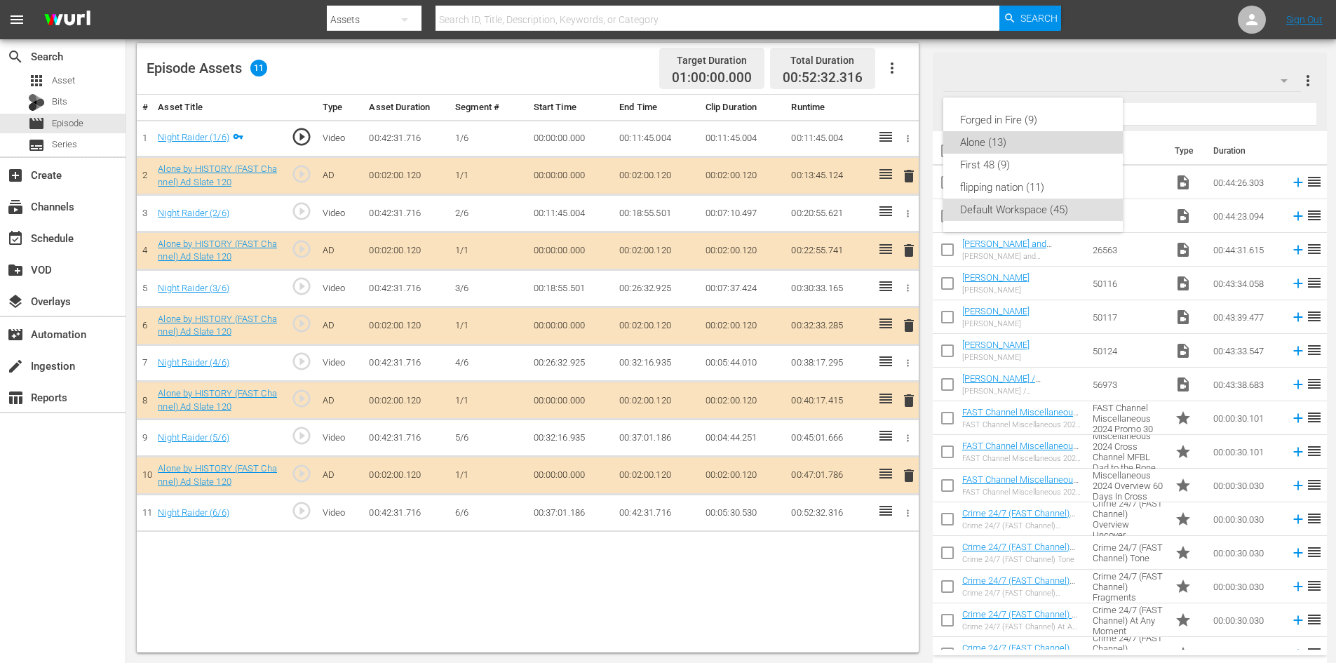
click at [981, 139] on div "Alone (13)" at bounding box center [1033, 142] width 146 height 22
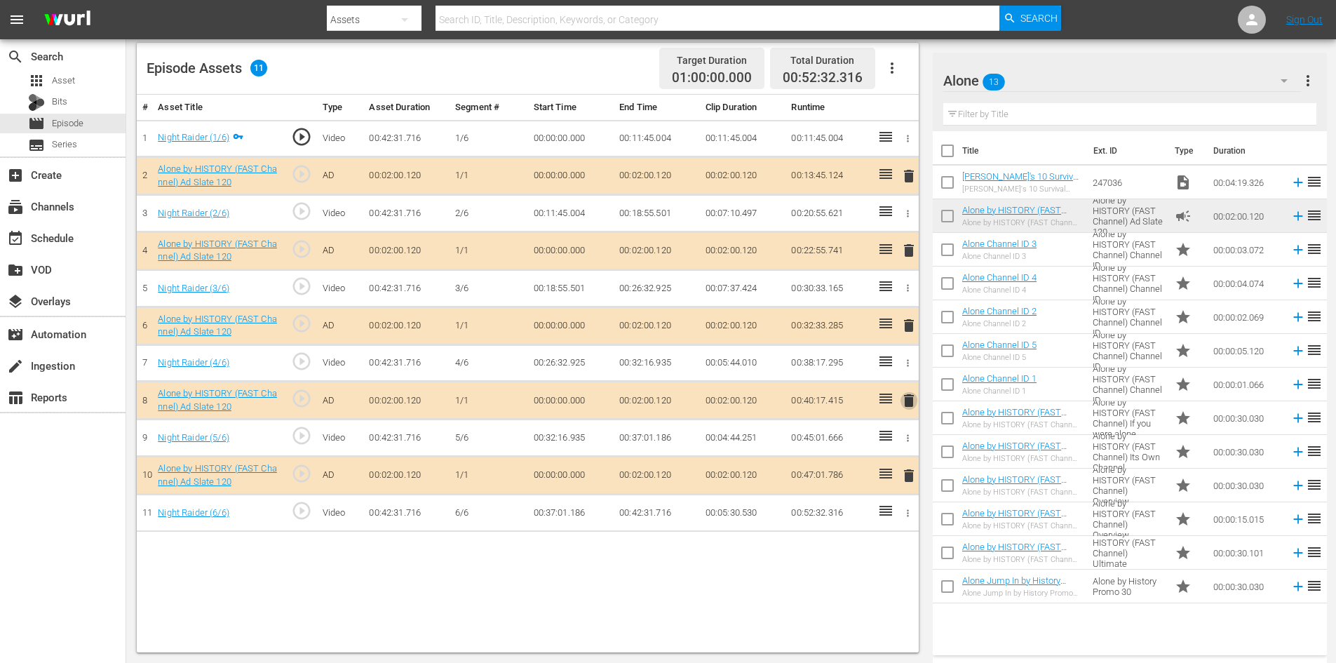
click at [912, 399] on span "delete" at bounding box center [909, 400] width 17 height 17
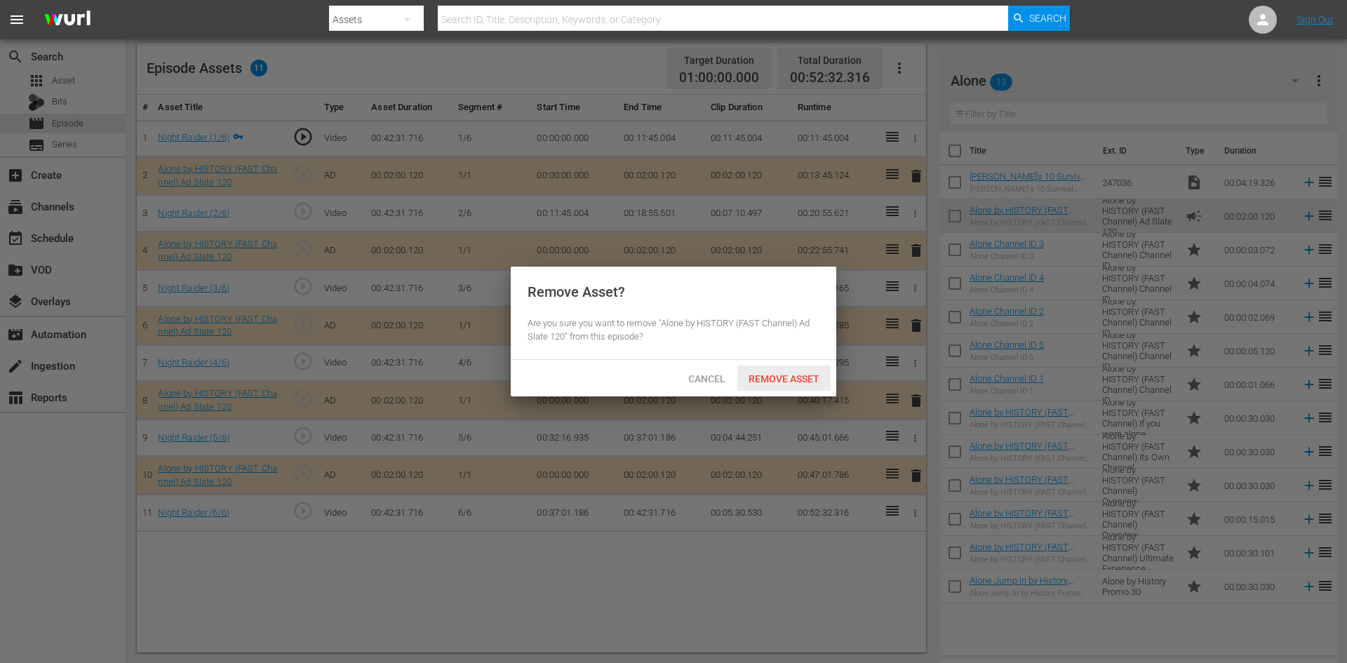
click at [784, 377] on span "Remove Asset" at bounding box center [783, 378] width 93 height 11
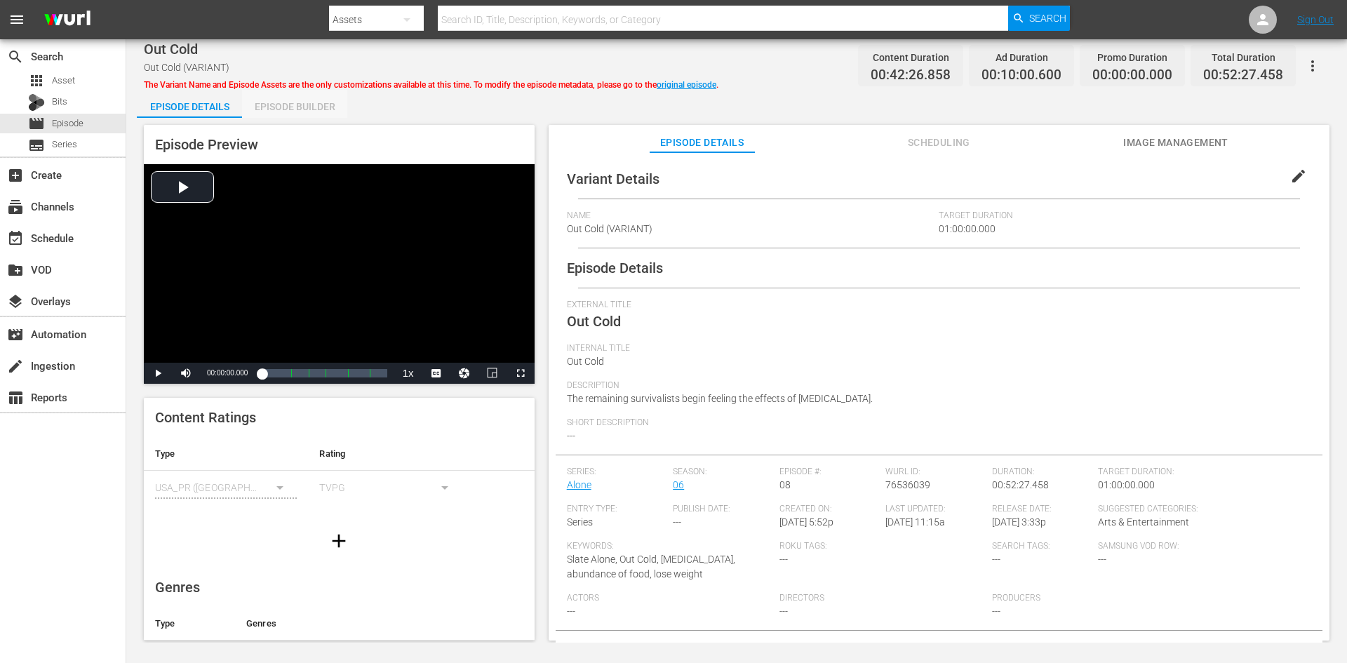
click at [281, 98] on div "Episode Builder" at bounding box center [294, 107] width 105 height 34
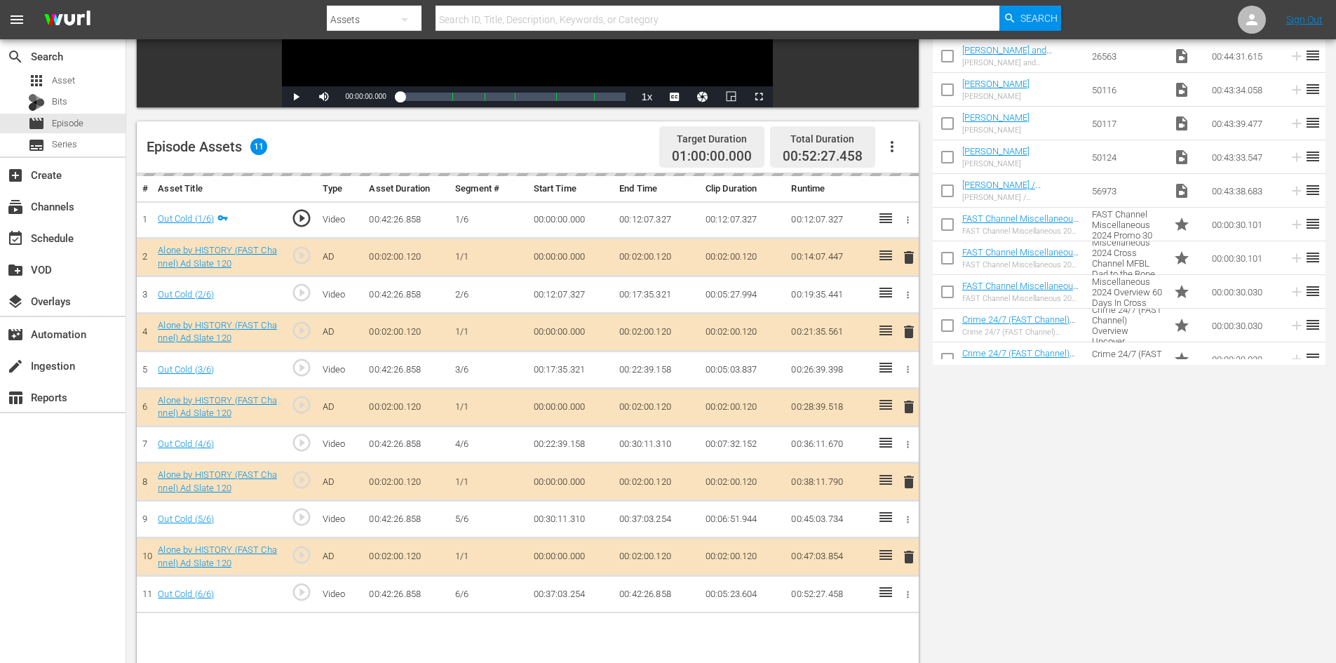
scroll to position [365, 0]
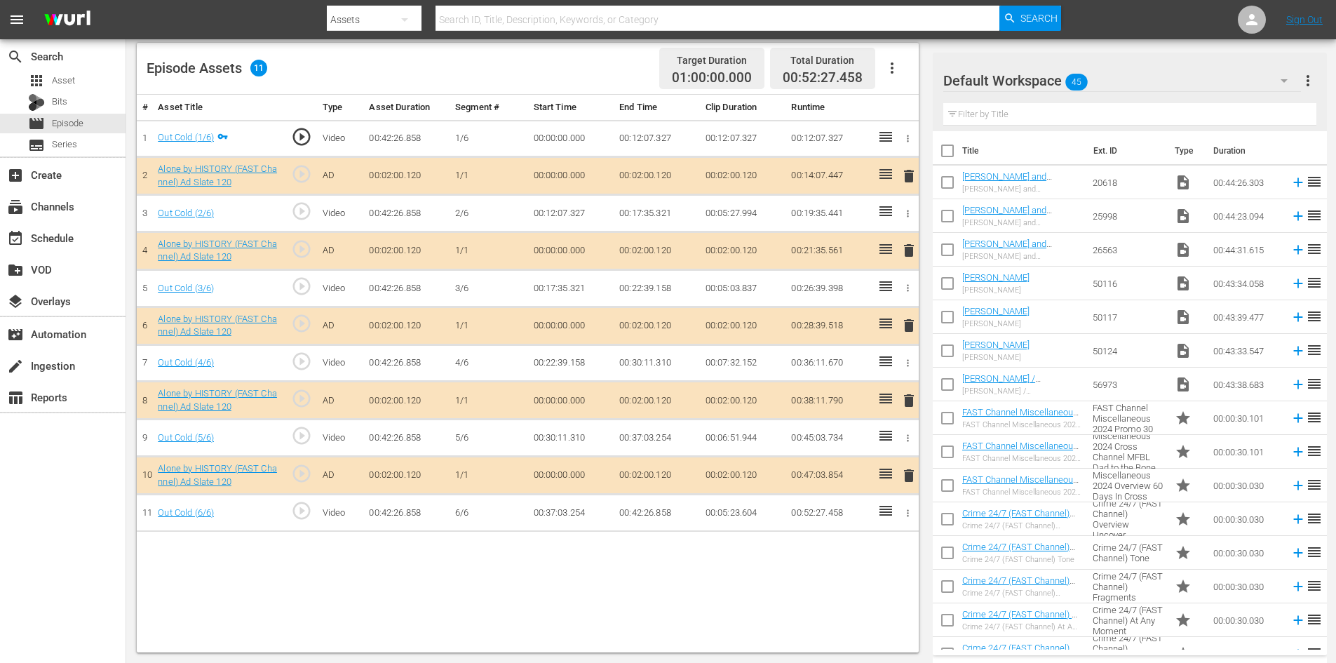
click at [1183, 81] on div "Default Workspace 45" at bounding box center [1122, 80] width 358 height 39
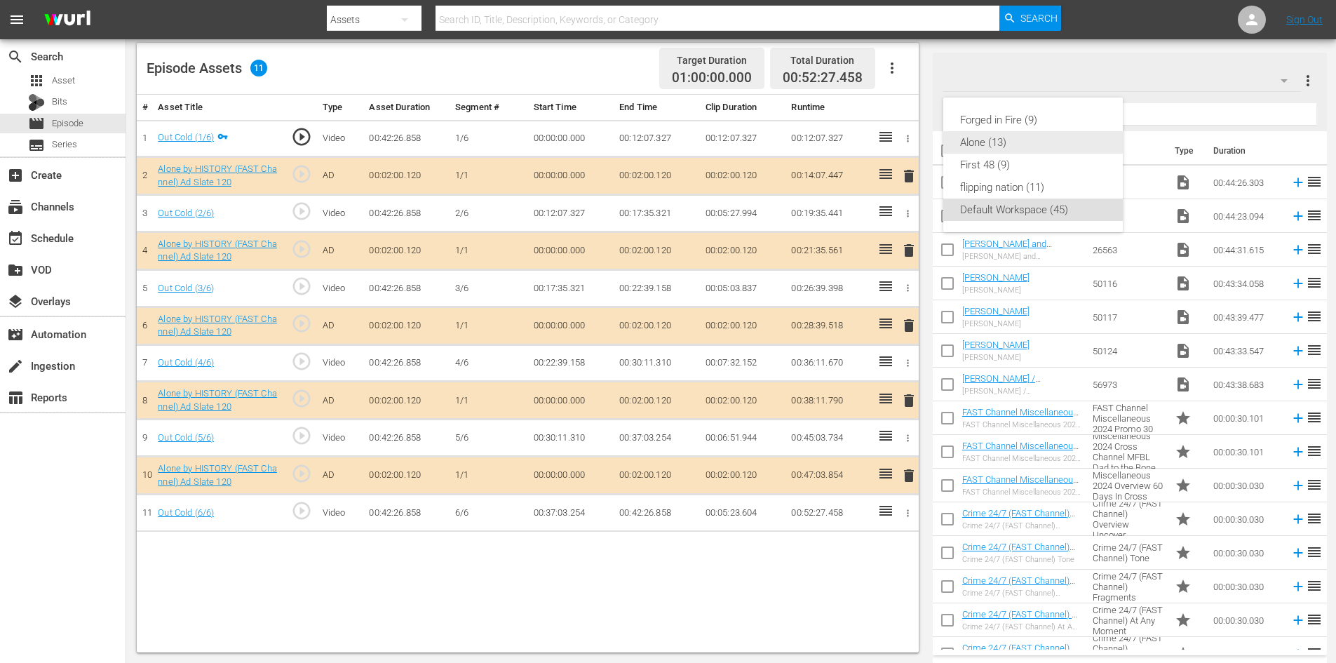
click at [974, 143] on div "Alone (13)" at bounding box center [1033, 142] width 146 height 22
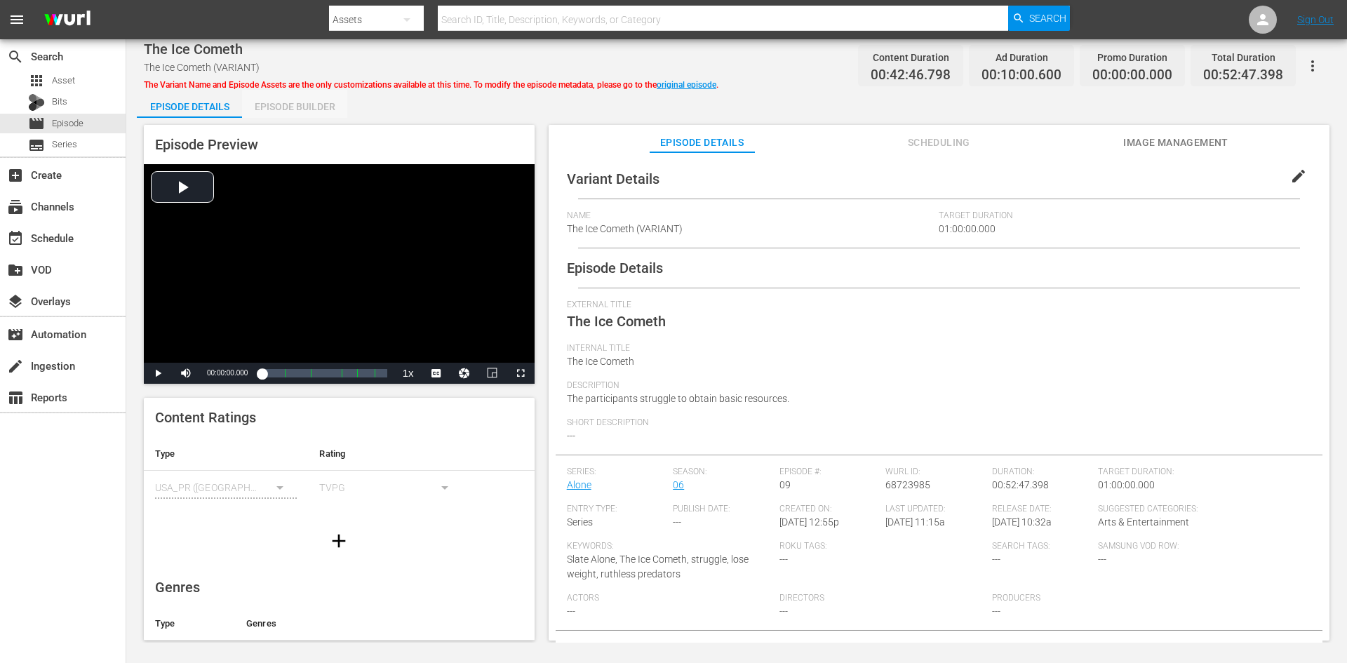
click at [295, 108] on div "Episode Builder" at bounding box center [294, 107] width 105 height 34
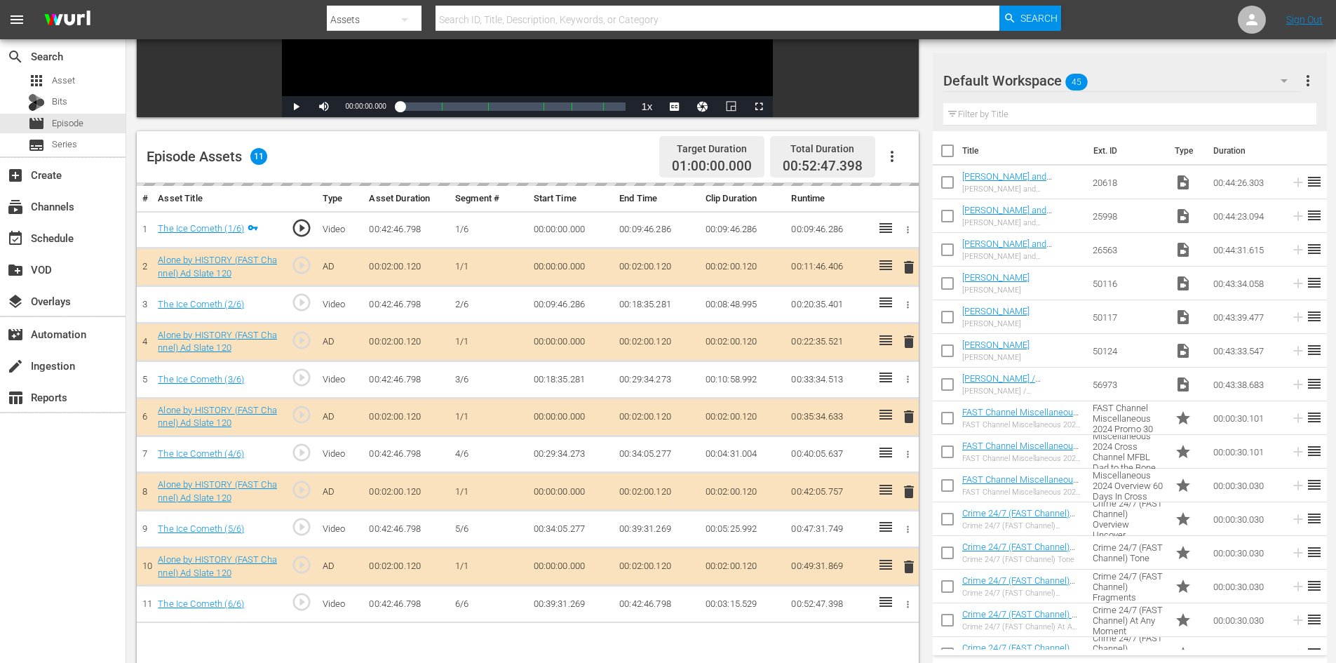
scroll to position [365, 0]
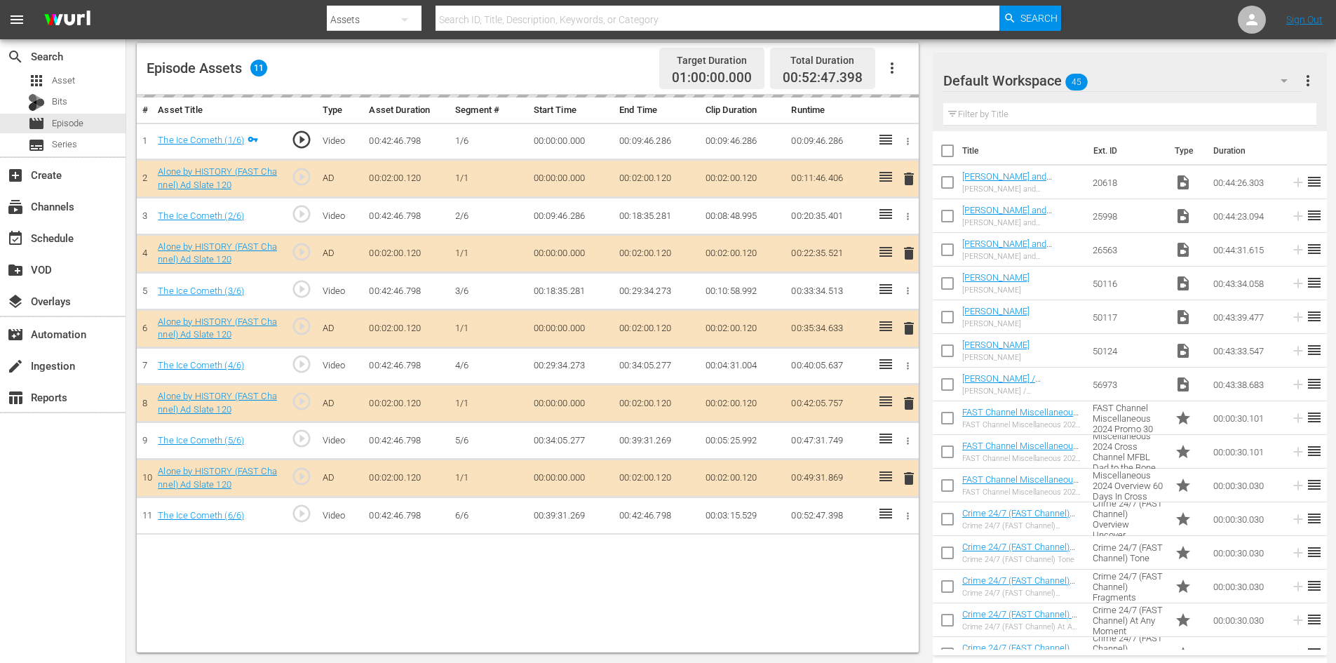
click at [1159, 79] on div "Default Workspace 45" at bounding box center [1122, 80] width 358 height 39
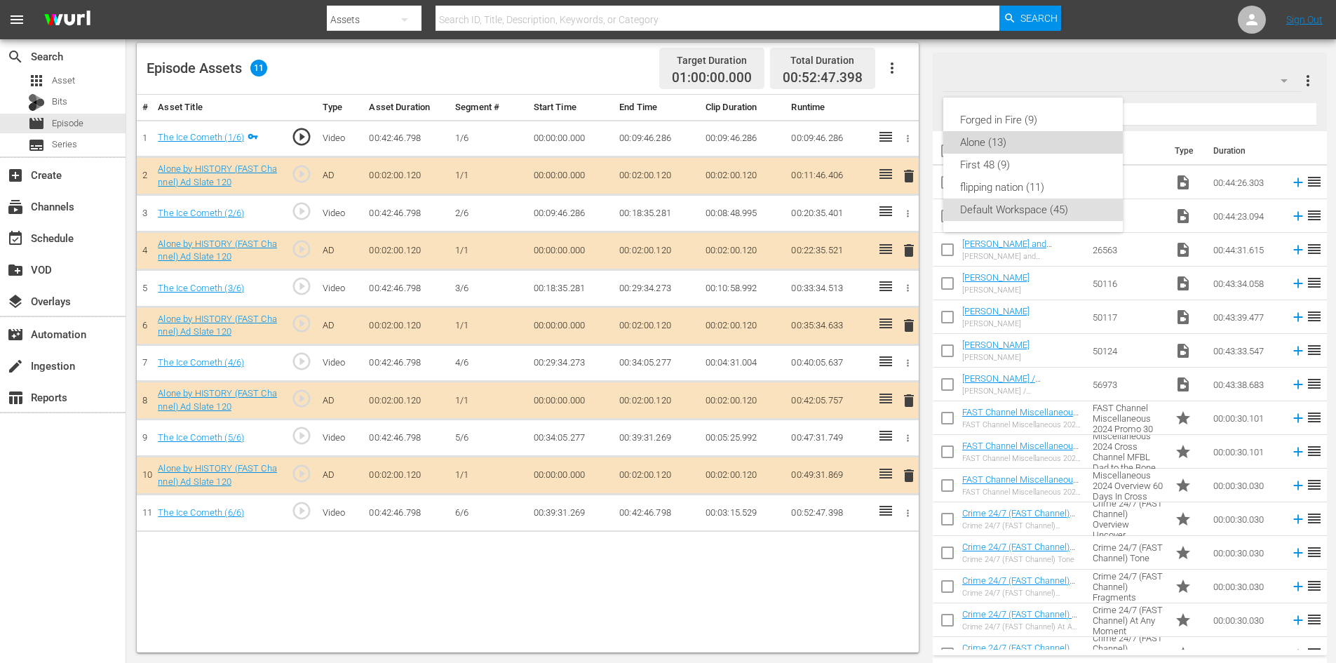
click at [983, 140] on div "Alone (13)" at bounding box center [1033, 142] width 146 height 22
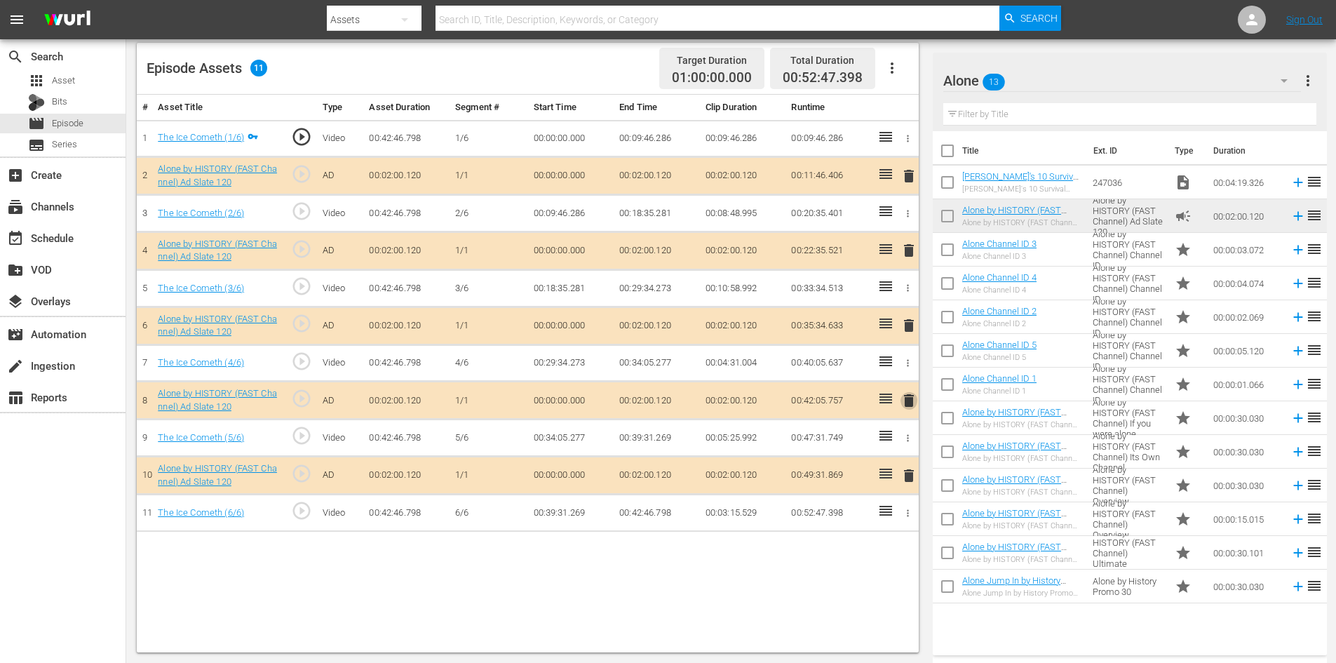
click at [909, 402] on span "delete" at bounding box center [909, 400] width 17 height 17
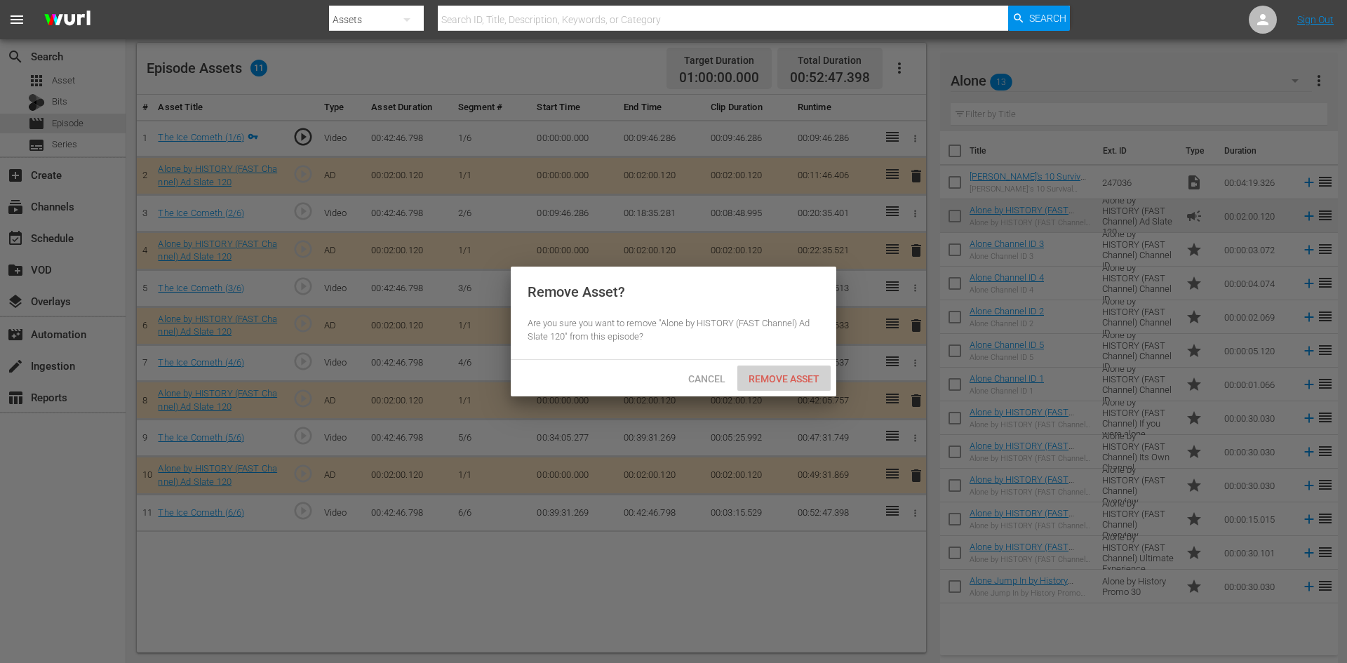
click at [793, 383] on span "Remove Asset" at bounding box center [783, 378] width 93 height 11
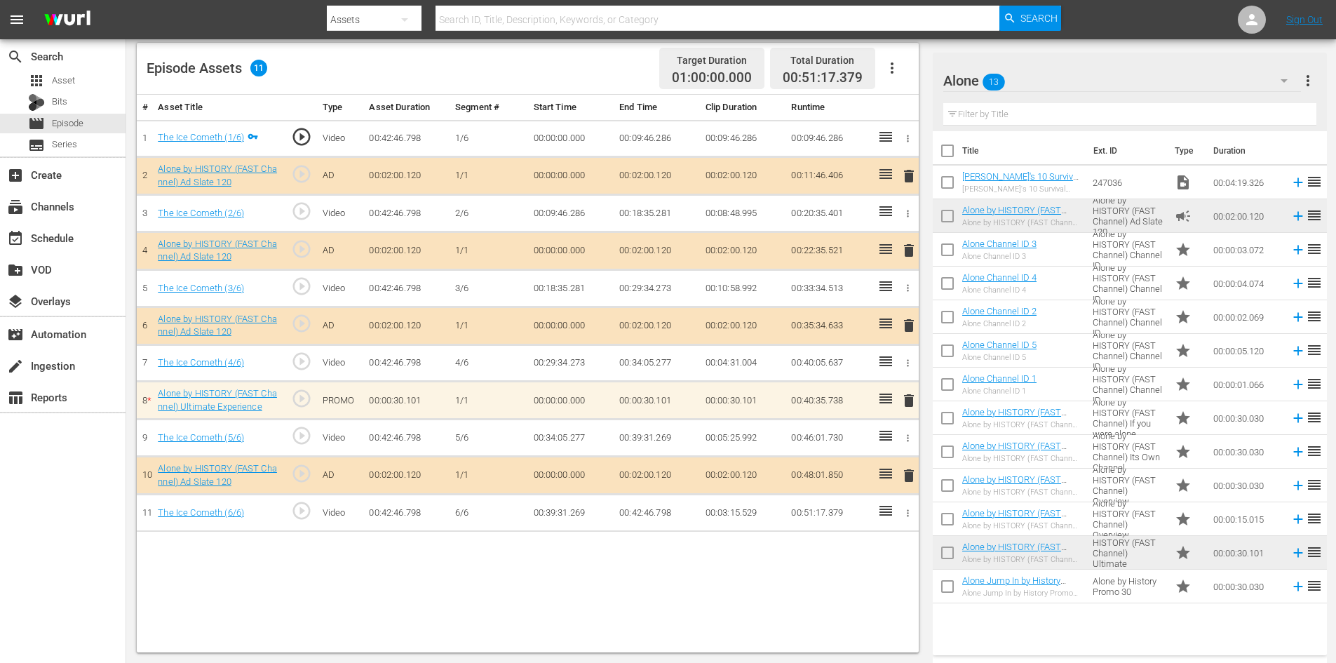
click at [910, 396] on span "delete" at bounding box center [909, 400] width 17 height 17
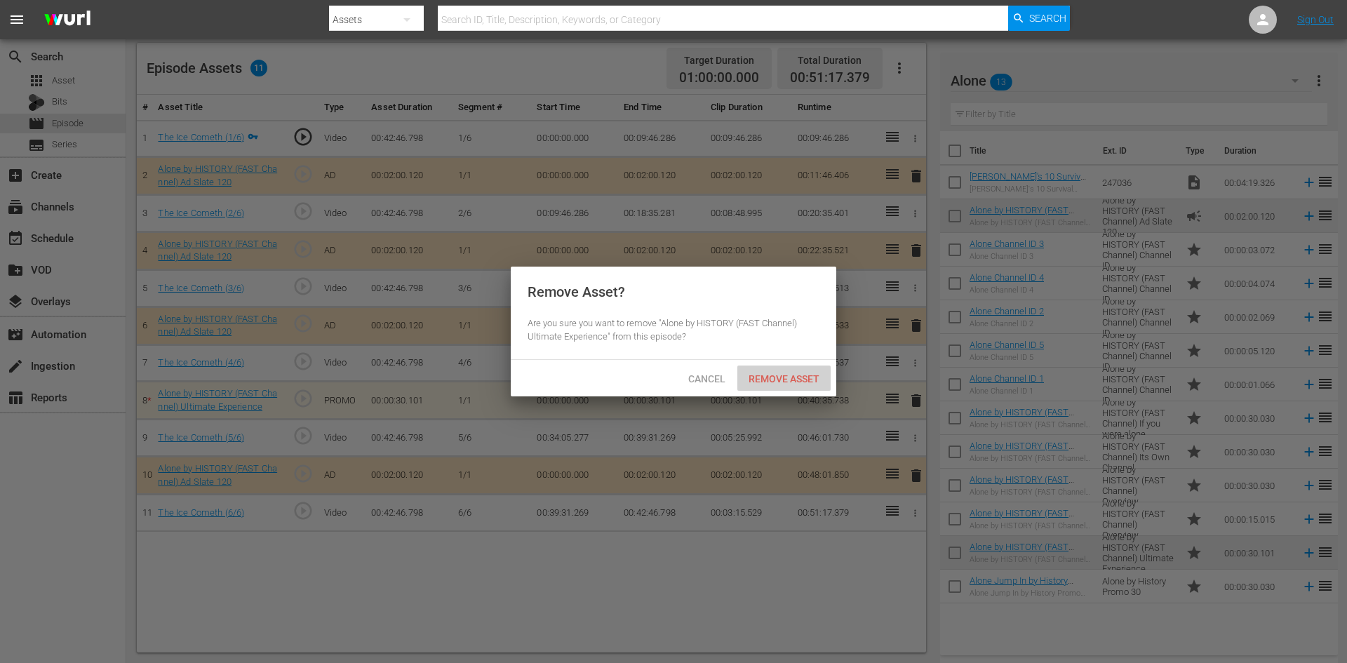
click at [812, 374] on span "Remove Asset" at bounding box center [783, 378] width 93 height 11
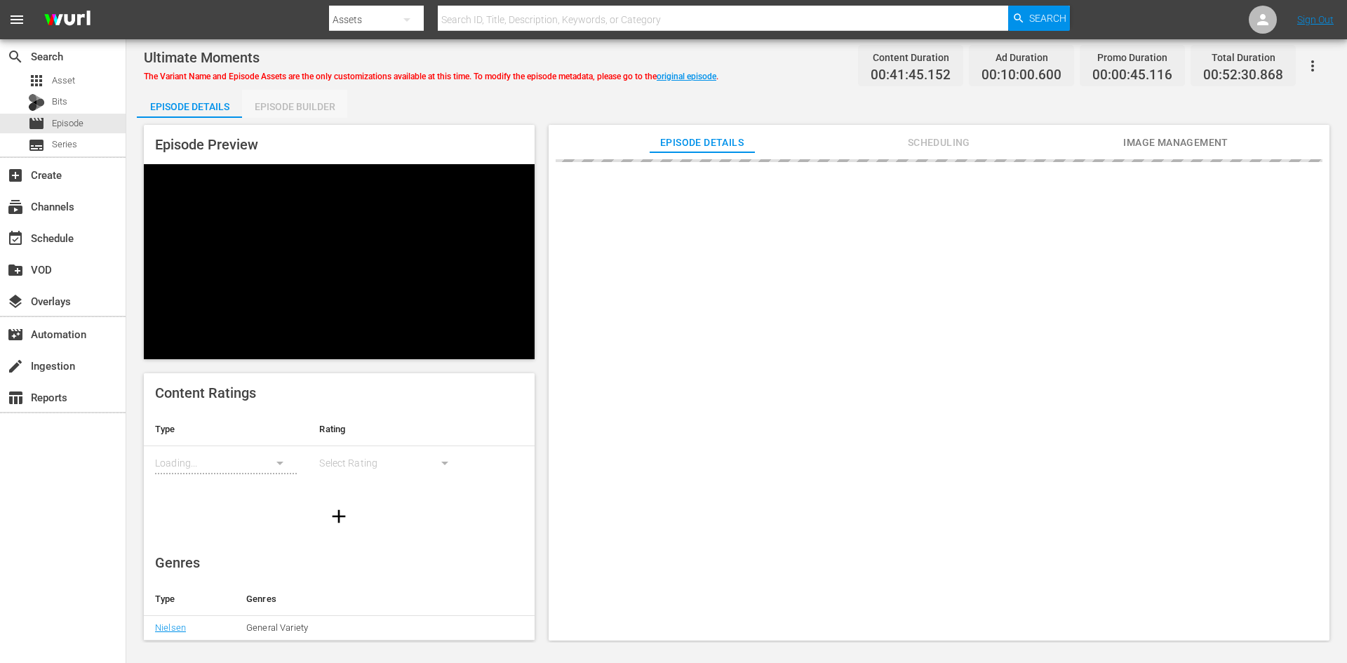
click at [297, 107] on div "Episode Builder" at bounding box center [294, 107] width 105 height 34
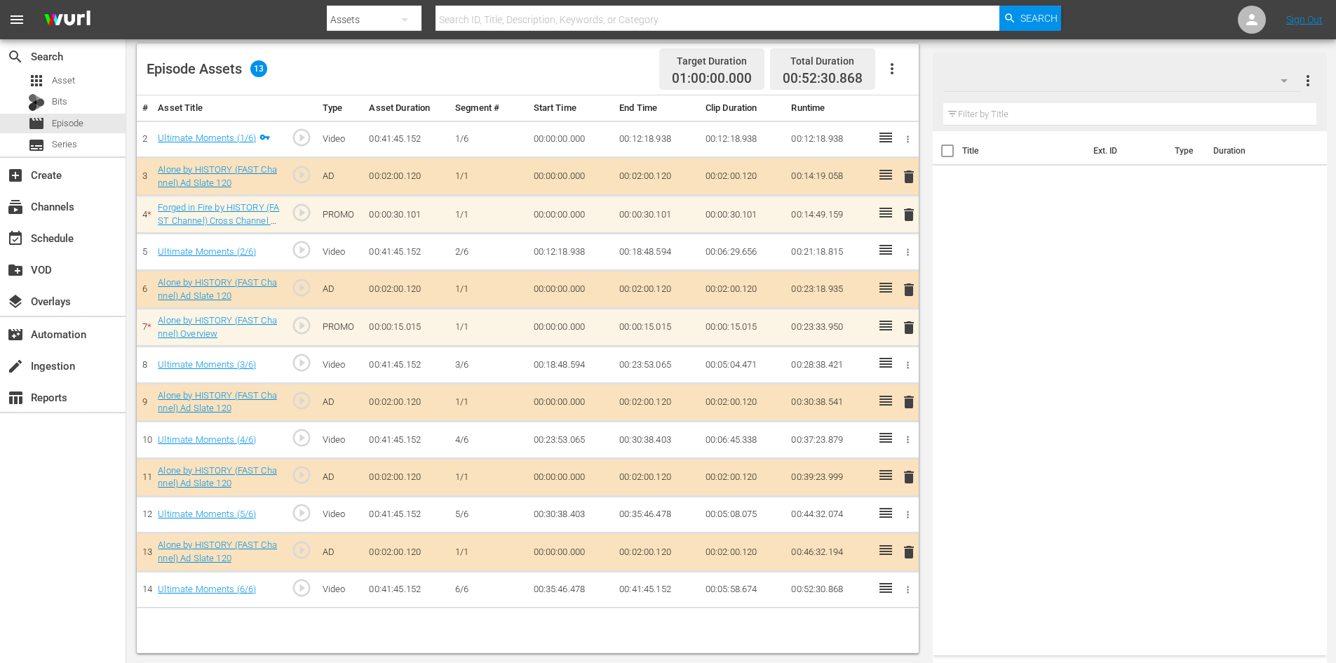
scroll to position [365, 0]
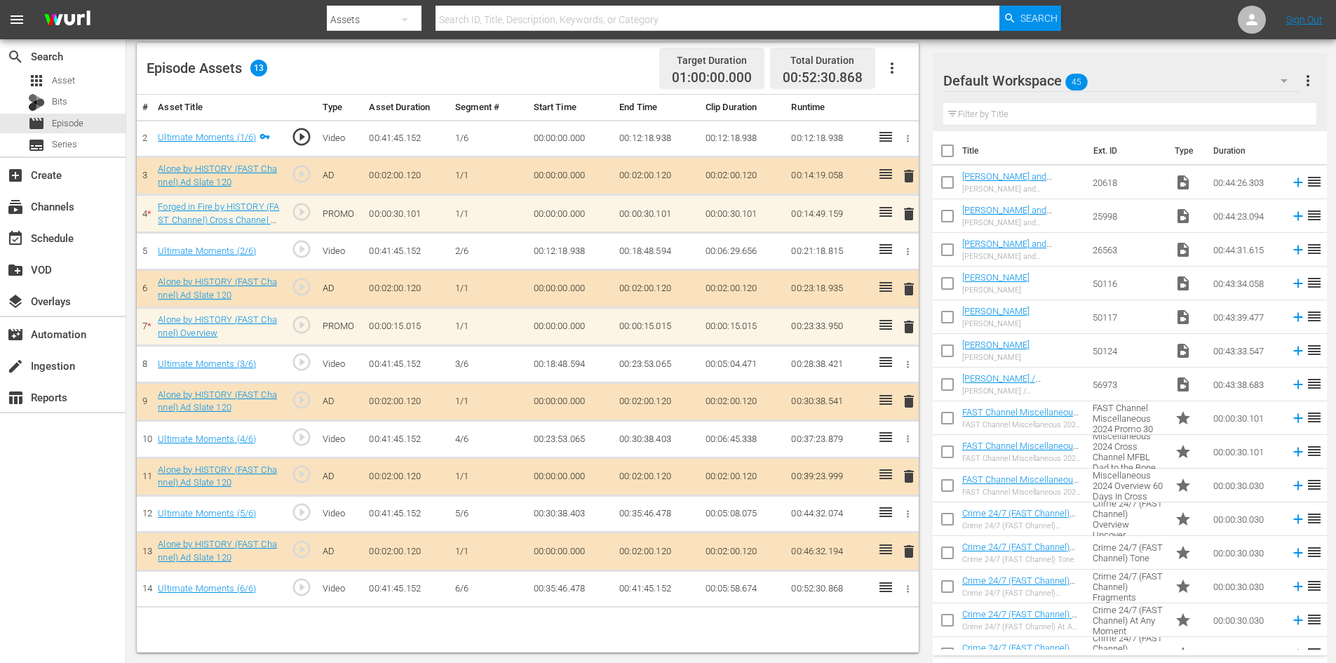
click at [1168, 78] on div "Default Workspace 45" at bounding box center [1122, 80] width 358 height 39
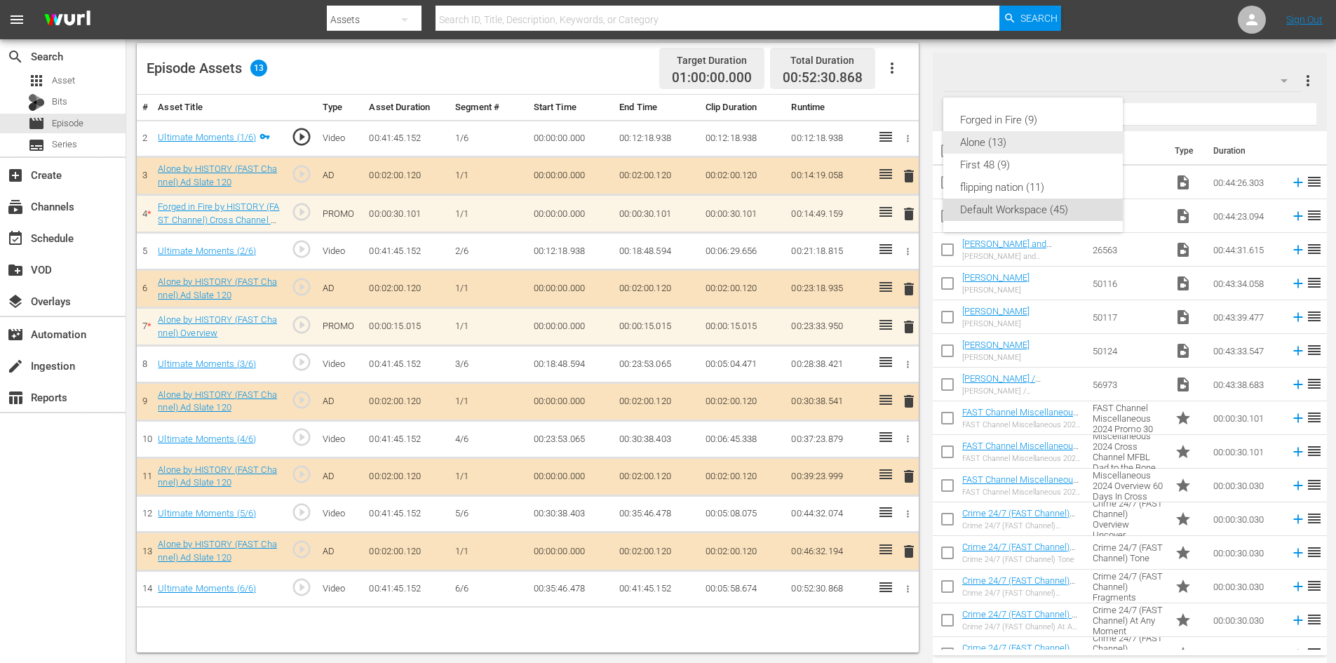
click at [1014, 147] on div "Alone (13)" at bounding box center [1033, 142] width 146 height 22
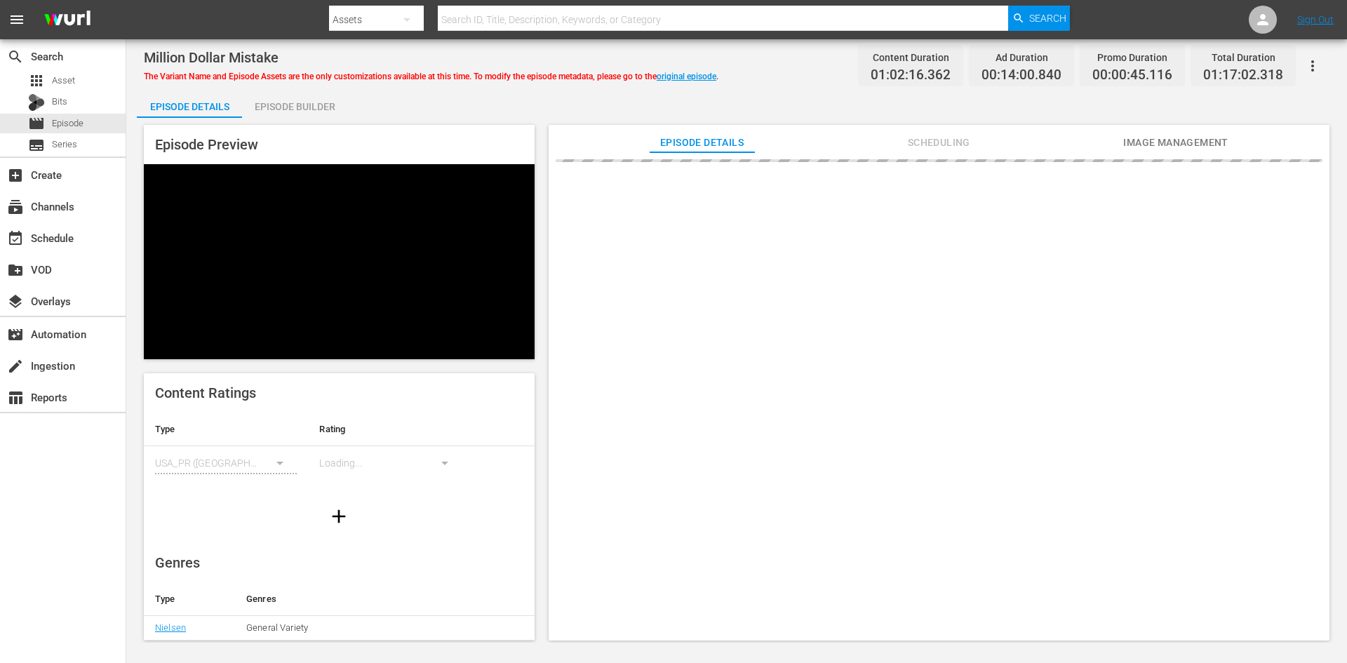
click at [309, 110] on div "Episode Builder" at bounding box center [294, 107] width 105 height 34
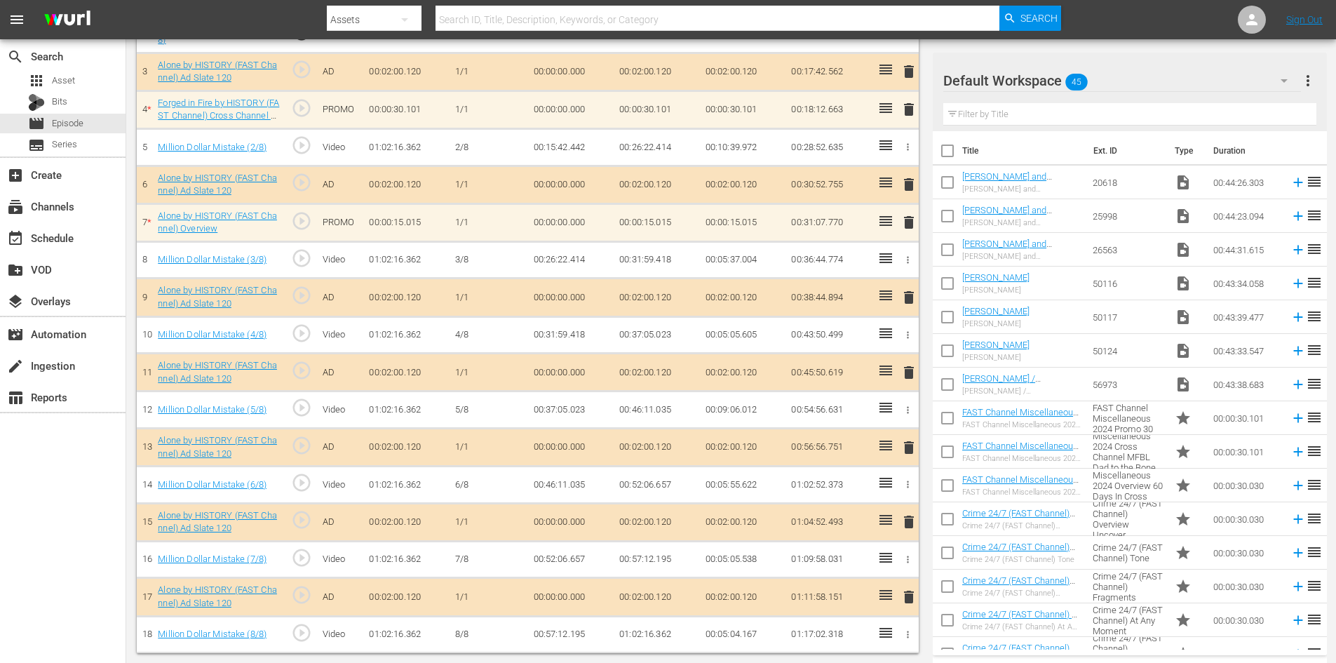
scroll to position [471, 0]
click at [1174, 81] on div "Default Workspace 45" at bounding box center [1122, 80] width 358 height 39
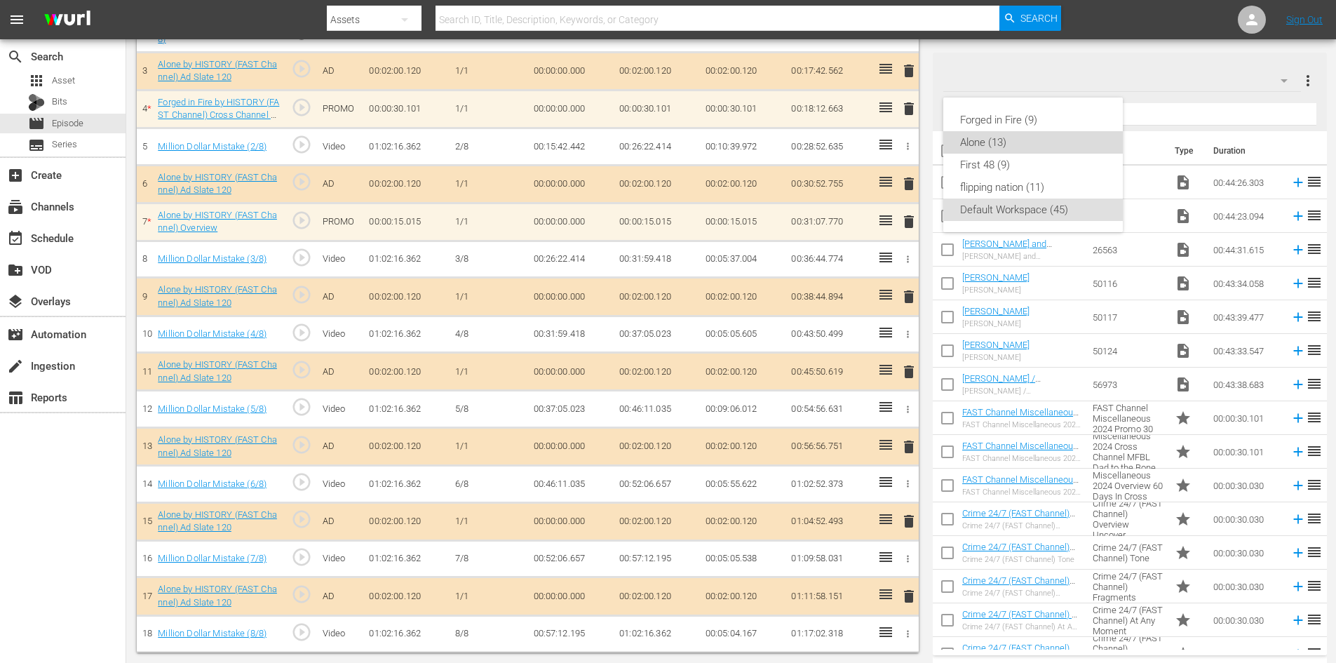
click at [1014, 147] on div "Alone (13)" at bounding box center [1033, 142] width 146 height 22
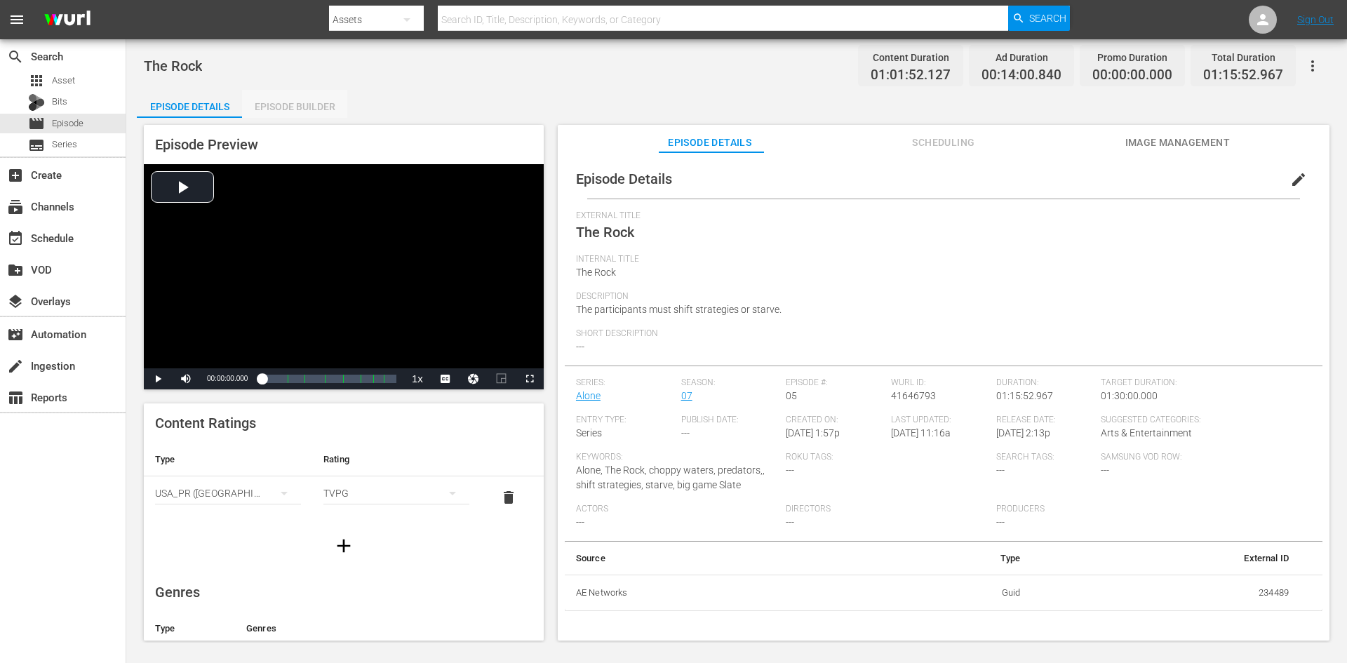
click at [290, 103] on div "Episode Builder" at bounding box center [294, 107] width 105 height 34
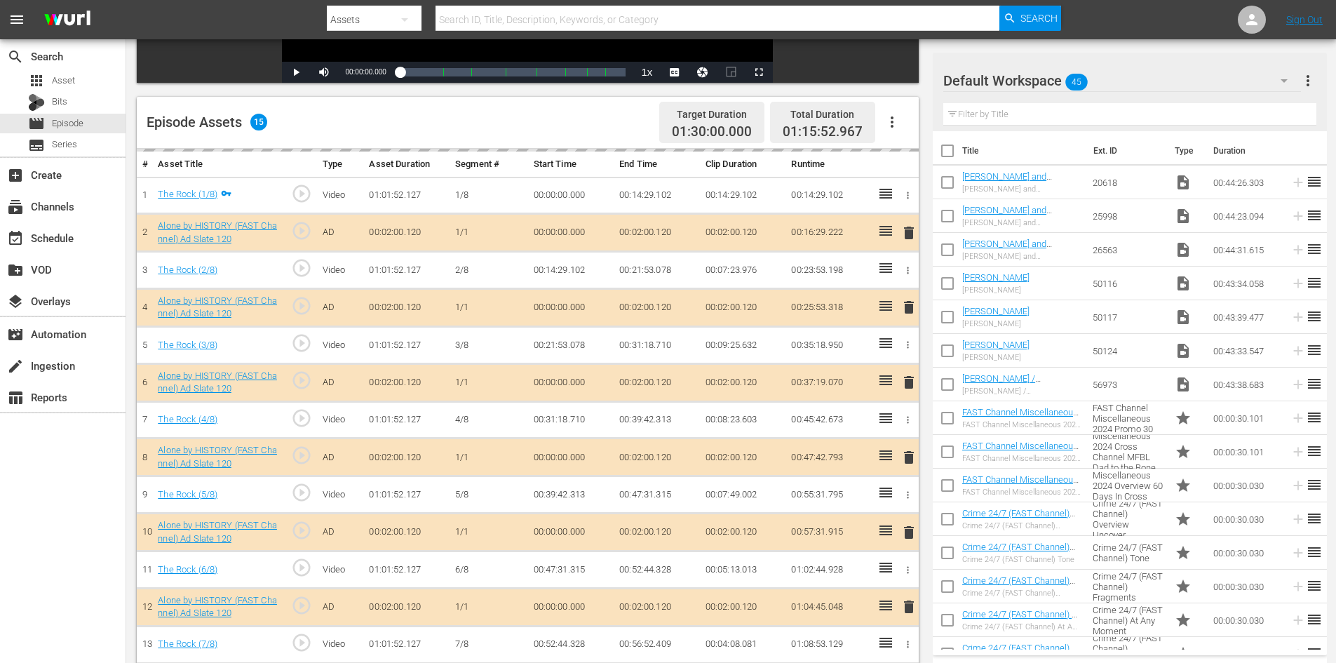
scroll to position [397, 0]
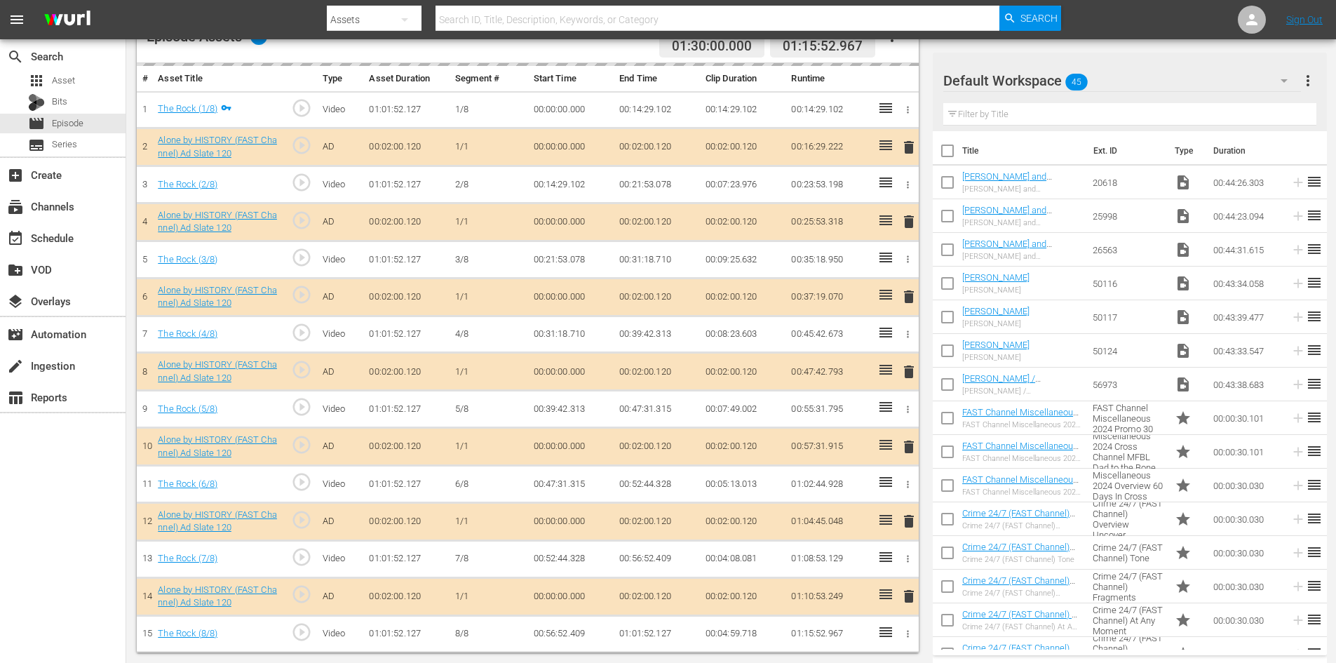
click at [1164, 81] on div "Default Workspace 45" at bounding box center [1122, 80] width 358 height 39
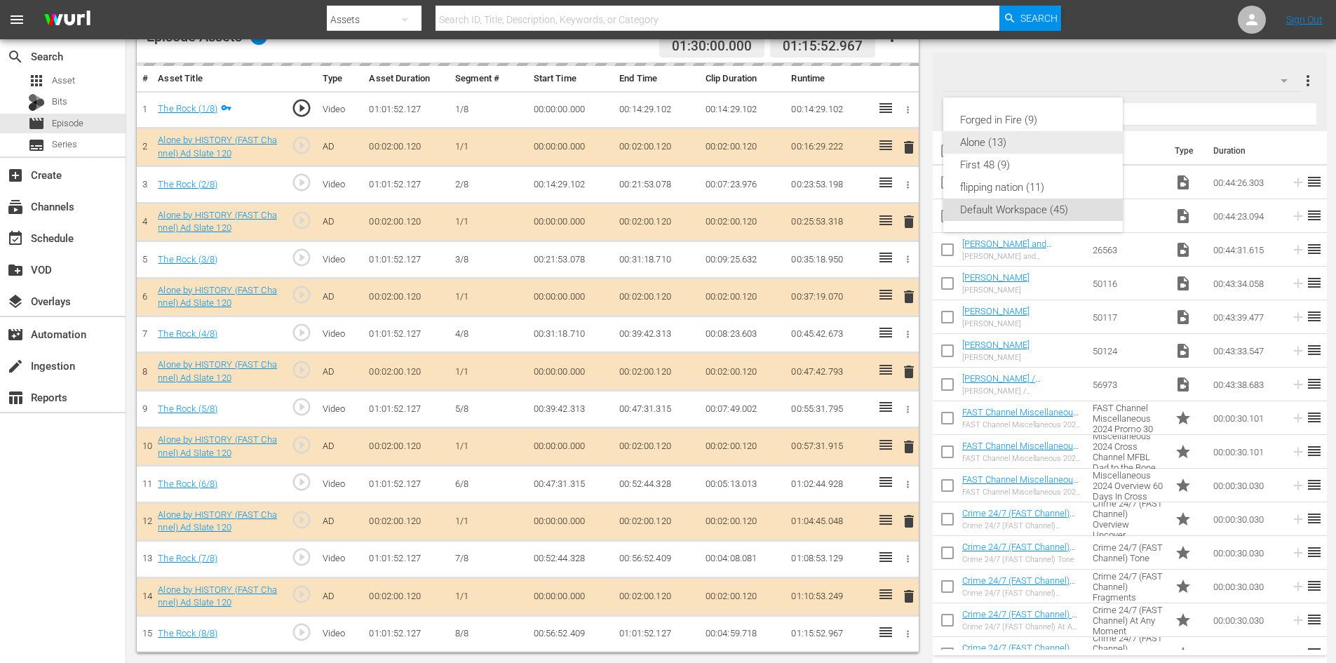
click at [994, 148] on div "Alone (13)" at bounding box center [1033, 142] width 146 height 22
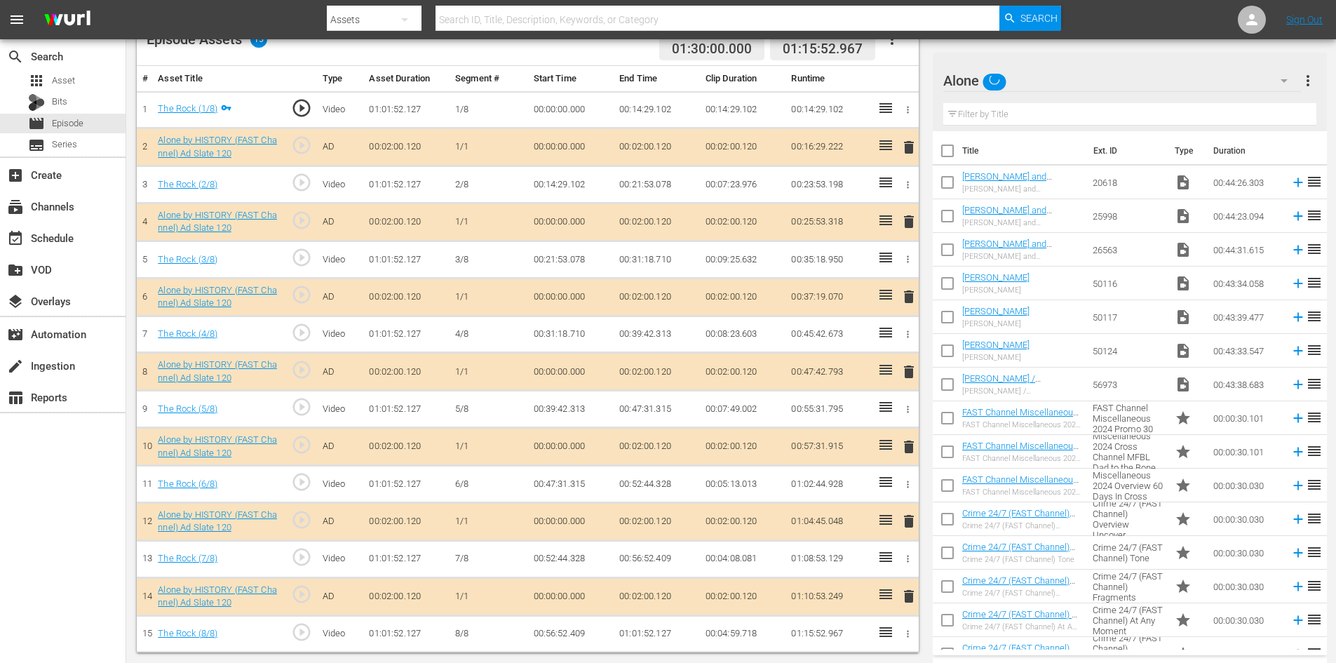
scroll to position [394, 0]
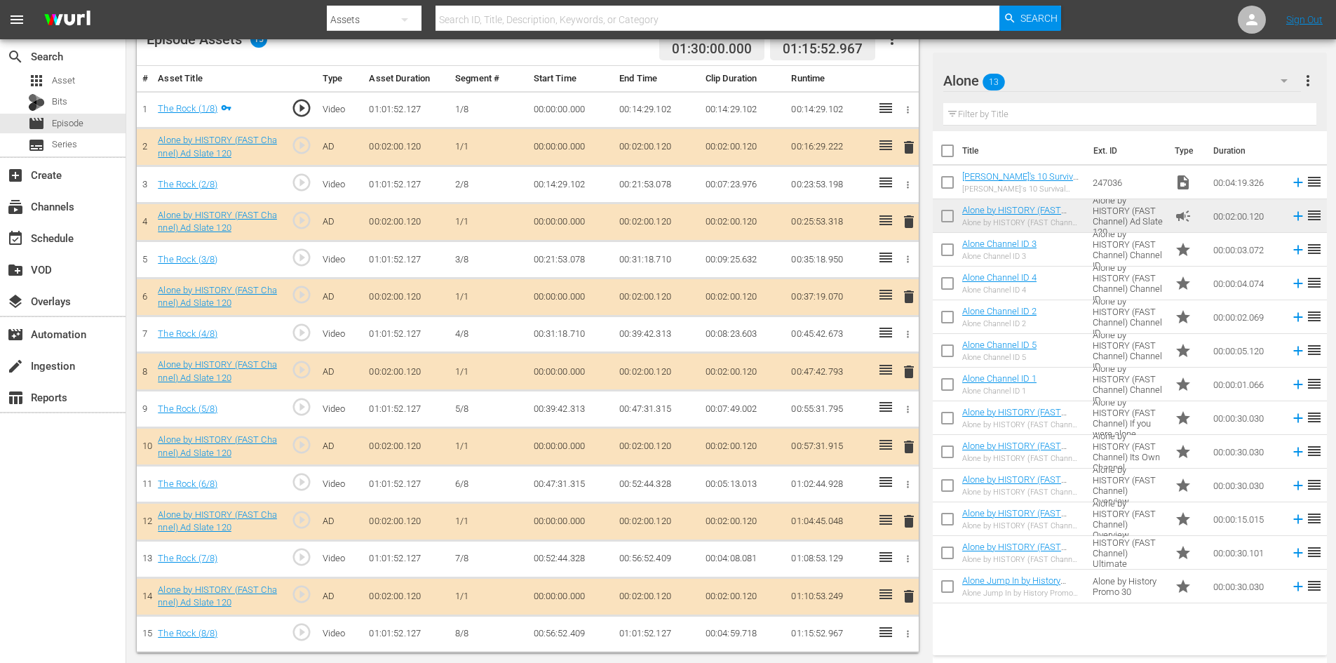
click at [911, 517] on span "delete" at bounding box center [909, 521] width 17 height 17
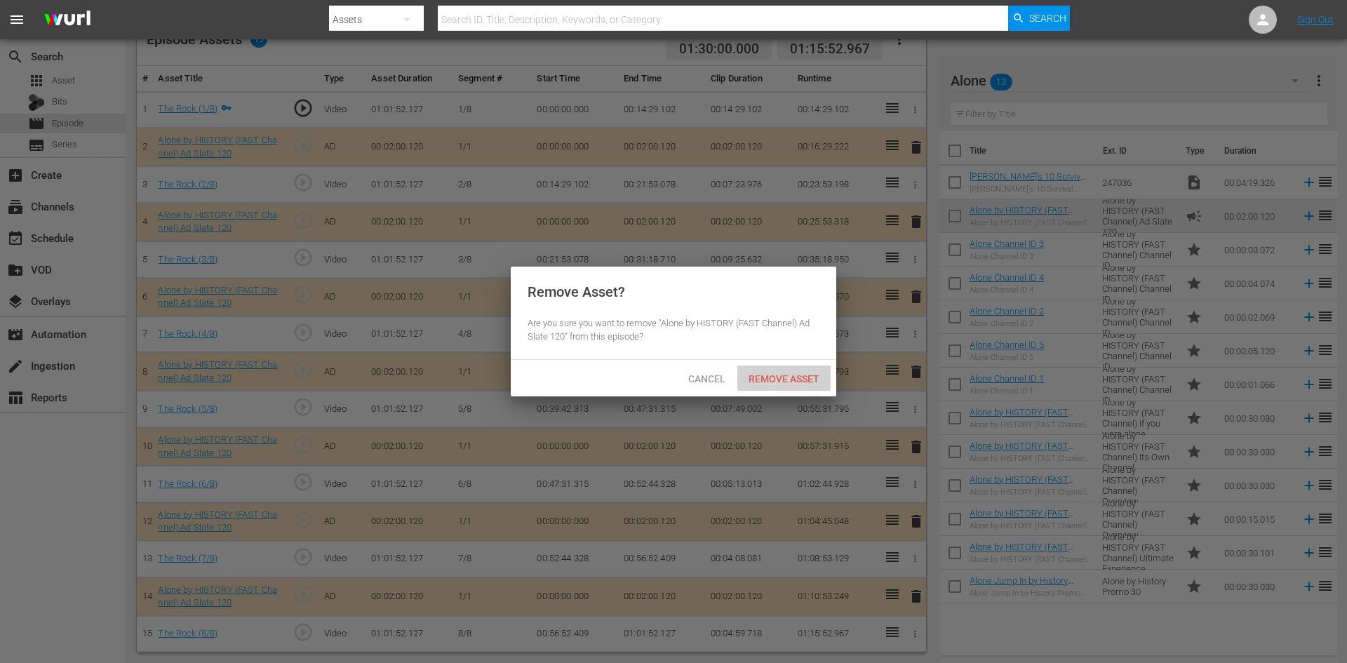
click at [759, 377] on span "Remove Asset" at bounding box center [783, 378] width 93 height 11
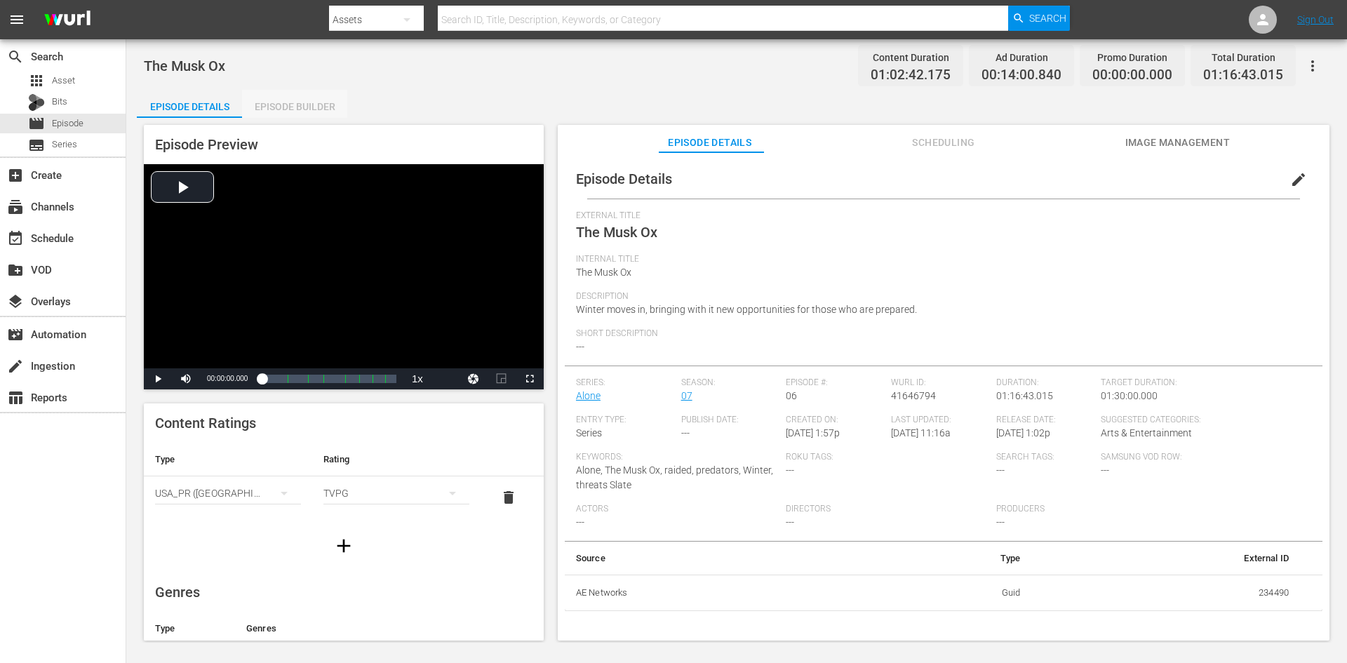
click at [293, 107] on div "Episode Builder" at bounding box center [294, 107] width 105 height 34
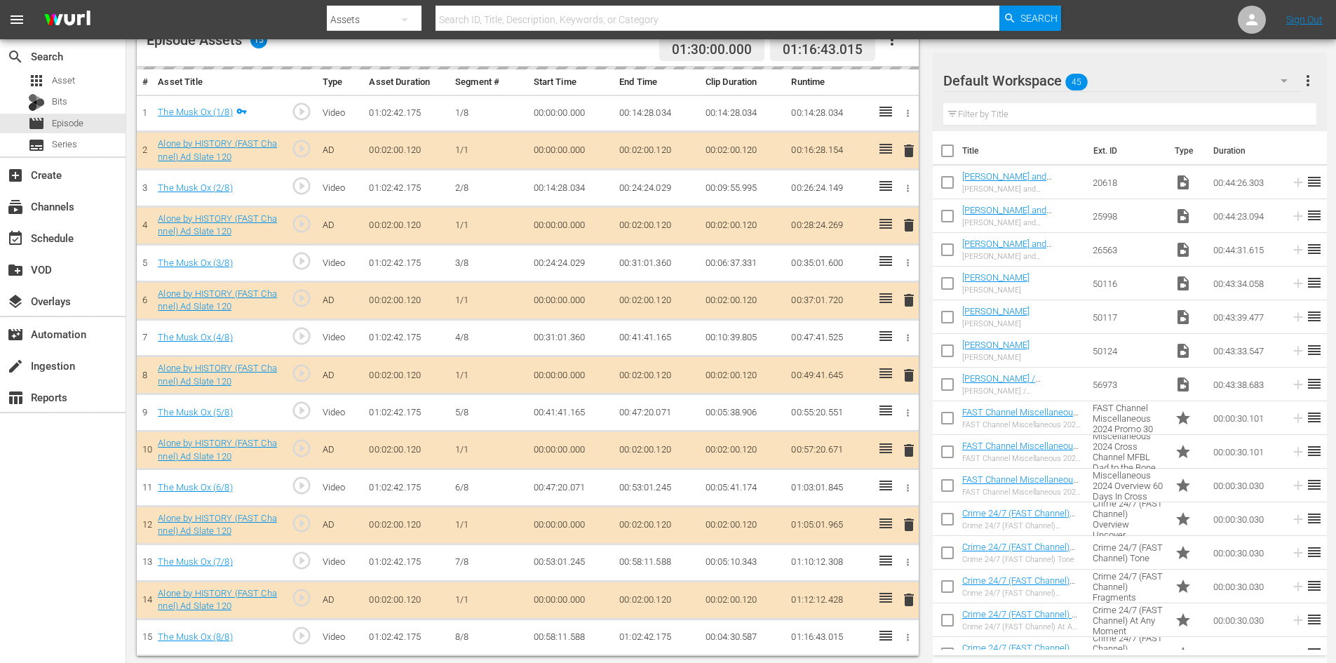
scroll to position [397, 0]
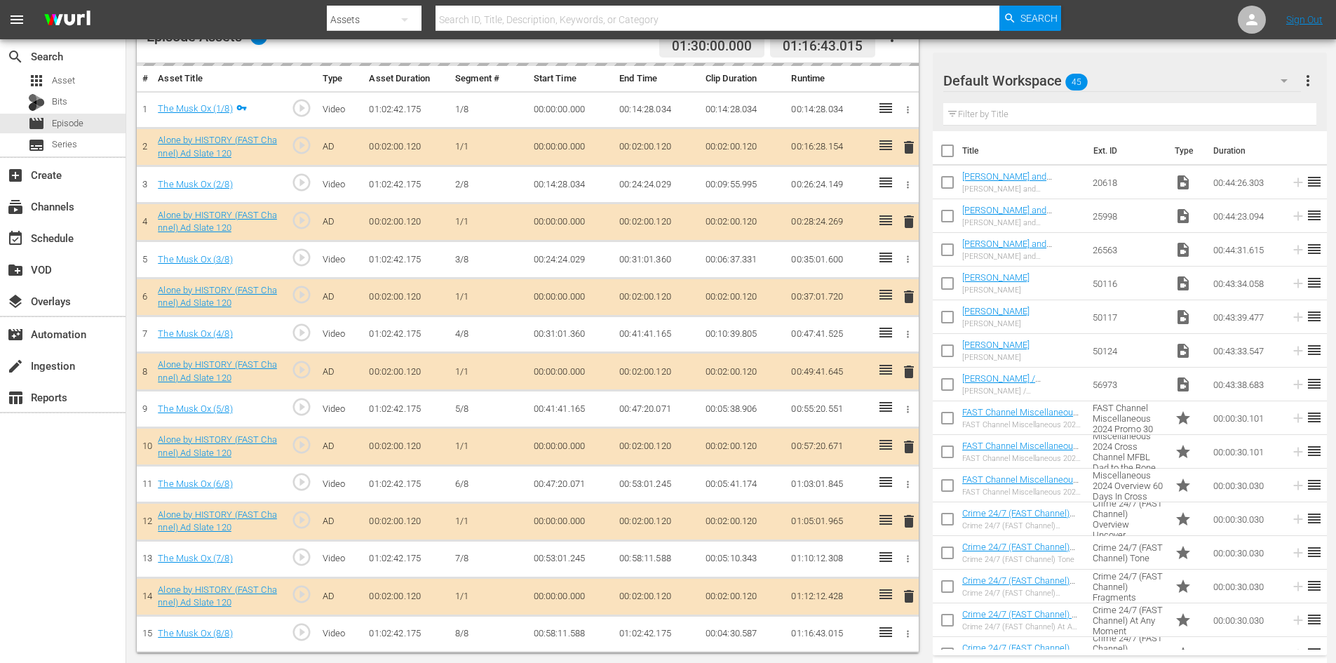
click at [1202, 81] on div "Default Workspace 45" at bounding box center [1122, 80] width 358 height 39
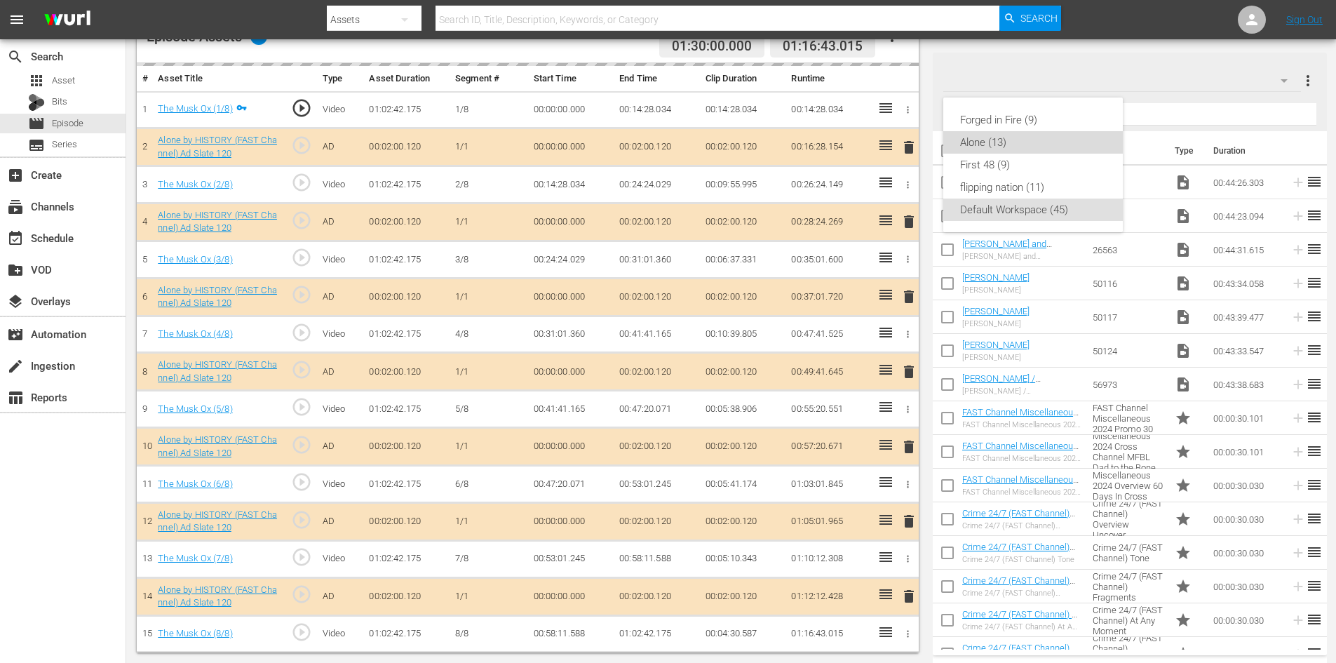
click at [980, 138] on div "Alone (13)" at bounding box center [1033, 142] width 146 height 22
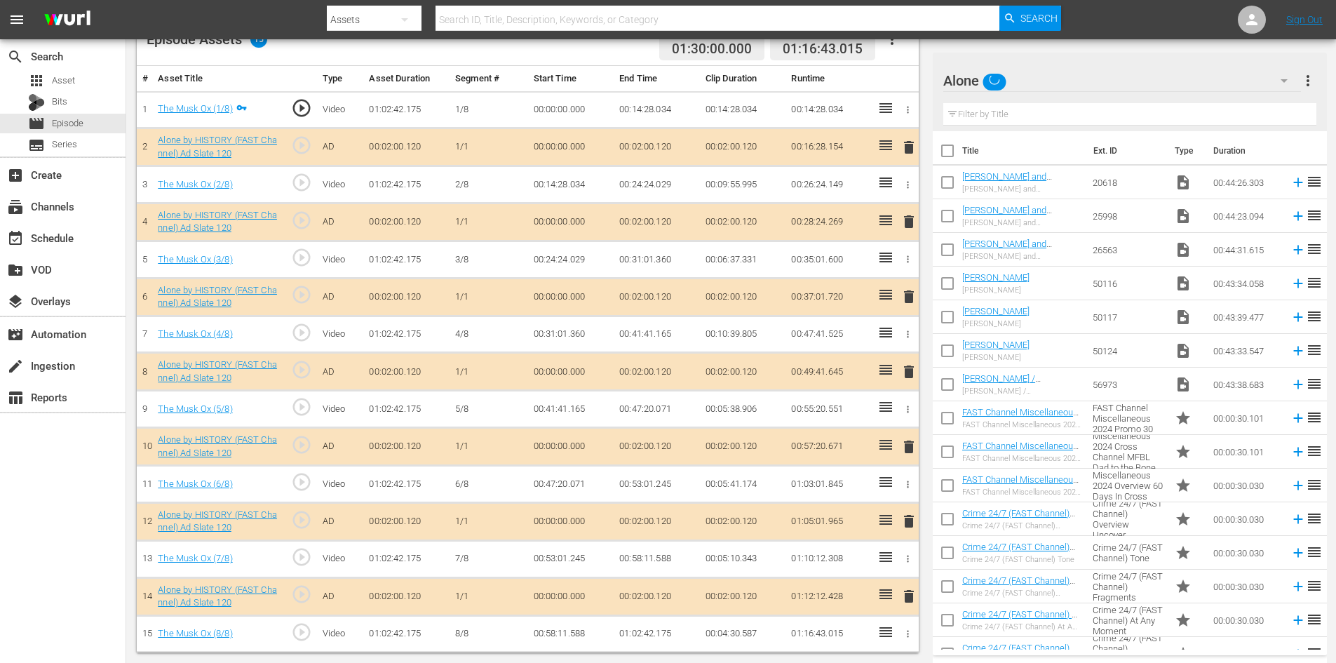
scroll to position [394, 0]
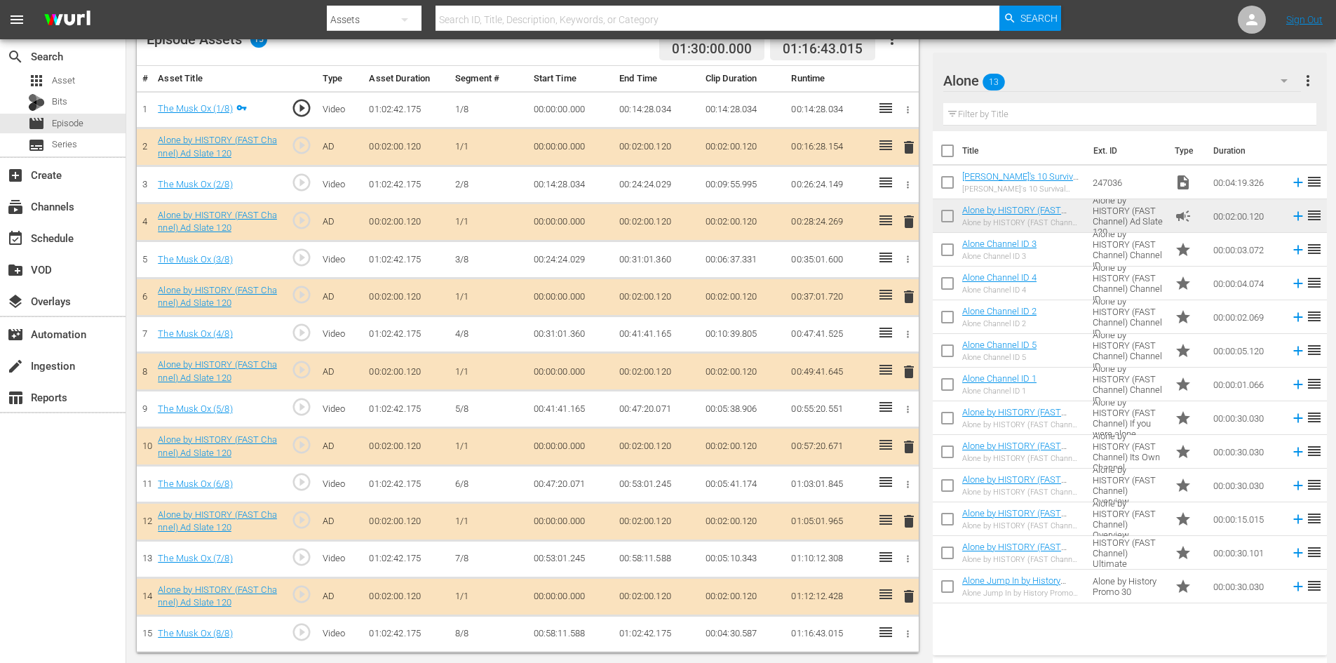
click at [903, 522] on span "delete" at bounding box center [909, 521] width 17 height 17
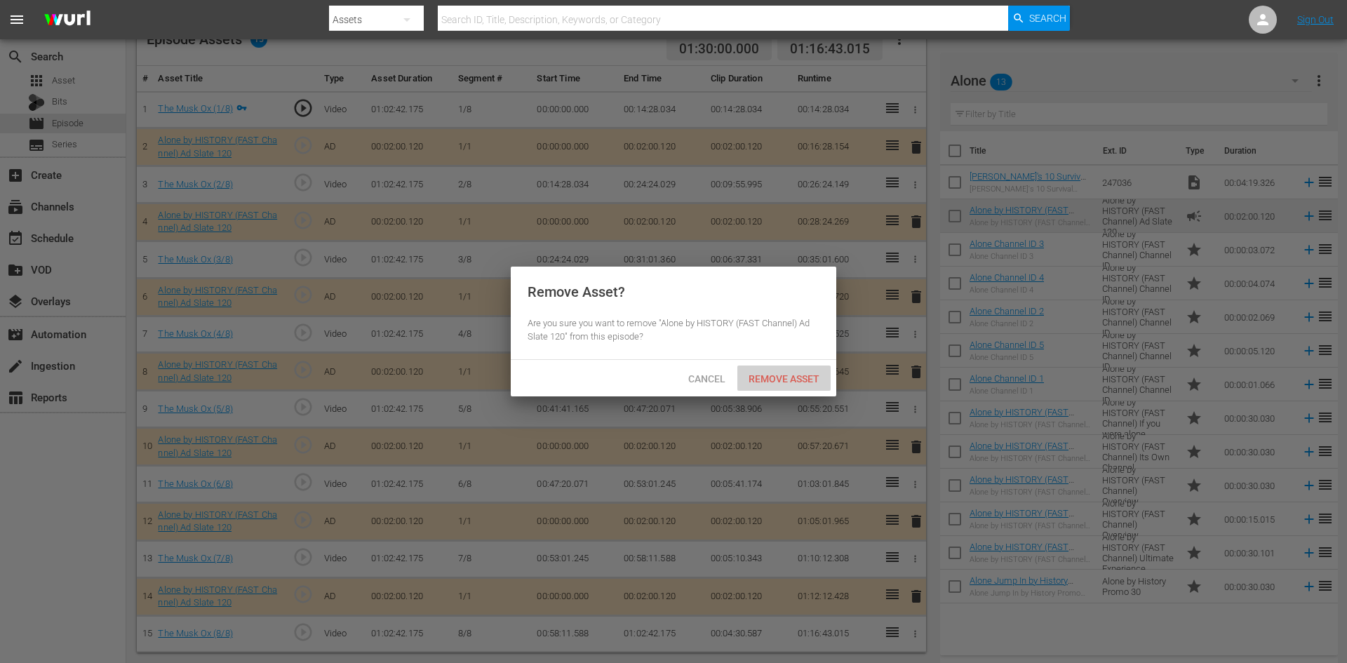
click at [776, 377] on span "Remove Asset" at bounding box center [783, 378] width 93 height 11
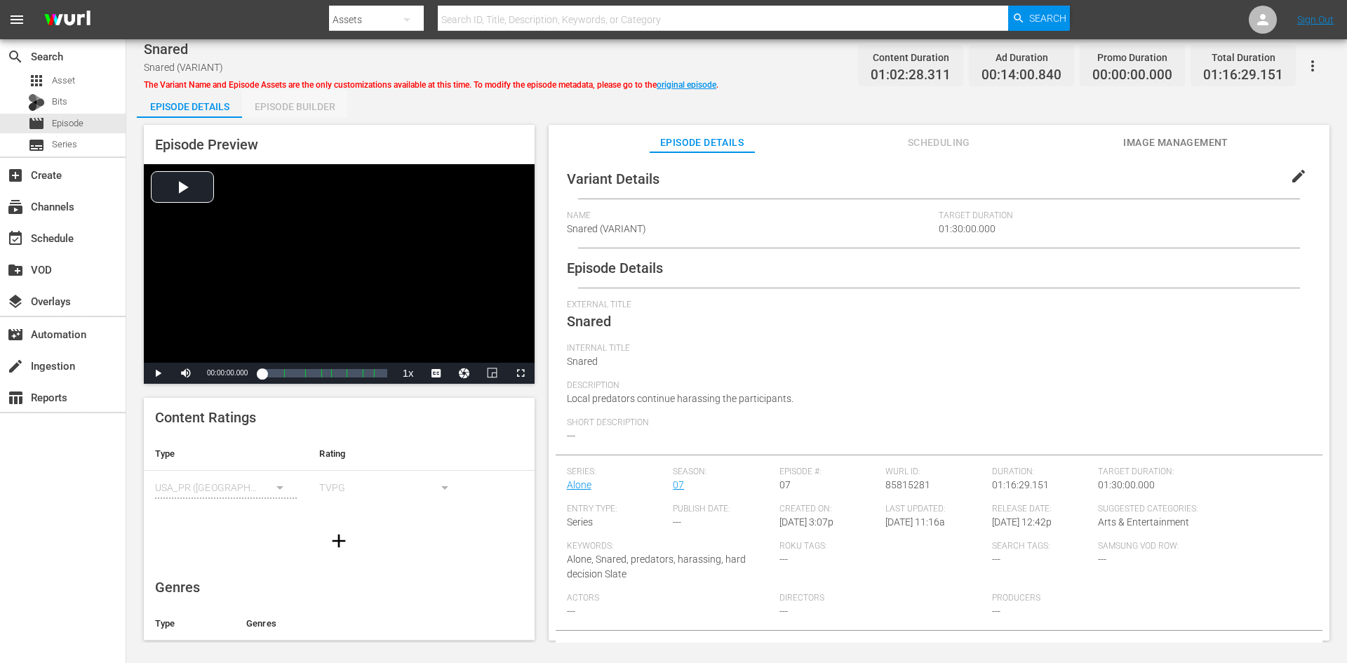
click at [318, 103] on div "Episode Builder" at bounding box center [294, 107] width 105 height 34
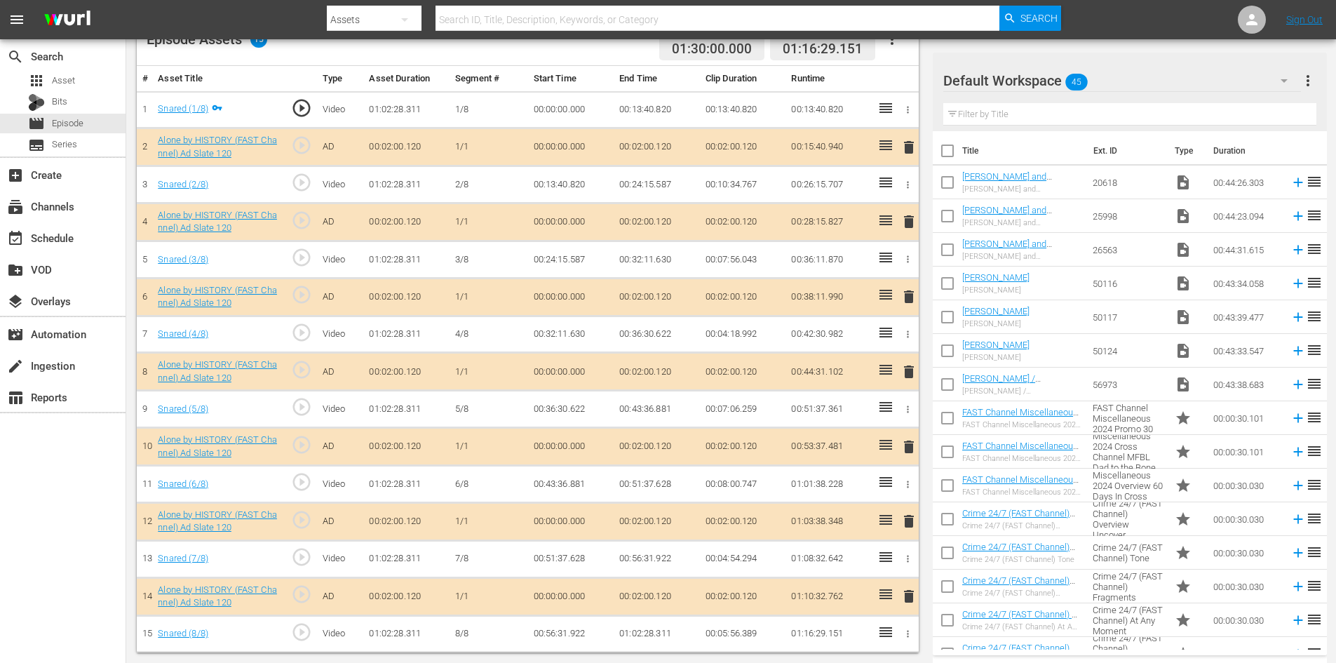
scroll to position [394, 0]
click at [1179, 84] on div "Default Workspace 45" at bounding box center [1122, 80] width 358 height 39
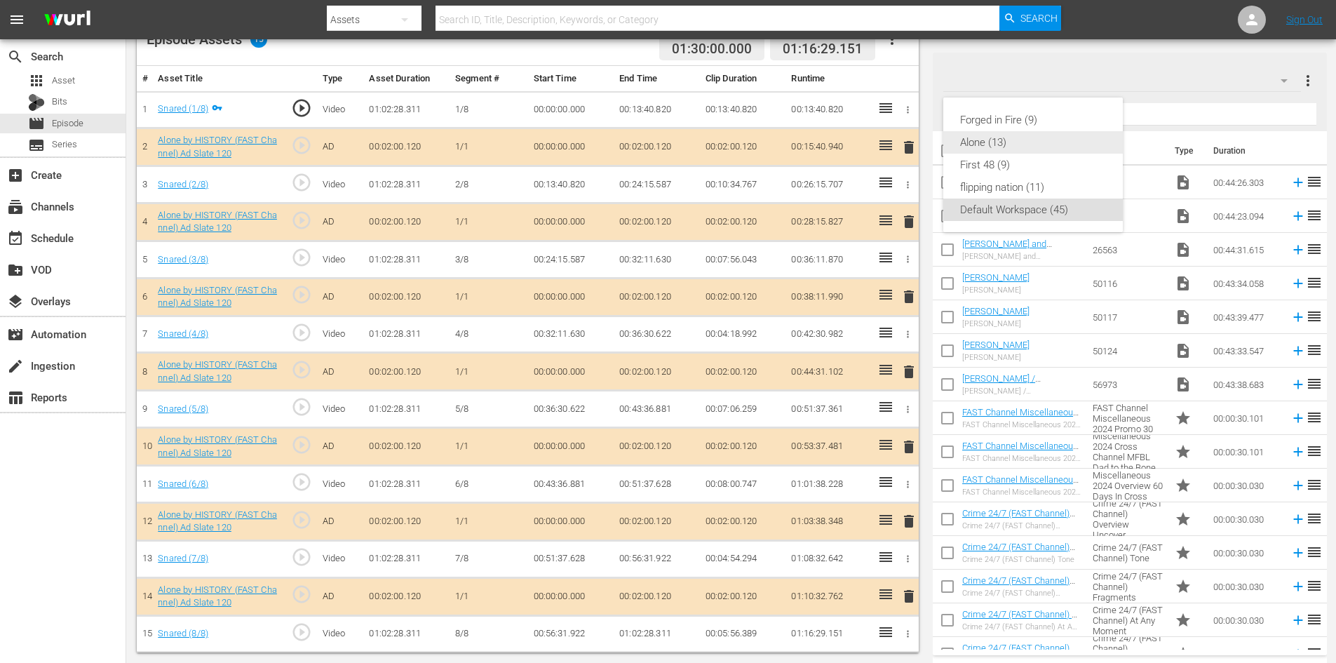
click at [990, 144] on div "Alone (13)" at bounding box center [1033, 142] width 146 height 22
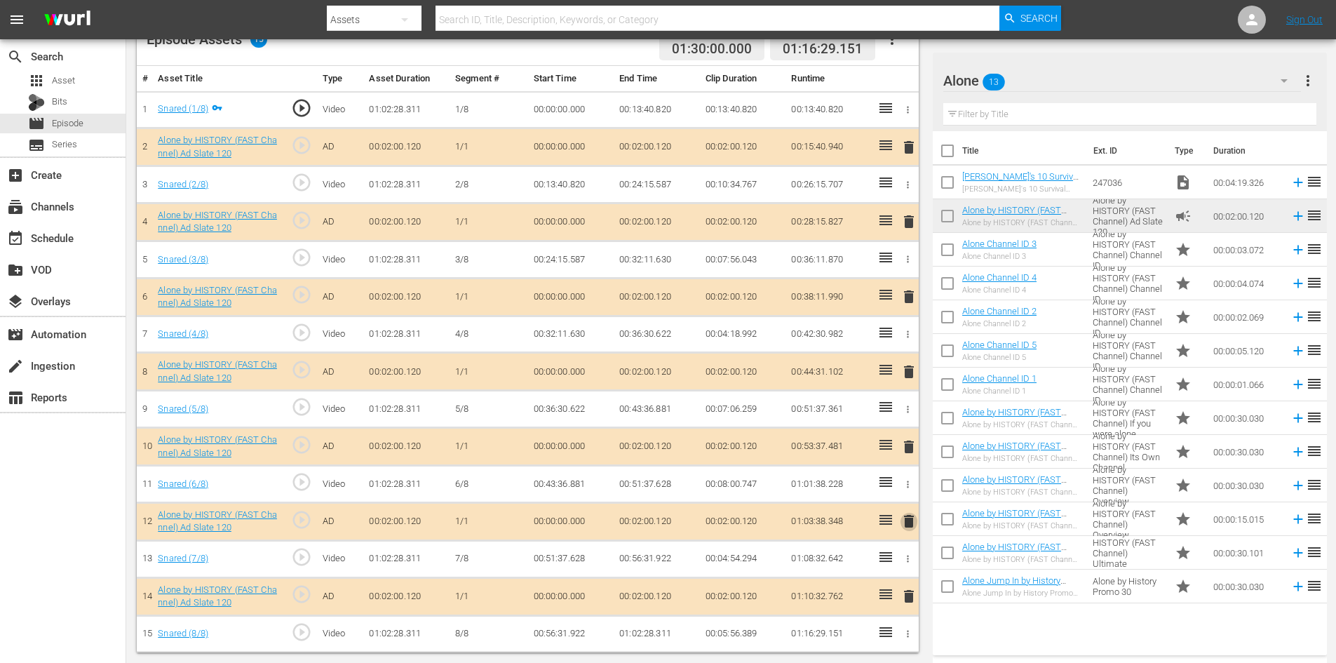
click at [908, 518] on span "delete" at bounding box center [909, 521] width 17 height 17
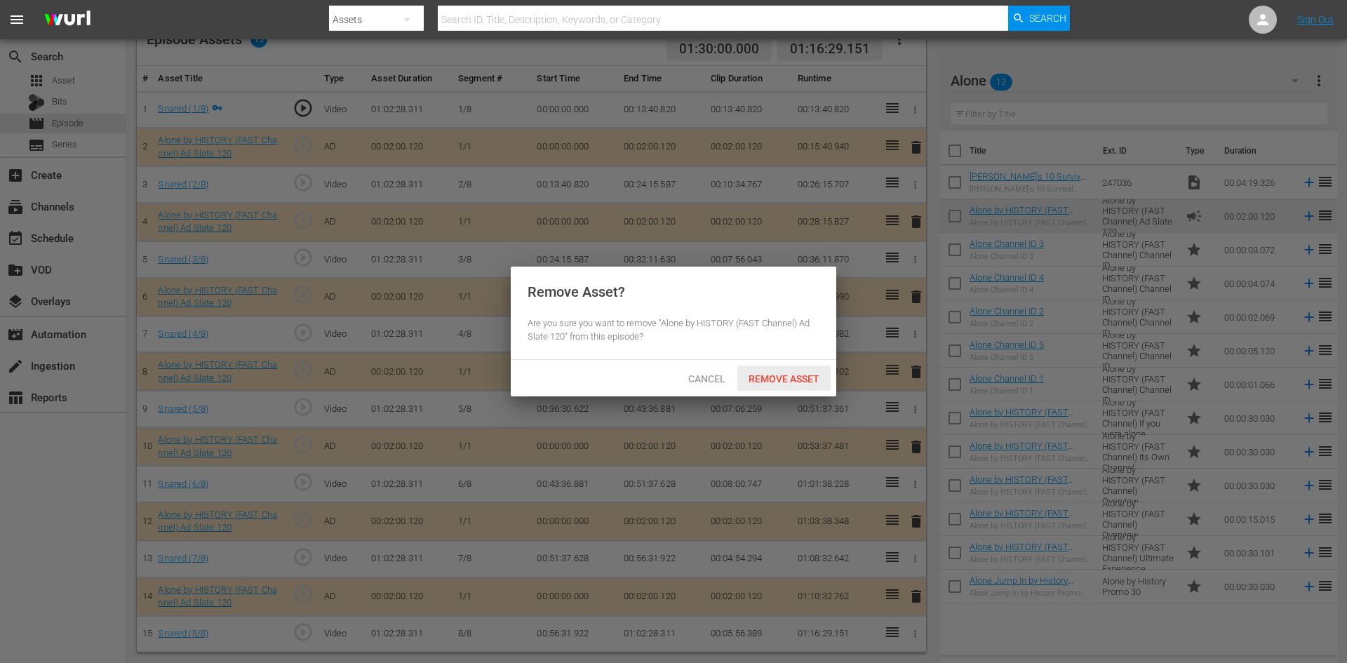
click at [773, 379] on span "Remove Asset" at bounding box center [783, 378] width 93 height 11
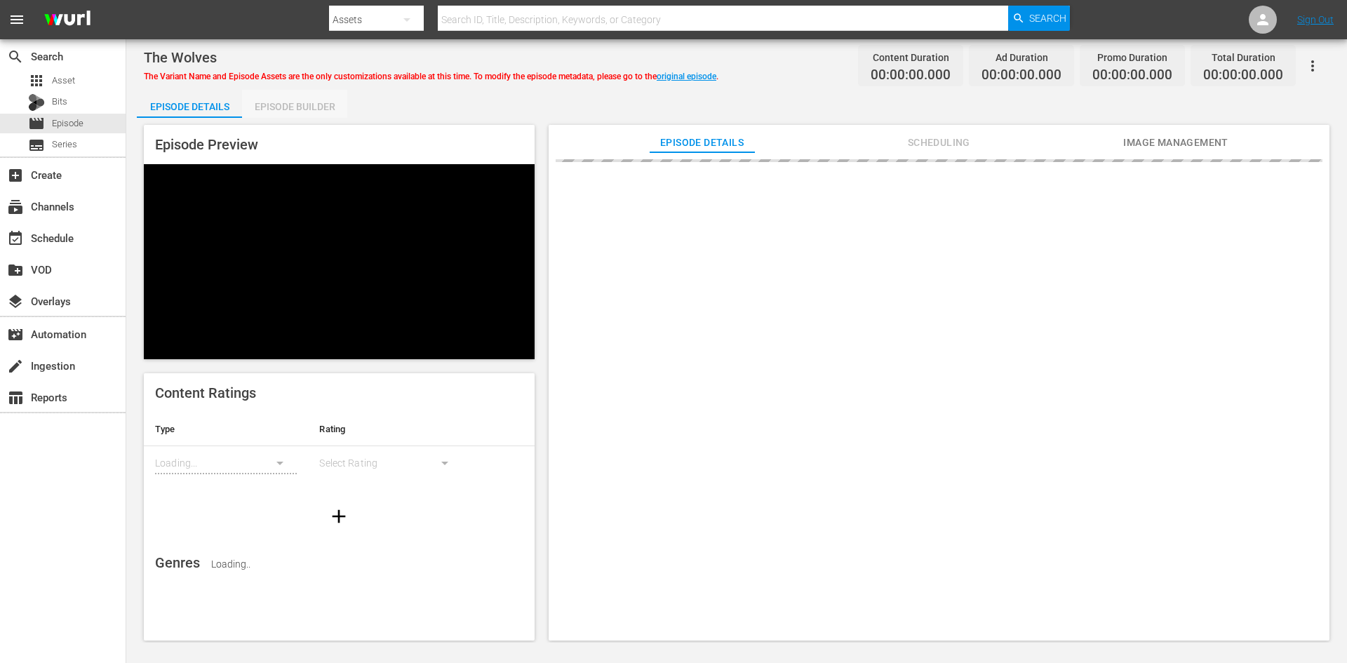
click at [269, 105] on div "Episode Builder" at bounding box center [294, 107] width 105 height 34
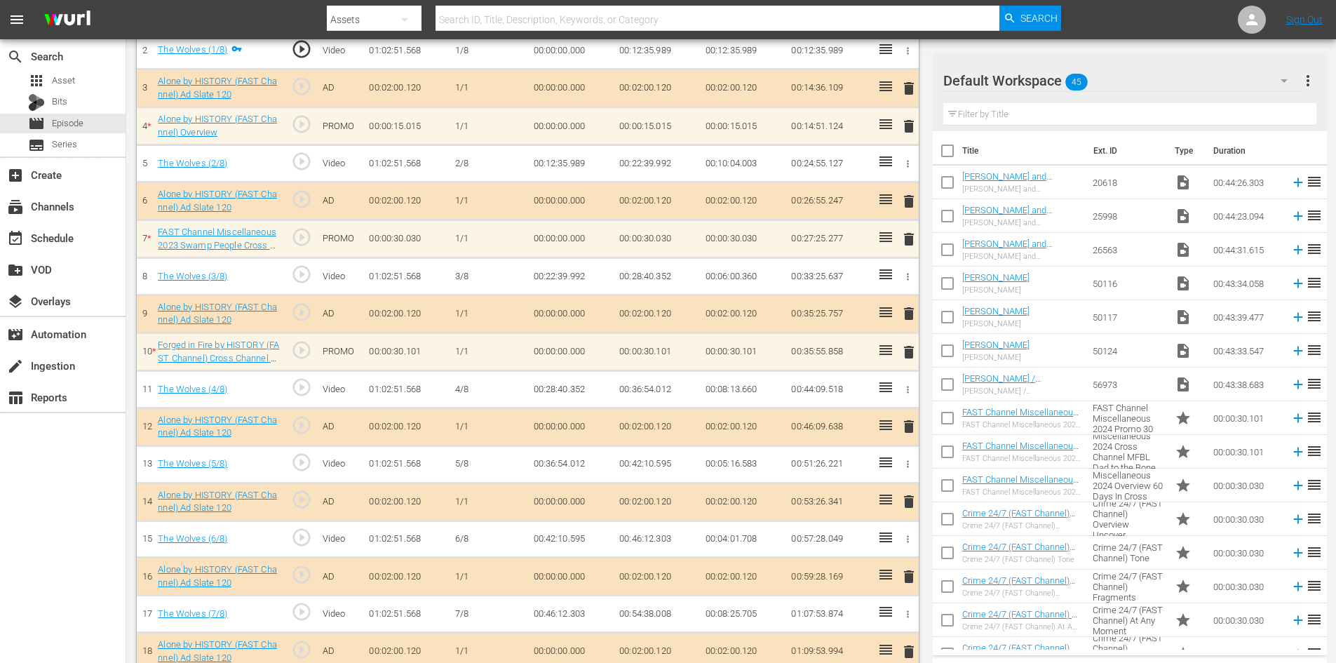
scroll to position [491, 0]
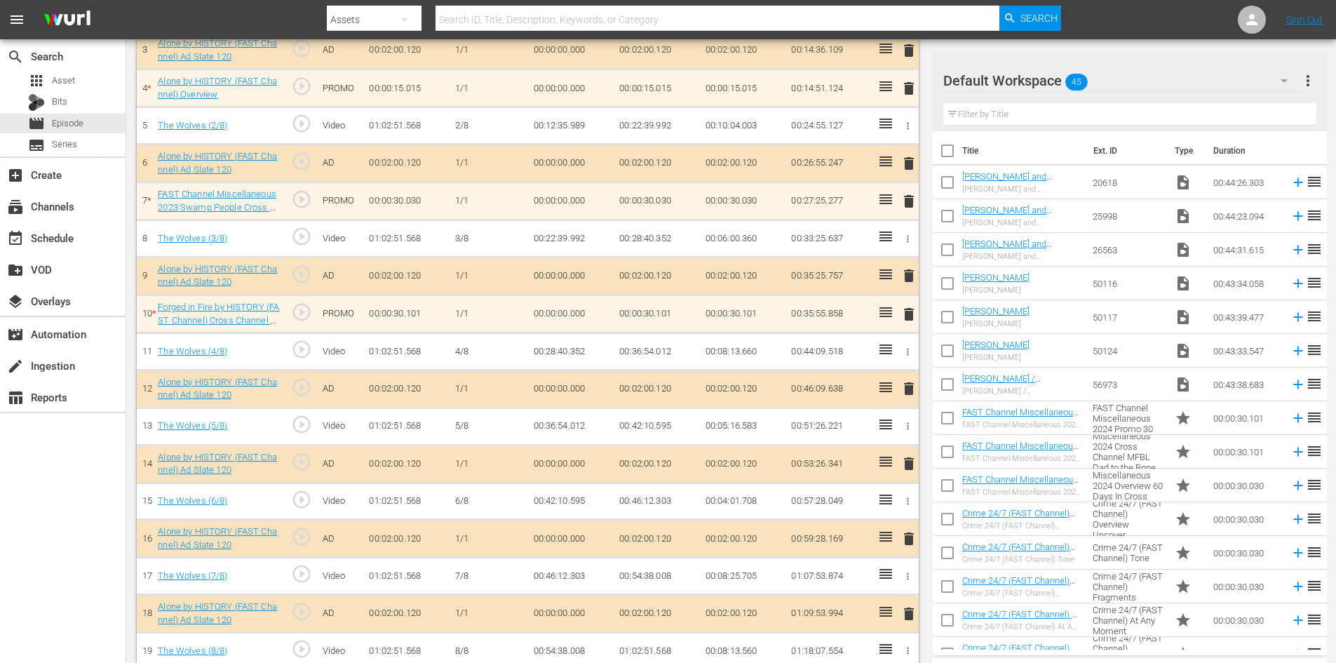
click at [1201, 81] on div "Default Workspace 45" at bounding box center [1122, 80] width 358 height 39
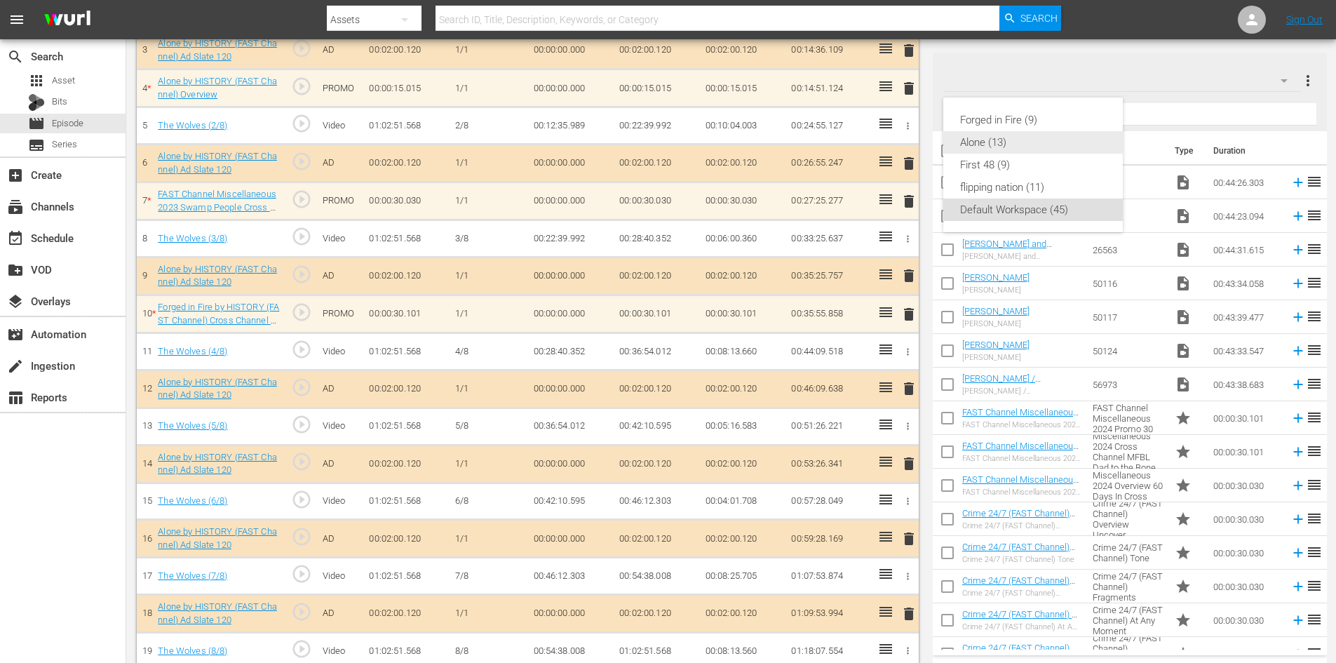
click at [1011, 142] on div "Alone (13)" at bounding box center [1033, 142] width 146 height 22
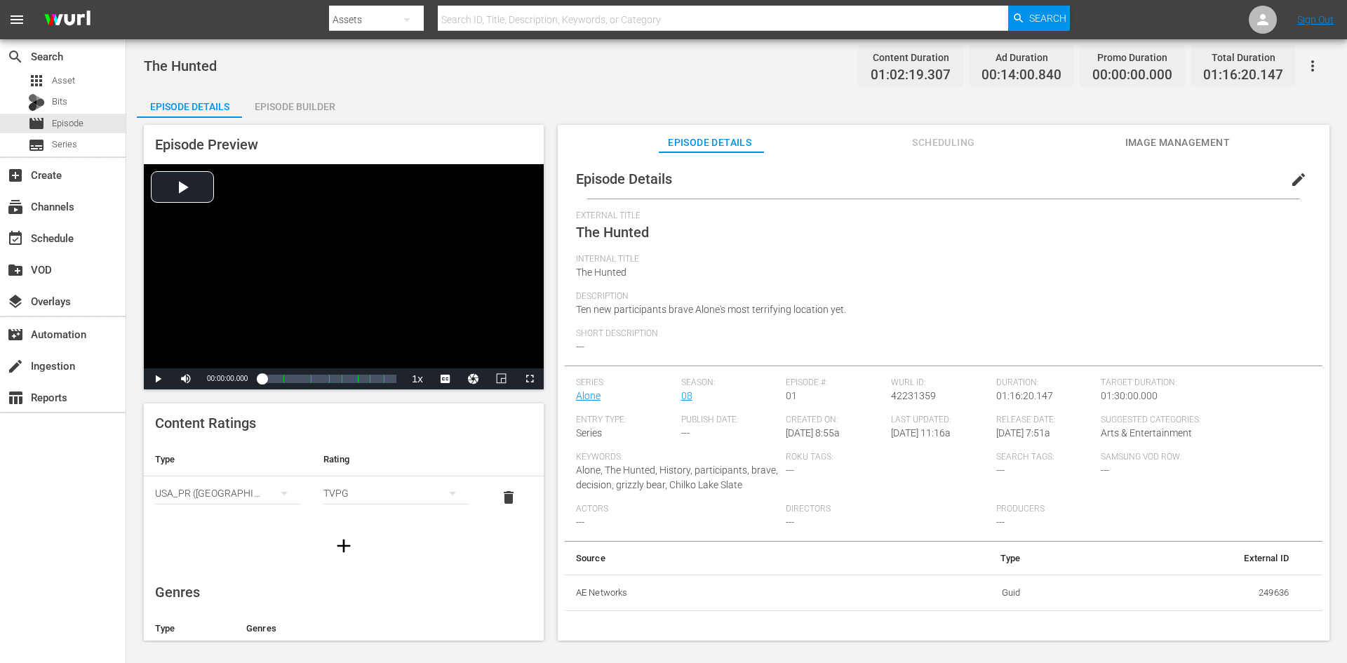
click at [292, 107] on div "Episode Builder" at bounding box center [294, 107] width 105 height 34
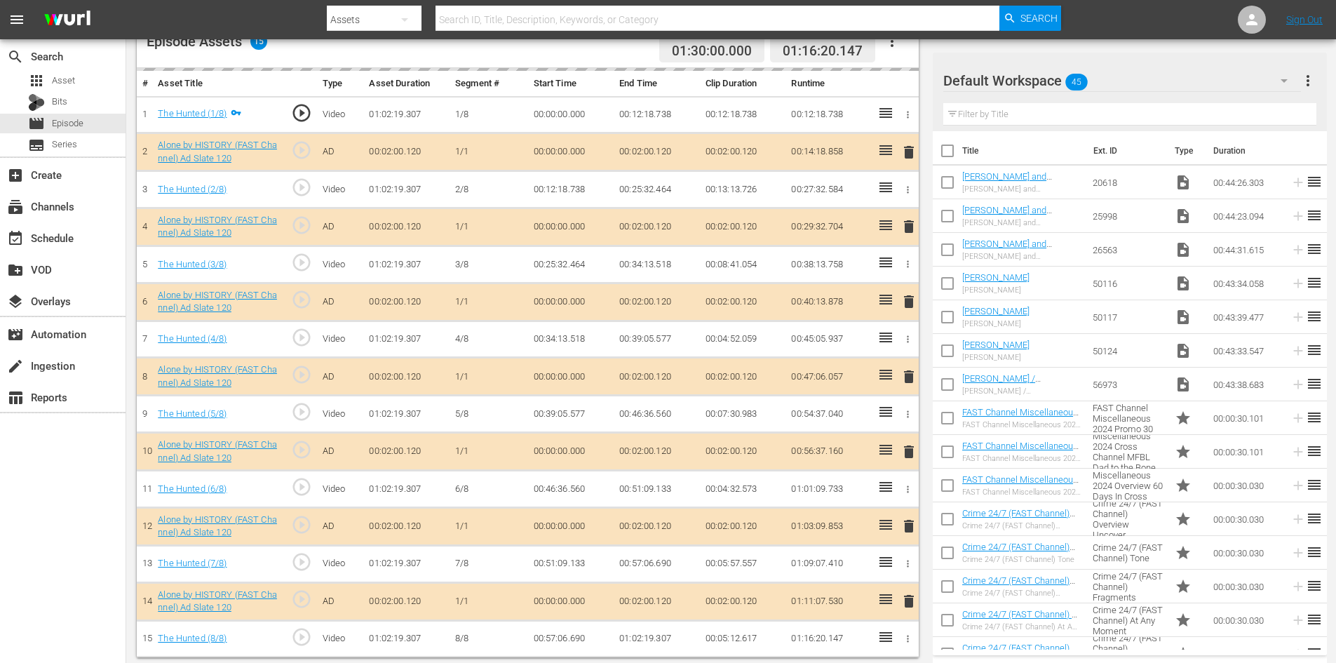
scroll to position [397, 0]
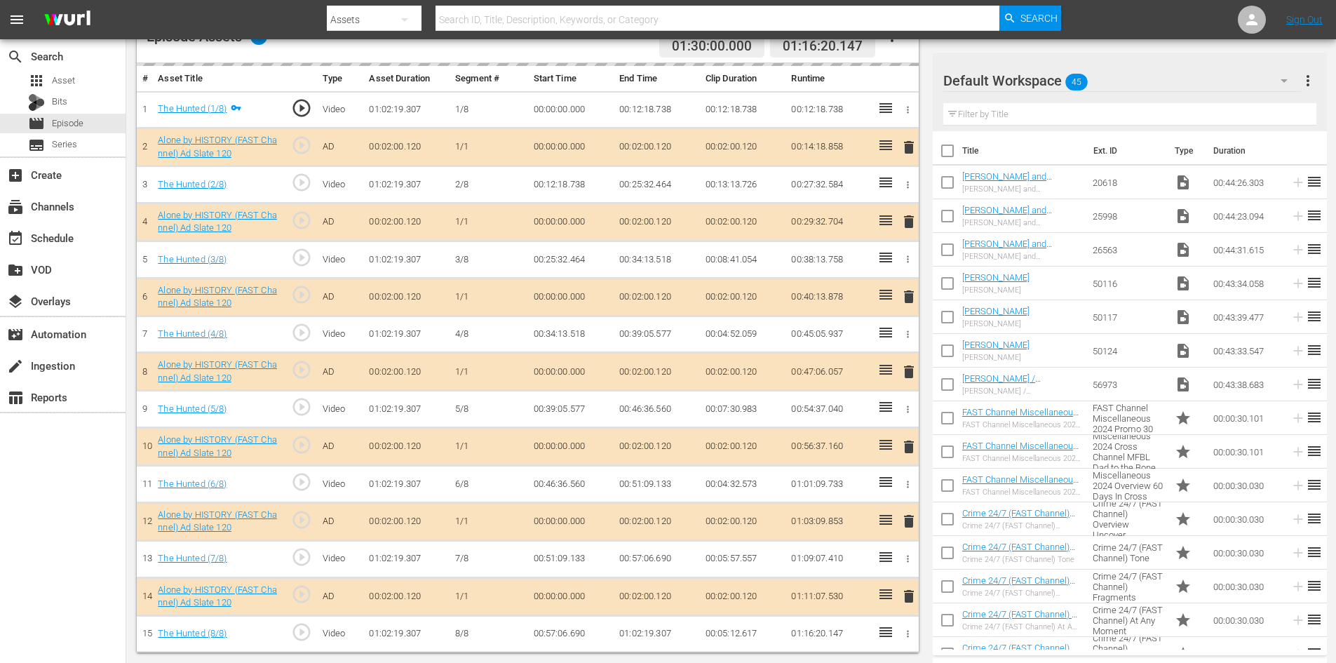
click at [1155, 85] on div "Default Workspace 45" at bounding box center [1122, 80] width 358 height 39
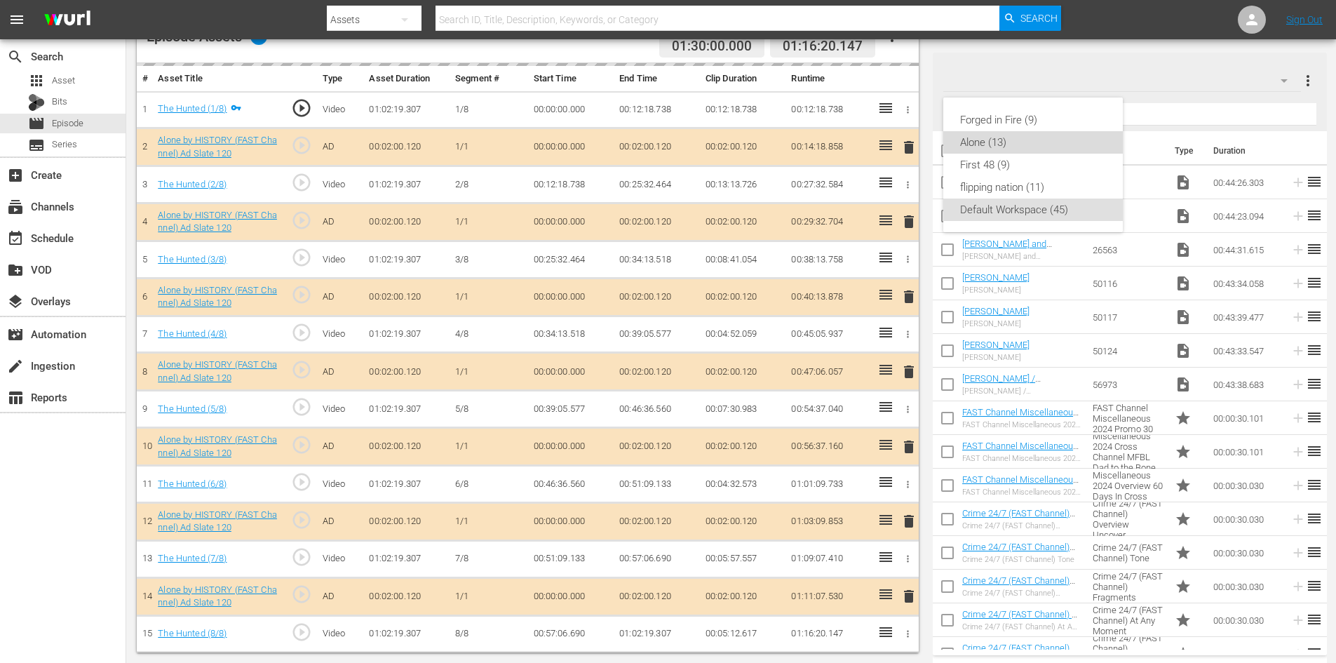
click at [1006, 135] on div "Alone (13)" at bounding box center [1033, 142] width 146 height 22
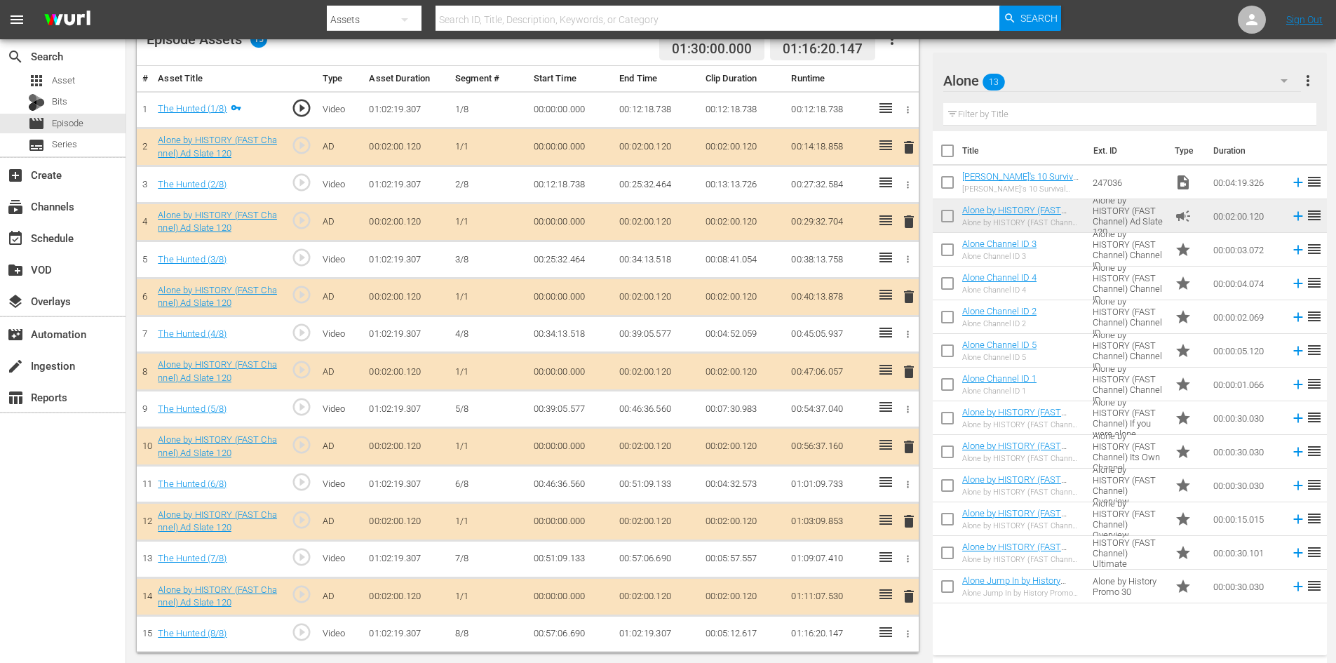
scroll to position [394, 0]
click at [907, 521] on span "delete" at bounding box center [909, 521] width 17 height 17
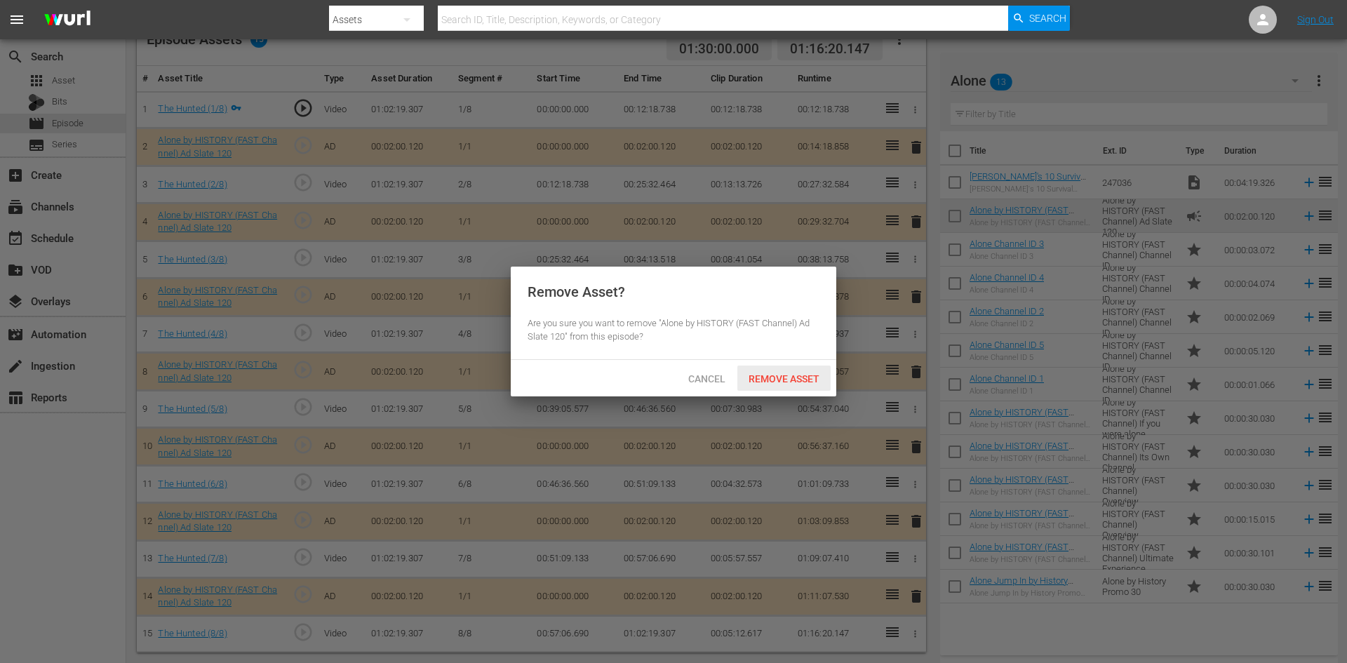
click at [790, 374] on span "Remove Asset" at bounding box center [783, 378] width 93 height 11
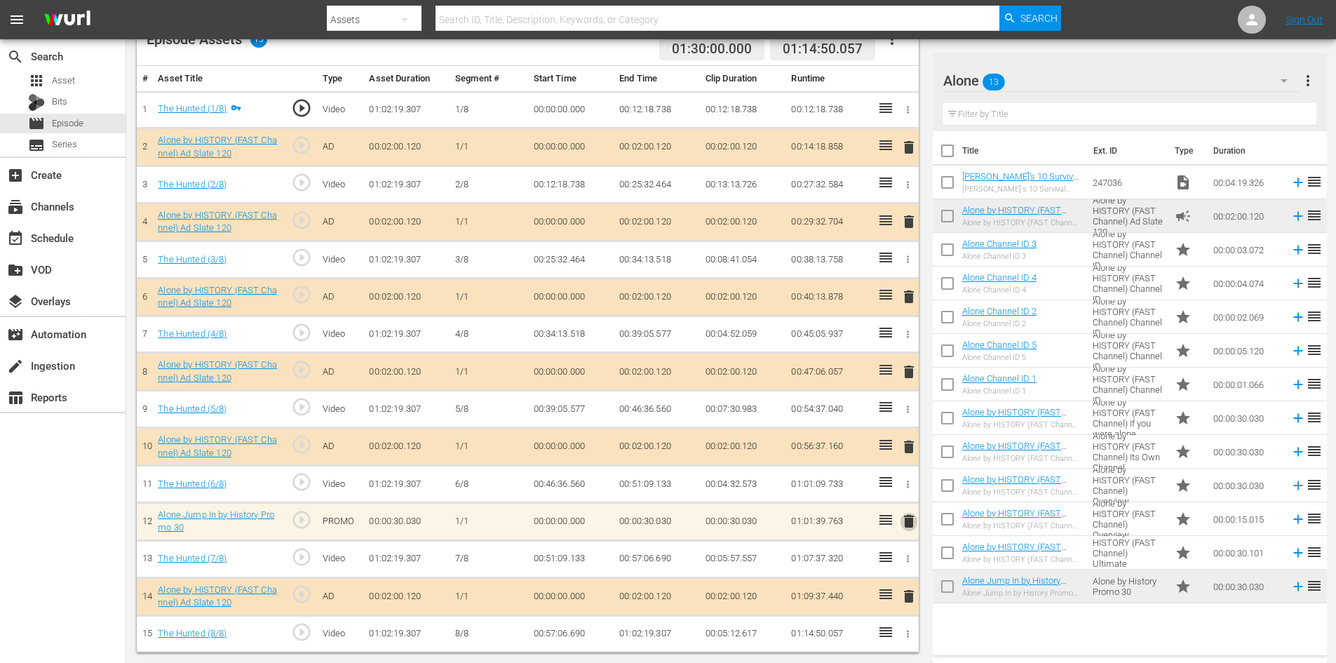
click at [908, 520] on span "delete" at bounding box center [909, 521] width 17 height 17
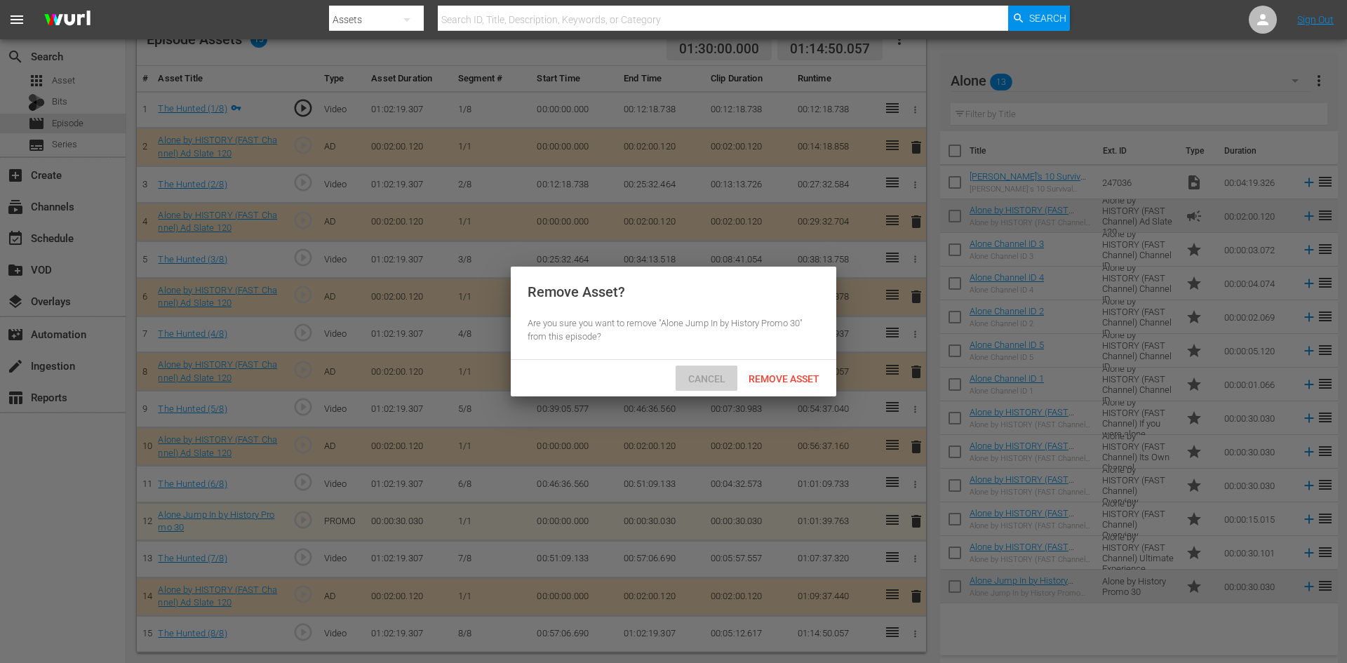
click at [712, 380] on span "Cancel" at bounding box center [707, 378] width 60 height 11
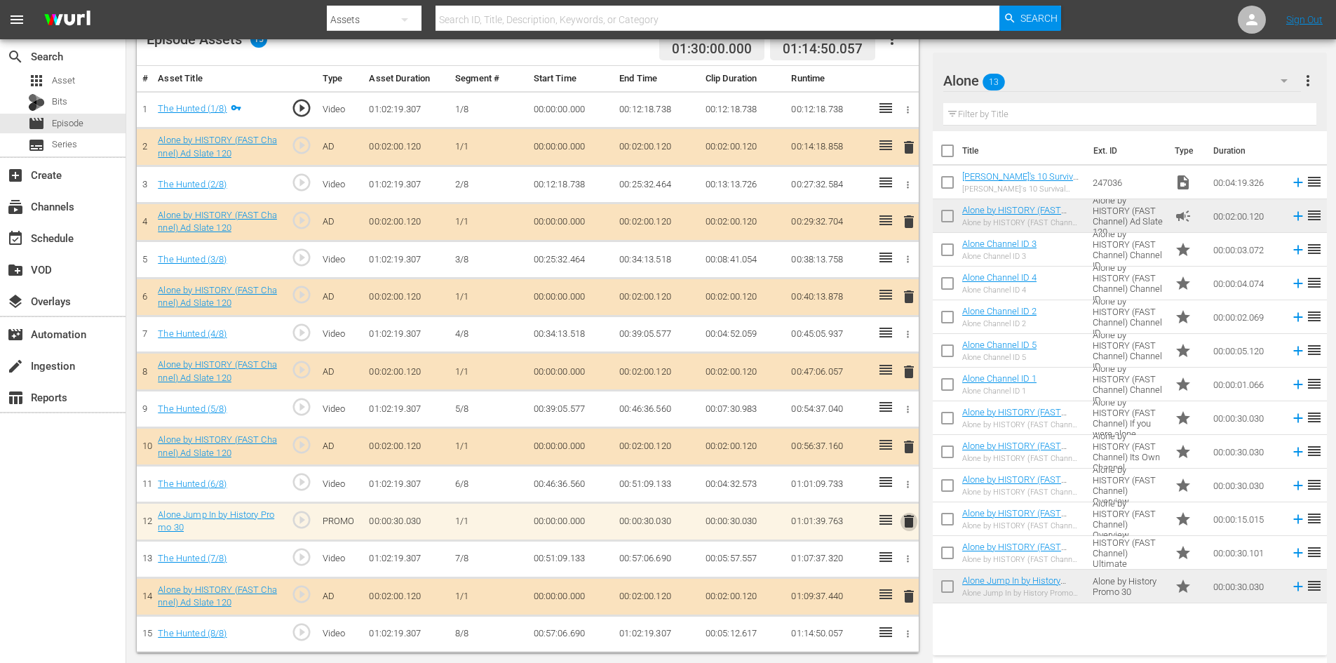
click at [908, 522] on span "delete" at bounding box center [909, 521] width 17 height 17
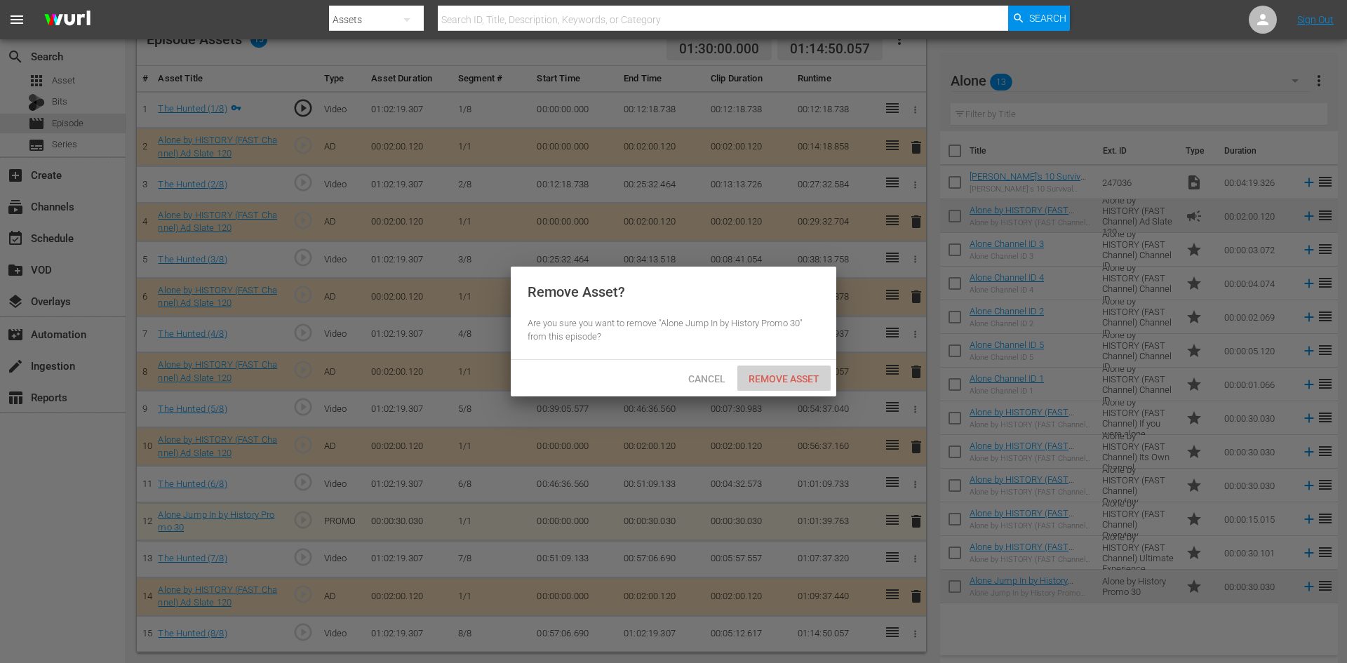
click at [787, 383] on span "Remove Asset" at bounding box center [783, 378] width 93 height 11
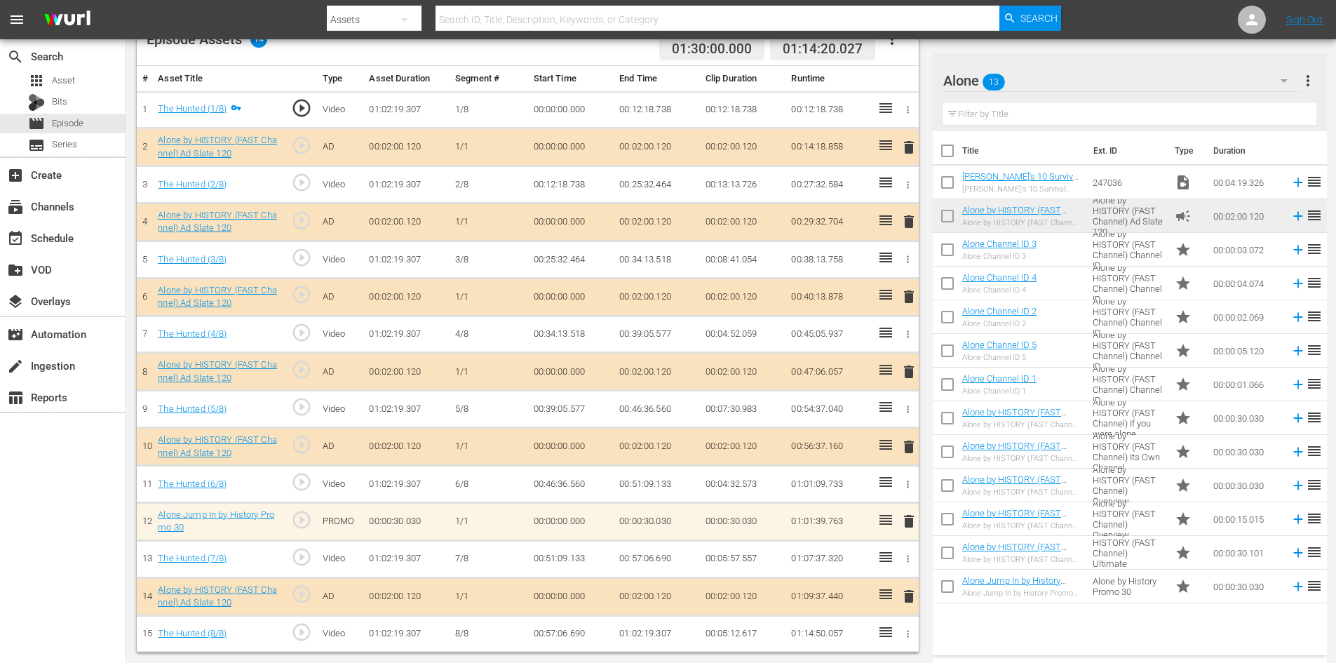
click at [1230, 350] on td "00:00:05.120" at bounding box center [1246, 351] width 77 height 34
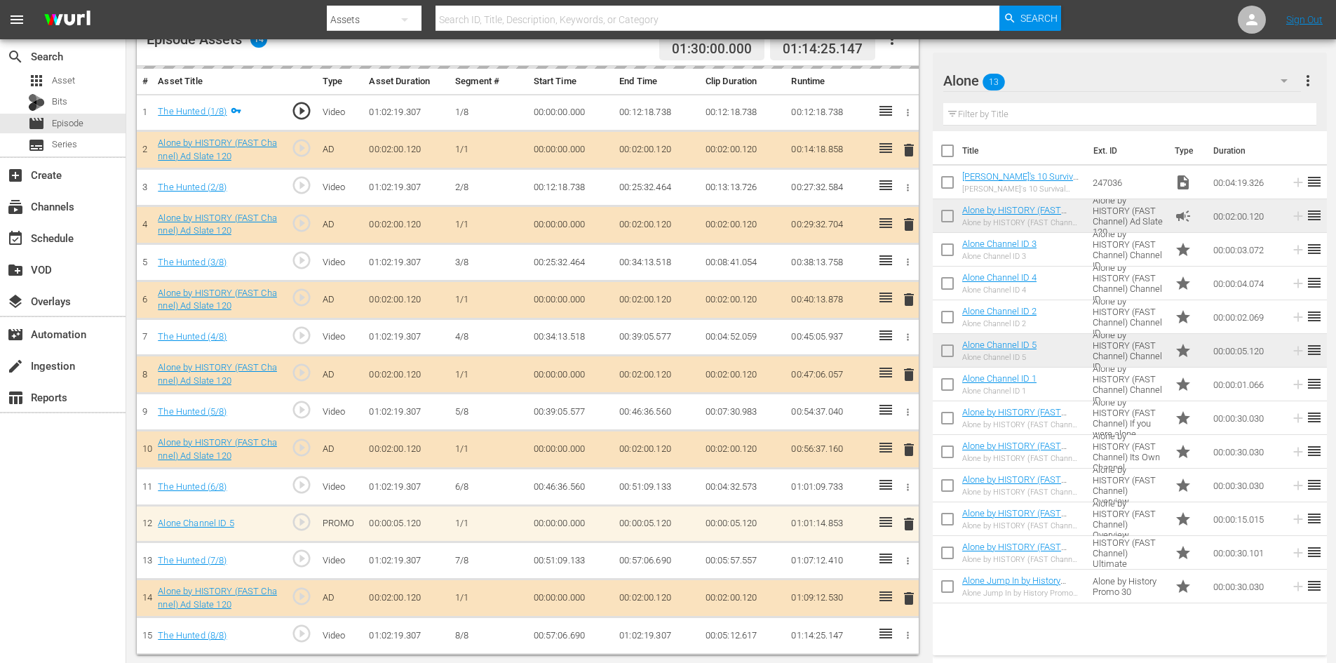
scroll to position [394, 0]
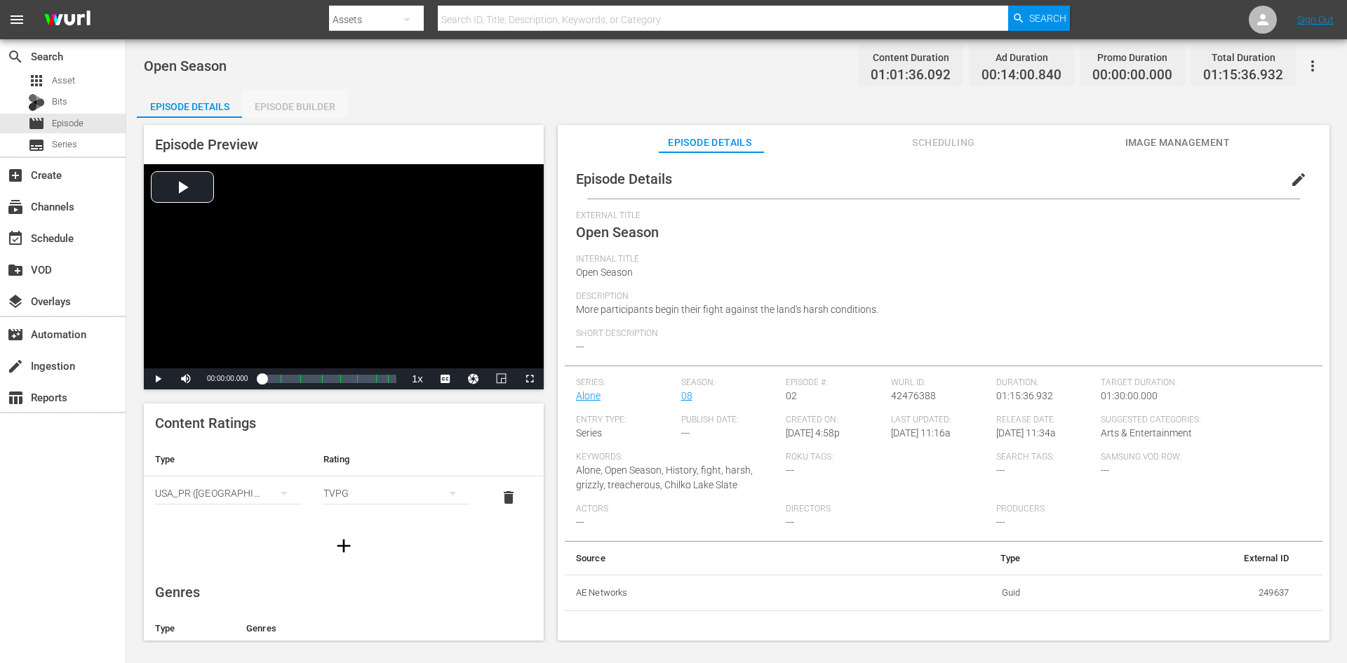
click at [308, 98] on div "Episode Builder" at bounding box center [294, 107] width 105 height 34
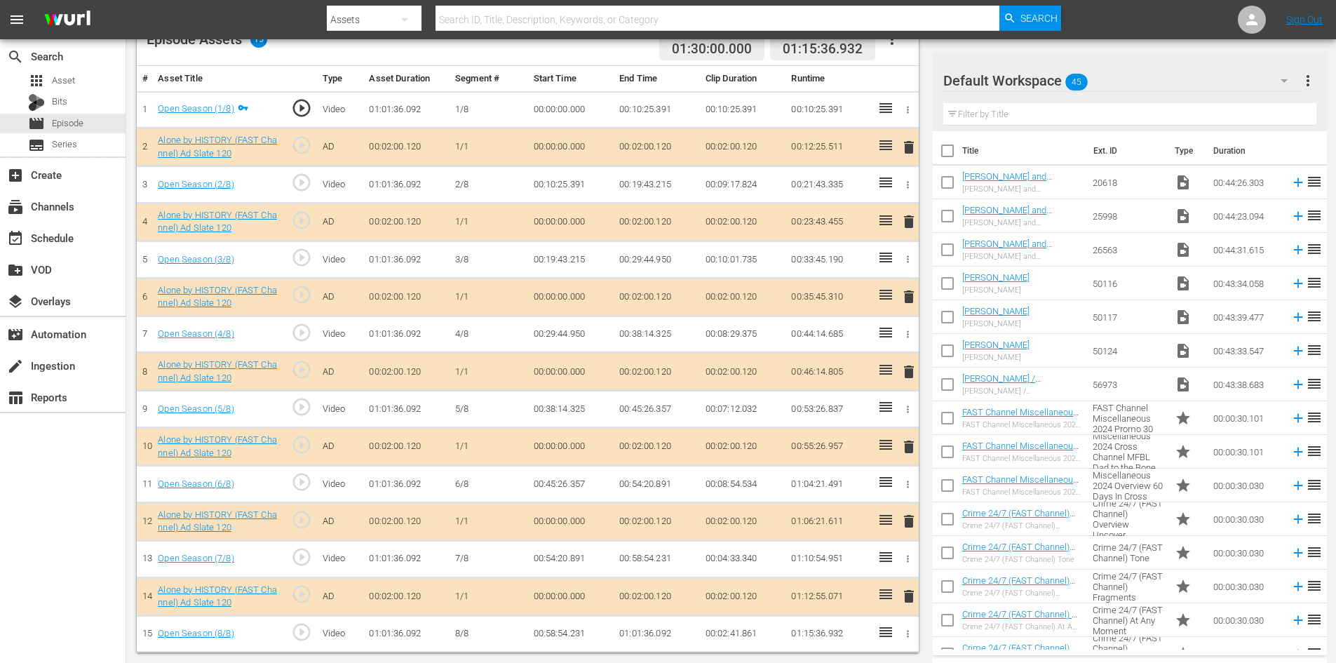
scroll to position [394, 0]
click at [1152, 80] on div "Default Workspace 45" at bounding box center [1122, 80] width 358 height 39
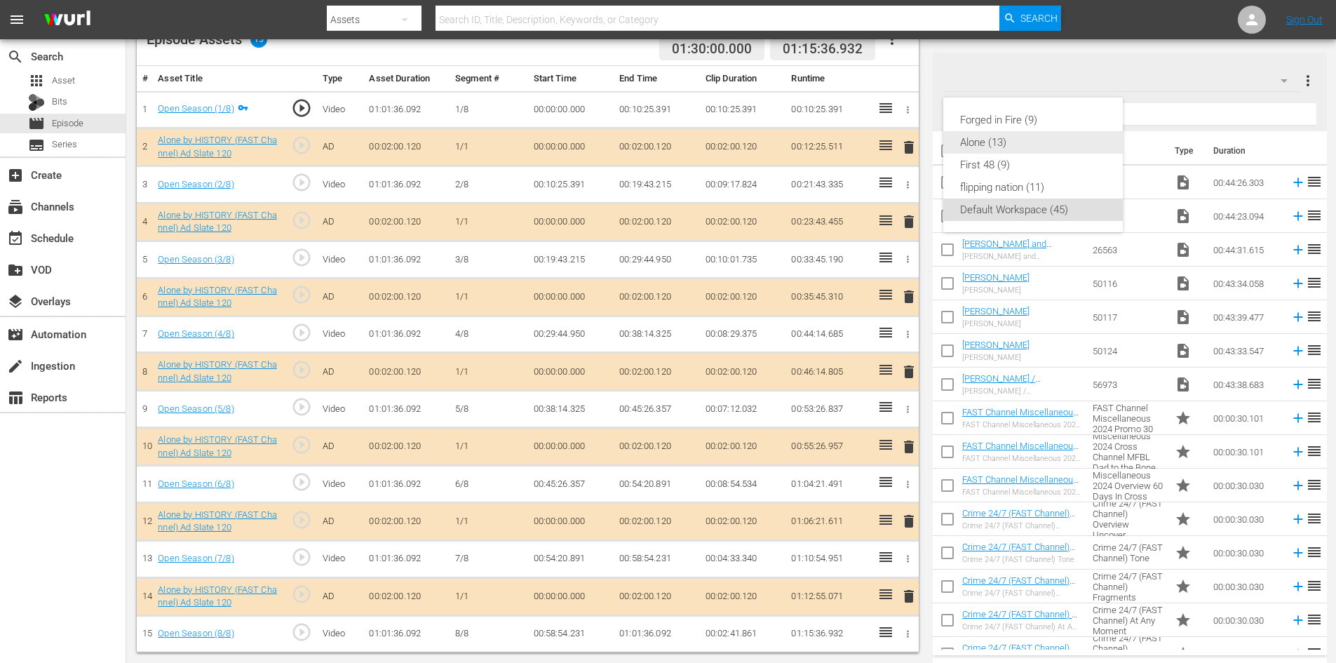
click at [998, 137] on div "Alone (13)" at bounding box center [1033, 142] width 146 height 22
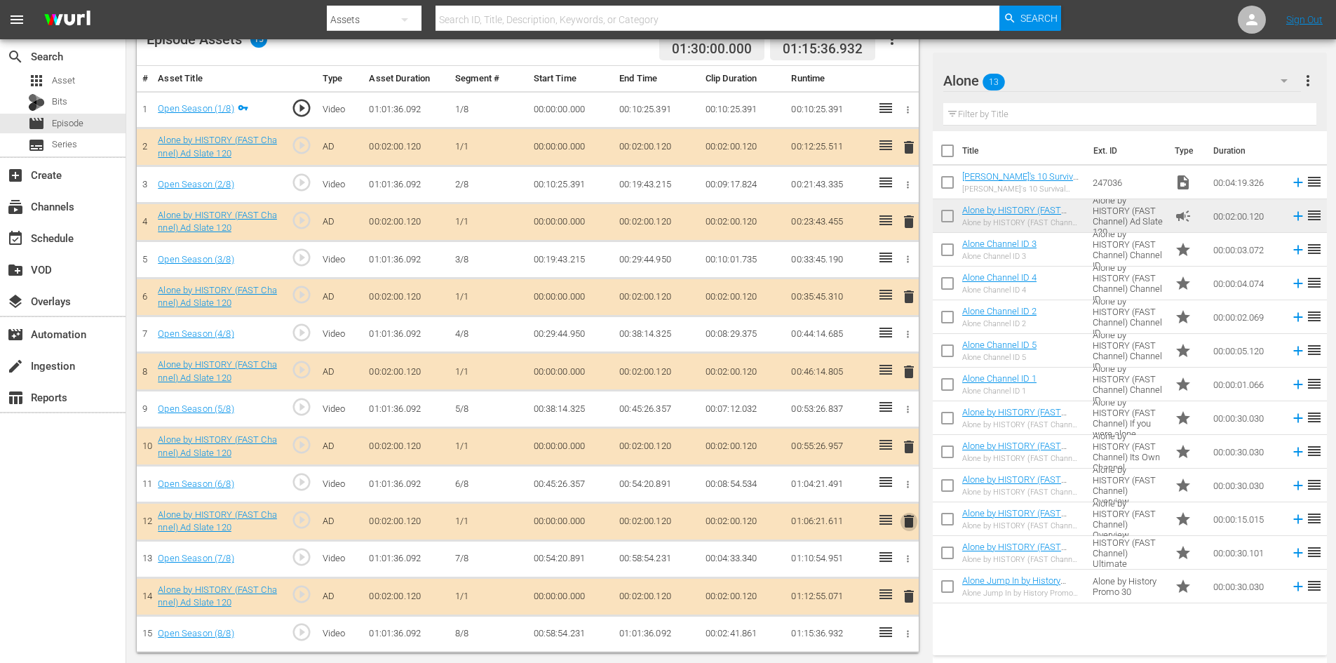
click at [910, 518] on span "delete" at bounding box center [909, 521] width 17 height 17
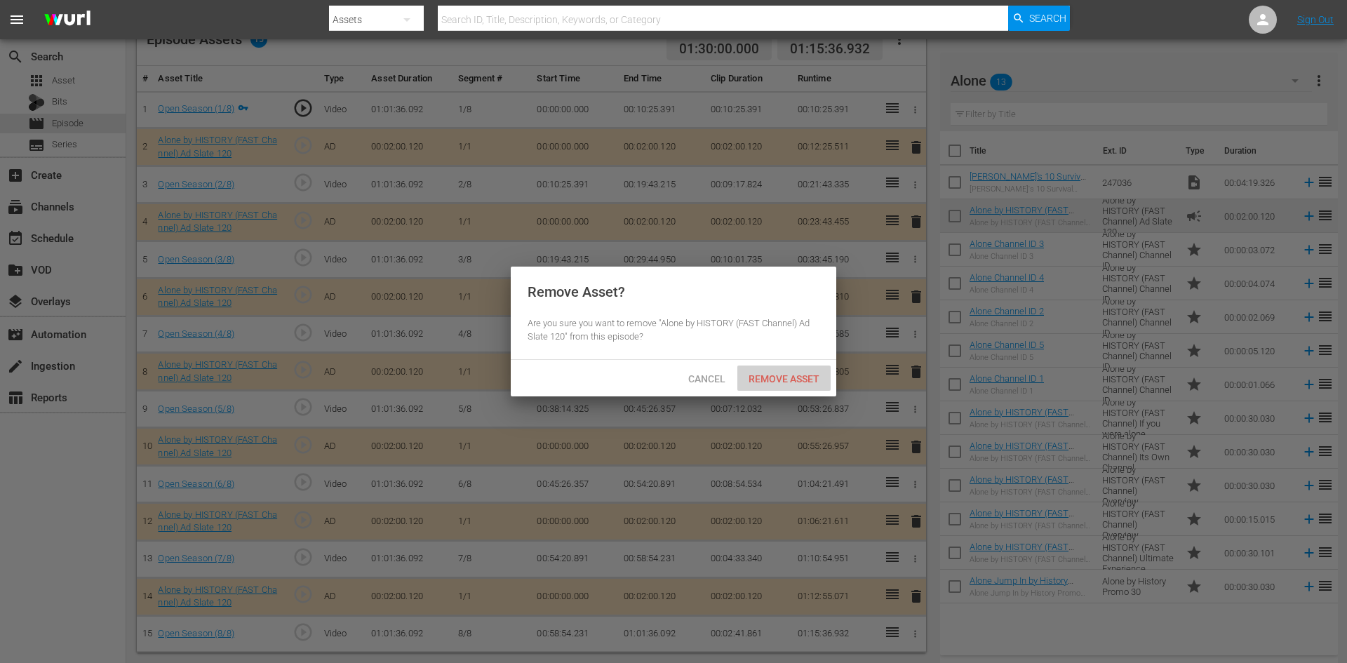
click at [760, 373] on span "Remove Asset" at bounding box center [783, 378] width 93 height 11
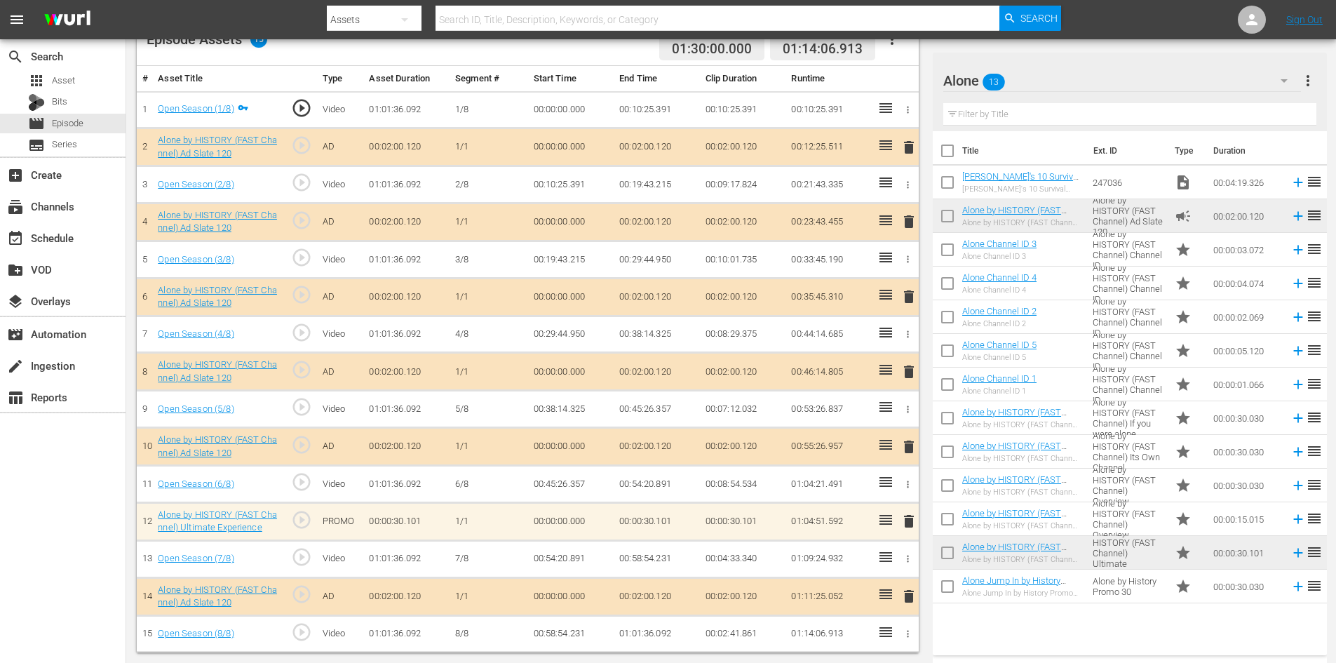
click at [909, 522] on span "delete" at bounding box center [909, 521] width 17 height 17
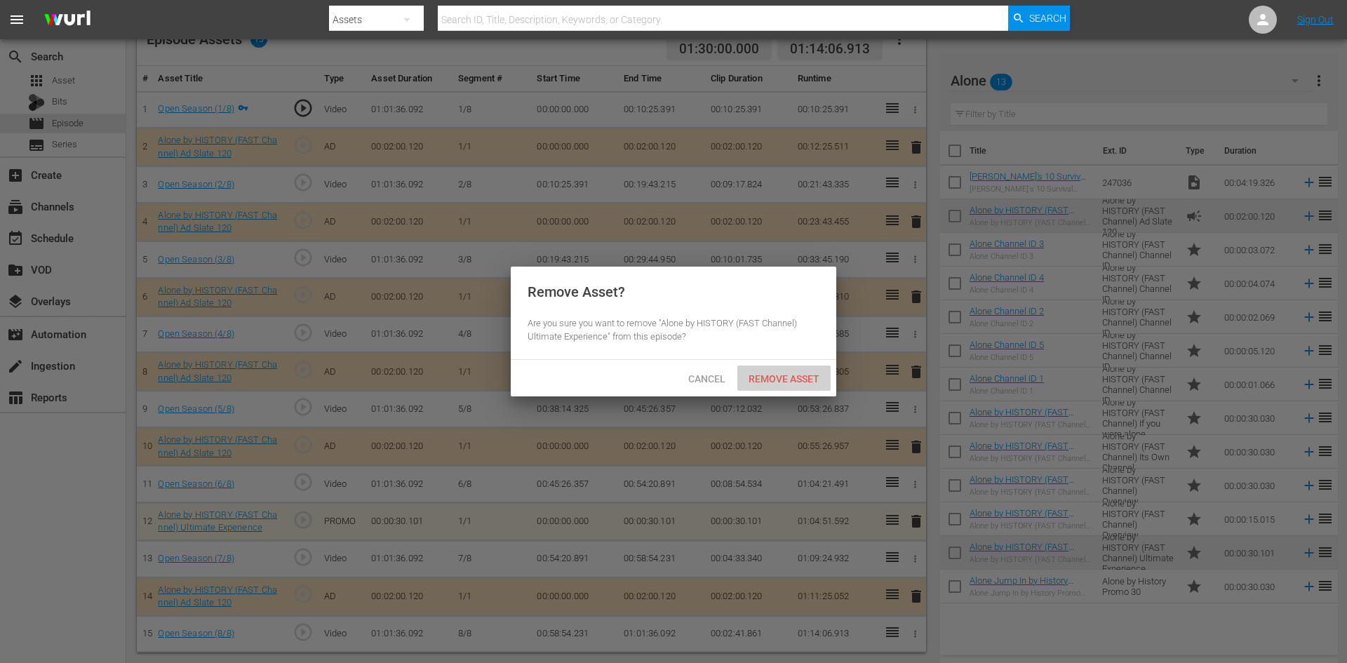
click at [798, 370] on div "Remove Asset" at bounding box center [783, 378] width 93 height 26
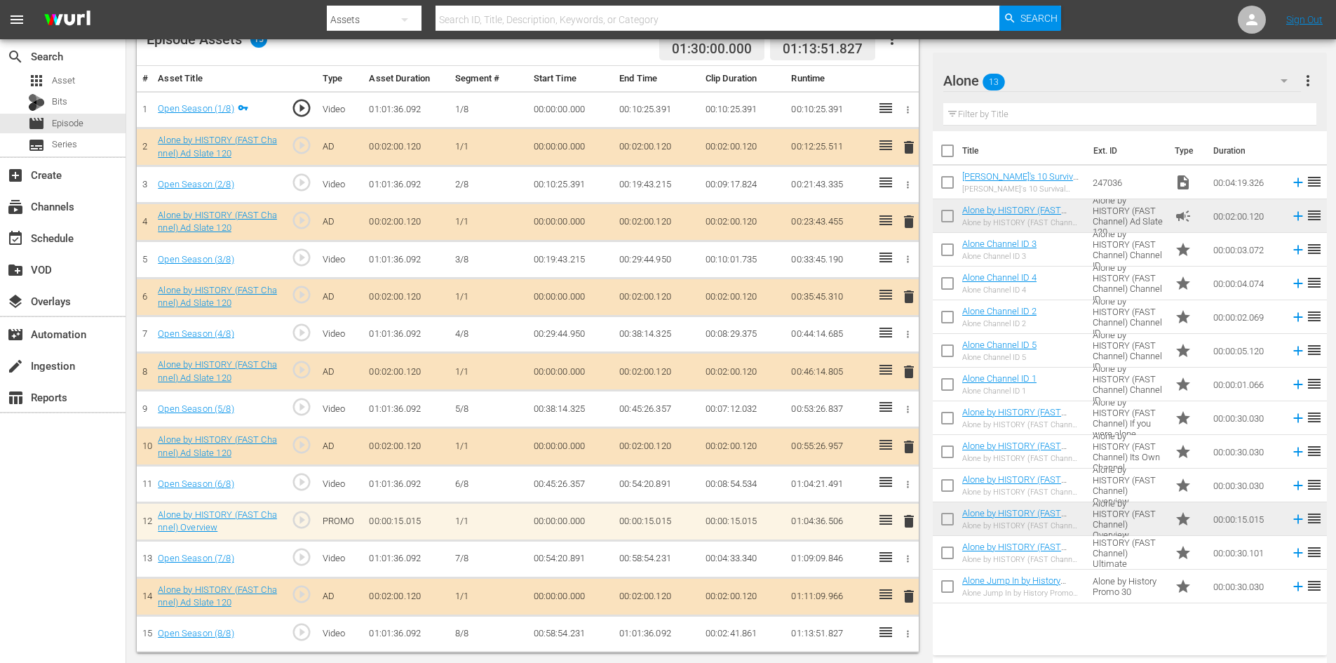
click at [913, 523] on span "delete" at bounding box center [909, 521] width 17 height 17
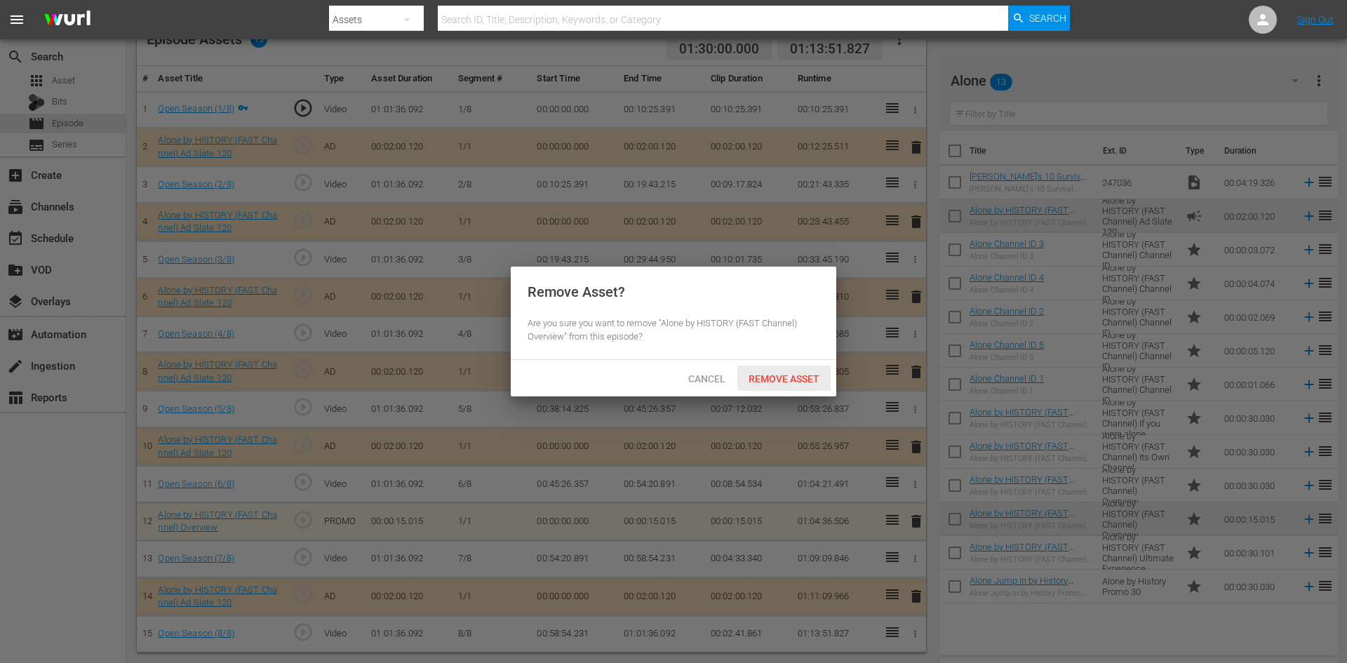
click at [776, 376] on span "Remove Asset" at bounding box center [783, 378] width 93 height 11
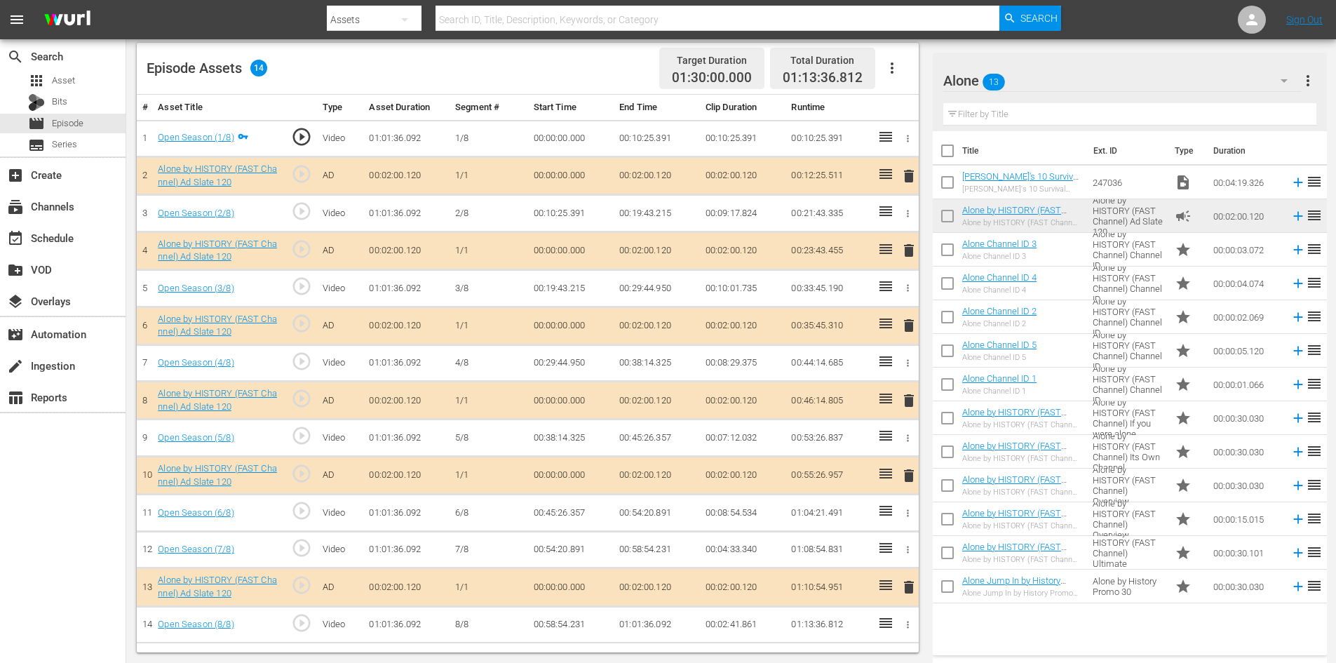
scroll to position [365, 0]
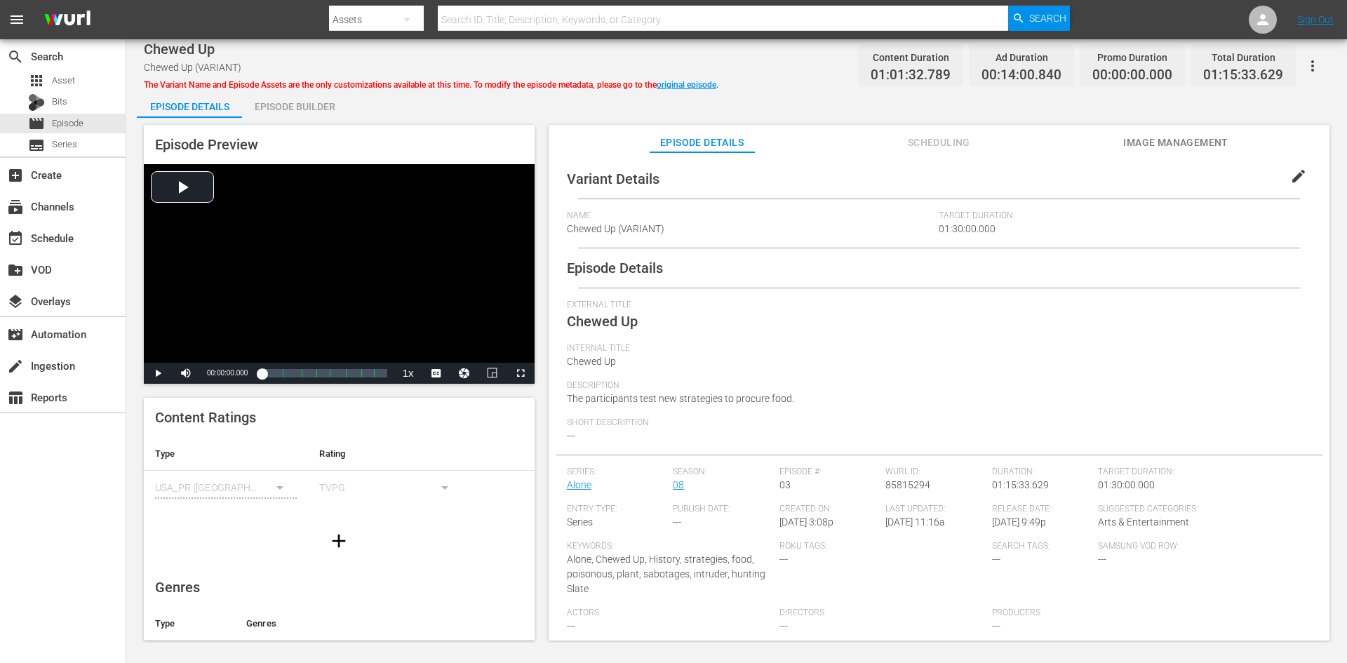
click at [288, 100] on div "Episode Builder" at bounding box center [294, 107] width 105 height 34
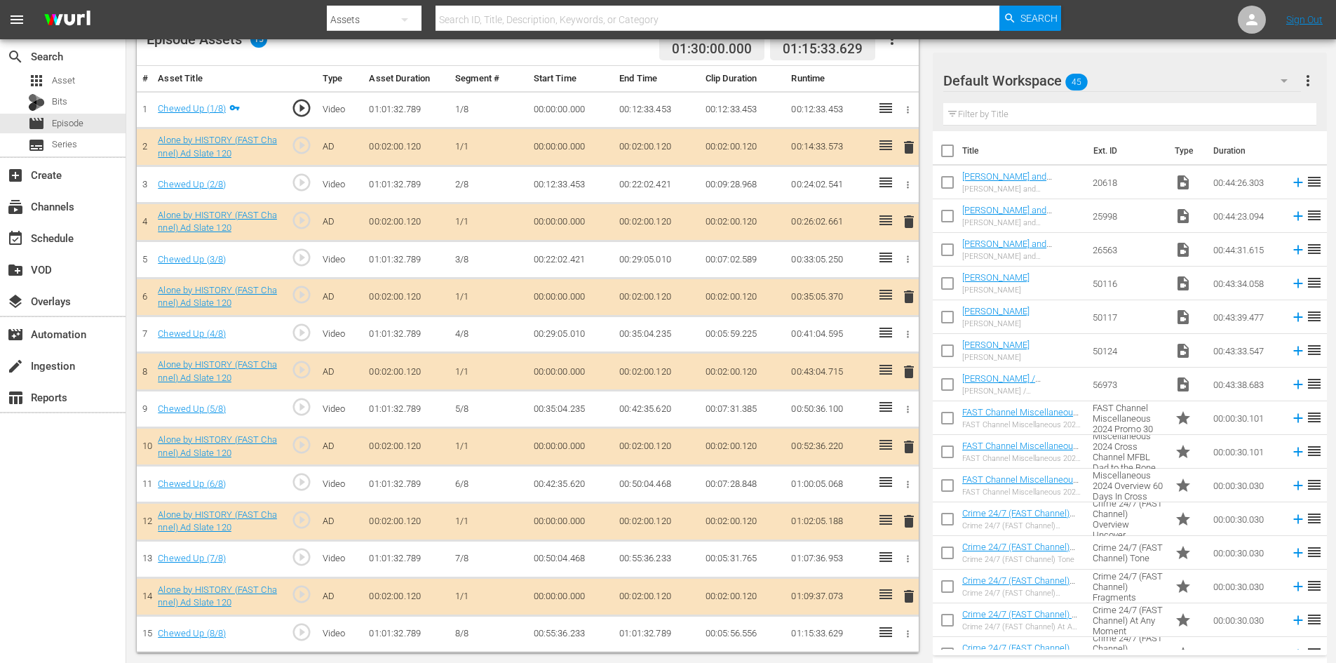
scroll to position [394, 0]
click at [1137, 83] on div "Default Workspace 45" at bounding box center [1122, 80] width 358 height 39
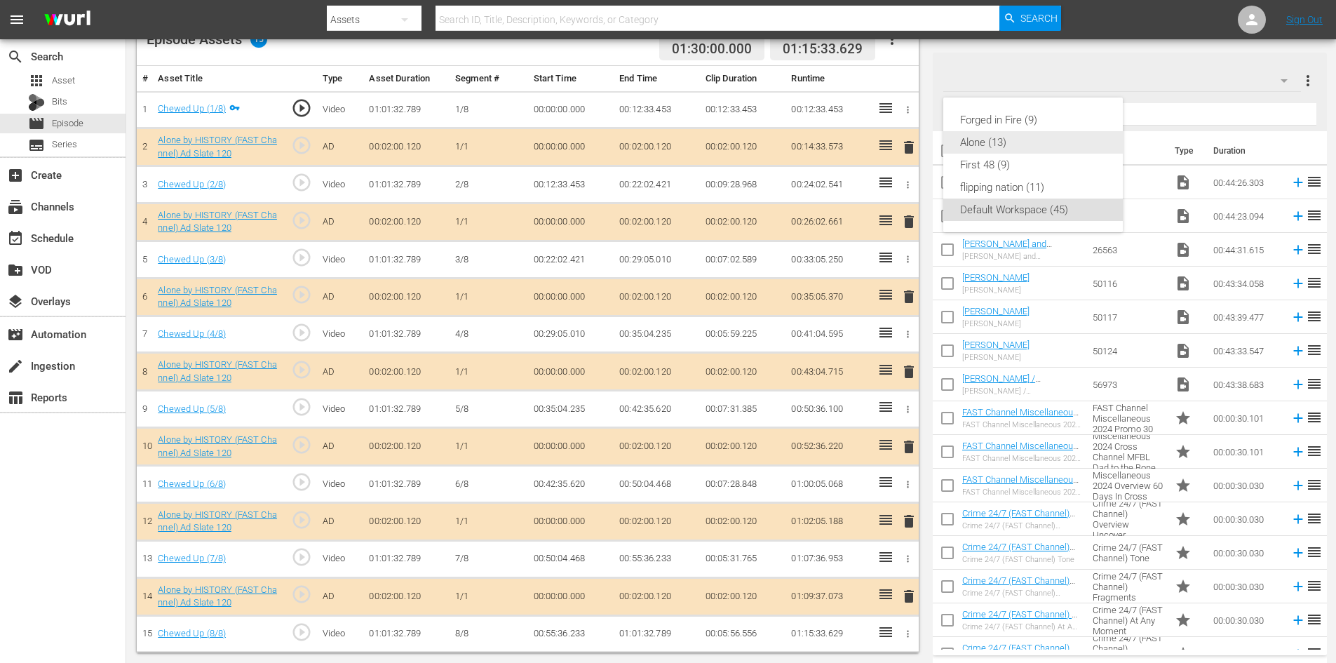
click at [993, 144] on div "Alone (13)" at bounding box center [1033, 142] width 146 height 22
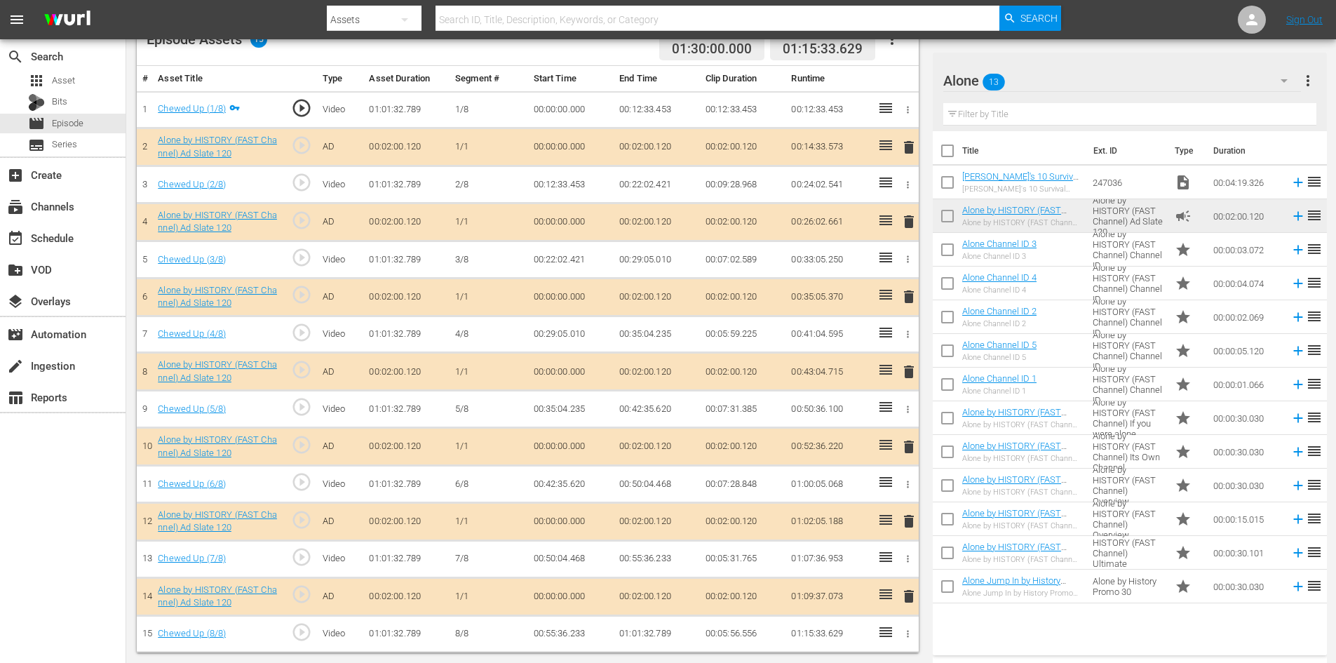
click at [912, 525] on span "delete" at bounding box center [909, 521] width 17 height 17
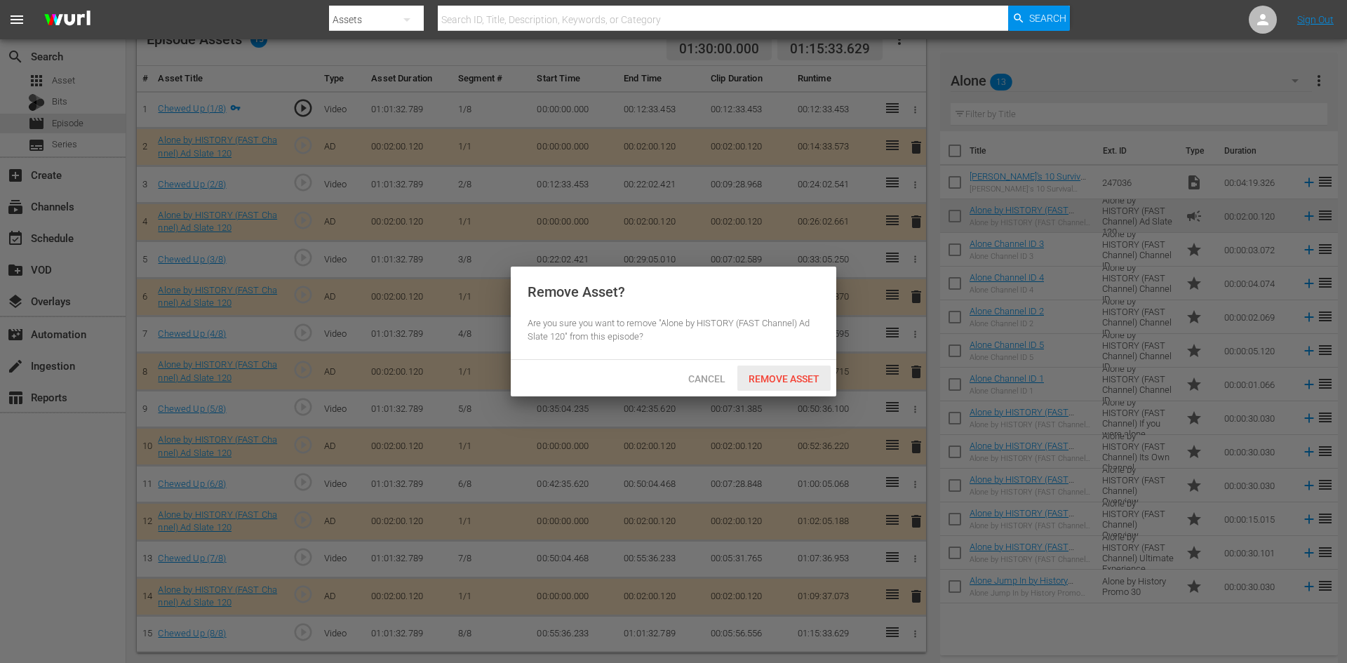
click at [787, 377] on span "Remove Asset" at bounding box center [783, 378] width 93 height 11
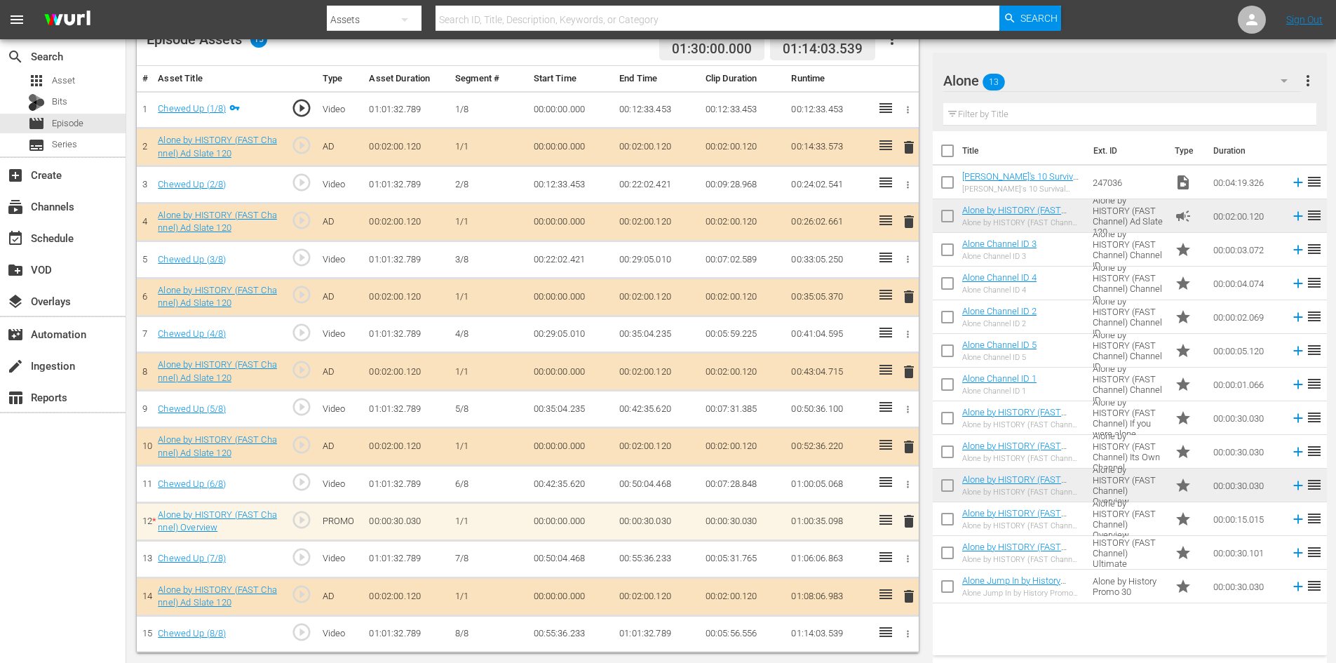
click at [908, 521] on span "delete" at bounding box center [909, 521] width 17 height 17
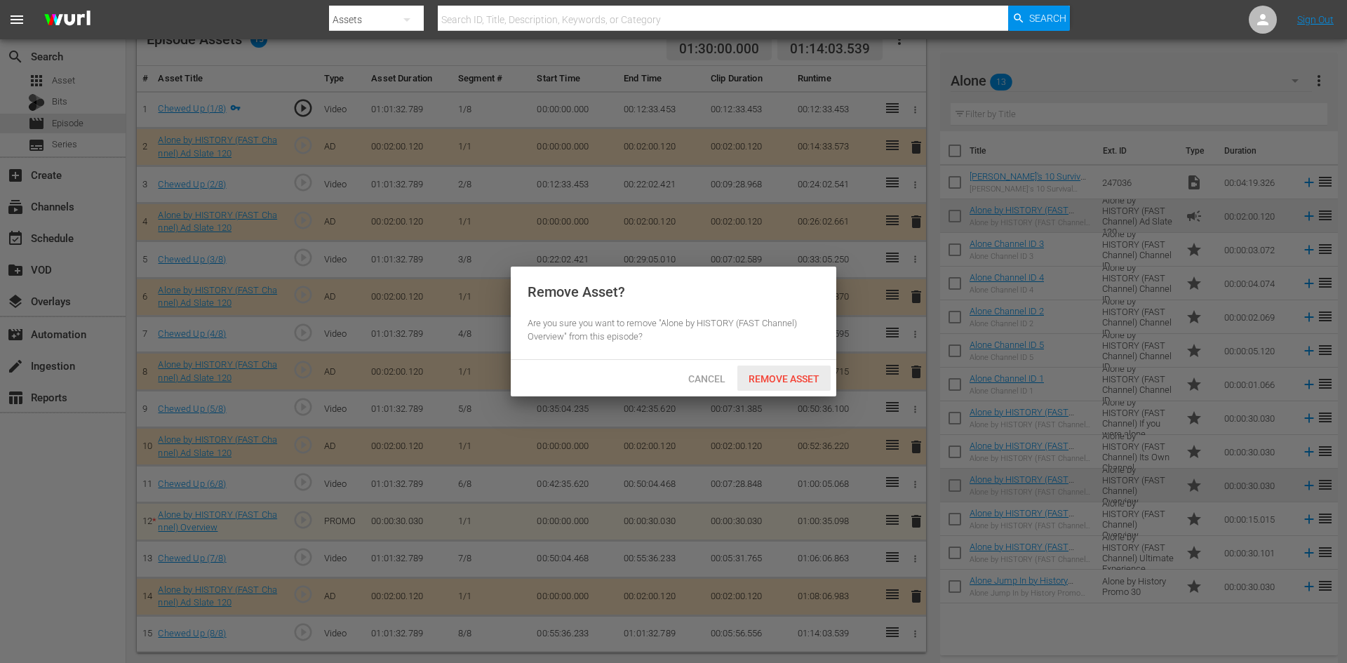
click at [775, 369] on div "Remove Asset" at bounding box center [783, 378] width 93 height 26
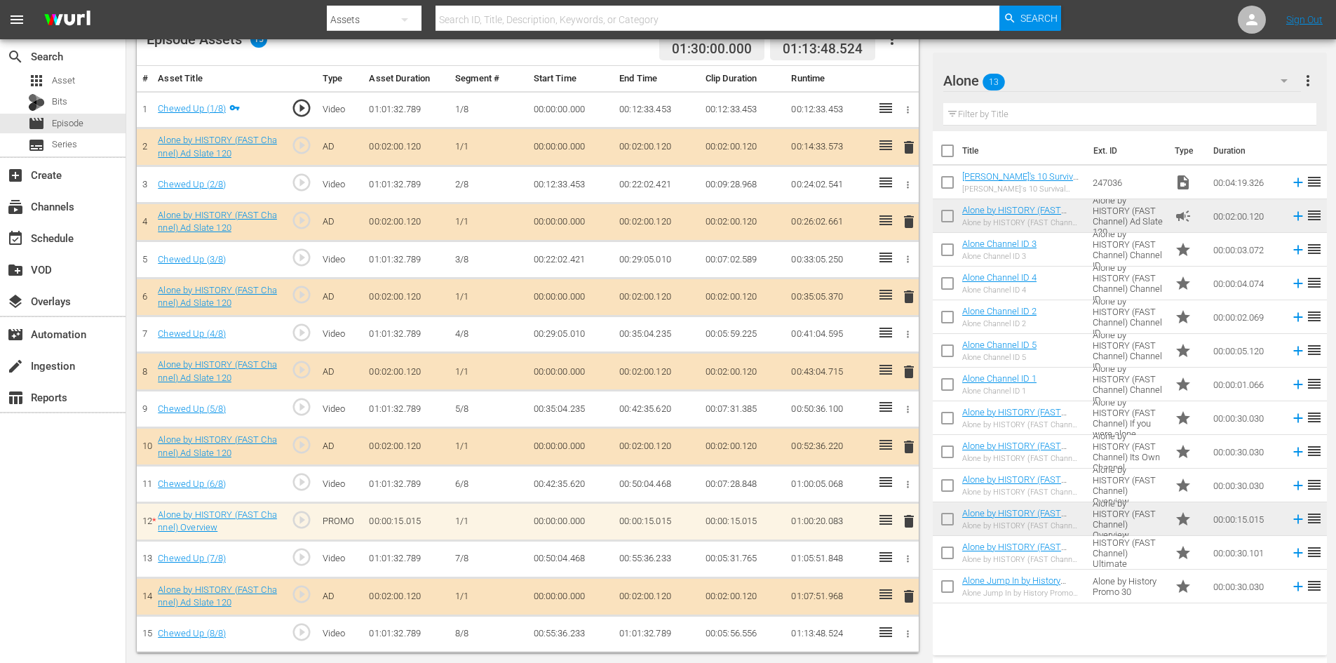
click at [910, 523] on span "delete" at bounding box center [909, 521] width 17 height 17
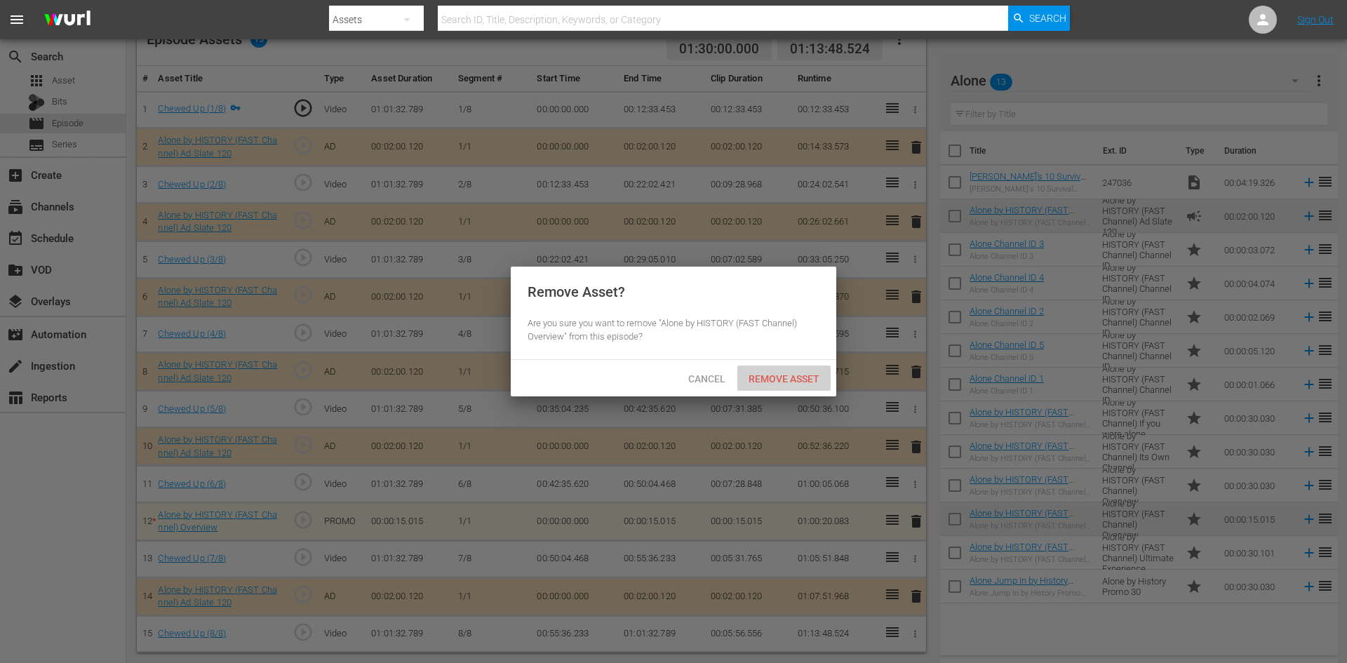
click at [802, 379] on span "Remove Asset" at bounding box center [783, 378] width 93 height 11
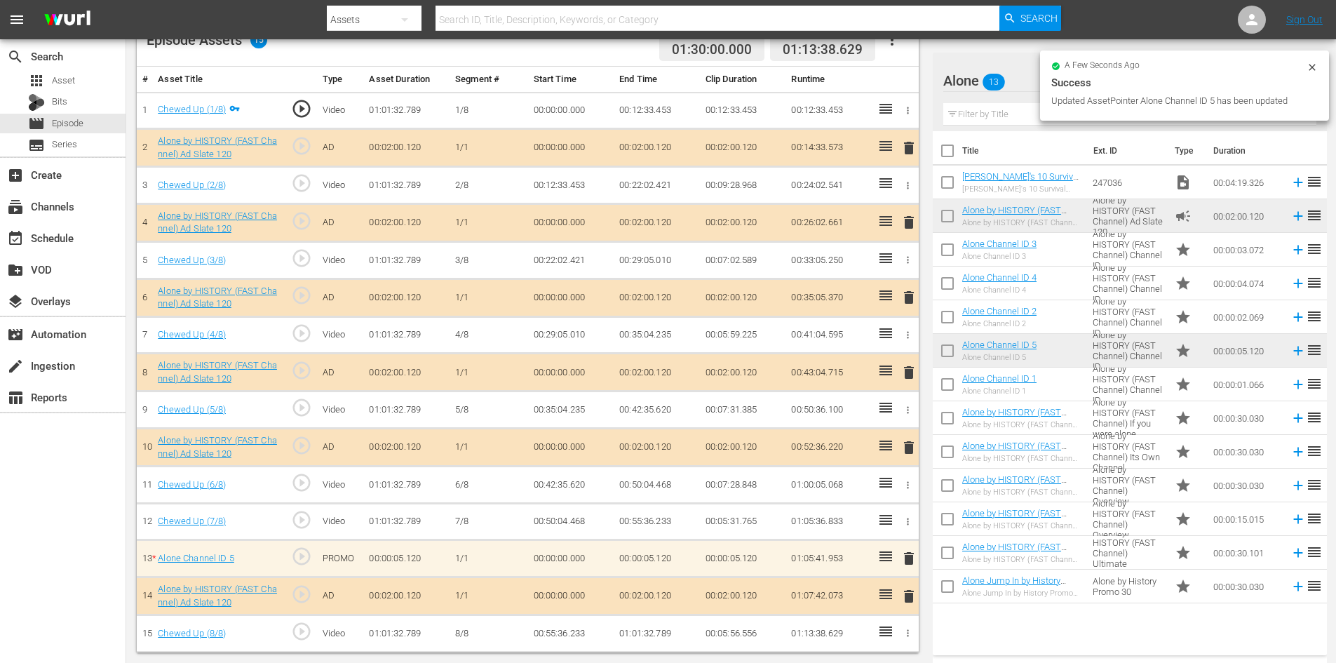
scroll to position [394, 0]
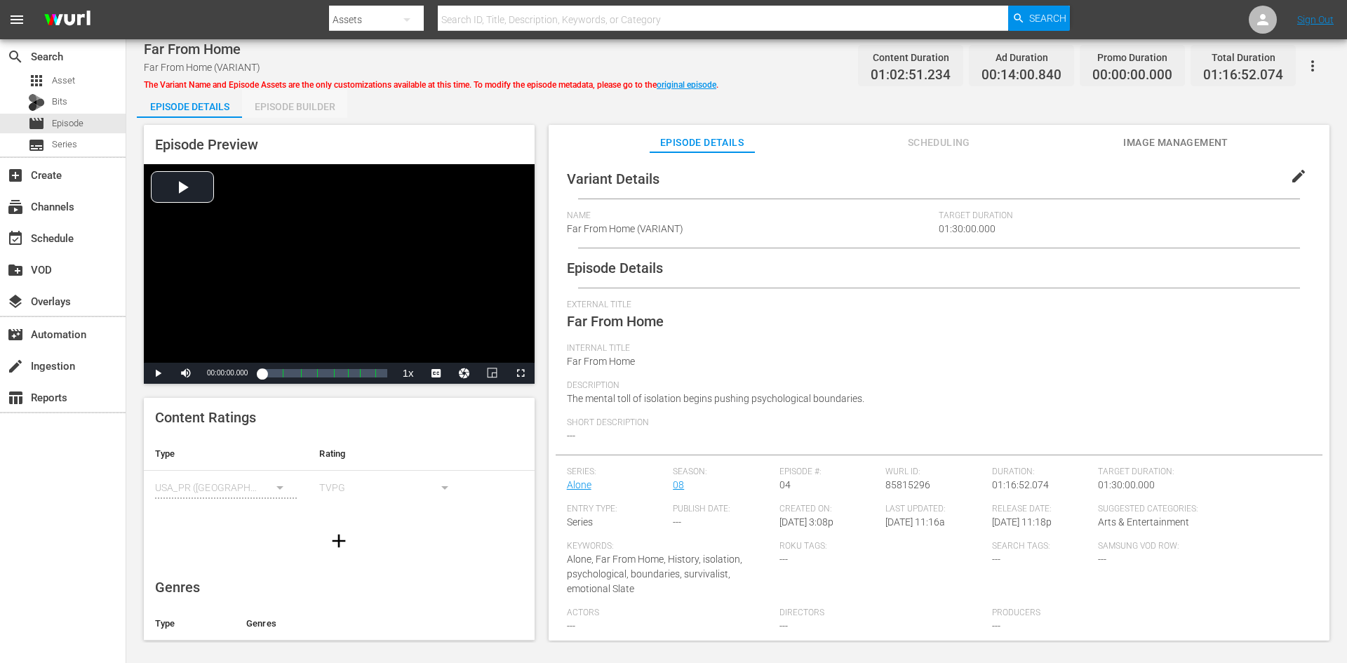
click at [313, 105] on div "Episode Builder" at bounding box center [294, 107] width 105 height 34
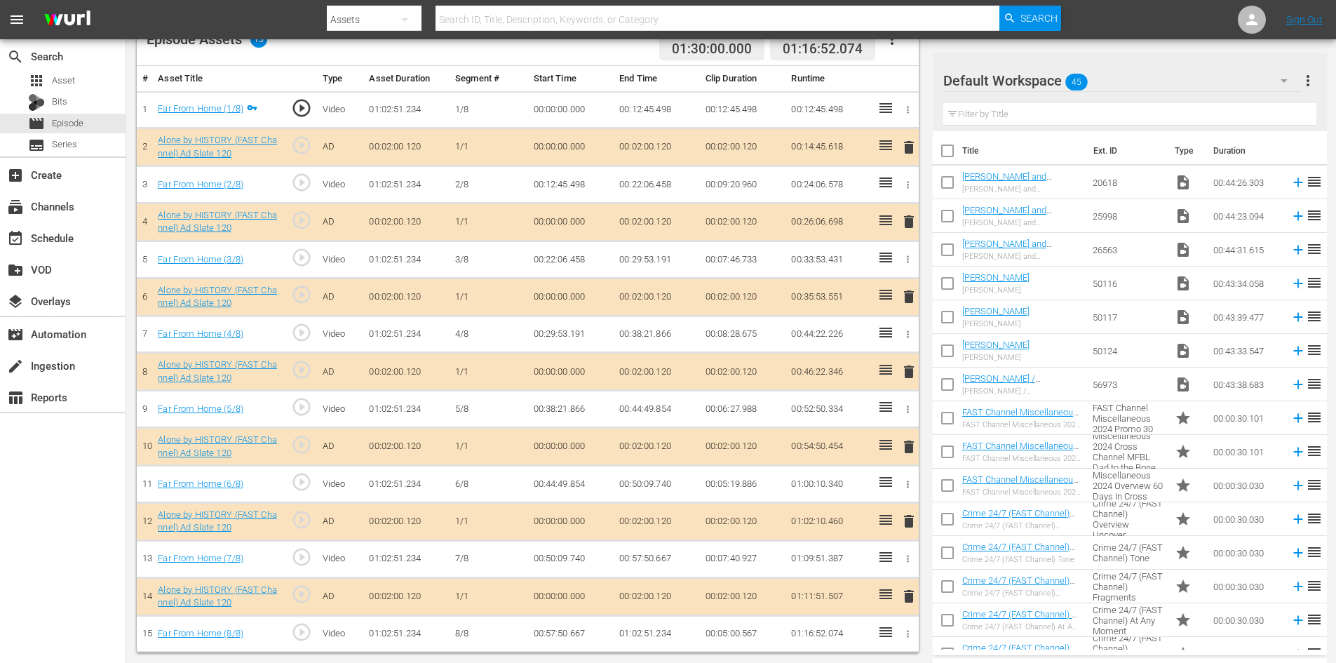
scroll to position [394, 0]
click at [1131, 81] on div "Default Workspace 45" at bounding box center [1122, 80] width 358 height 39
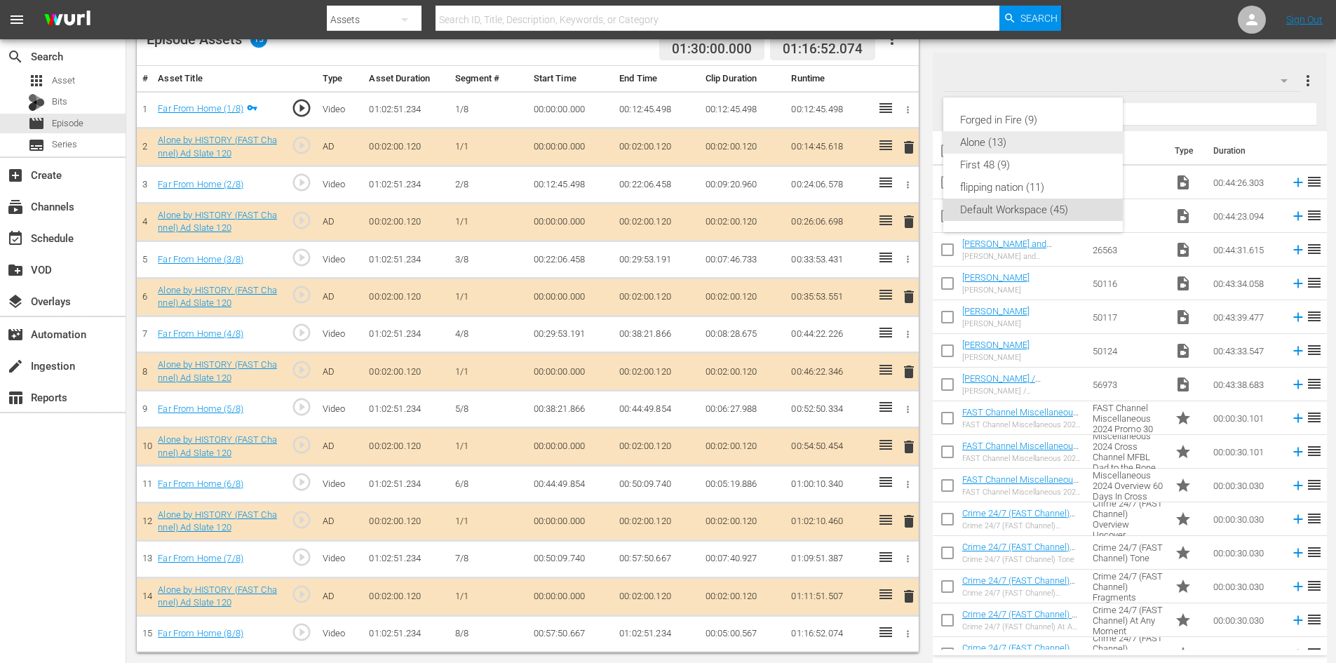
click at [988, 144] on div "Alone (13)" at bounding box center [1033, 142] width 146 height 22
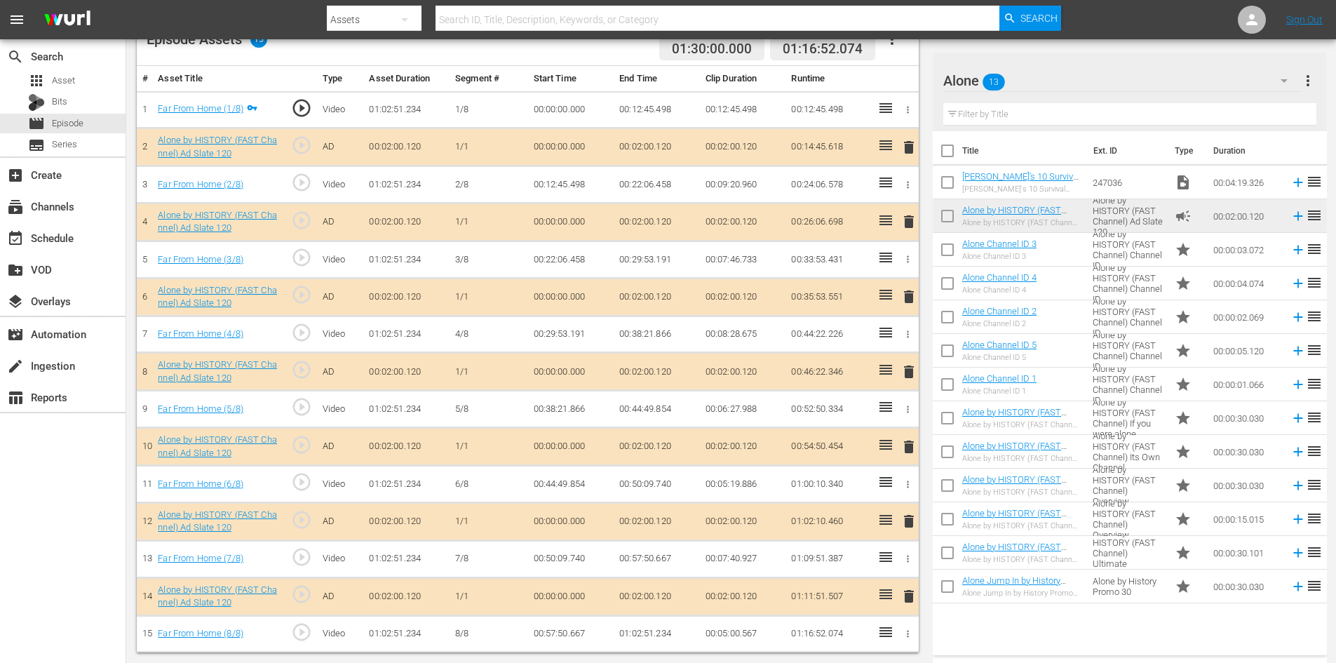
click at [911, 516] on span "delete" at bounding box center [909, 521] width 17 height 17
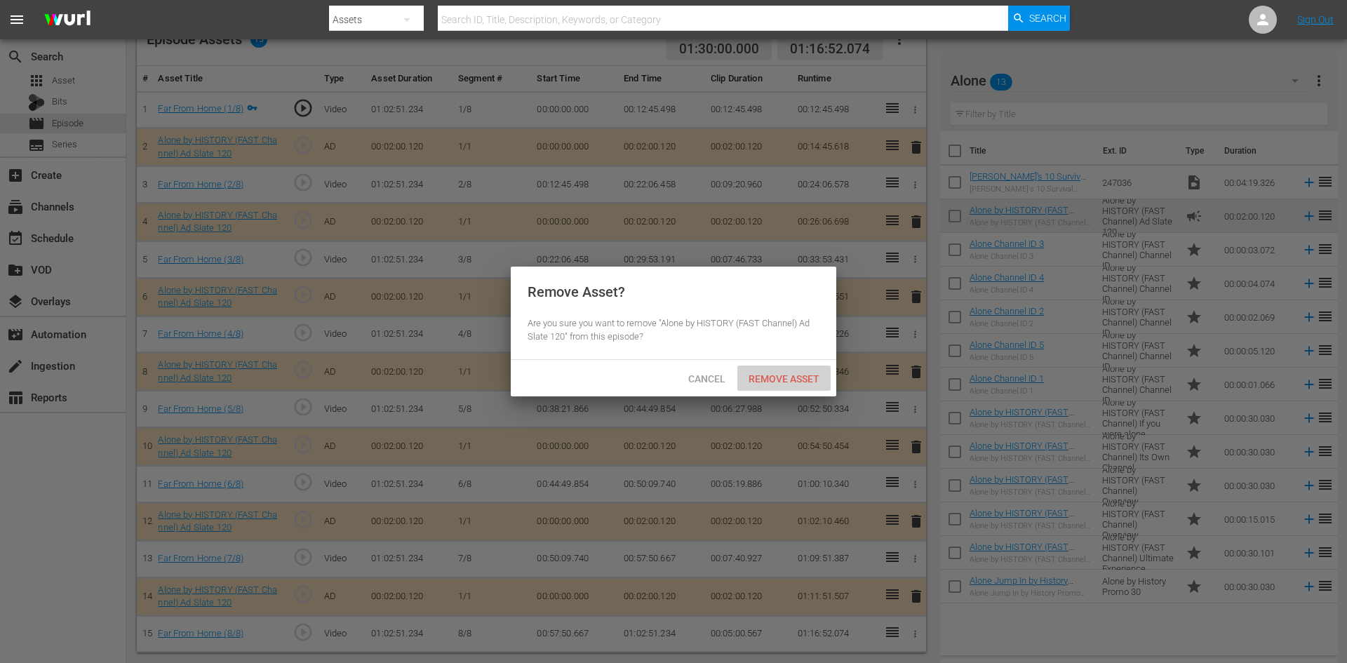
click at [791, 377] on span "Remove Asset" at bounding box center [783, 378] width 93 height 11
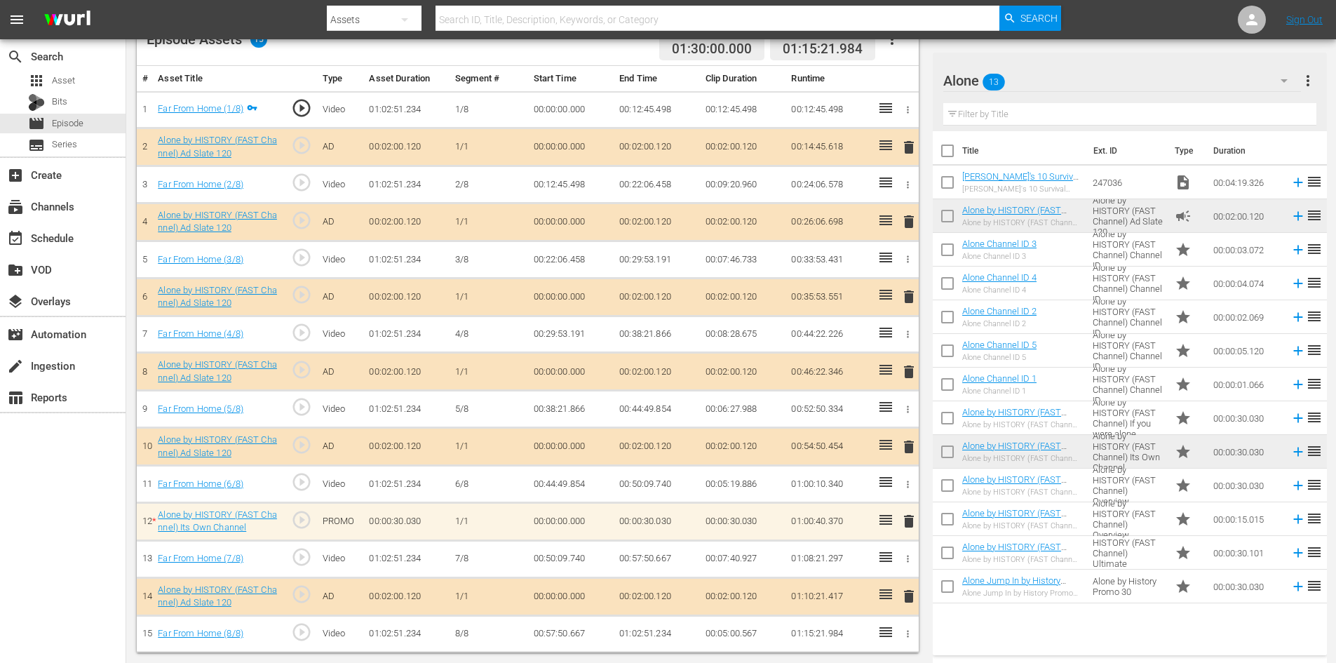
click at [907, 521] on span "delete" at bounding box center [909, 521] width 17 height 17
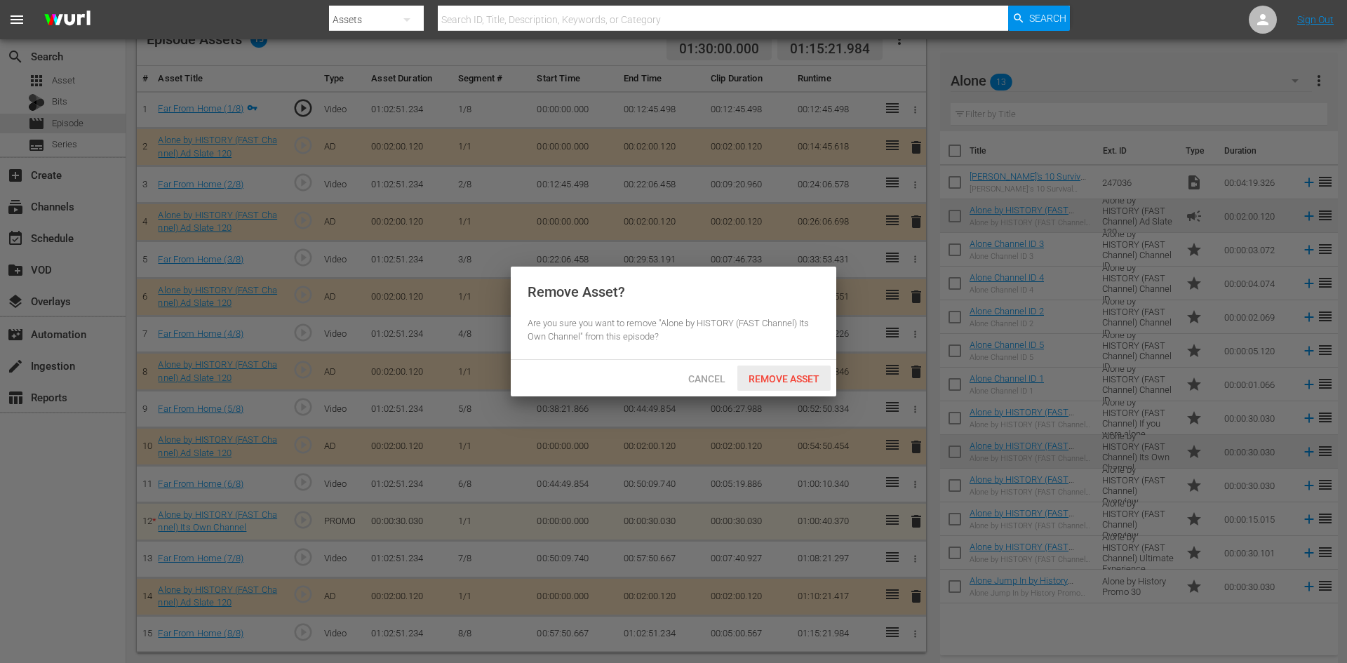
click at [771, 378] on span "Remove Asset" at bounding box center [783, 378] width 93 height 11
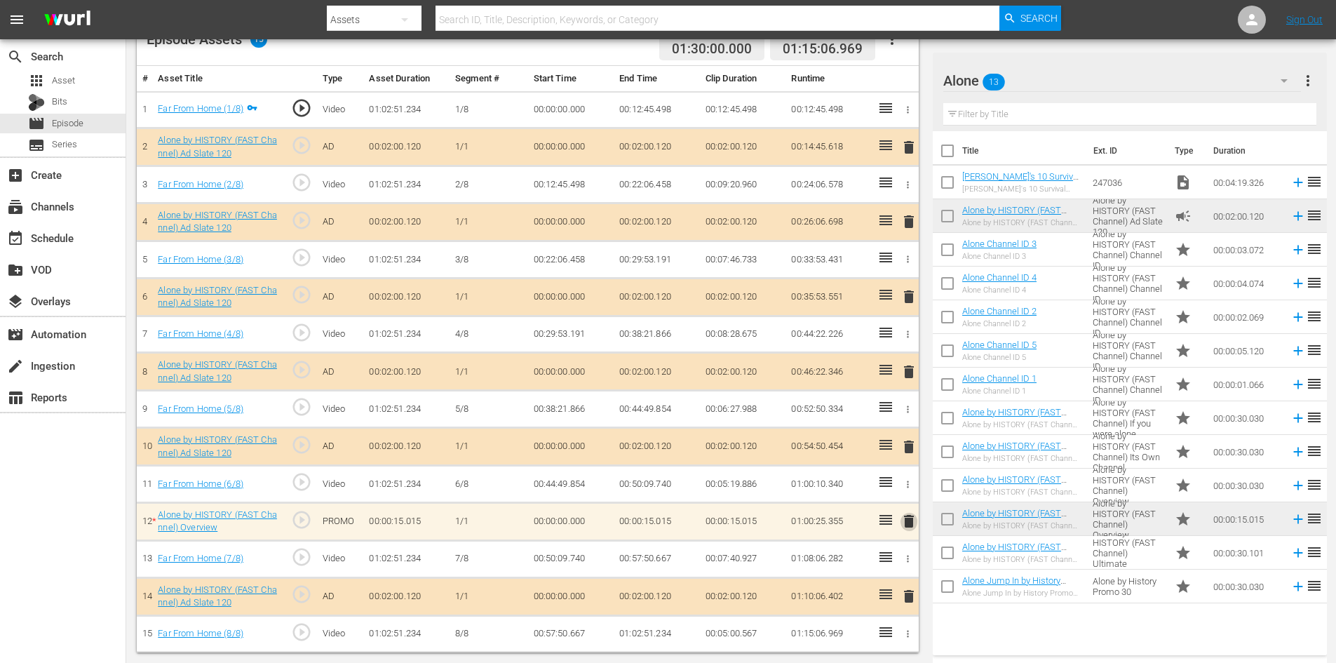
click at [909, 520] on span "delete" at bounding box center [909, 521] width 17 height 17
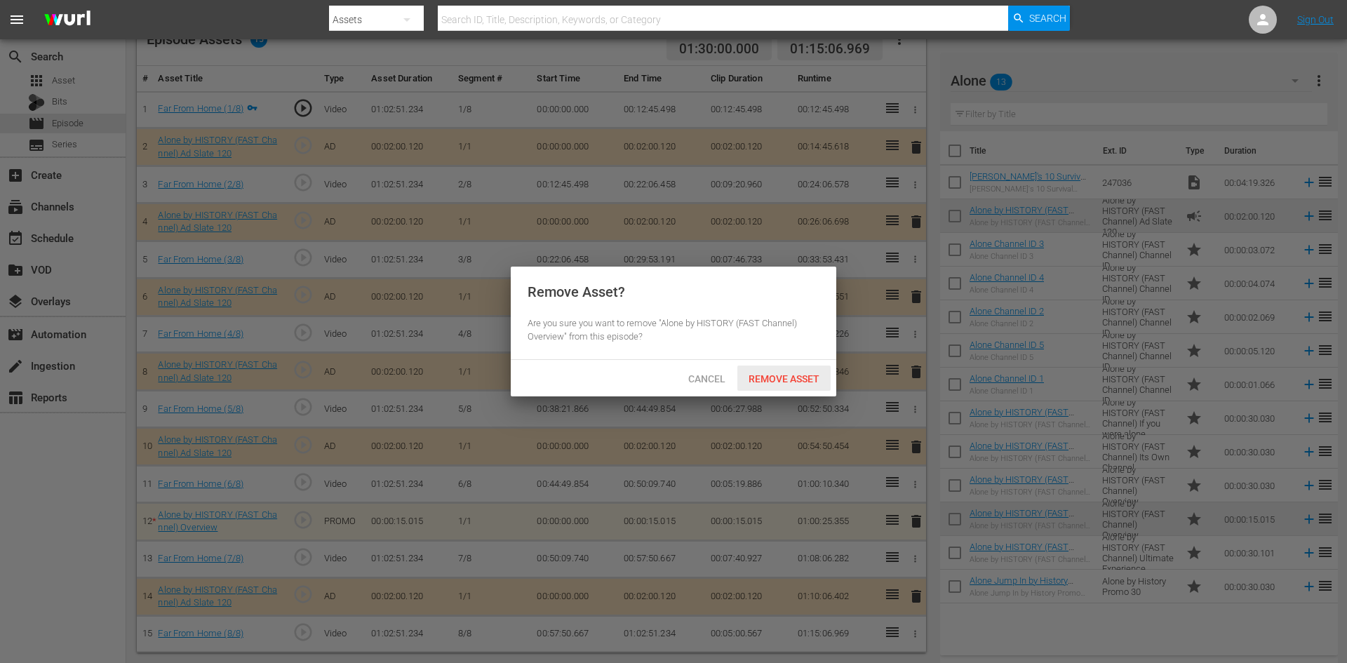
click at [792, 373] on span "Remove Asset" at bounding box center [783, 378] width 93 height 11
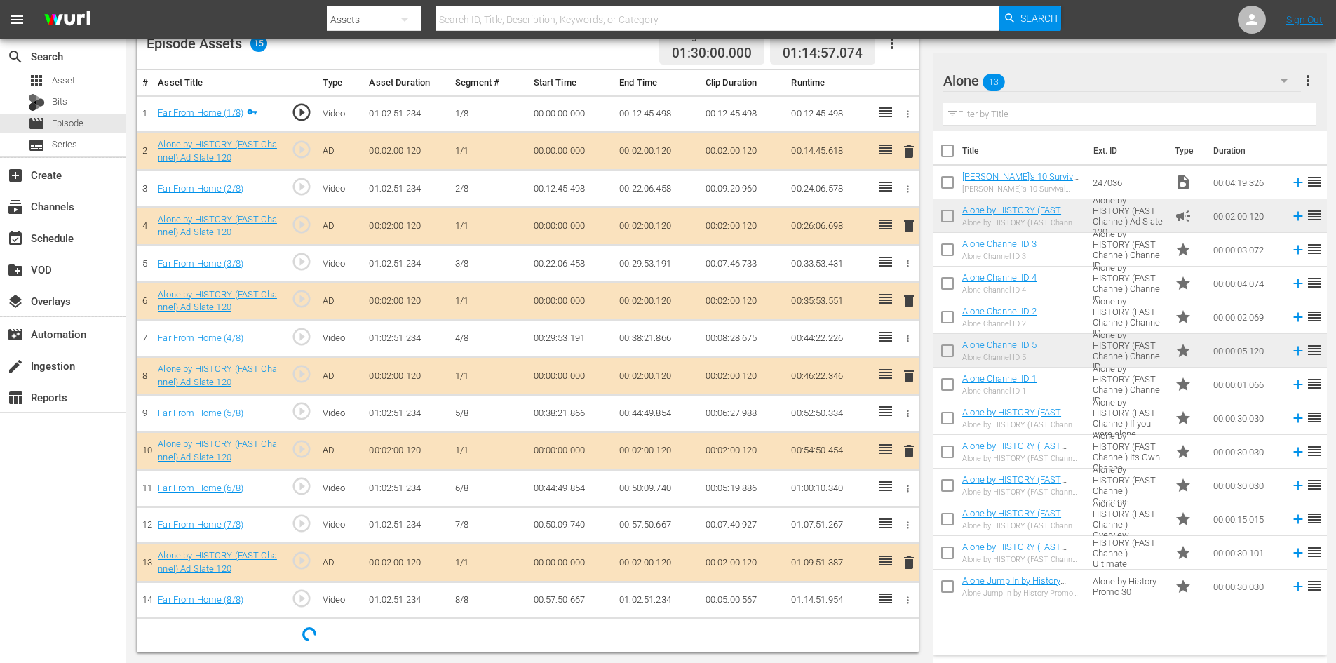
scroll to position [394, 0]
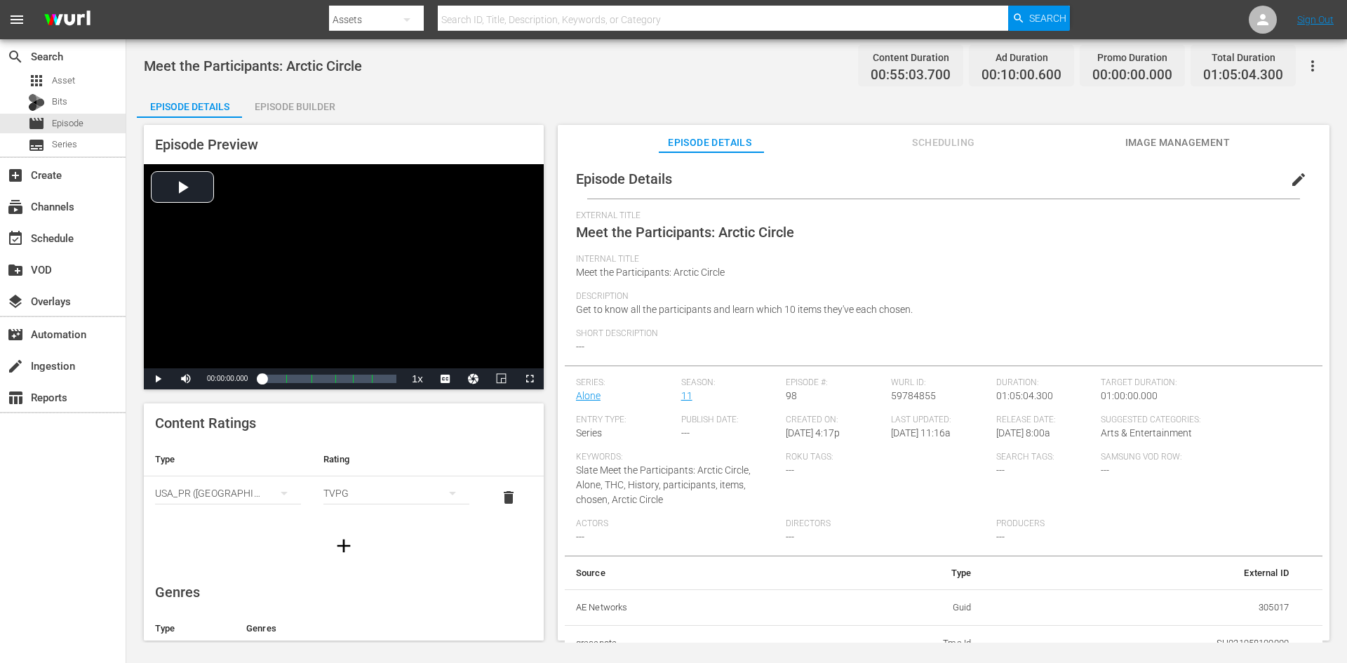
click at [318, 100] on div "Episode Builder" at bounding box center [294, 107] width 105 height 34
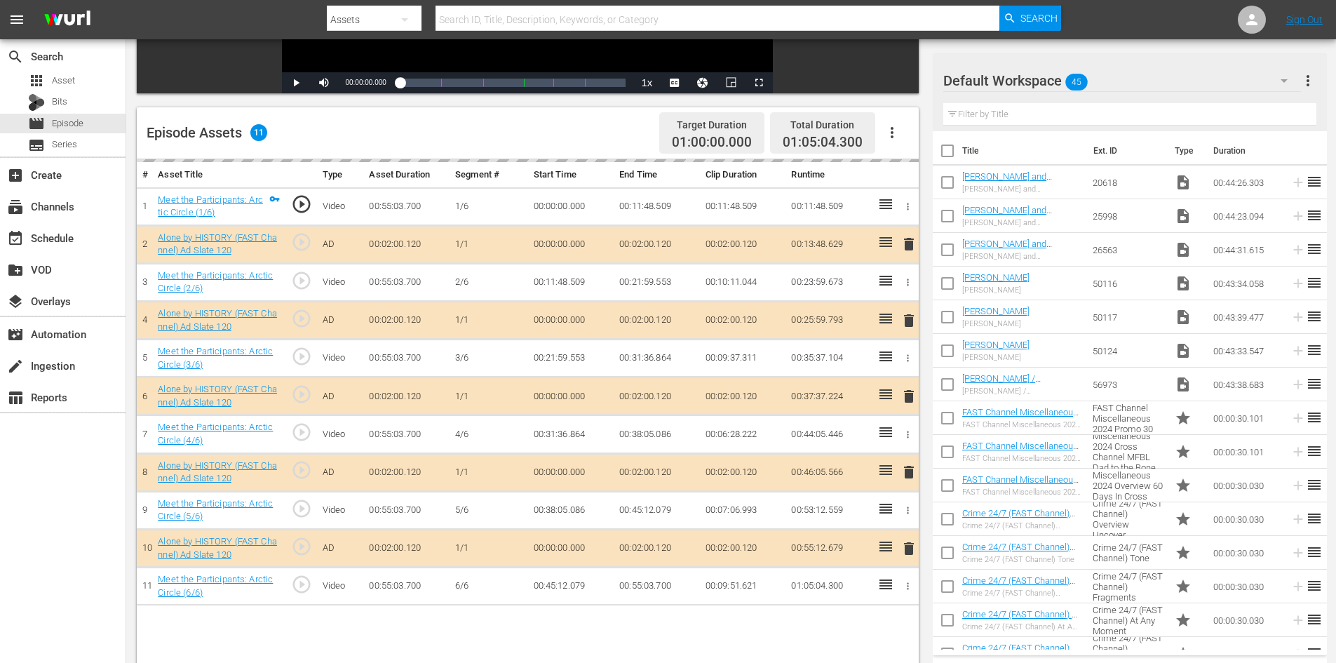
scroll to position [365, 0]
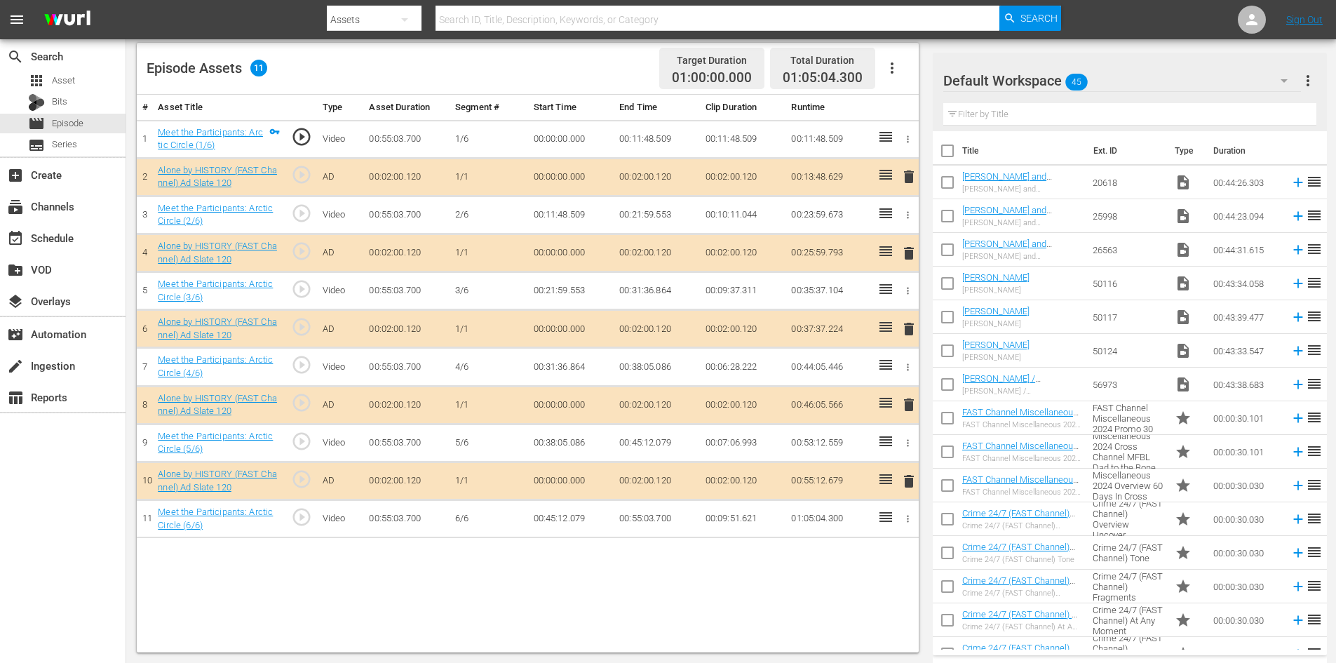
click at [1138, 83] on div "Default Workspace 45" at bounding box center [1122, 80] width 358 height 39
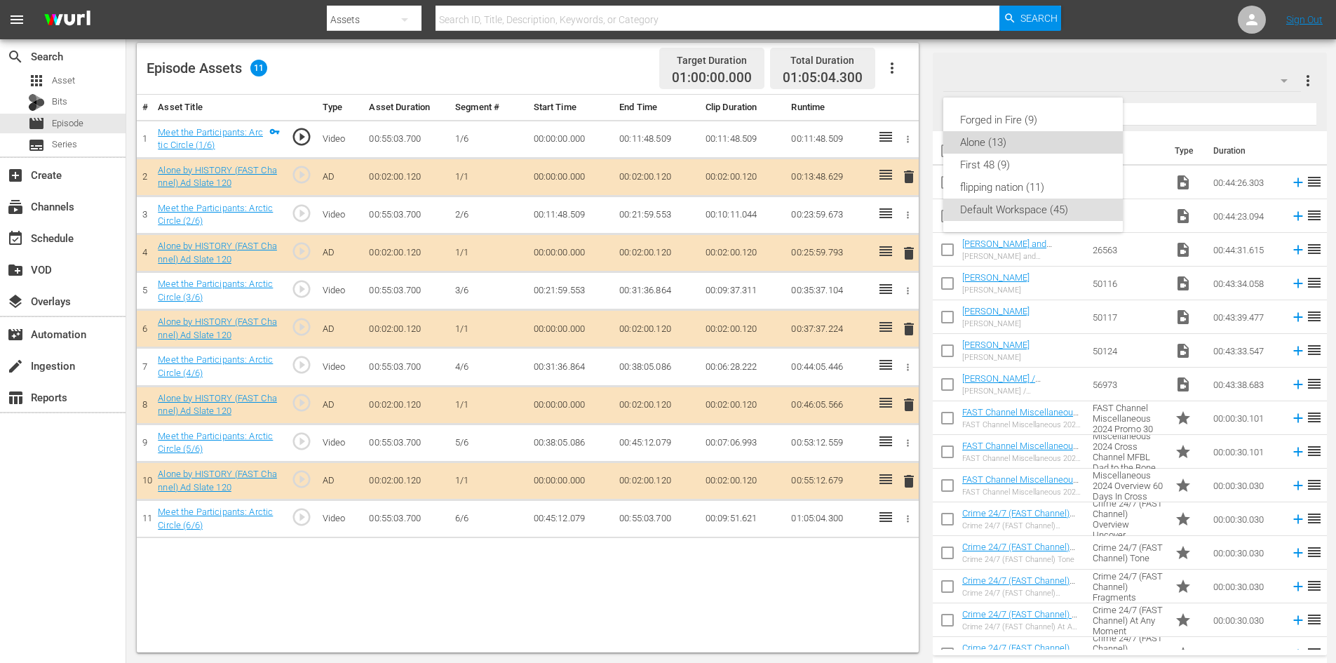
click at [996, 140] on div "Alone (13)" at bounding box center [1033, 142] width 146 height 22
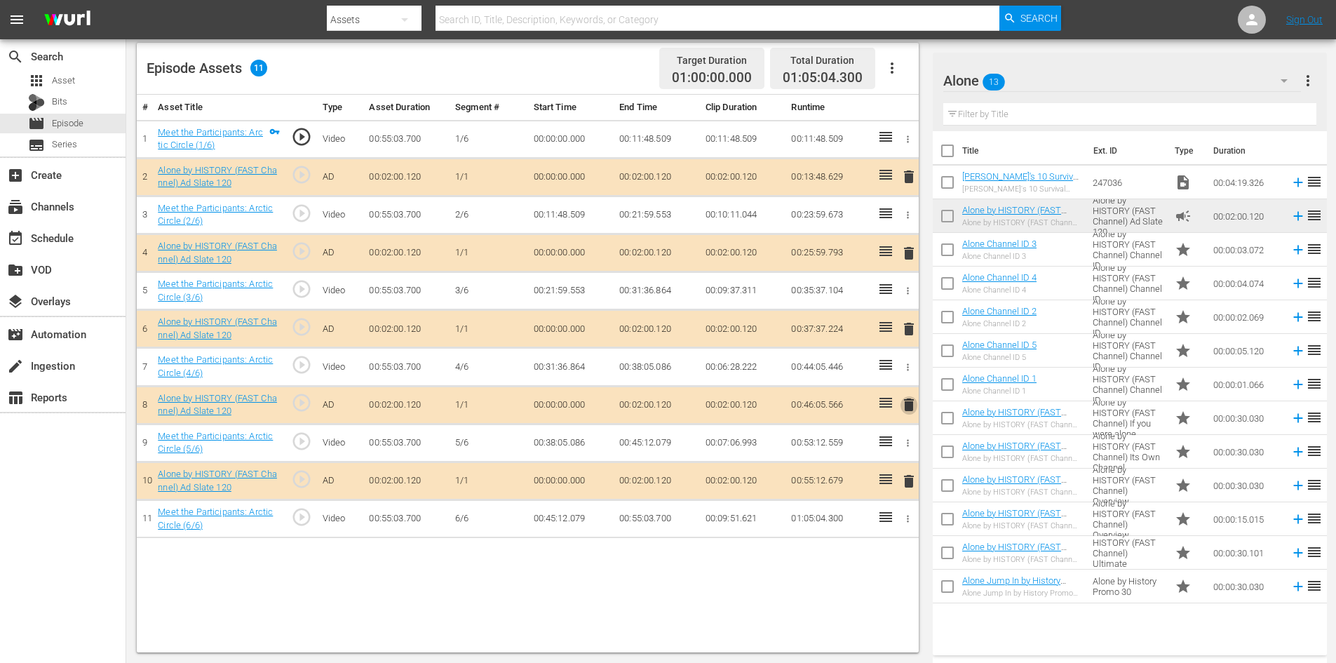
click at [911, 404] on span "delete" at bounding box center [909, 404] width 17 height 17
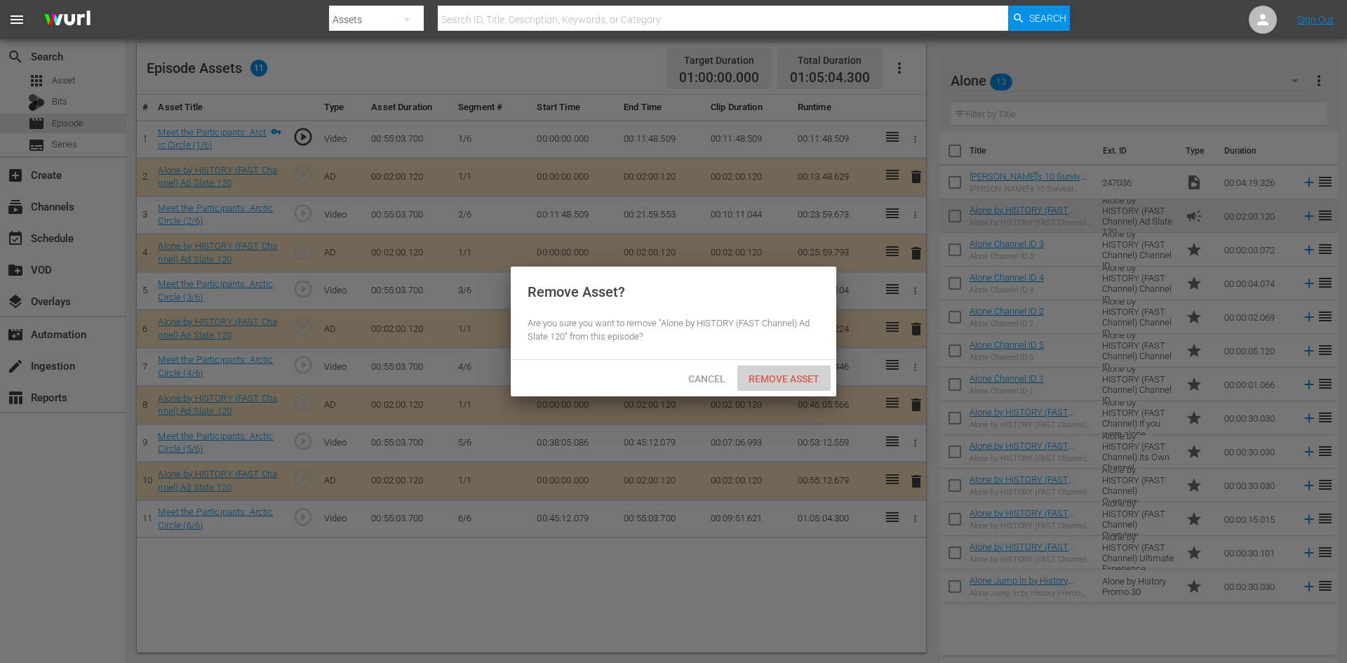
click at [787, 379] on span "Remove Asset" at bounding box center [783, 378] width 93 height 11
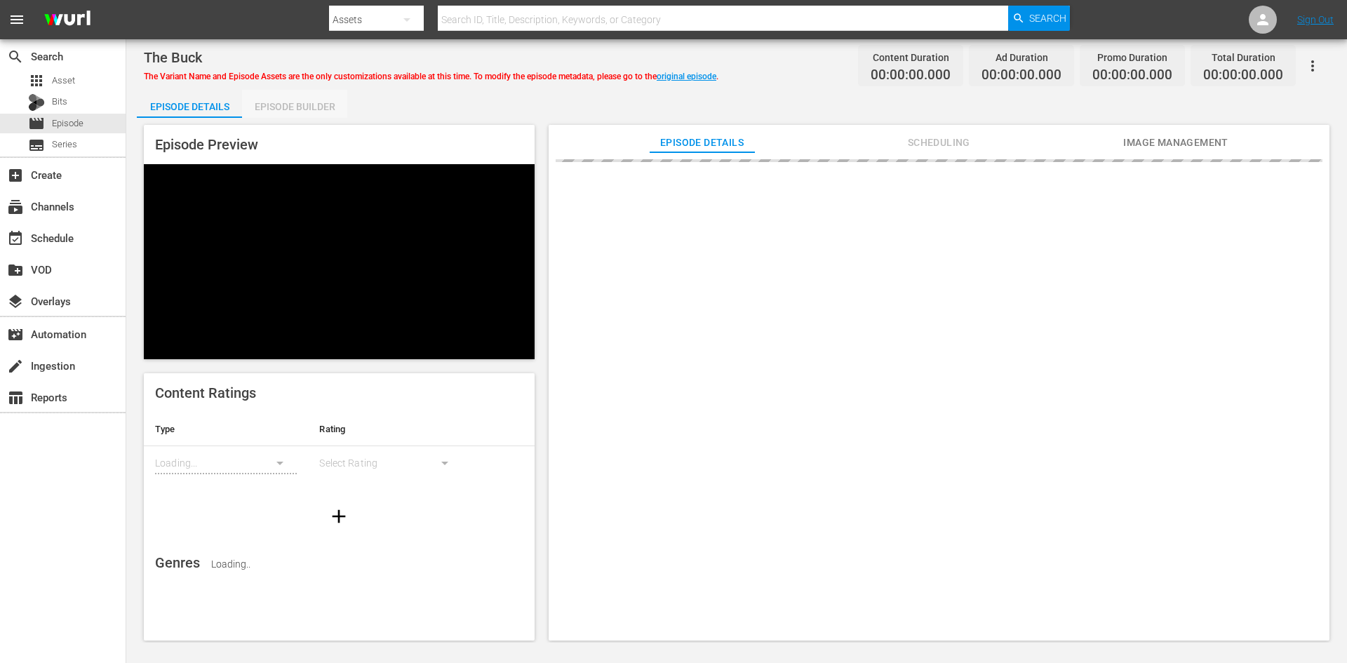
click at [273, 103] on div "Episode Builder" at bounding box center [294, 107] width 105 height 34
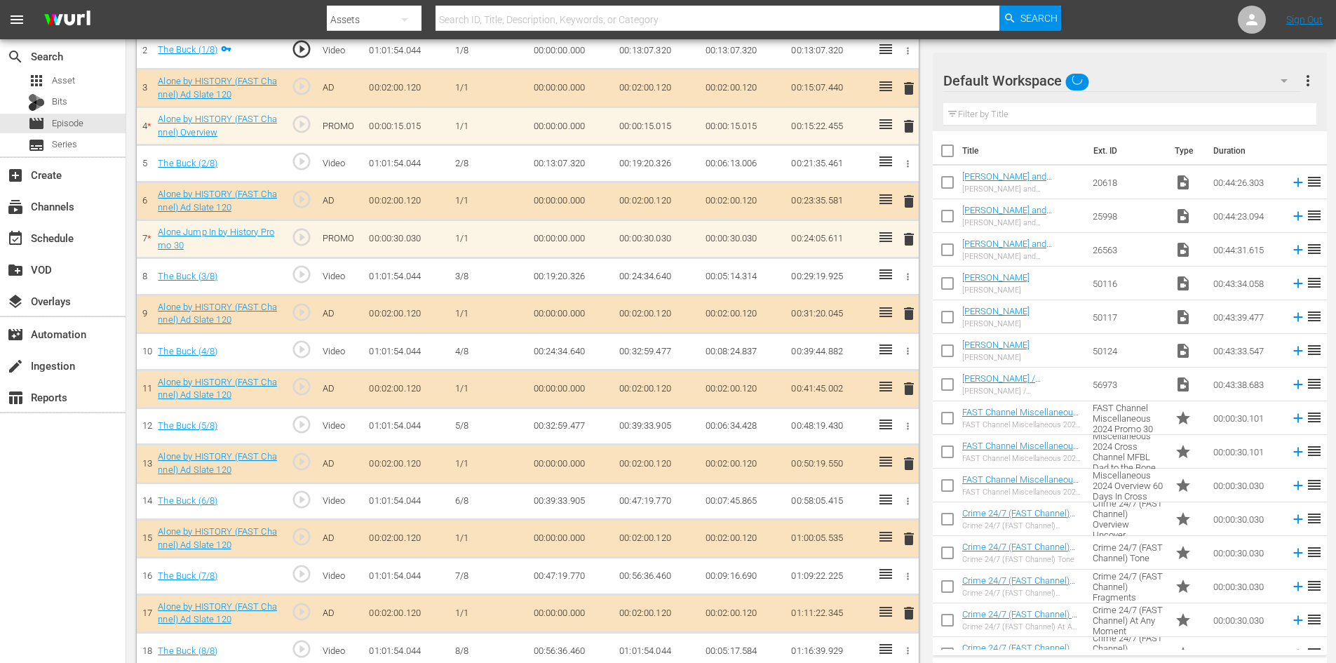
scroll to position [471, 0]
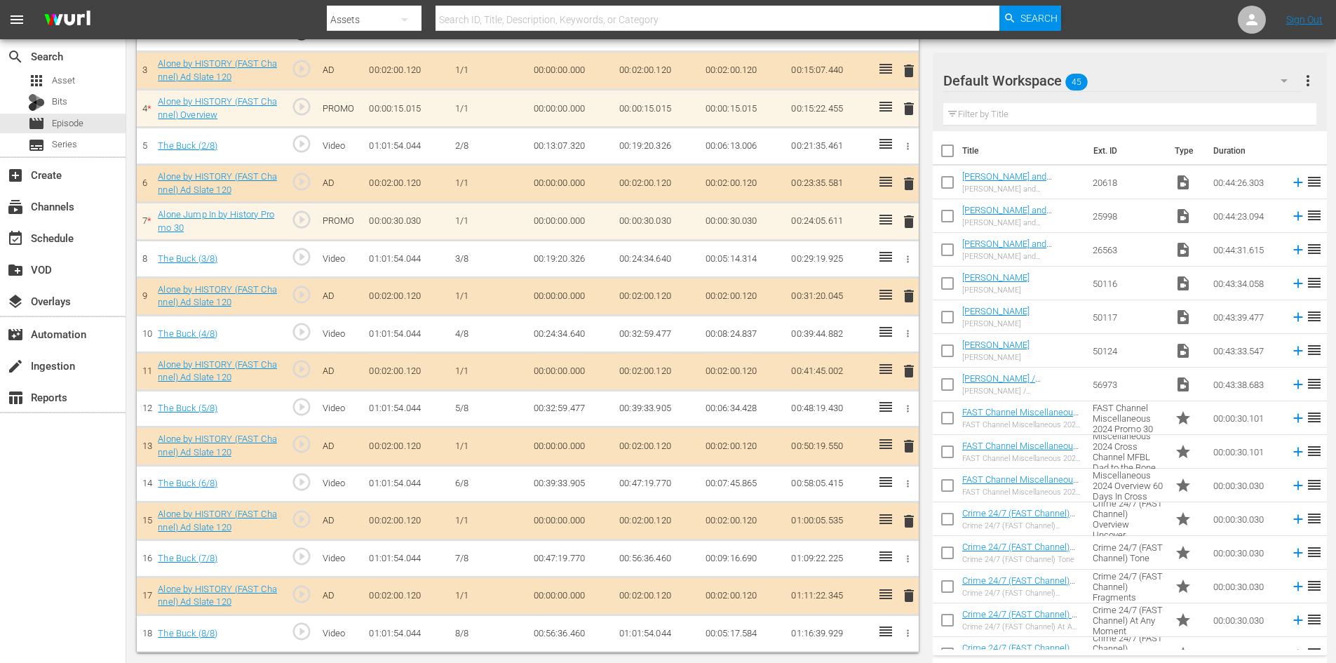
click at [1152, 83] on div "Default Workspace 45" at bounding box center [1122, 80] width 358 height 39
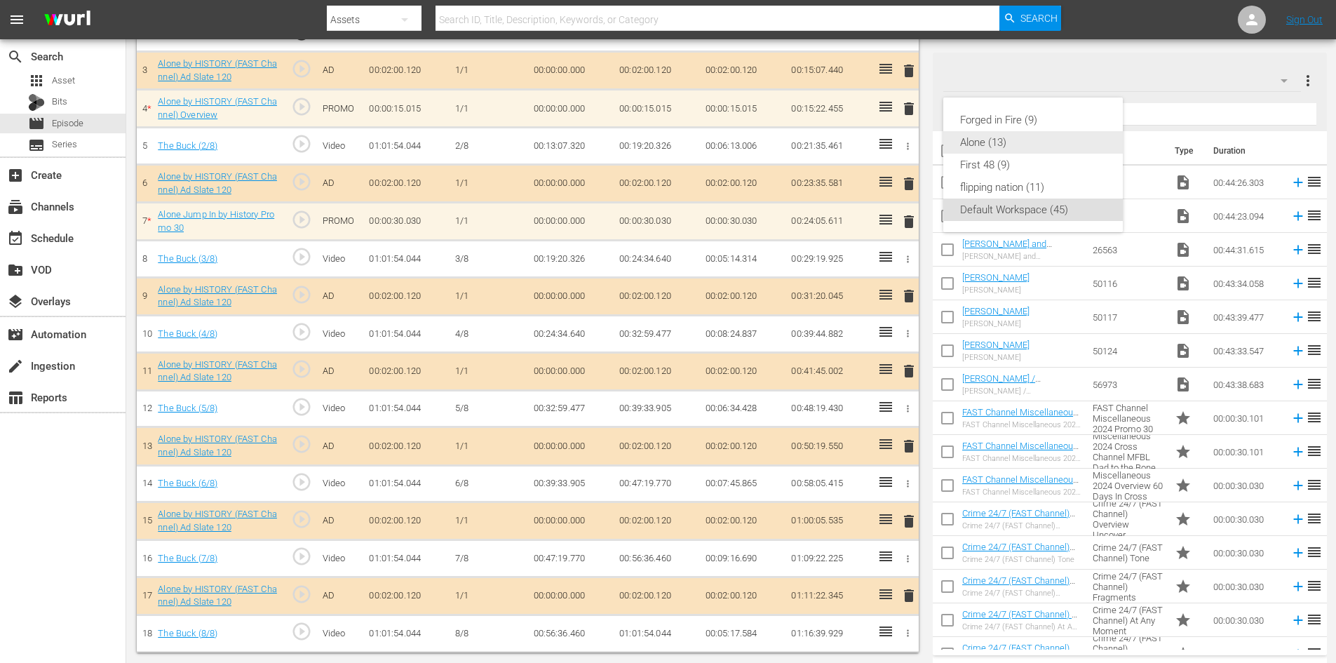
click at [989, 143] on div "Alone (13)" at bounding box center [1033, 142] width 146 height 22
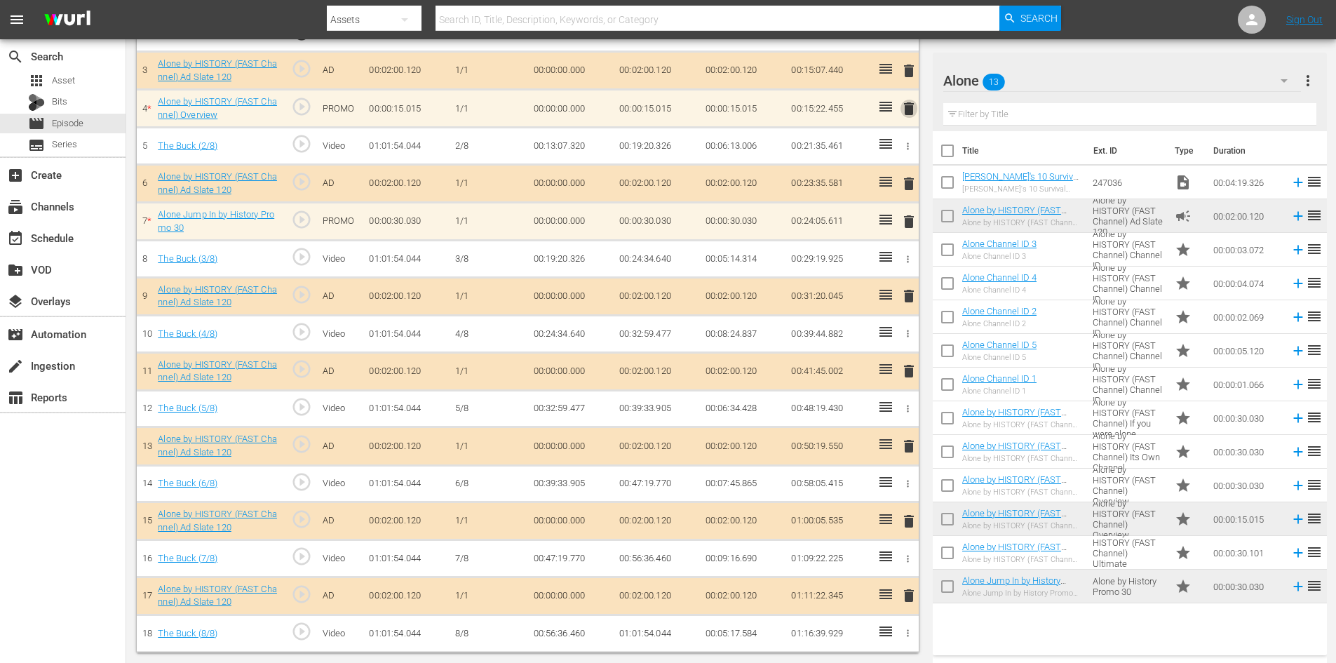
click at [908, 107] on span "delete" at bounding box center [909, 108] width 17 height 17
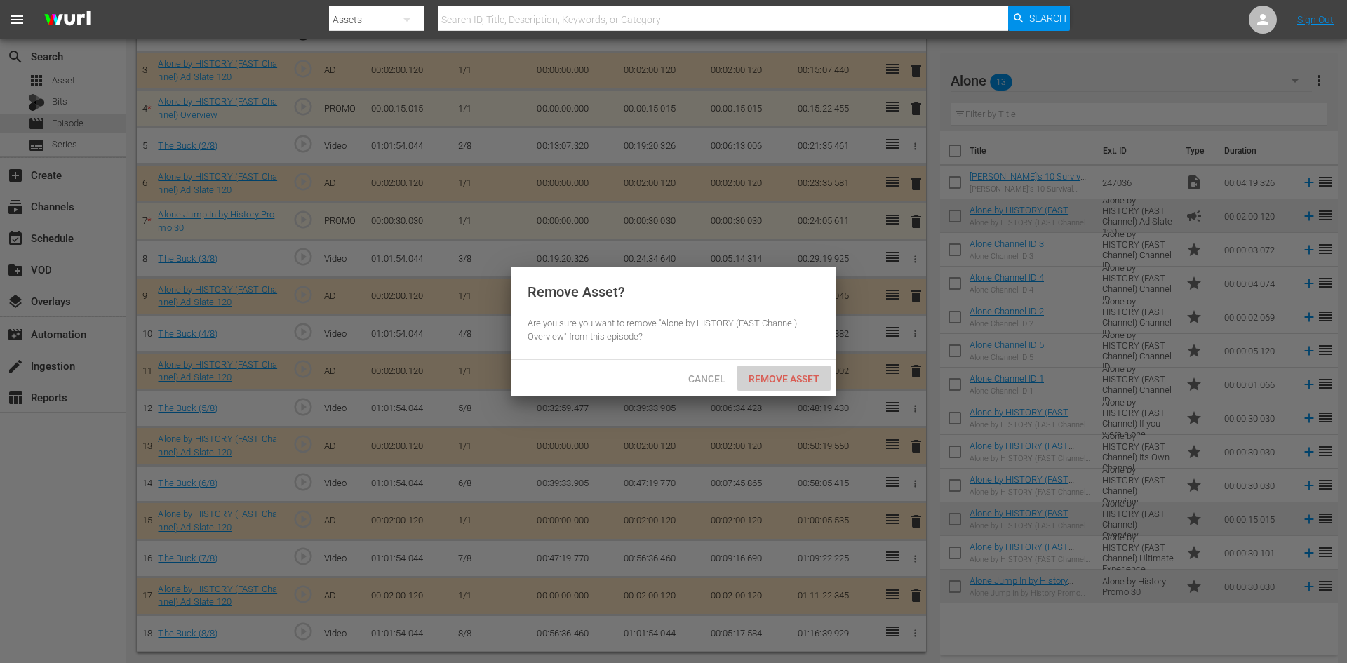
click at [787, 380] on span "Remove Asset" at bounding box center [783, 378] width 93 height 11
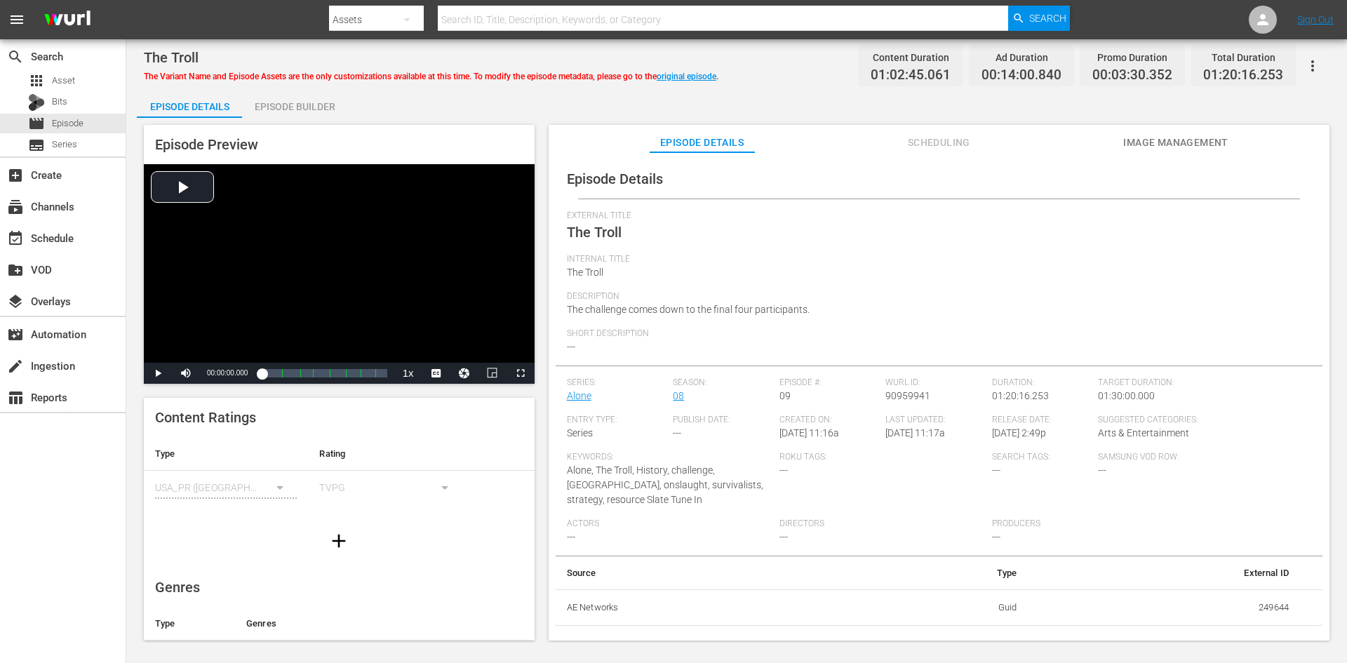
click at [295, 107] on div "Episode Builder" at bounding box center [294, 107] width 105 height 34
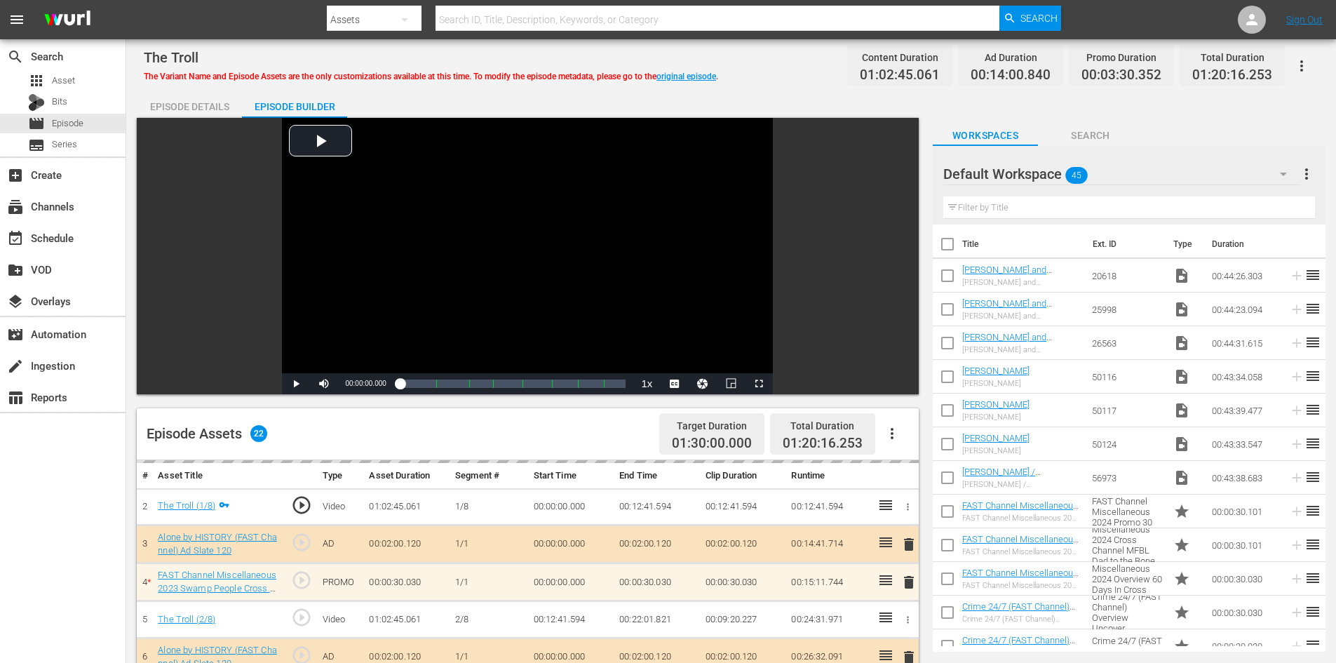
click at [1161, 176] on div "Default Workspace 45" at bounding box center [1121, 173] width 357 height 39
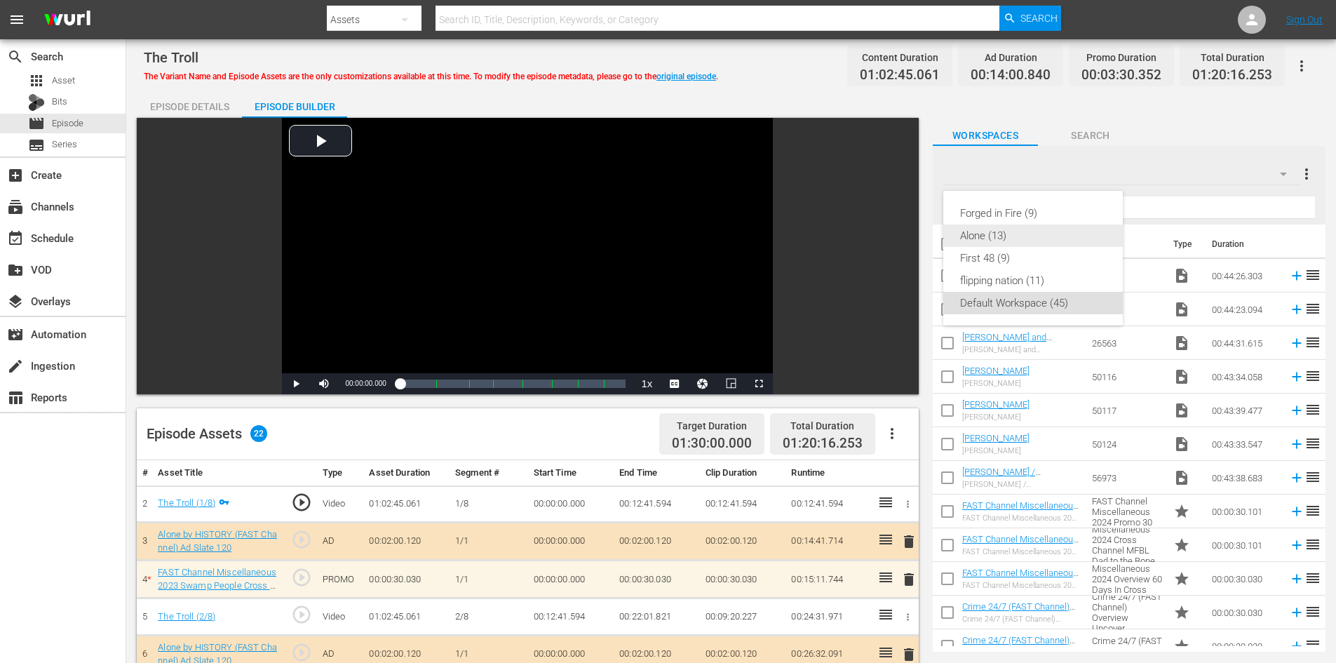
click at [998, 234] on div "Alone (13)" at bounding box center [1033, 235] width 146 height 22
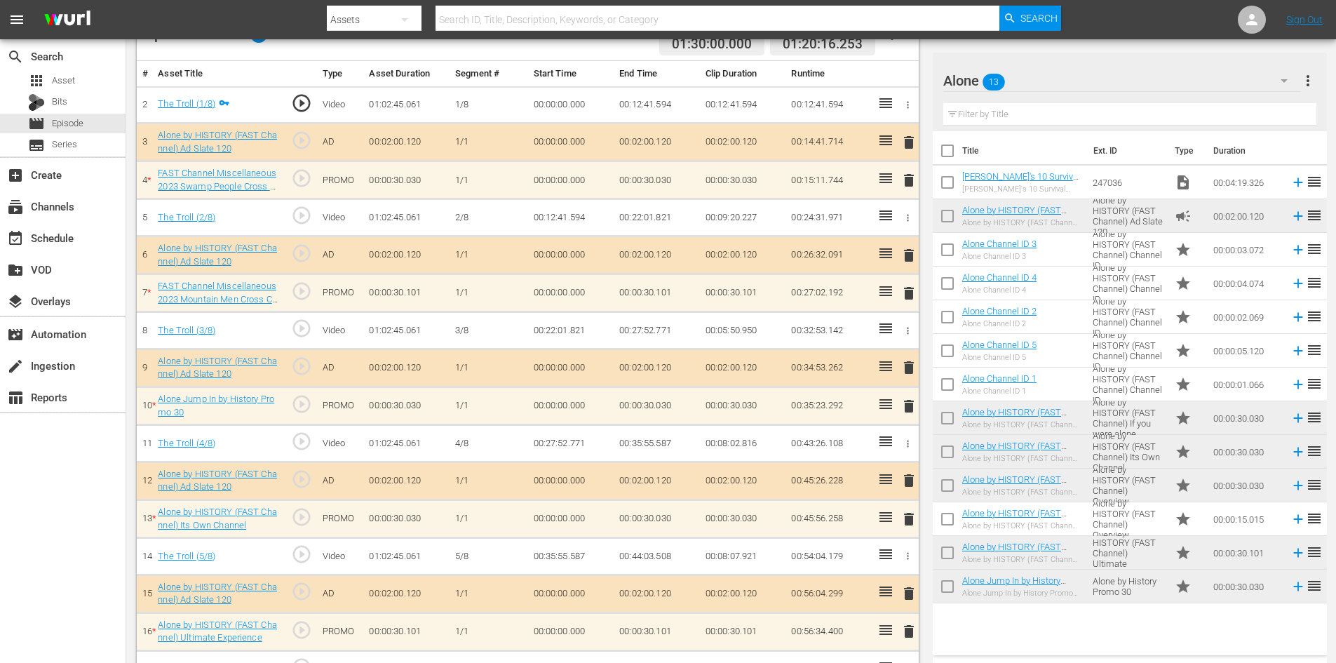
scroll to position [421, 0]
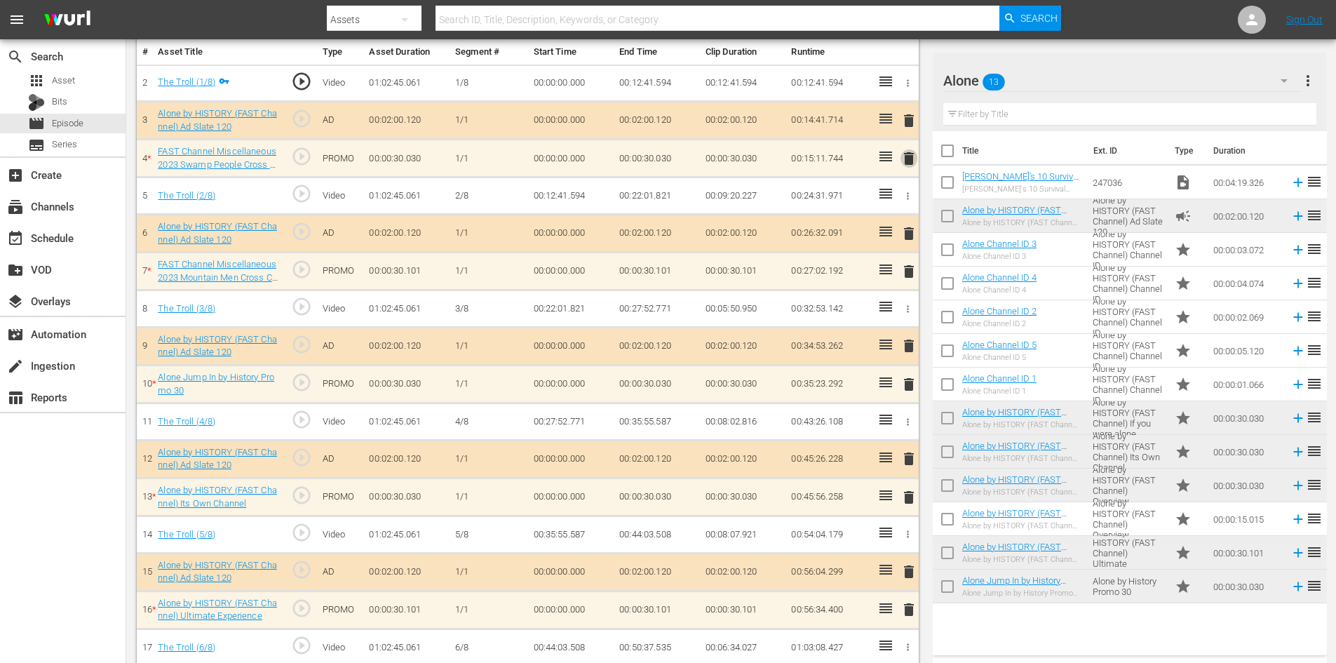
click at [913, 159] on span "delete" at bounding box center [909, 158] width 17 height 17
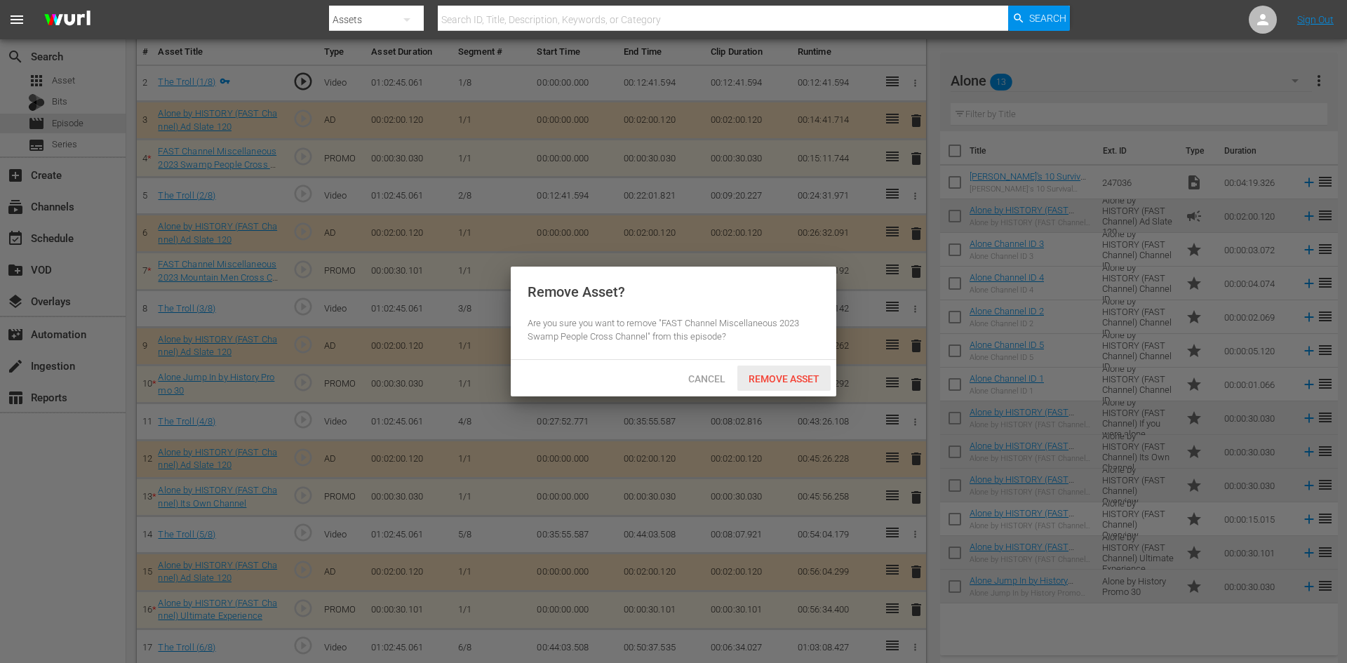
click at [790, 376] on span "Remove Asset" at bounding box center [783, 378] width 93 height 11
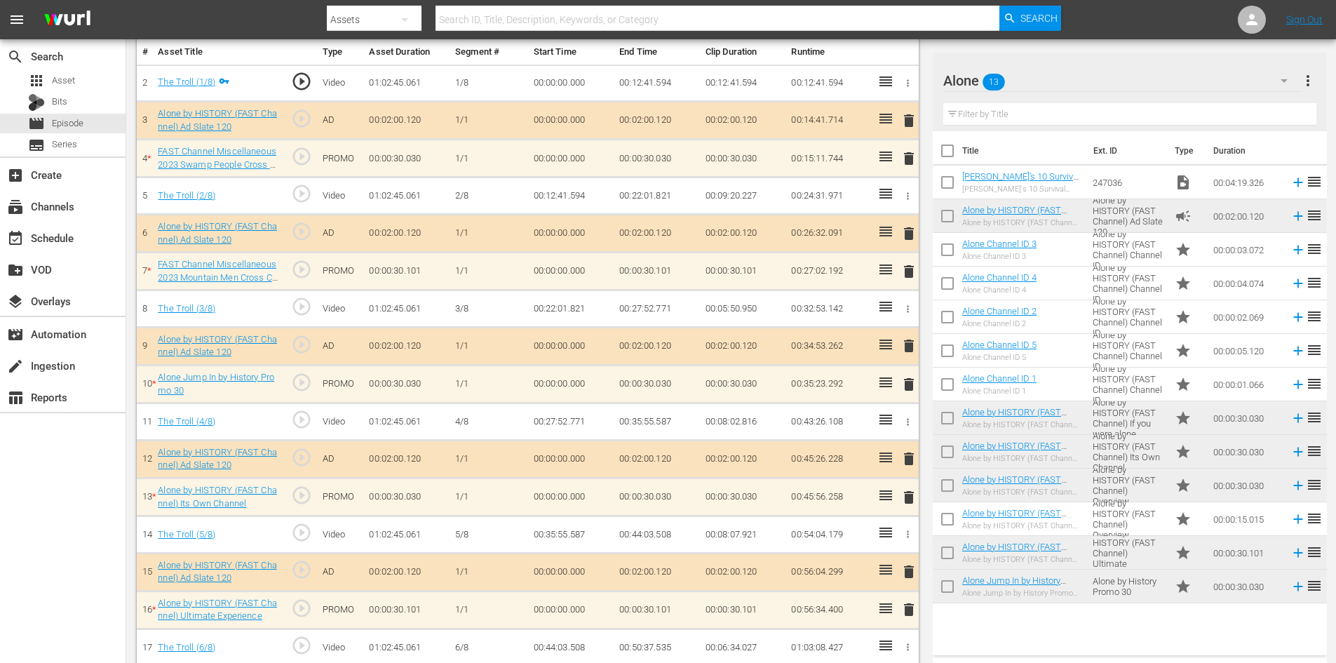
click at [912, 269] on span "delete" at bounding box center [909, 271] width 17 height 17
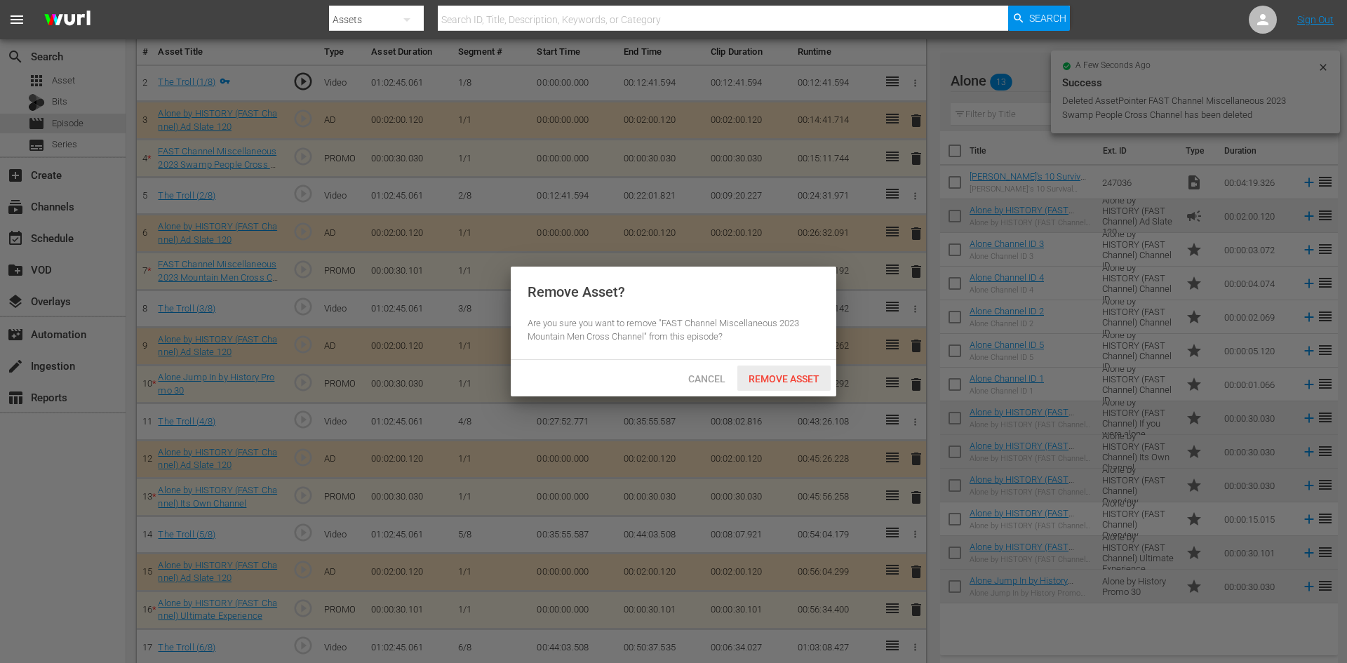
click at [762, 375] on span "Remove Asset" at bounding box center [783, 378] width 93 height 11
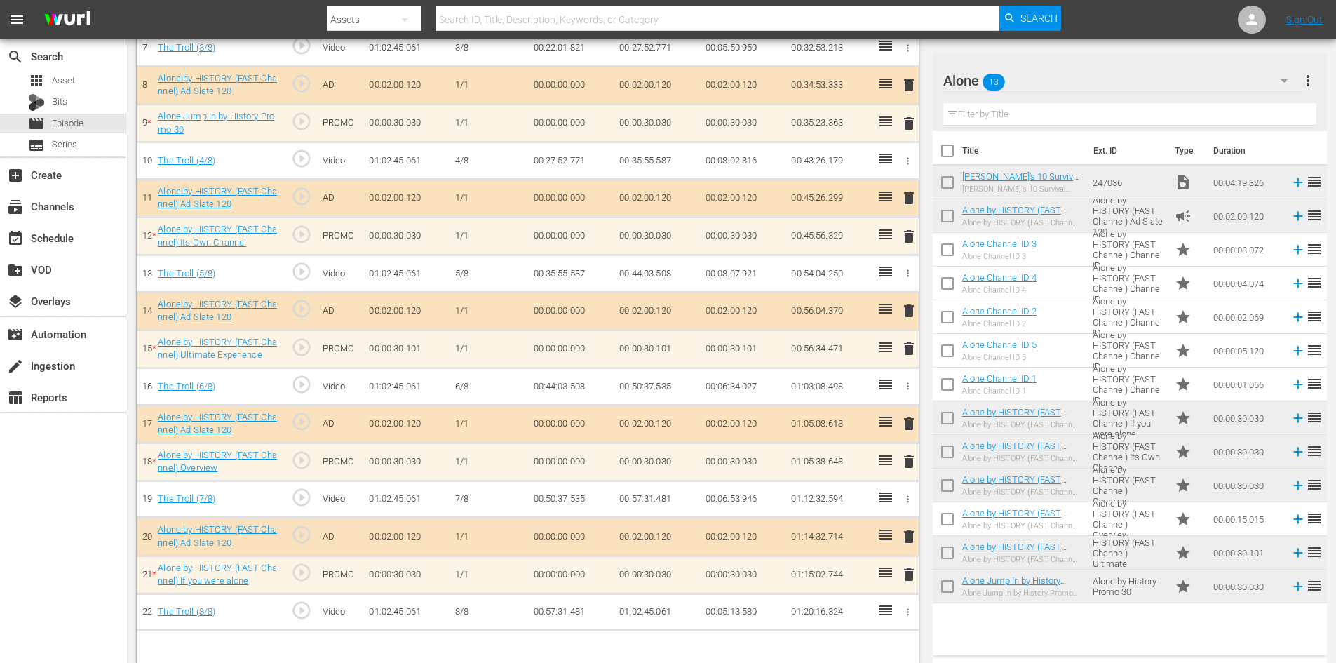
scroll to position [694, 0]
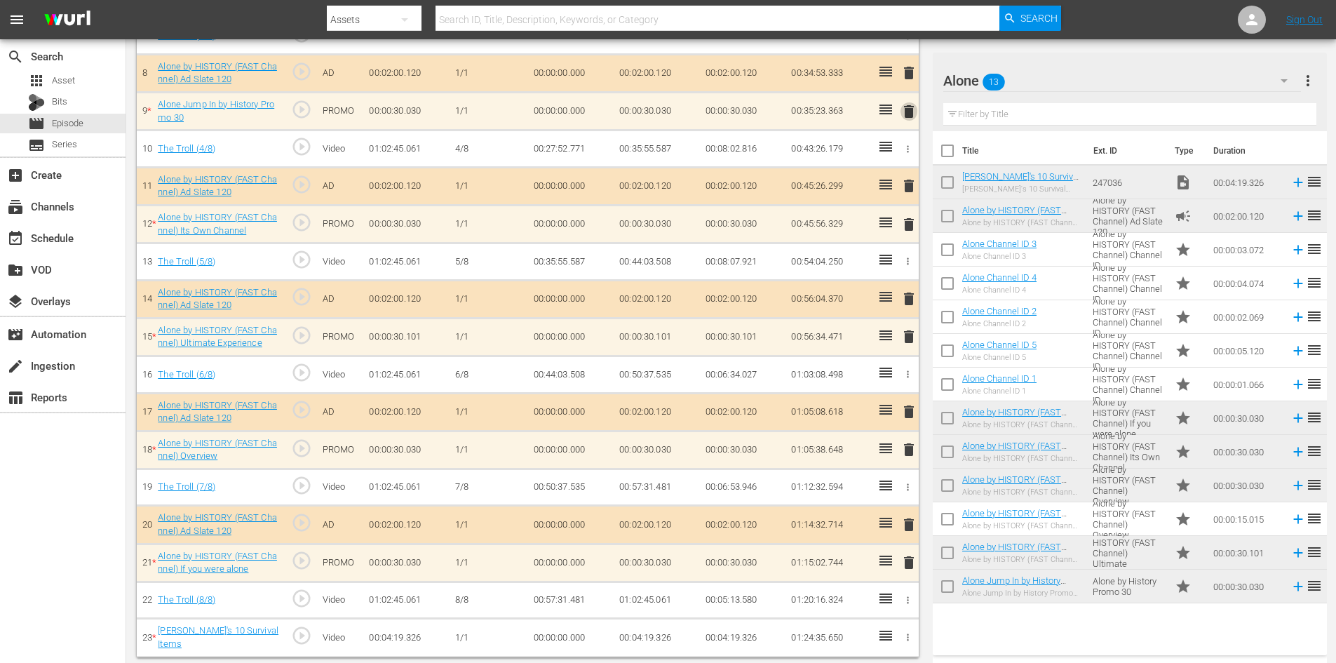
click at [908, 112] on span "delete" at bounding box center [909, 111] width 17 height 17
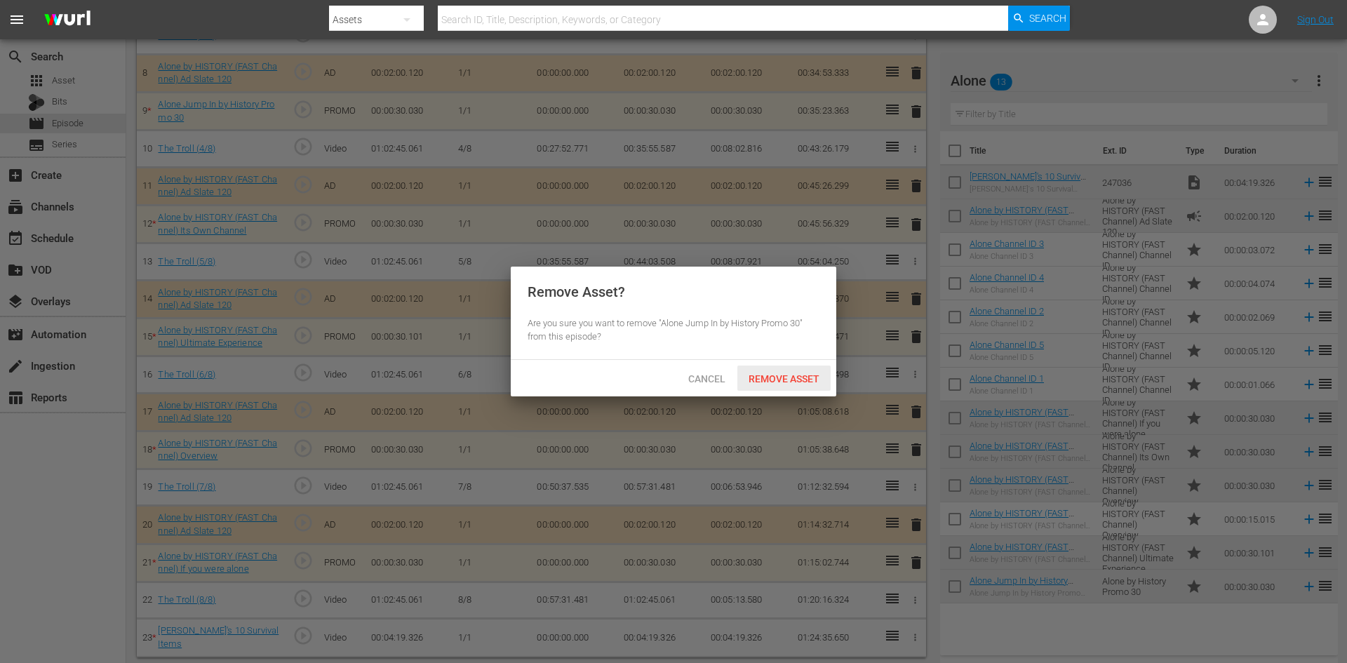
click at [771, 376] on span "Remove Asset" at bounding box center [783, 378] width 93 height 11
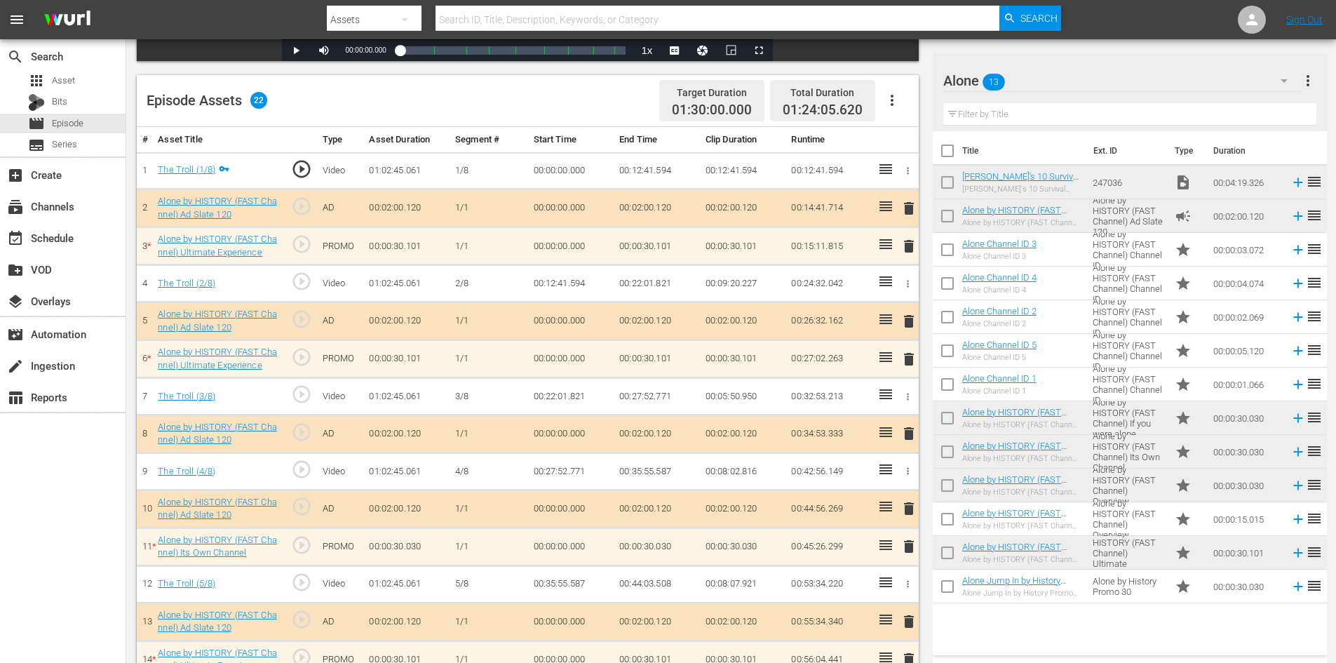
scroll to position [309, 0]
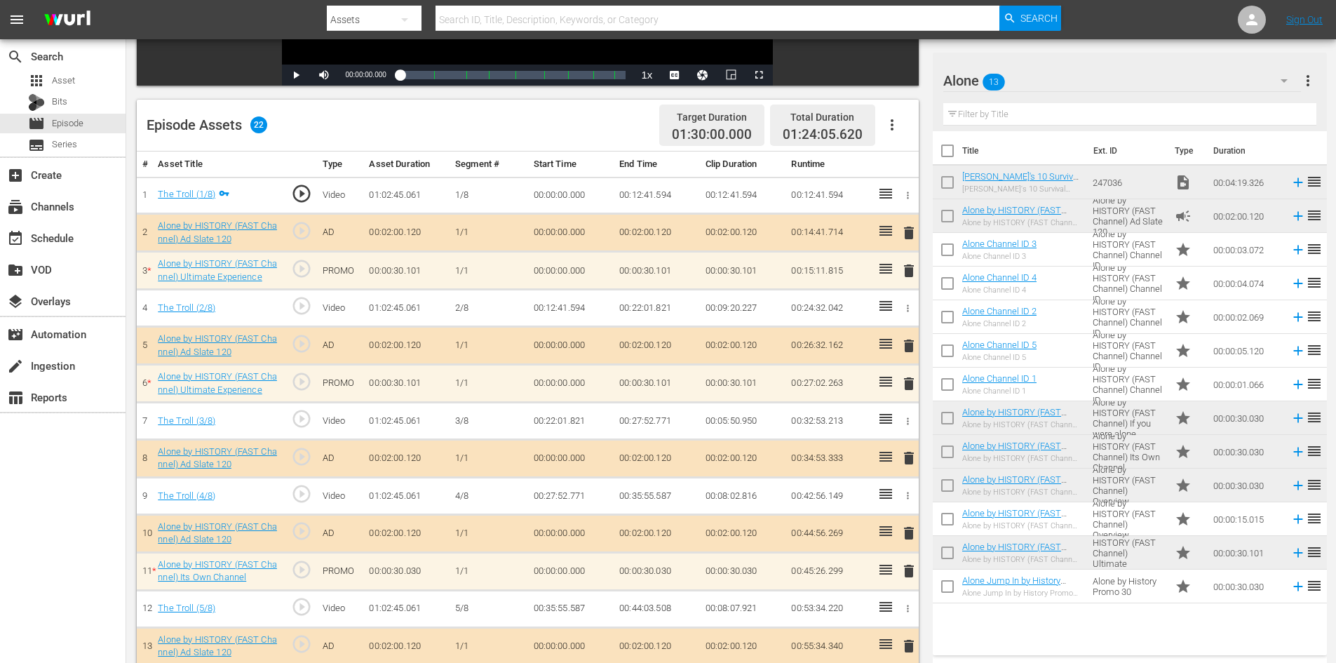
click at [910, 272] on span "delete" at bounding box center [909, 270] width 17 height 17
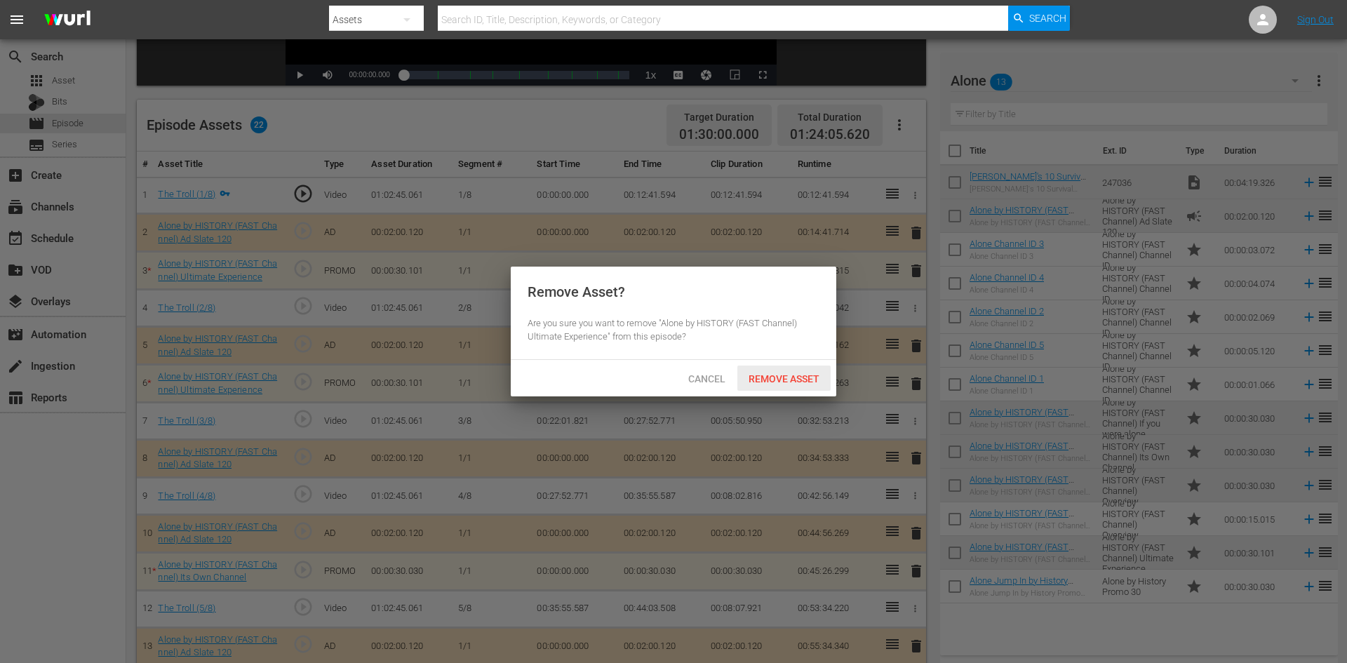
click at [765, 375] on span "Remove Asset" at bounding box center [783, 378] width 93 height 11
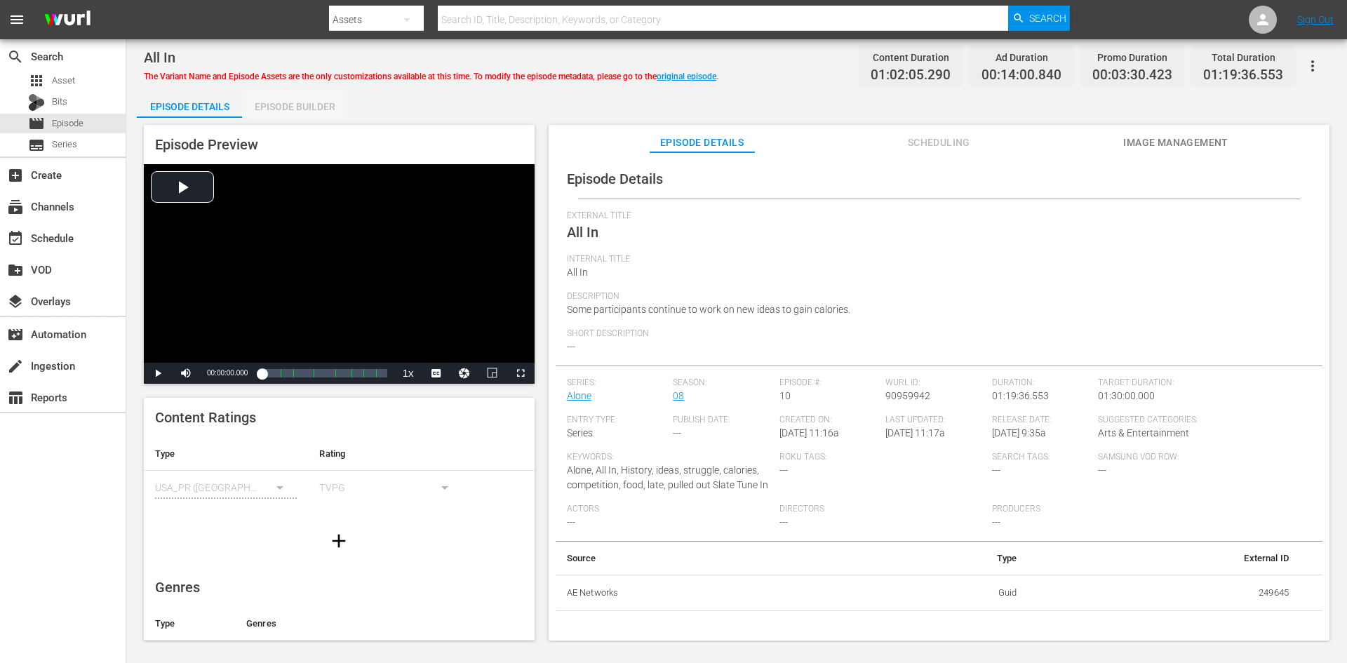
click at [316, 110] on div "Episode Builder" at bounding box center [294, 107] width 105 height 34
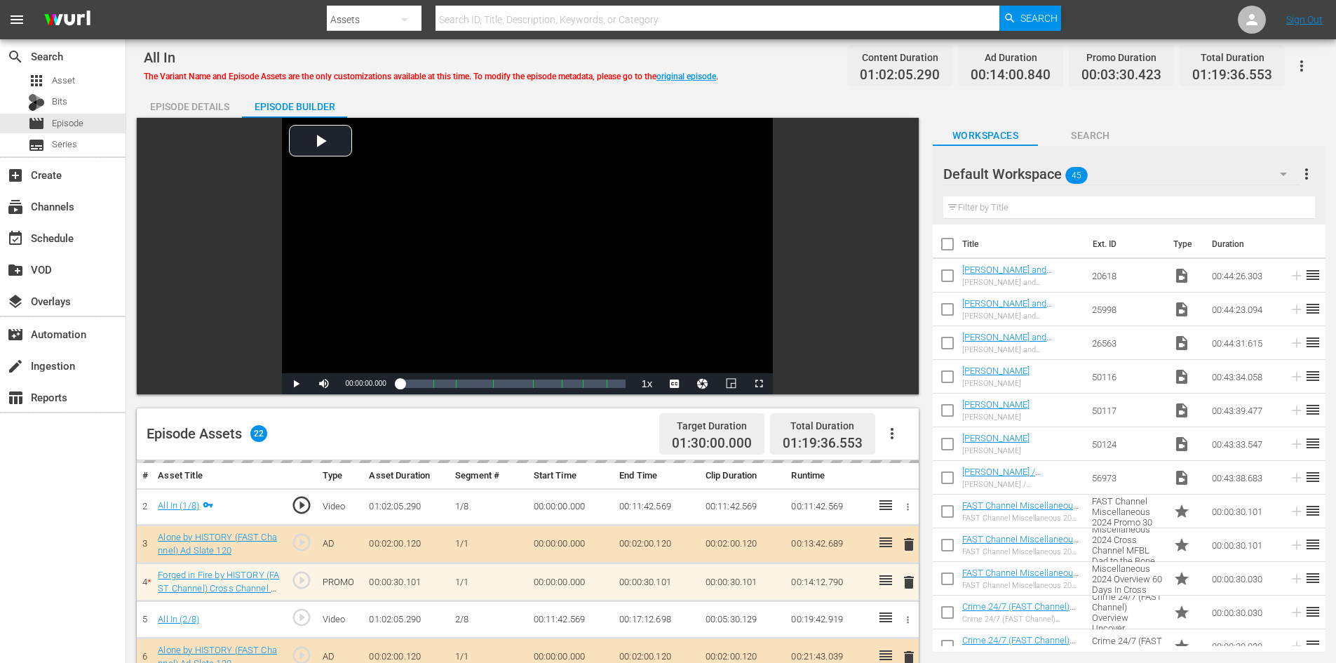
click at [1154, 176] on div "Default Workspace 45" at bounding box center [1121, 173] width 357 height 39
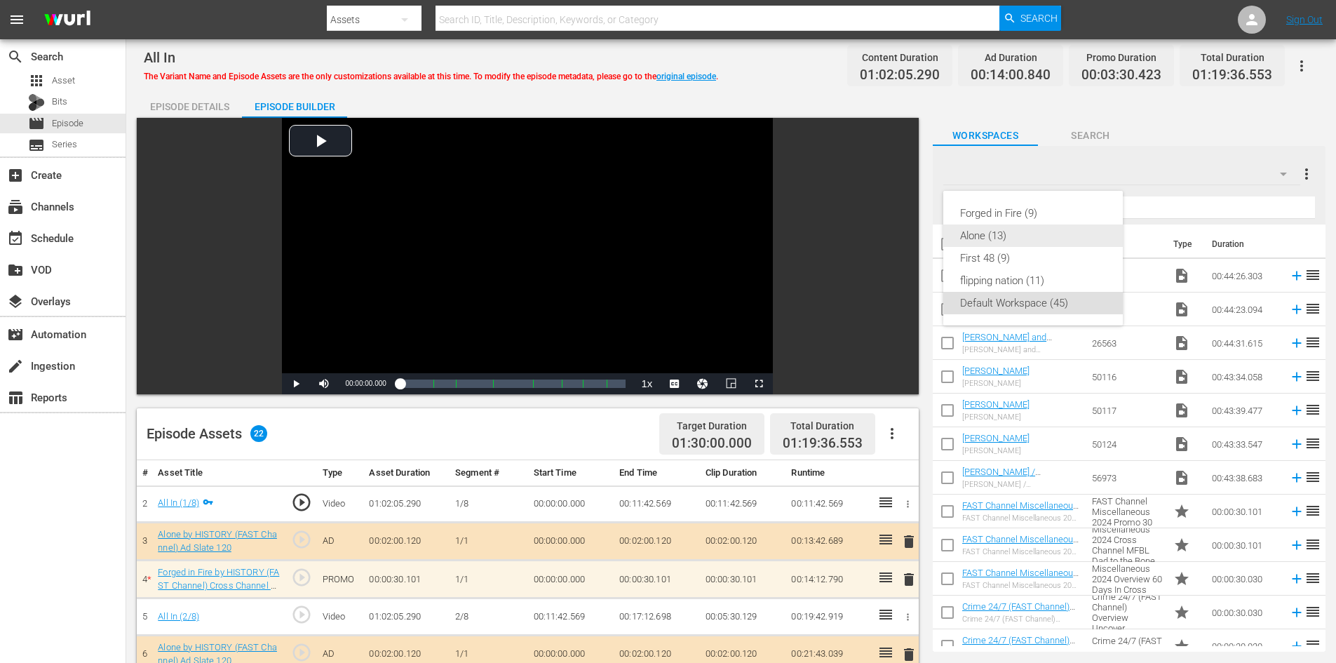
click at [983, 231] on div "Alone (13)" at bounding box center [1033, 235] width 146 height 22
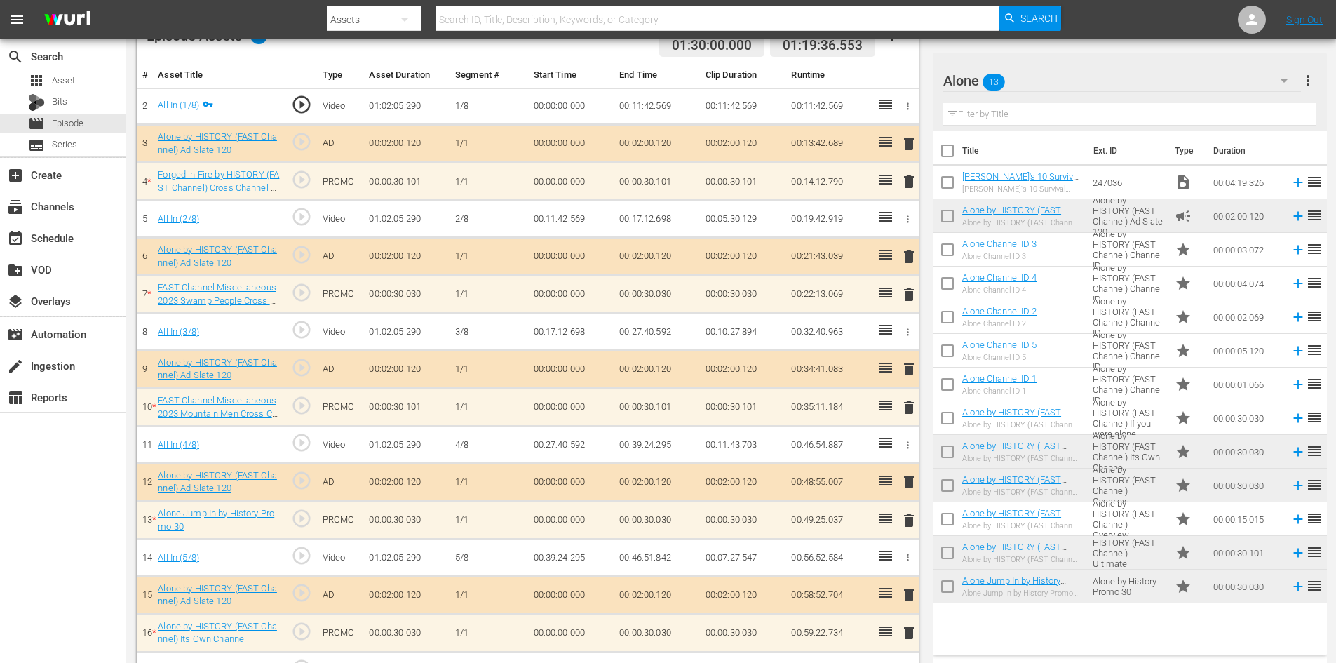
scroll to position [421, 0]
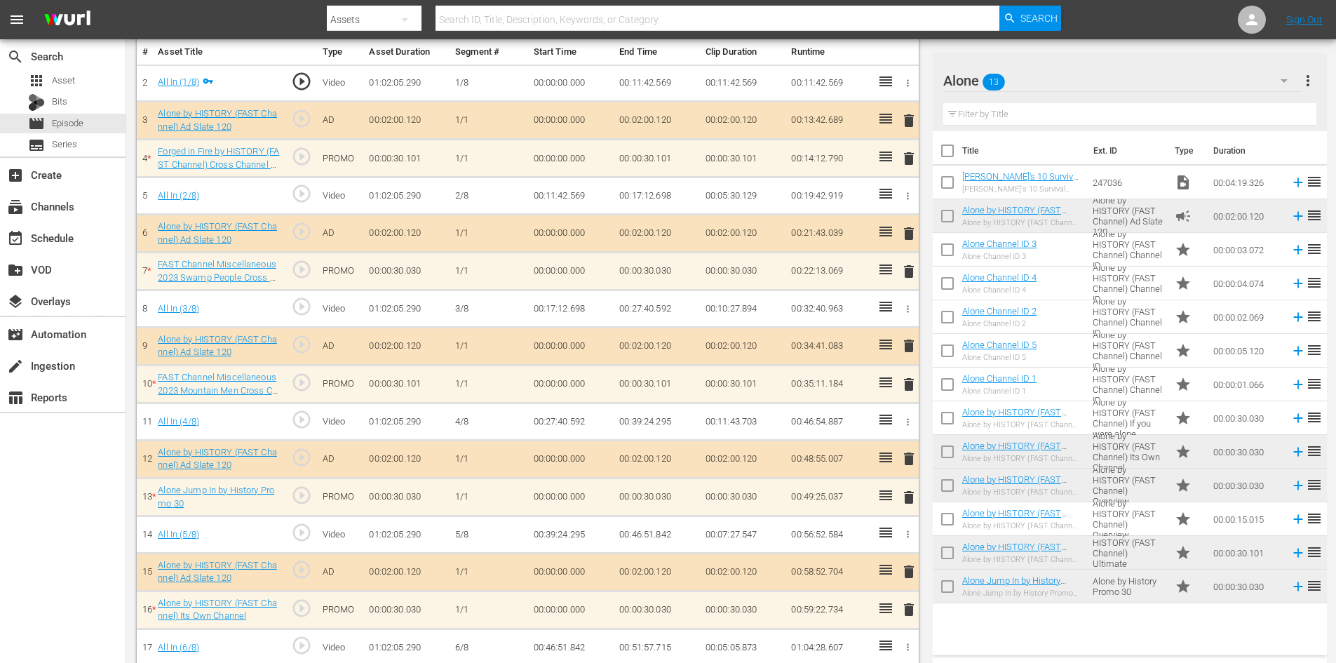
click at [906, 271] on span "delete" at bounding box center [909, 271] width 17 height 17
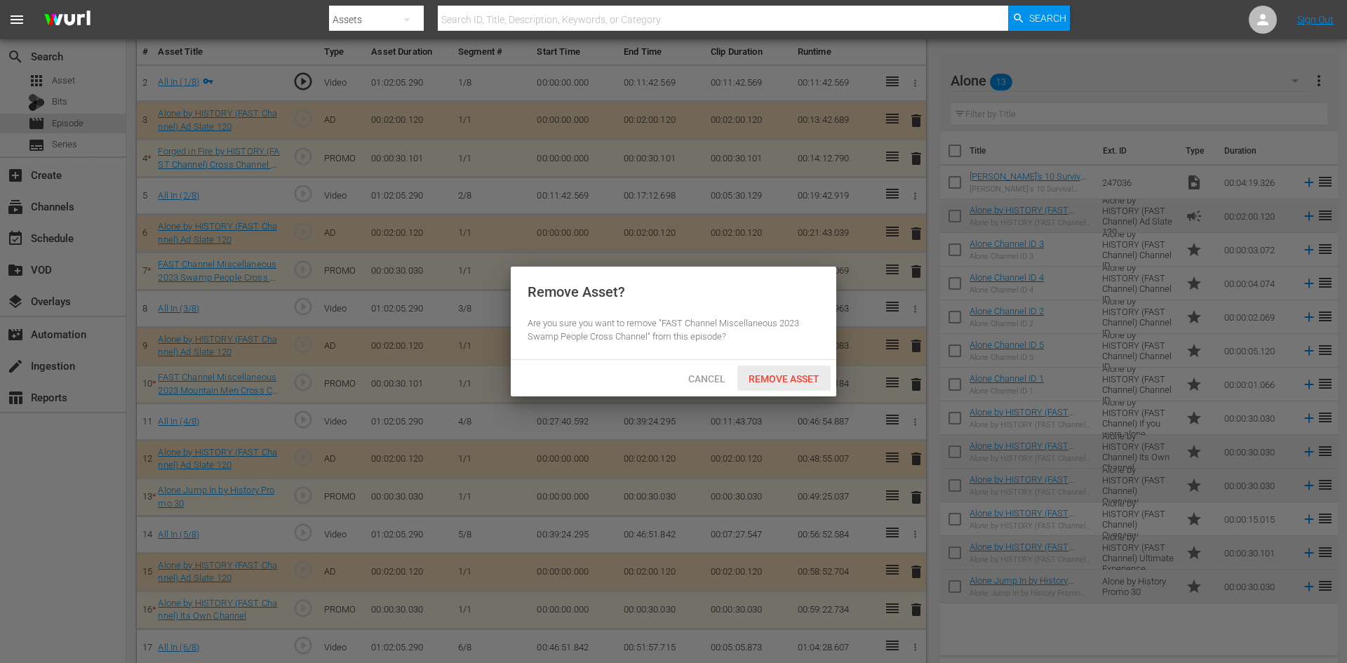
click at [788, 377] on span "Remove Asset" at bounding box center [783, 378] width 93 height 11
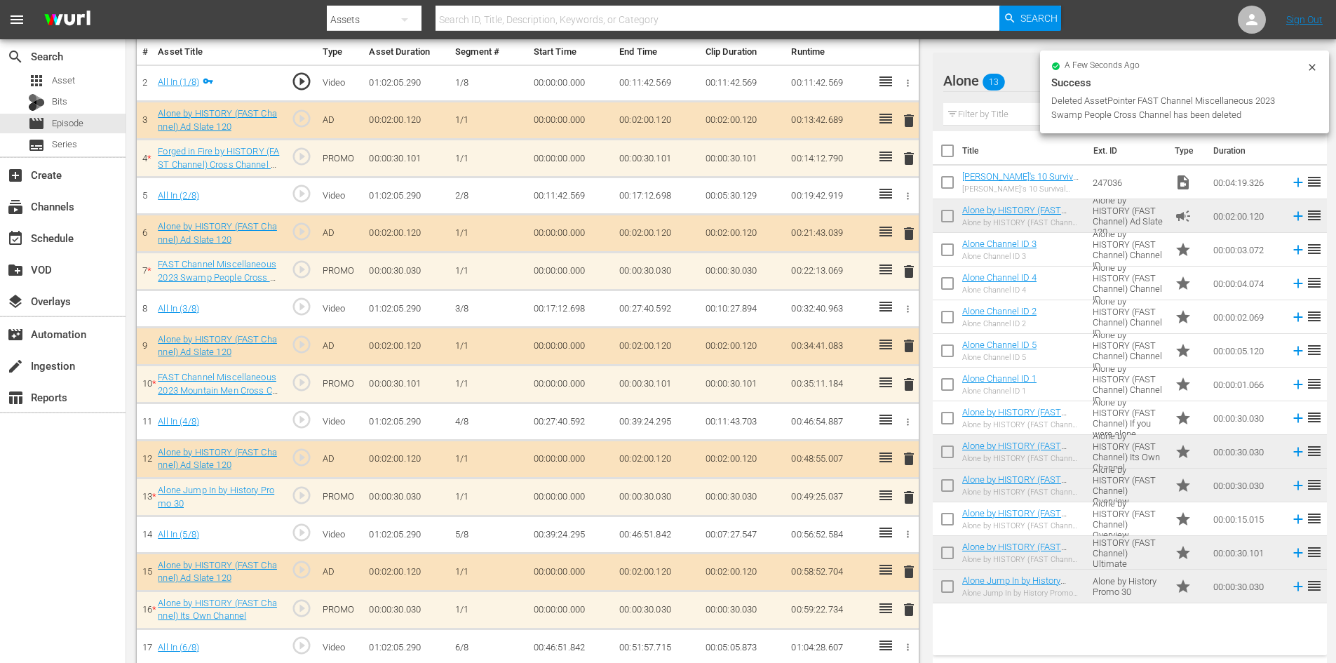
click at [913, 384] on span "delete" at bounding box center [909, 384] width 17 height 17
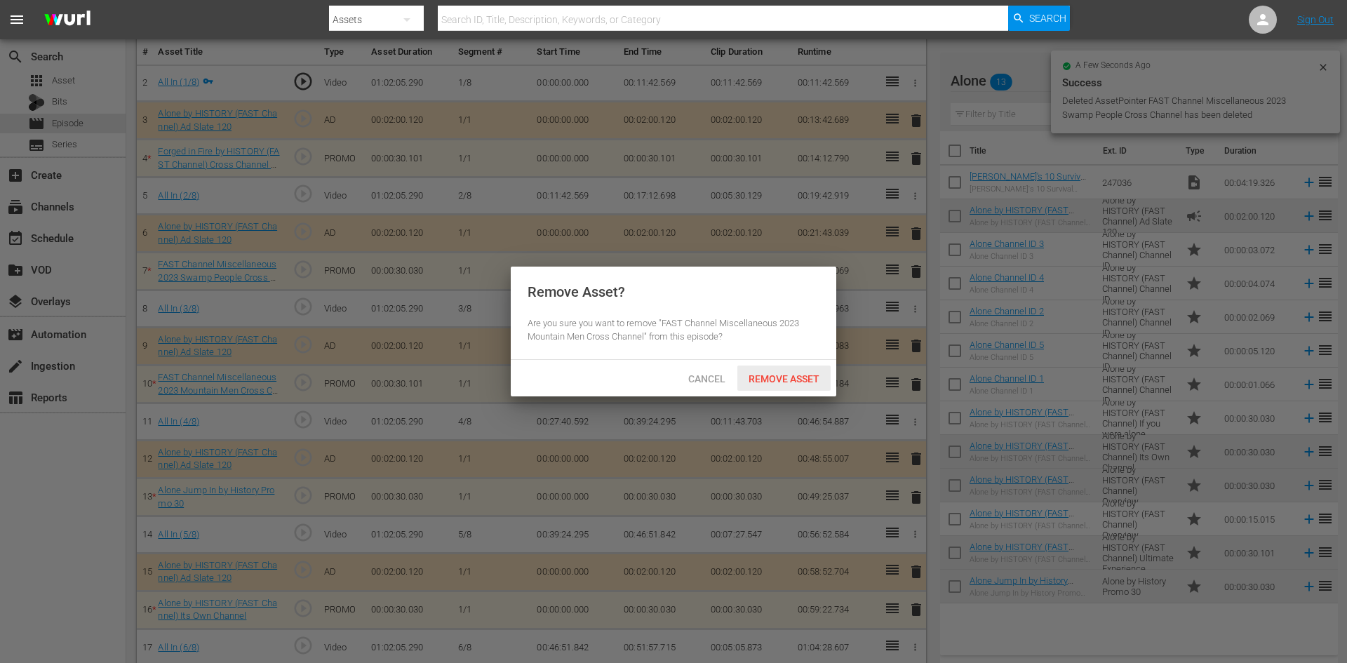
click at [811, 377] on span "Remove Asset" at bounding box center [783, 378] width 93 height 11
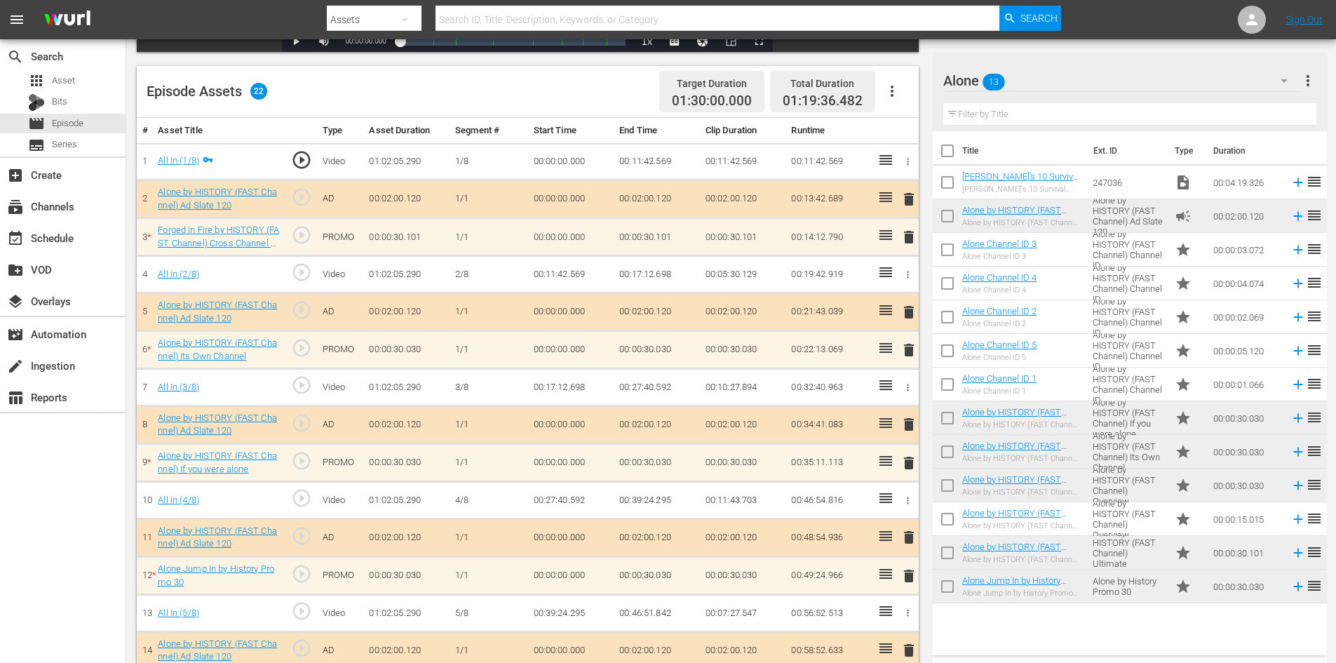
scroll to position [342, 0]
click at [910, 238] on span "delete" at bounding box center [909, 237] width 17 height 17
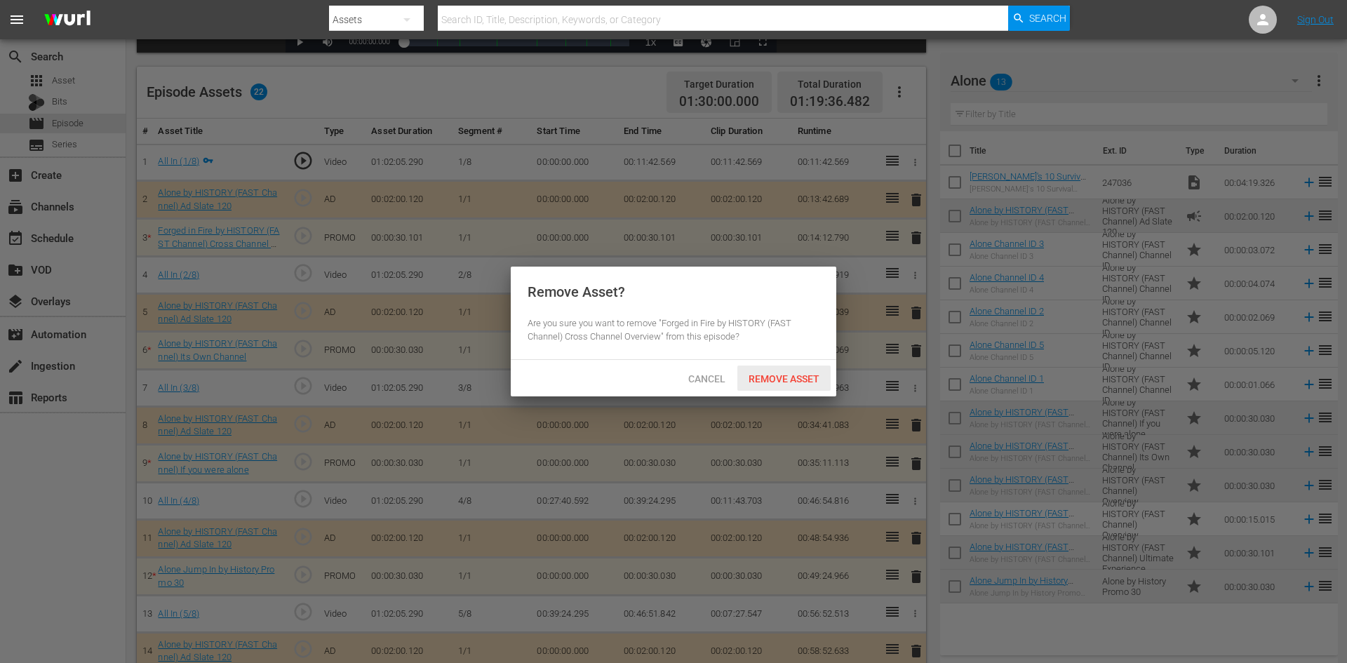
click at [776, 377] on span "Remove Asset" at bounding box center [783, 378] width 93 height 11
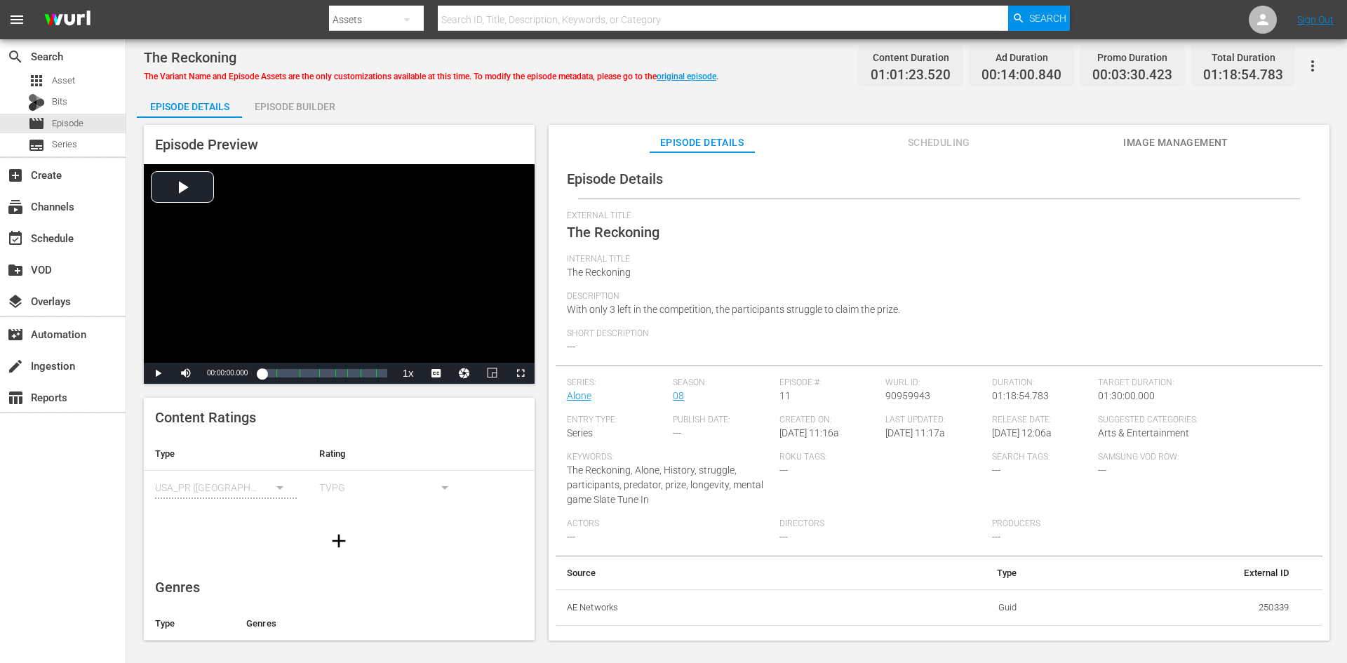
click at [325, 102] on div "Episode Builder" at bounding box center [294, 107] width 105 height 34
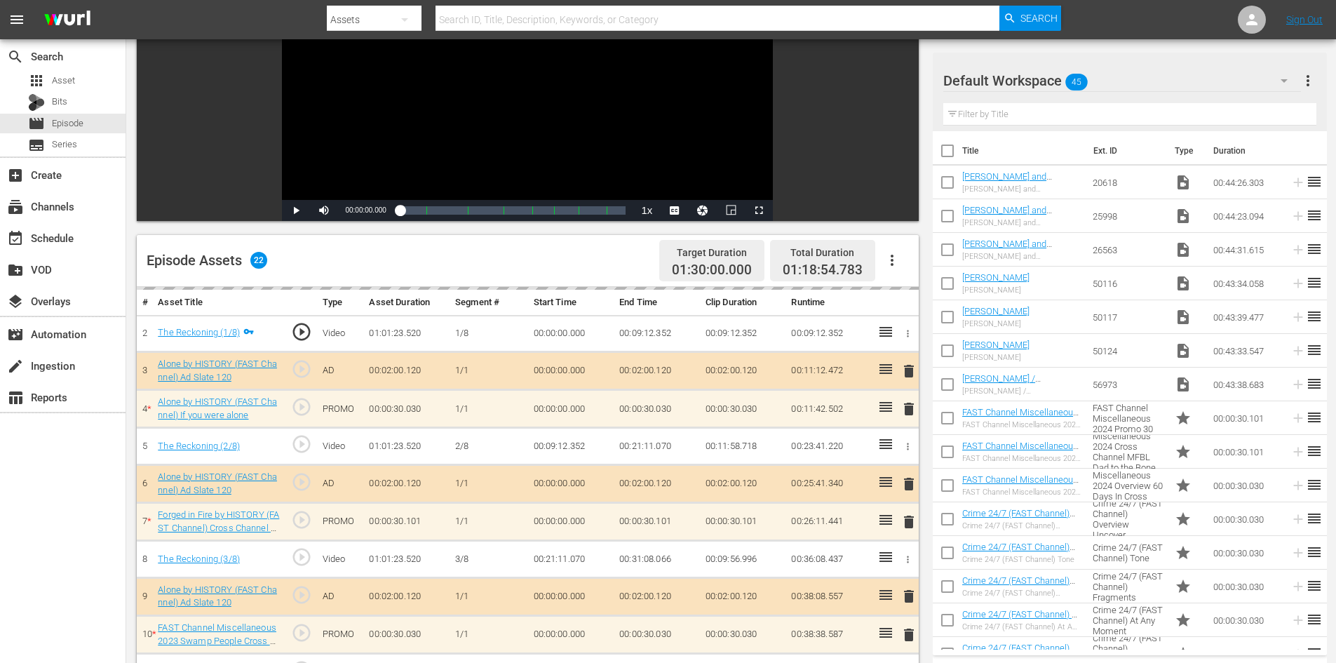
scroll to position [210, 0]
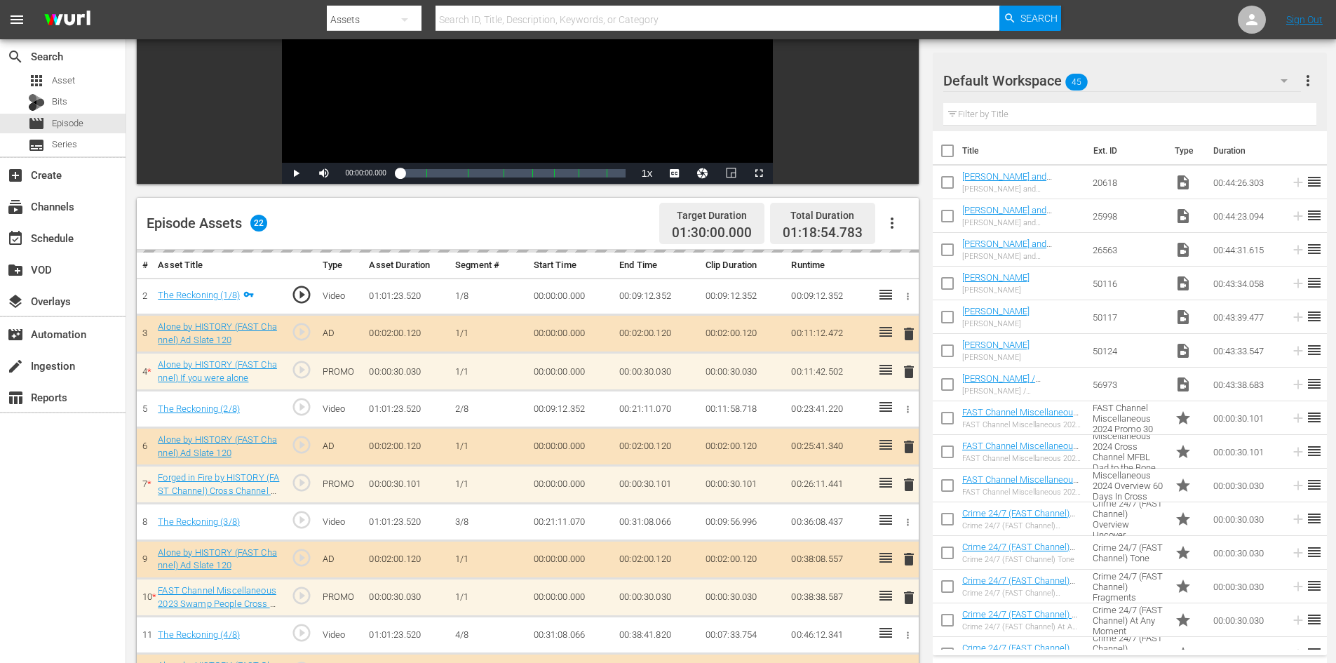
click at [1176, 83] on div "Default Workspace 45" at bounding box center [1122, 80] width 358 height 39
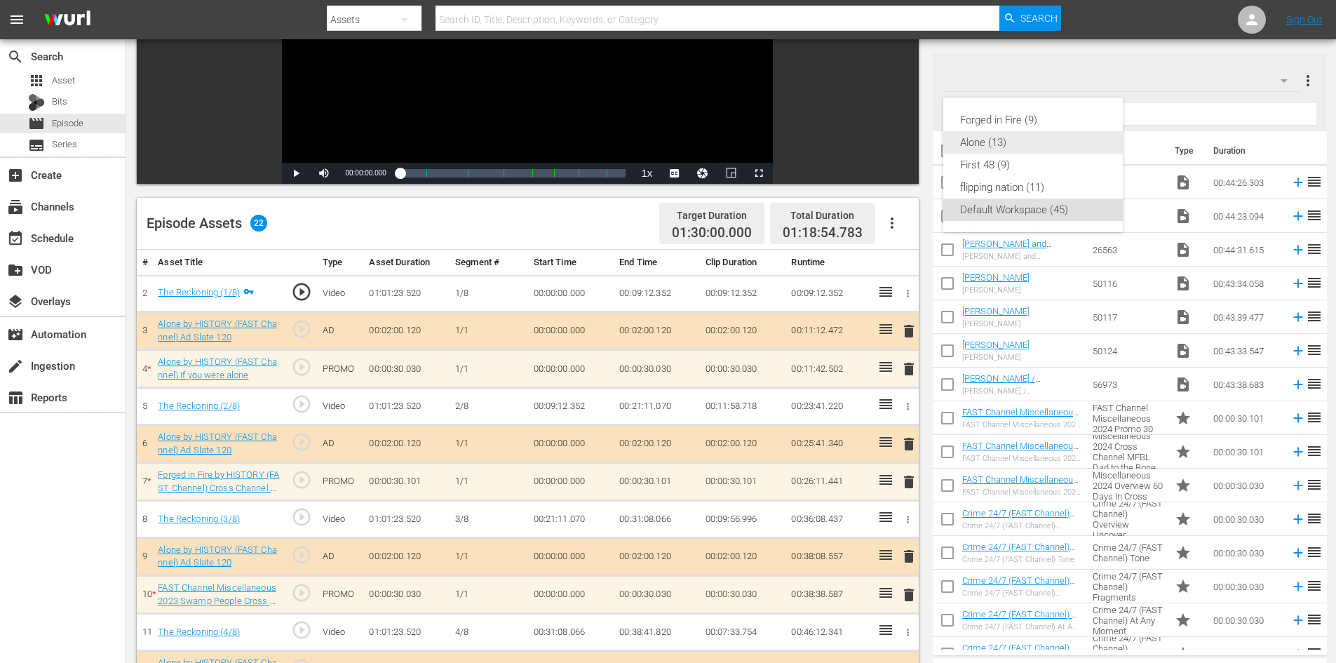
click at [967, 144] on div "Alone (13)" at bounding box center [1033, 142] width 146 height 22
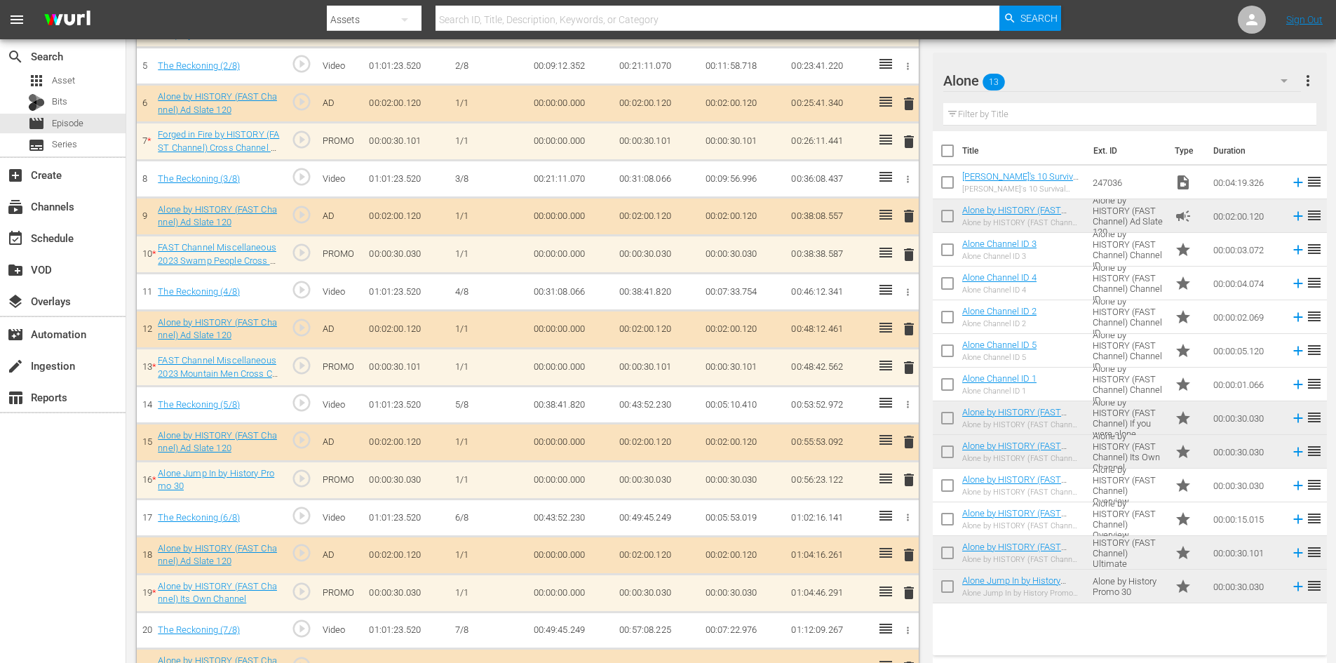
scroll to position [561, 0]
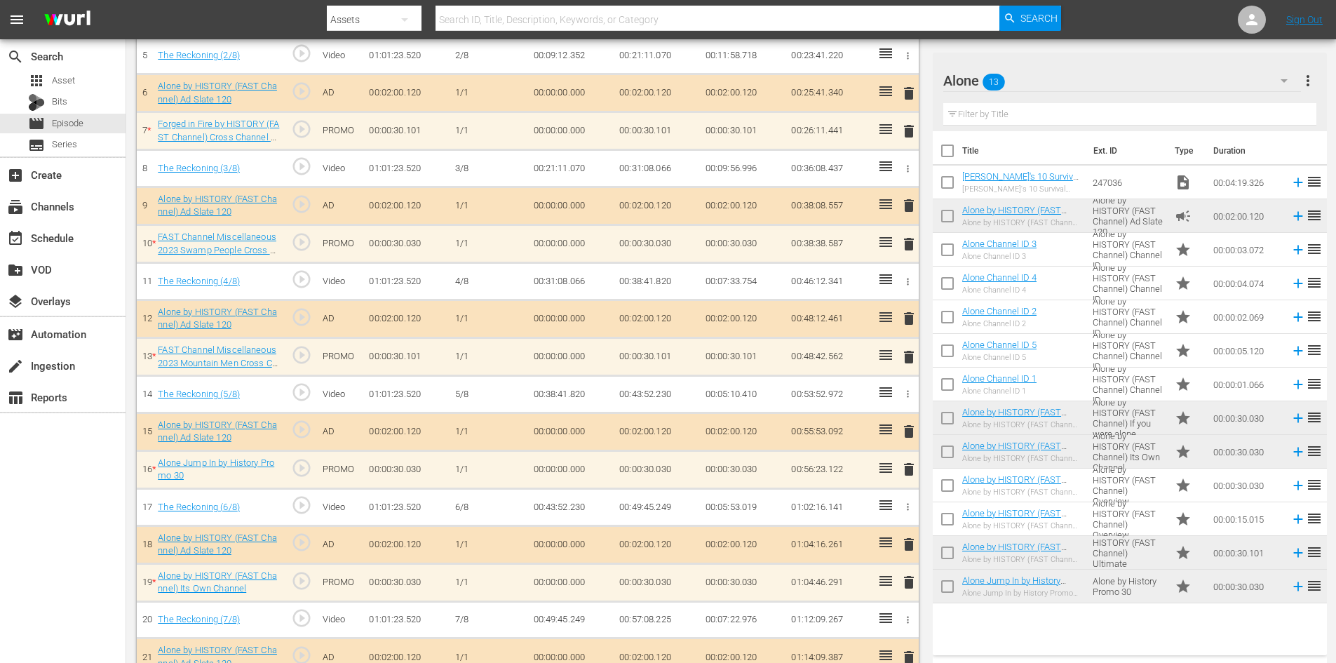
click at [908, 249] on span "delete" at bounding box center [909, 244] width 17 height 17
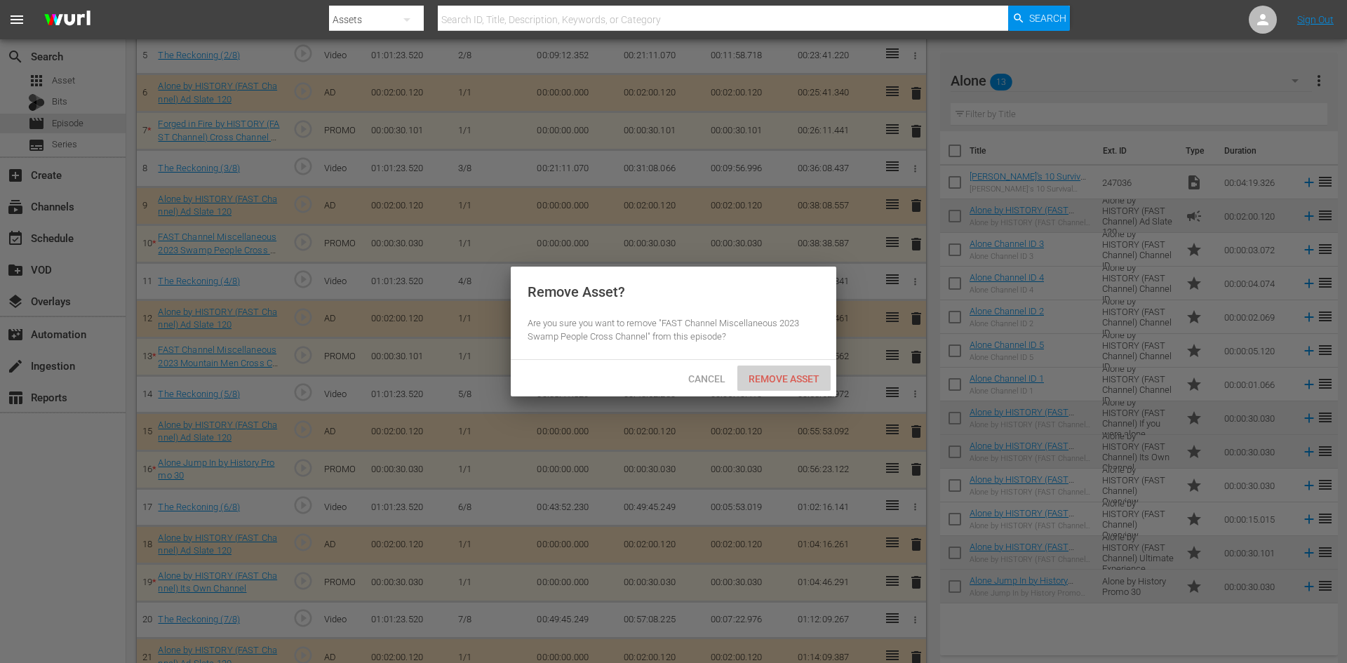
click at [772, 373] on span "Remove Asset" at bounding box center [783, 378] width 93 height 11
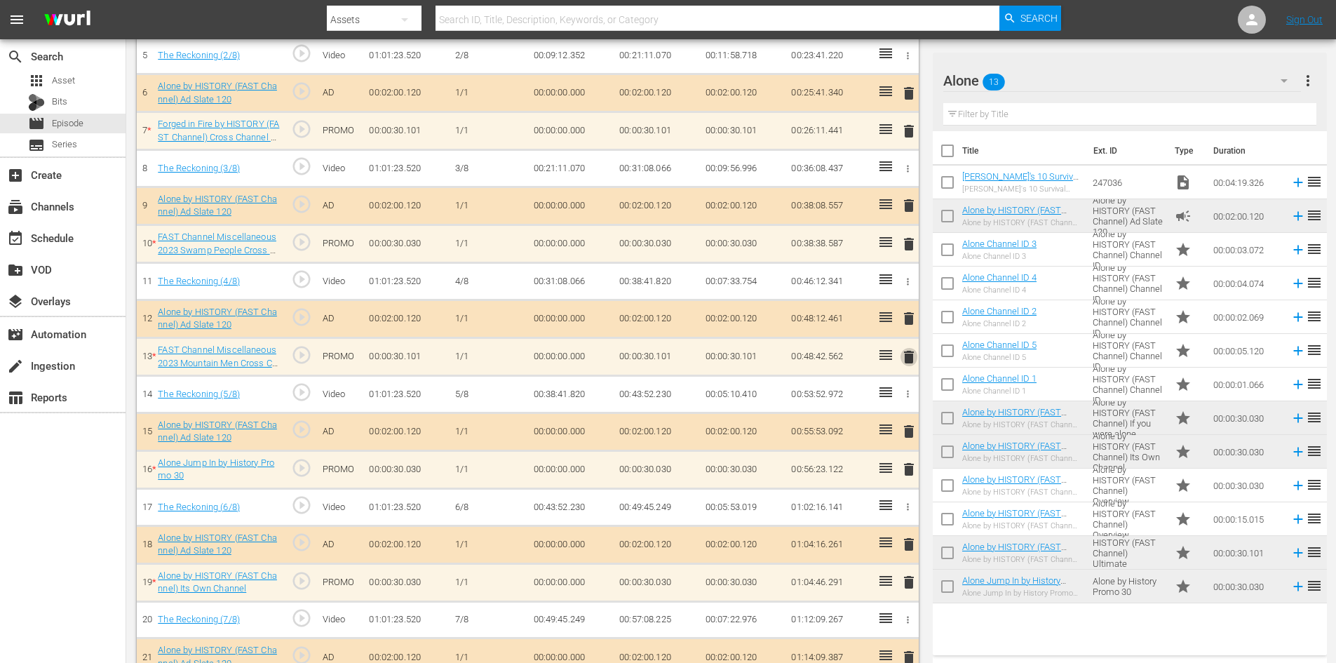
click at [905, 356] on span "delete" at bounding box center [909, 357] width 17 height 17
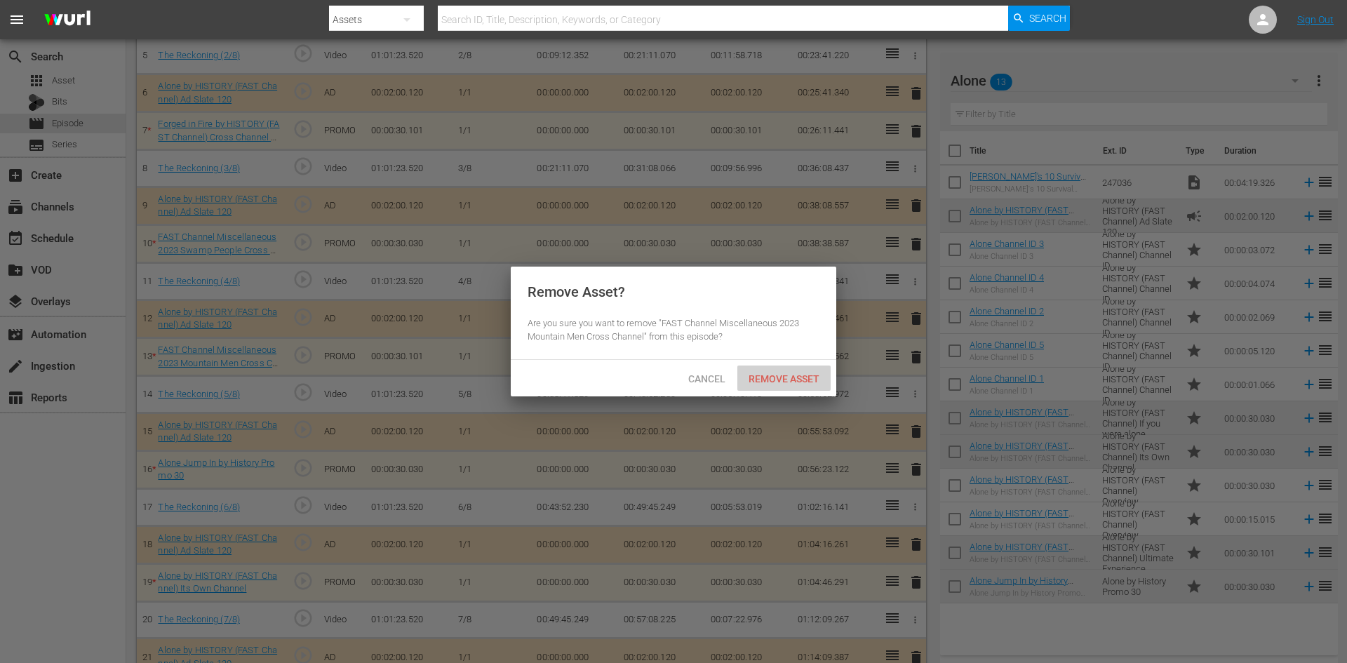
click at [785, 374] on span "Remove Asset" at bounding box center [783, 378] width 93 height 11
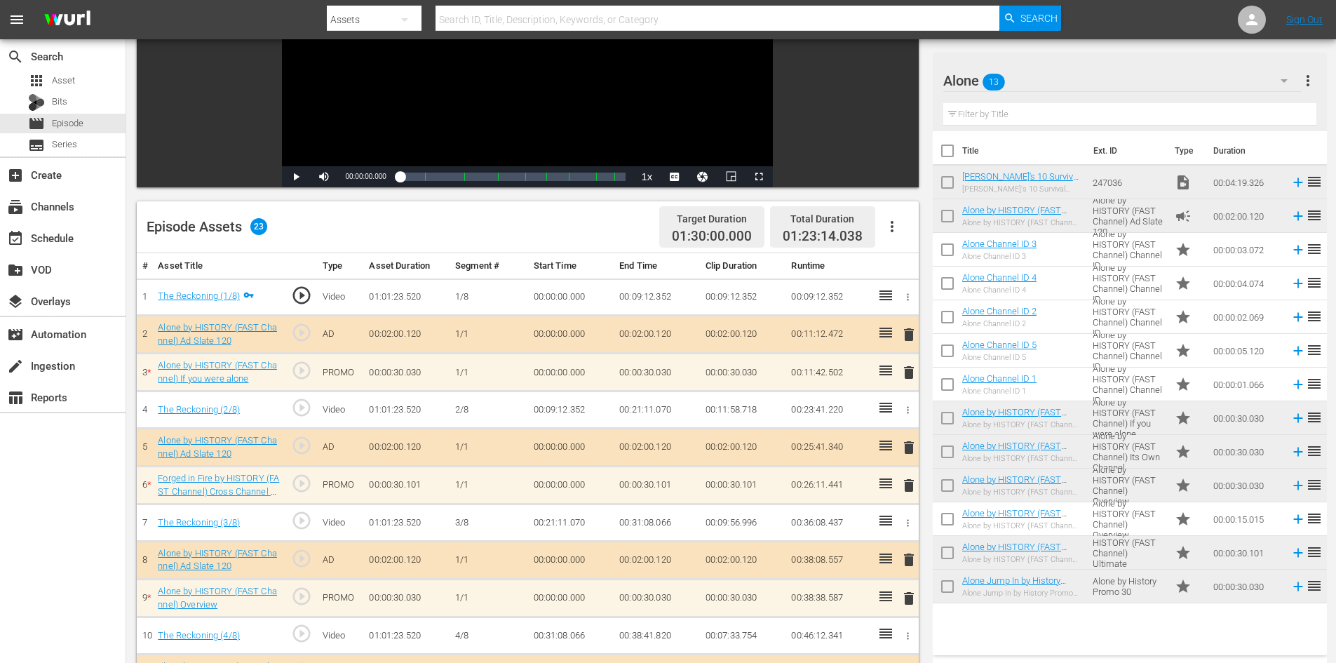
scroll to position [206, 0]
click at [910, 375] on span "delete" at bounding box center [909, 373] width 17 height 17
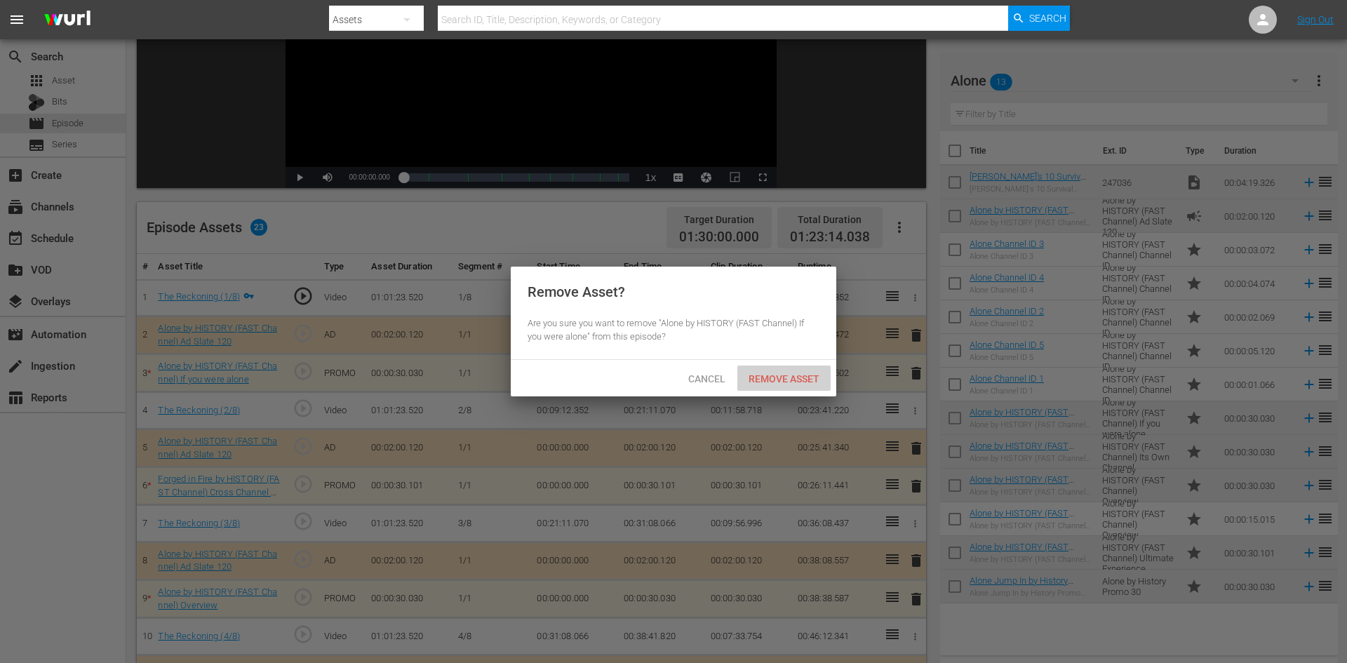
click at [776, 370] on div "Remove Asset" at bounding box center [783, 378] width 93 height 26
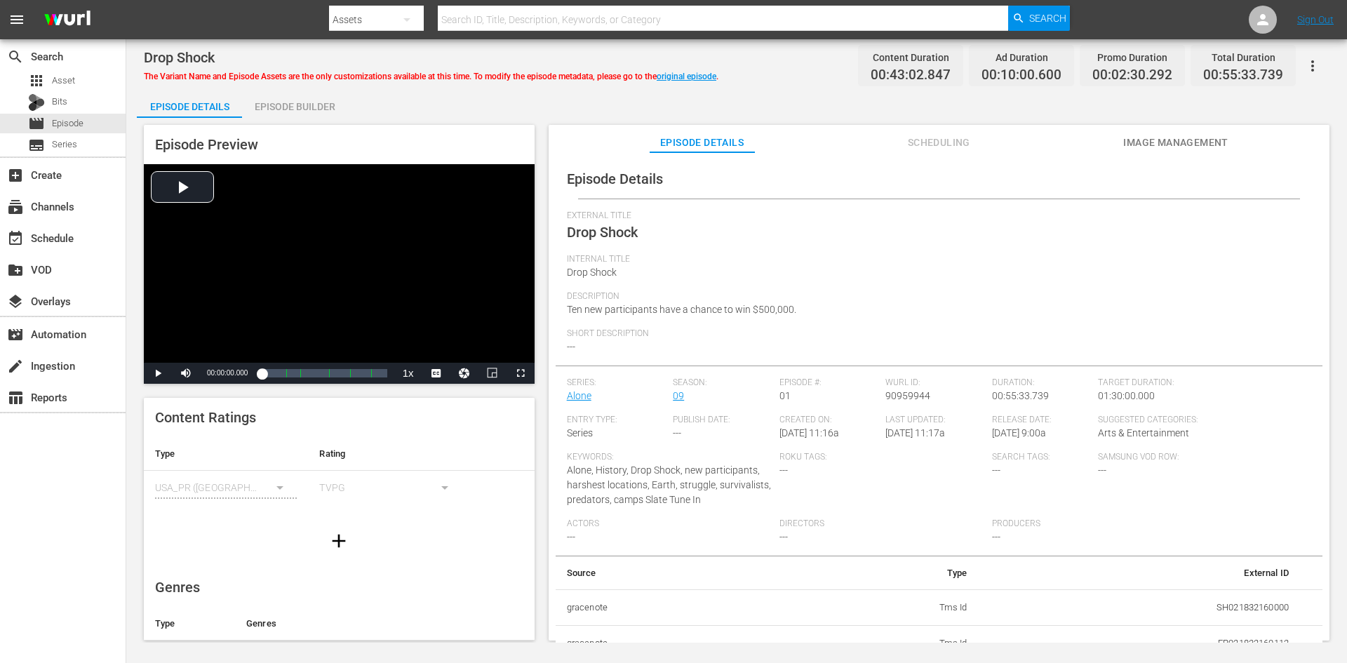
click at [307, 100] on div "Episode Builder" at bounding box center [294, 107] width 105 height 34
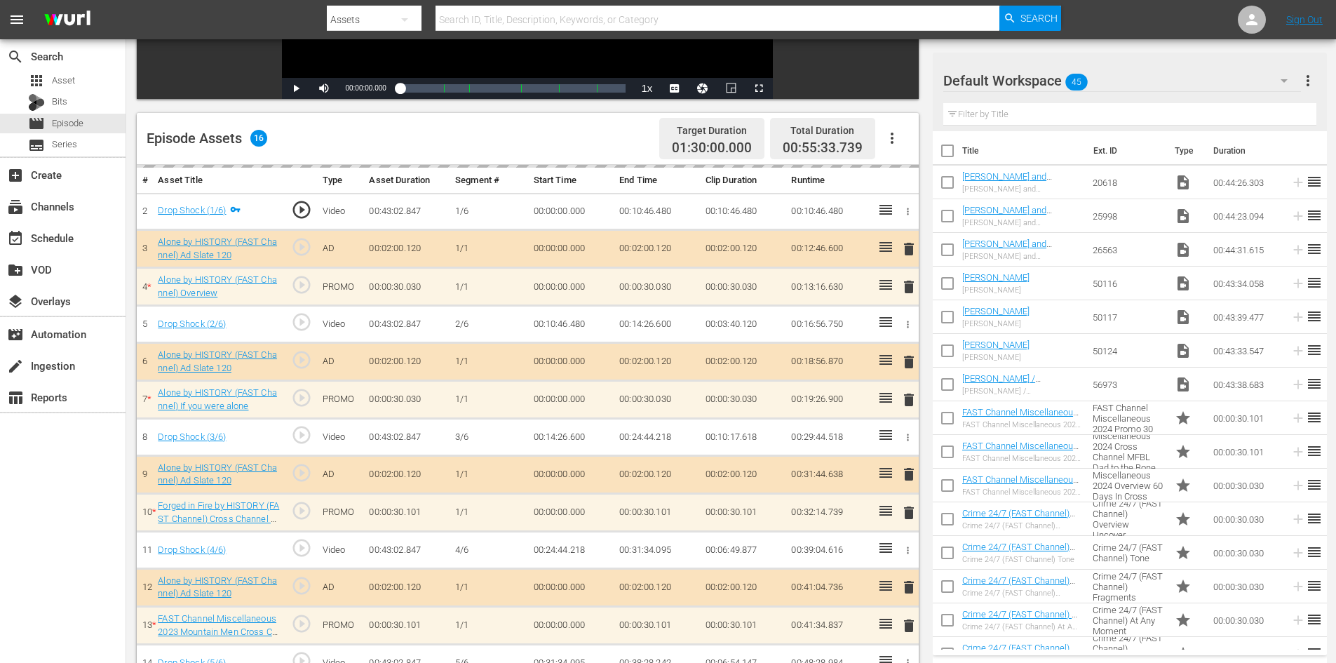
scroll to position [421, 0]
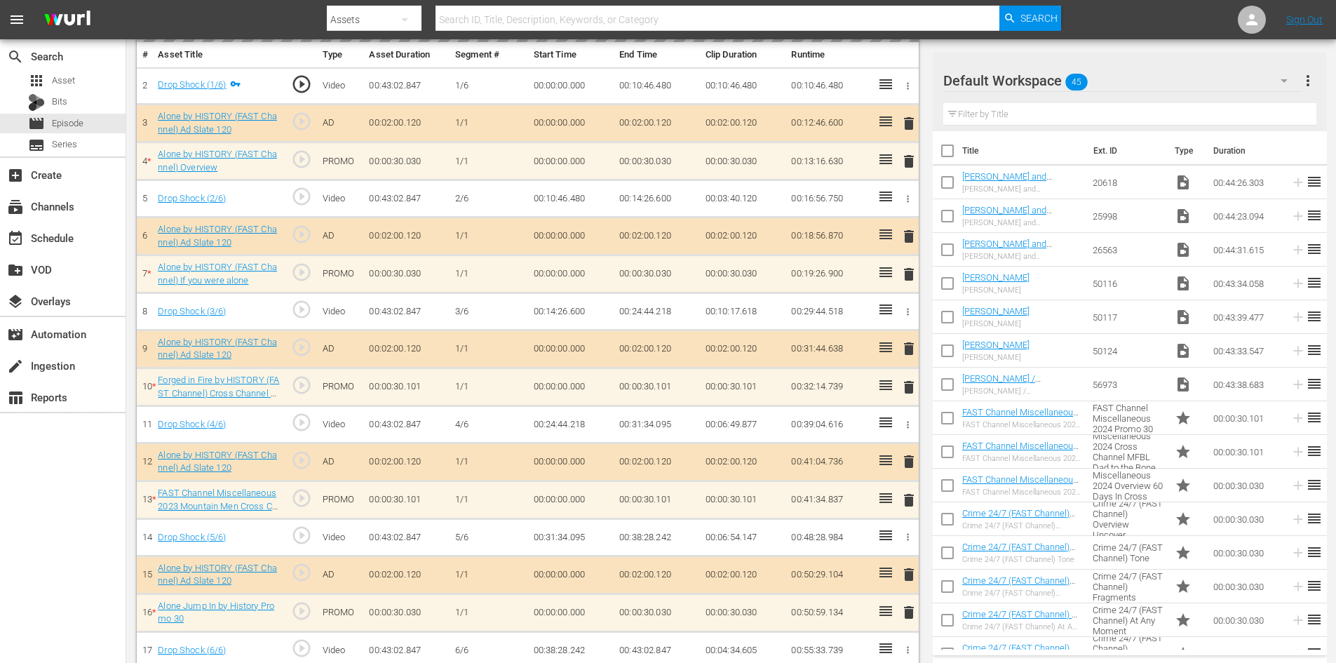
click at [1136, 76] on div "Default Workspace 45" at bounding box center [1122, 80] width 358 height 39
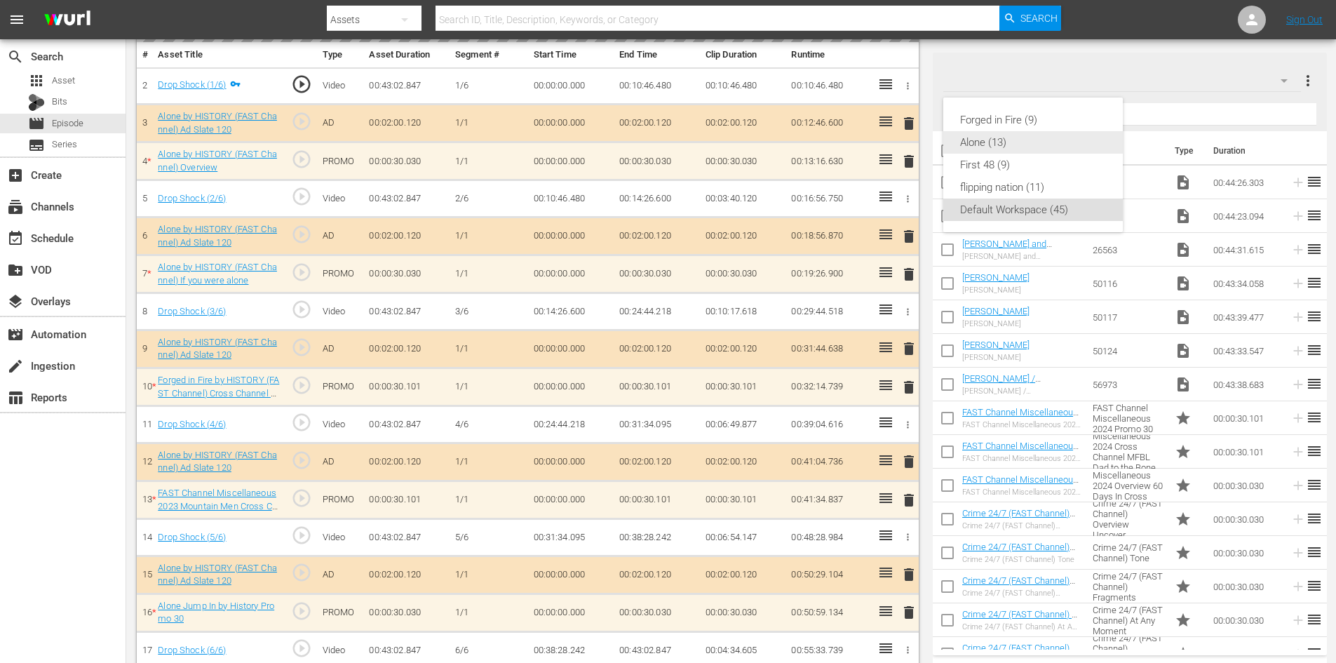
click at [974, 141] on div "Alone (13)" at bounding box center [1033, 142] width 146 height 22
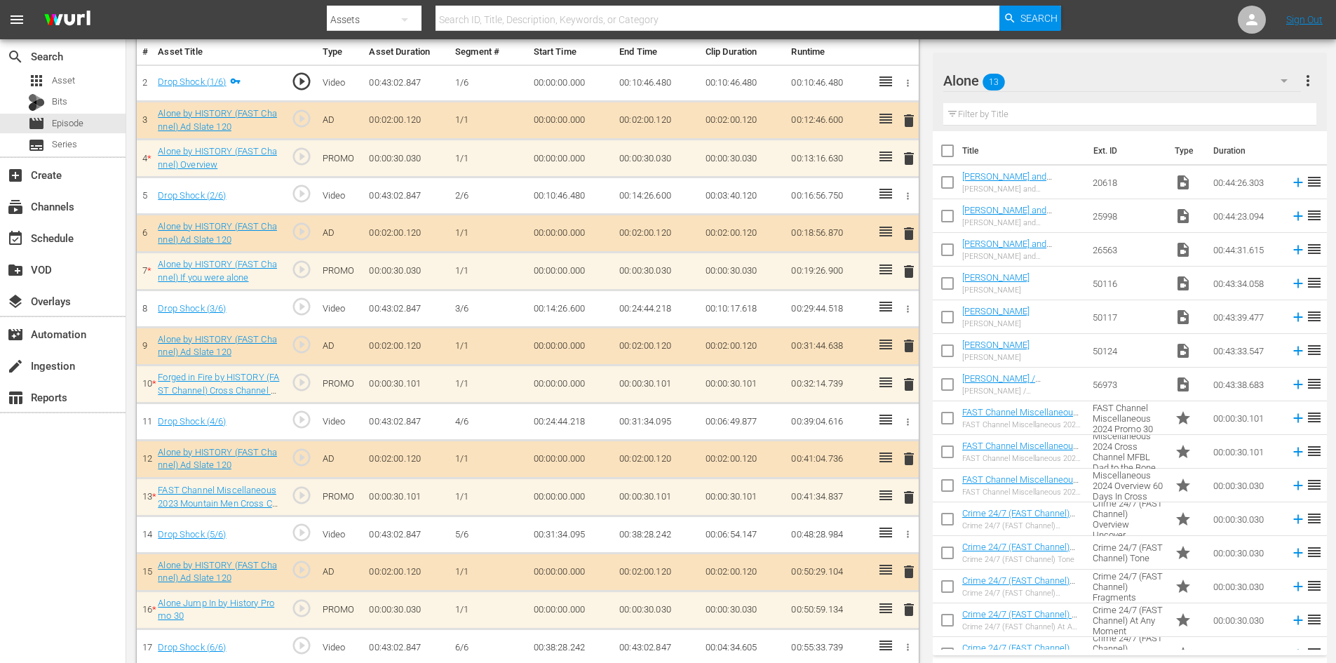
scroll to position [435, 0]
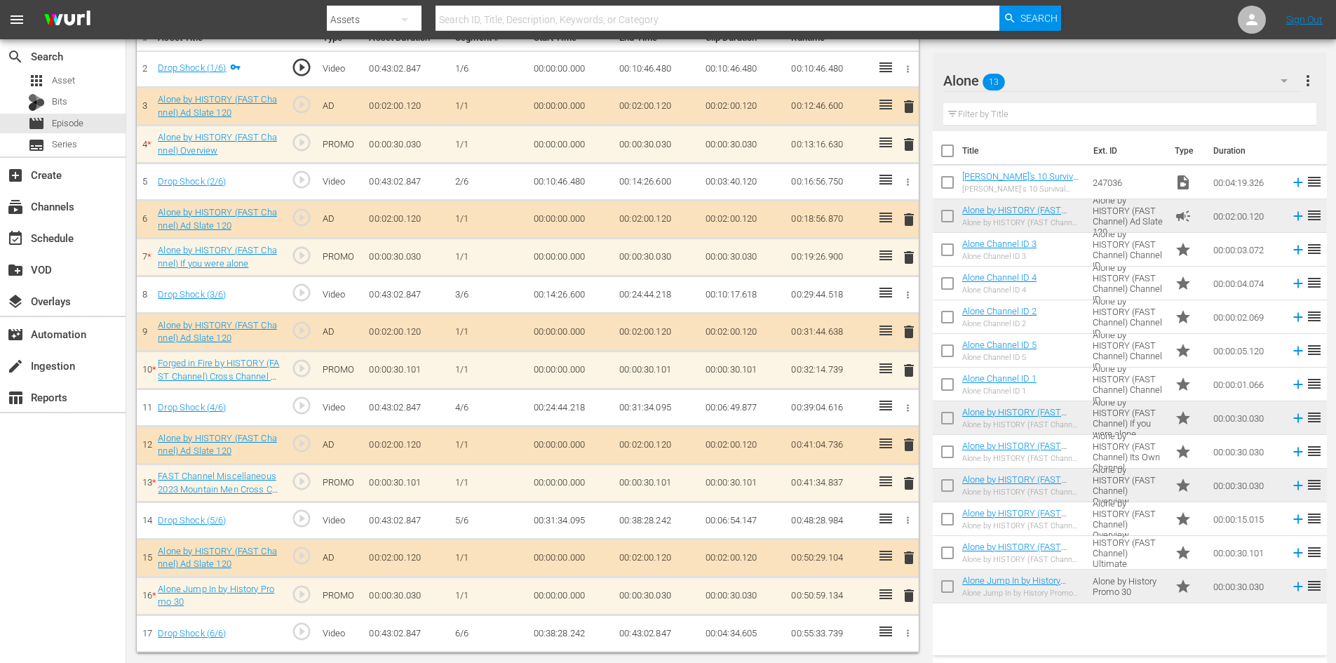
click at [910, 371] on span "delete" at bounding box center [909, 370] width 17 height 17
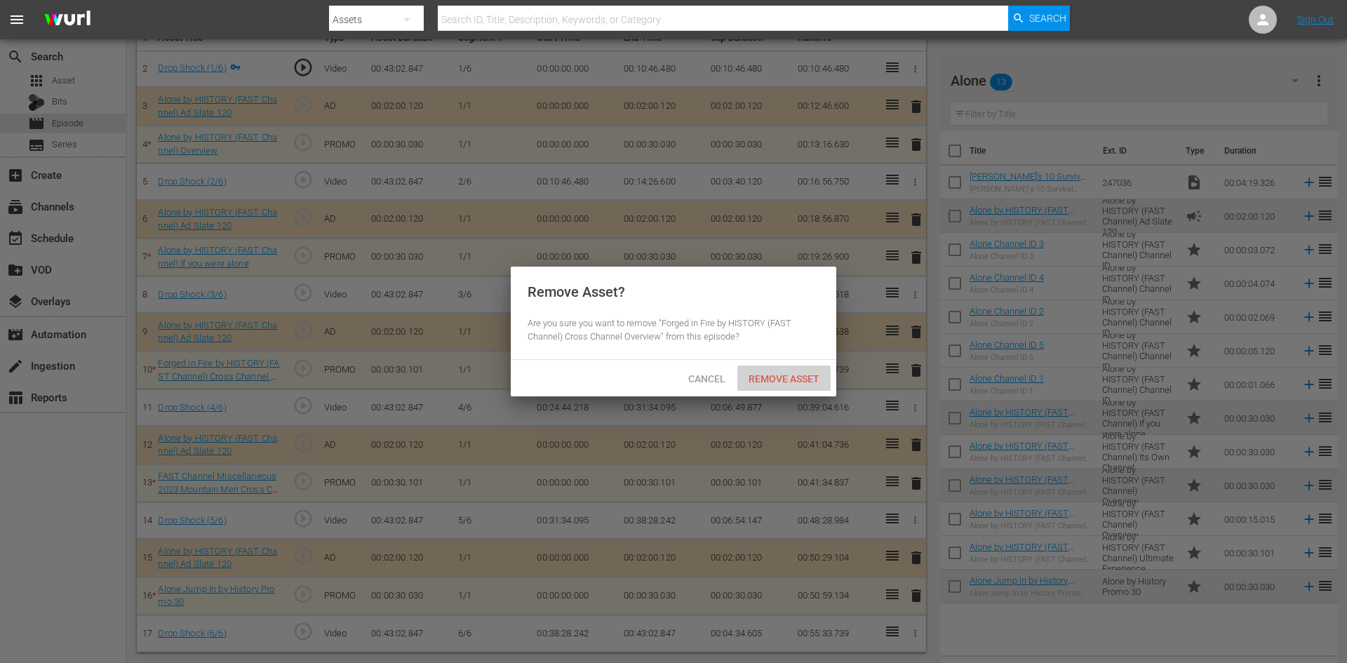
drag, startPoint x: 781, startPoint y: 391, endPoint x: 786, endPoint y: 382, distance: 10.1
click at [786, 384] on div "Remove Asset" at bounding box center [783, 378] width 93 height 26
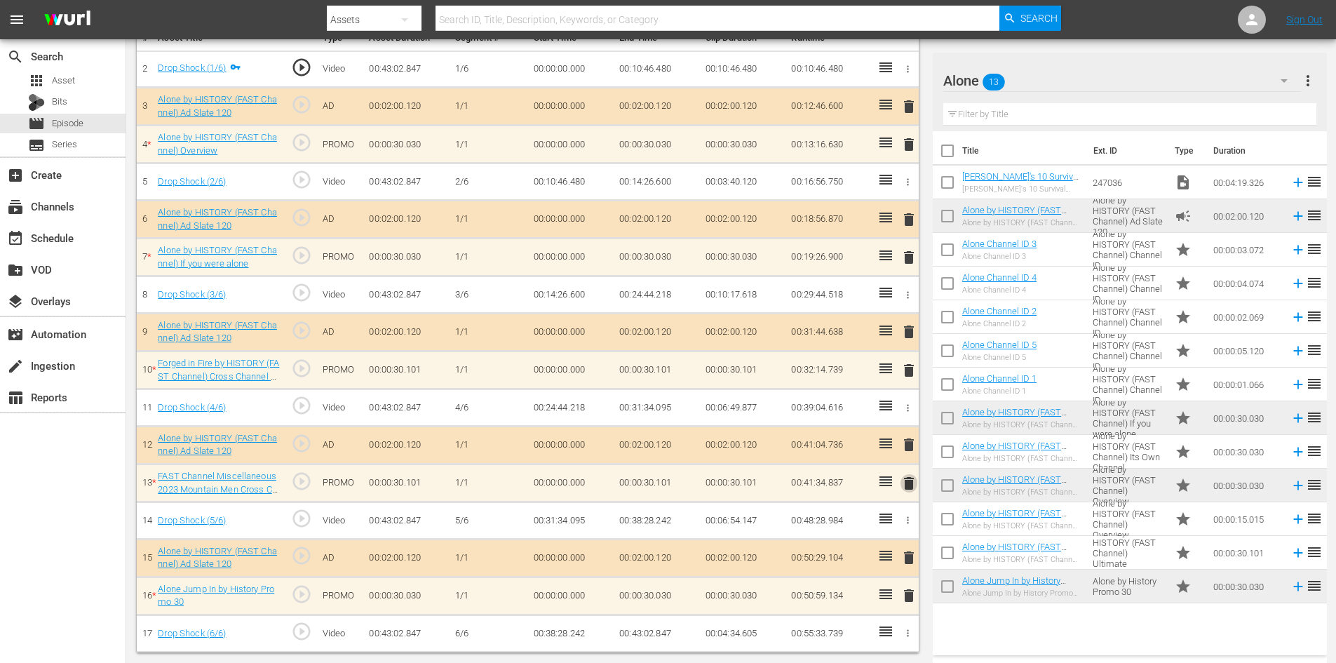
click at [907, 482] on span "delete" at bounding box center [909, 483] width 17 height 17
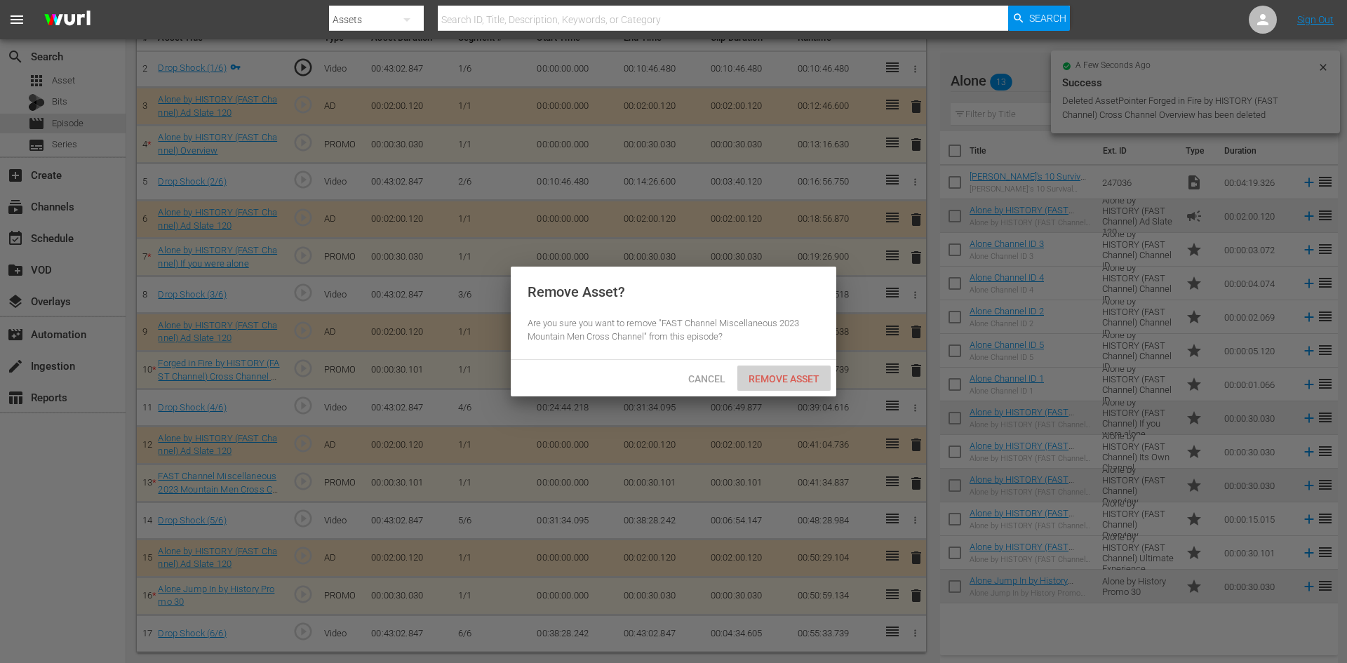
click at [765, 373] on span "Remove Asset" at bounding box center [783, 378] width 93 height 11
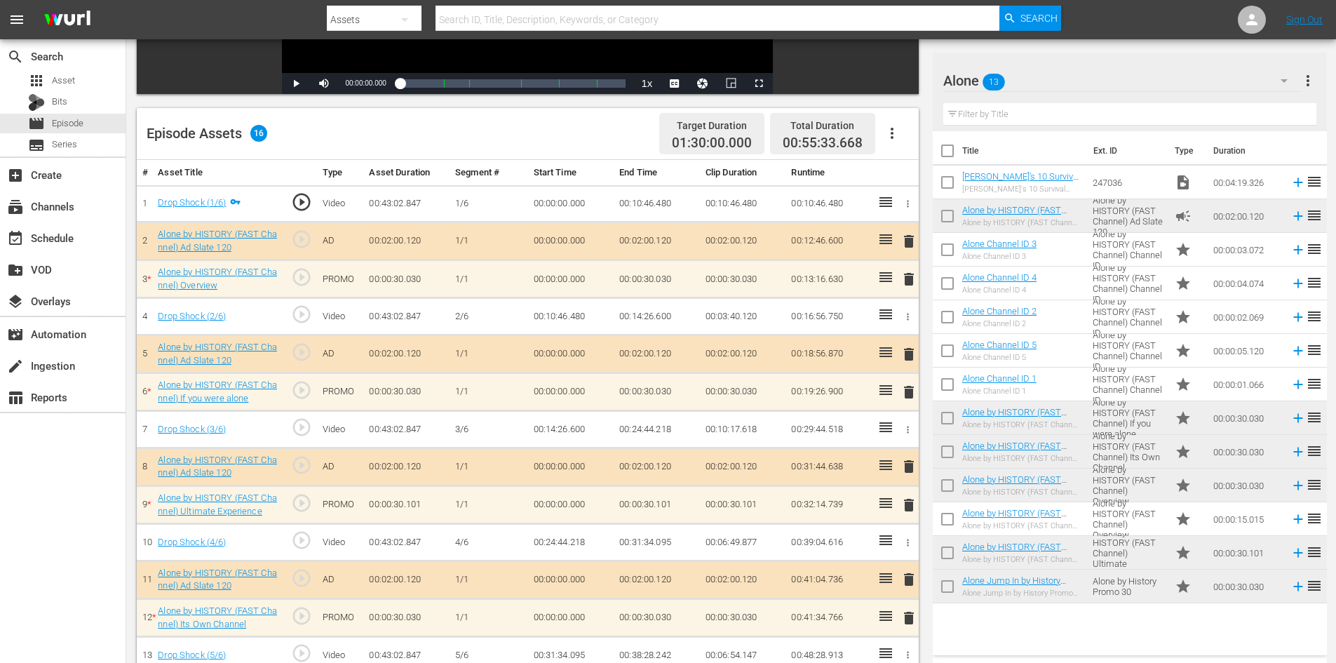
scroll to position [365, 0]
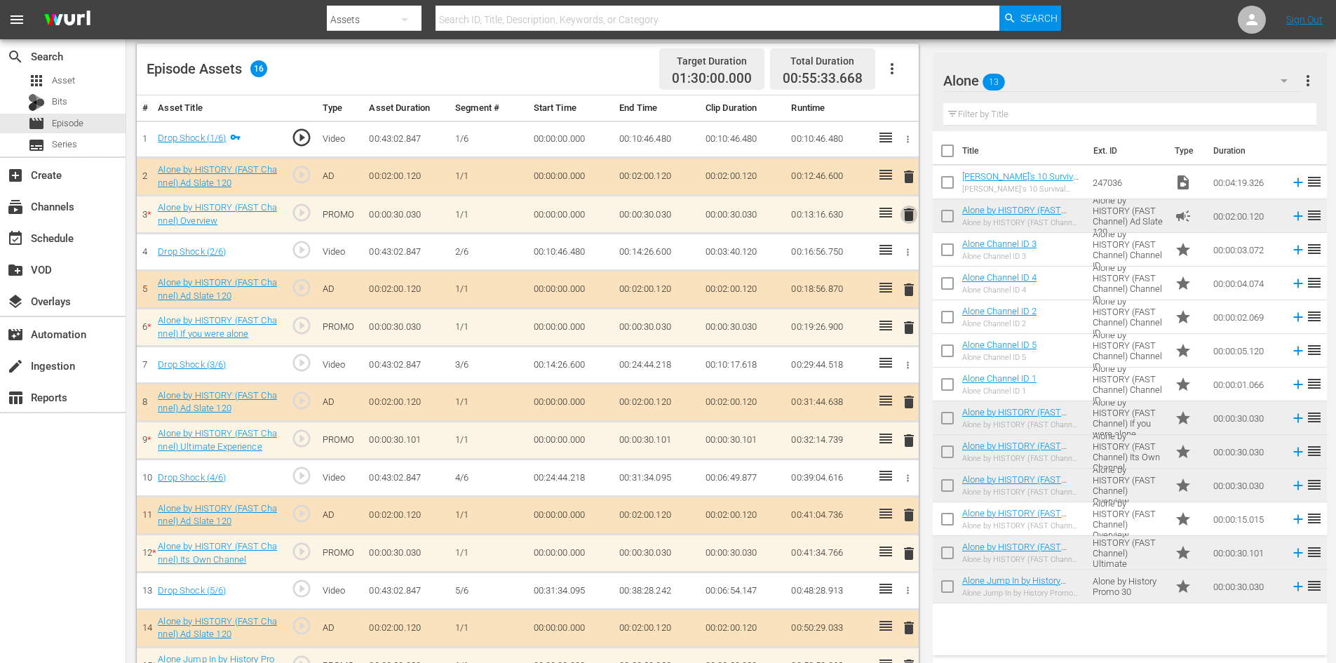
click at [907, 215] on span "delete" at bounding box center [909, 214] width 17 height 17
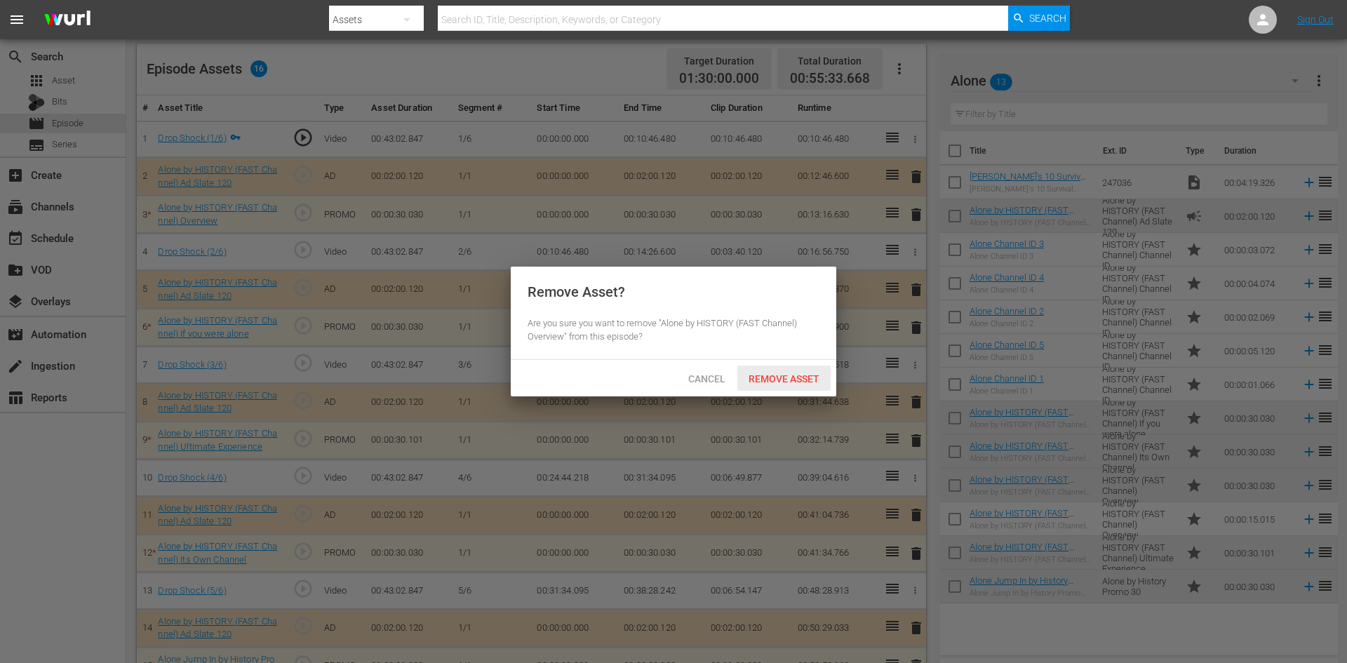
click at [784, 377] on span "Remove Asset" at bounding box center [783, 378] width 93 height 11
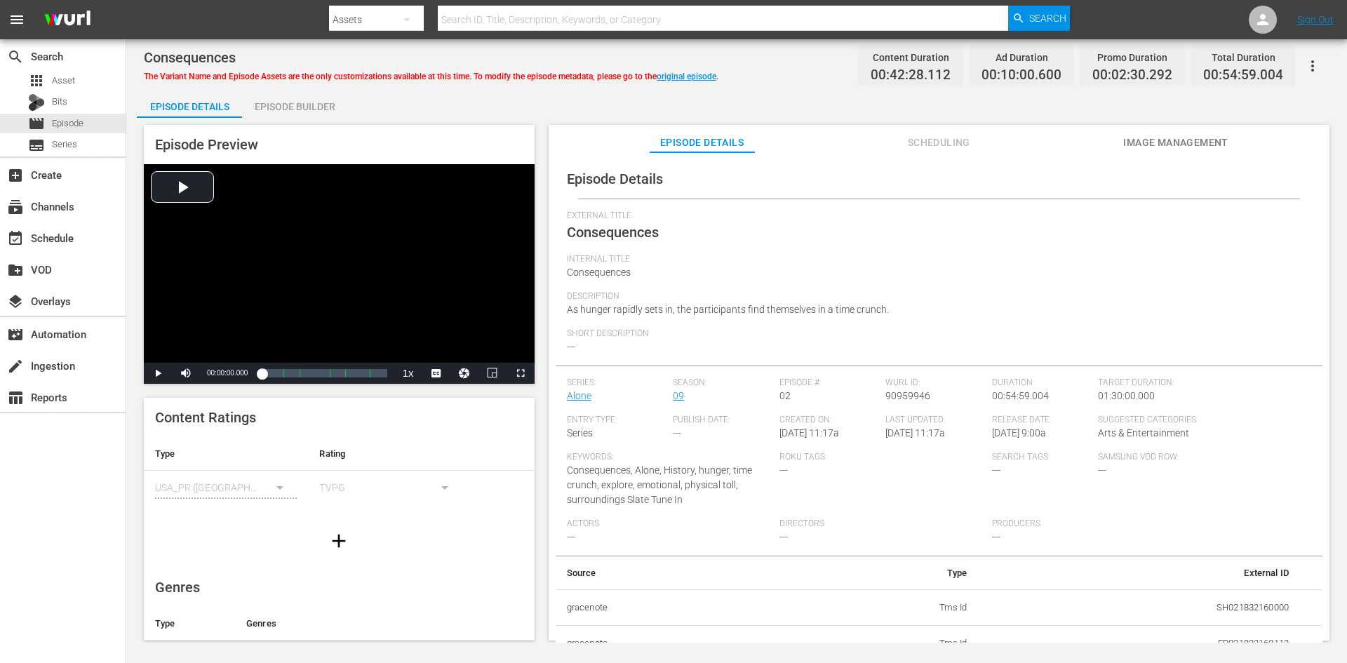
click at [297, 93] on div "Episode Builder" at bounding box center [294, 107] width 105 height 34
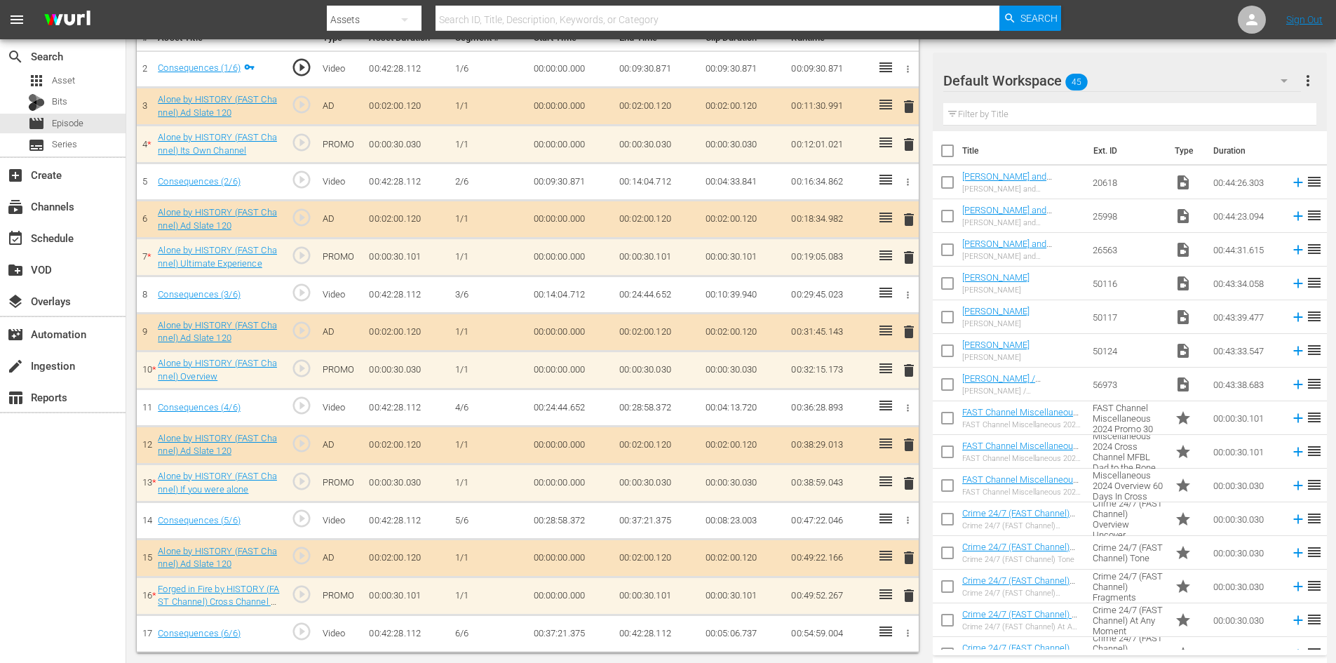
scroll to position [435, 0]
click at [910, 595] on span "delete" at bounding box center [909, 595] width 17 height 17
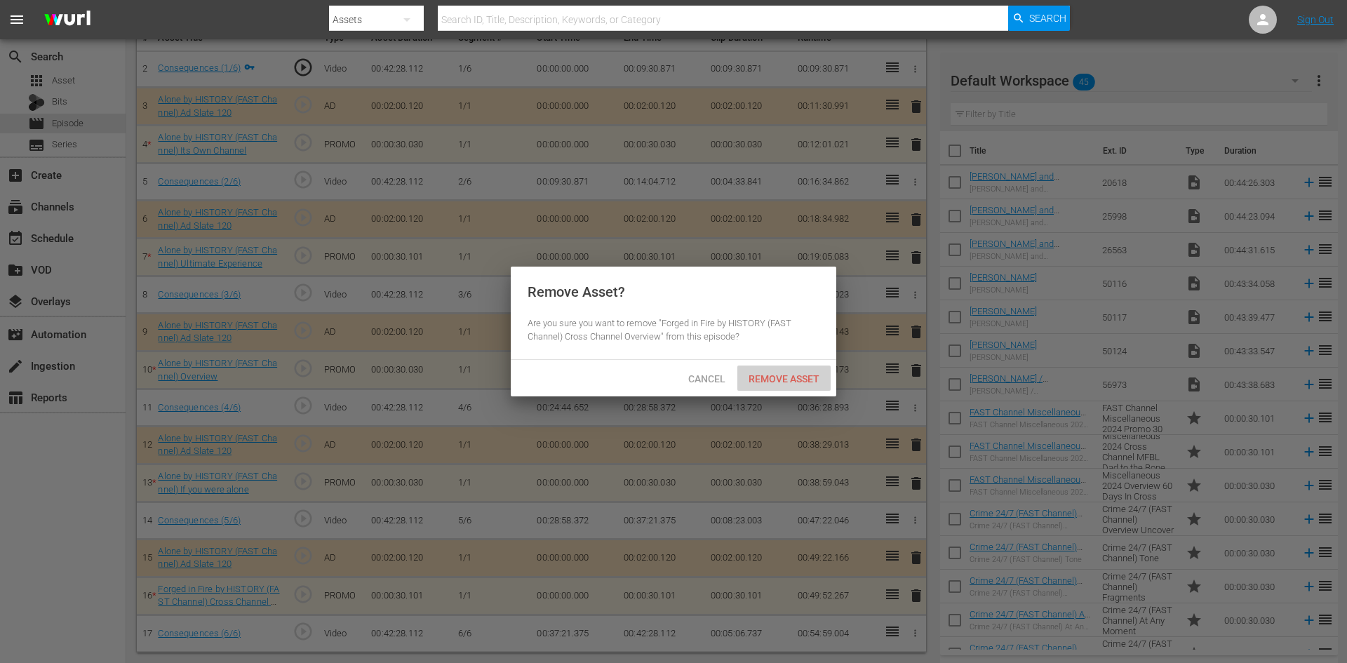
click at [787, 373] on span "Remove Asset" at bounding box center [783, 378] width 93 height 11
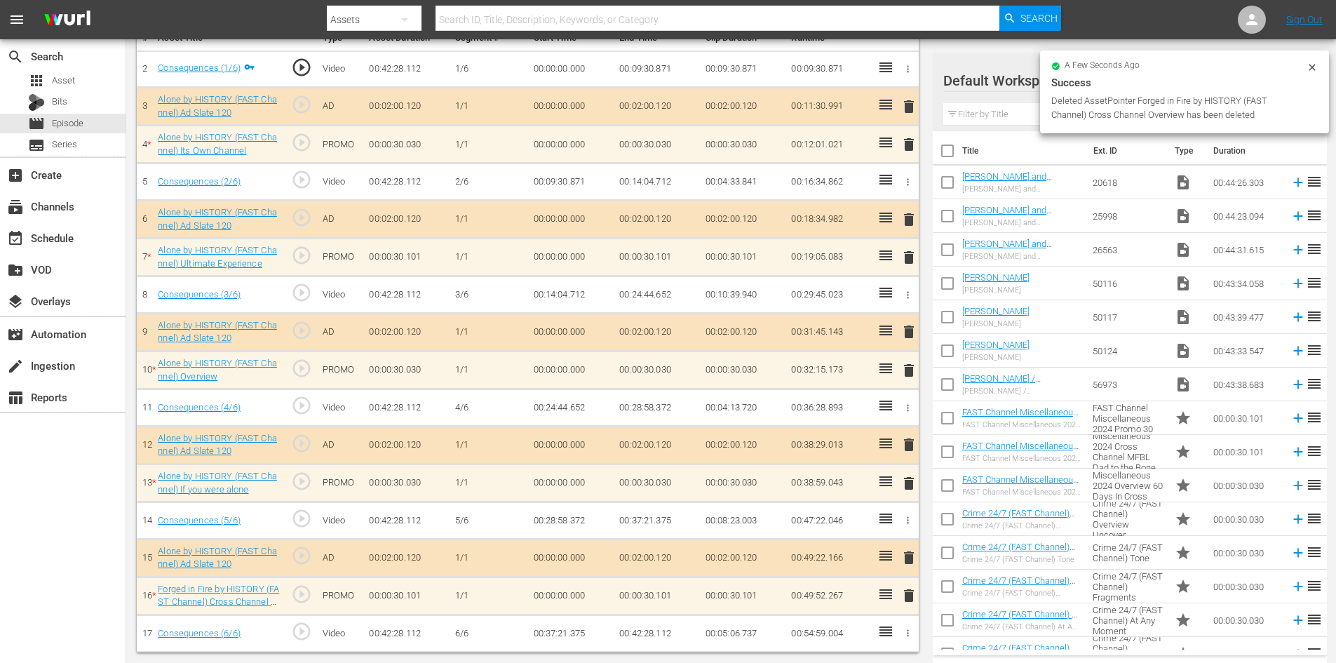
scroll to position [396, 0]
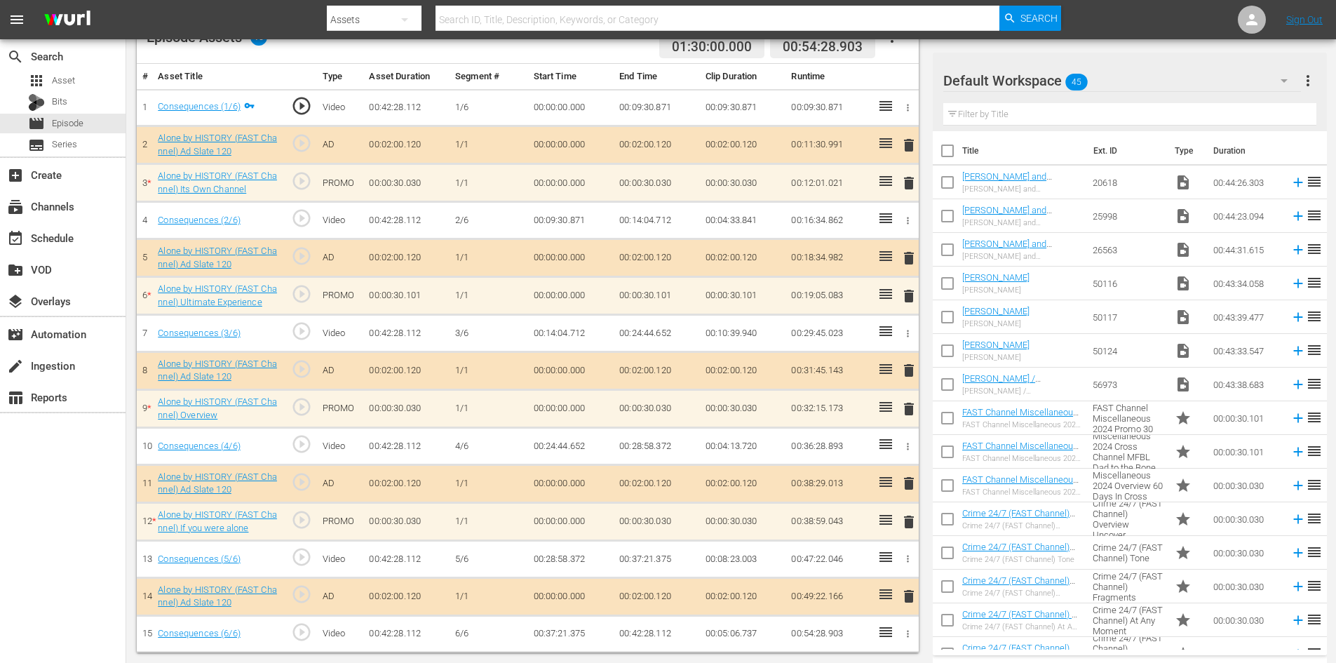
click at [1188, 80] on div "Default Workspace 45" at bounding box center [1122, 80] width 358 height 39
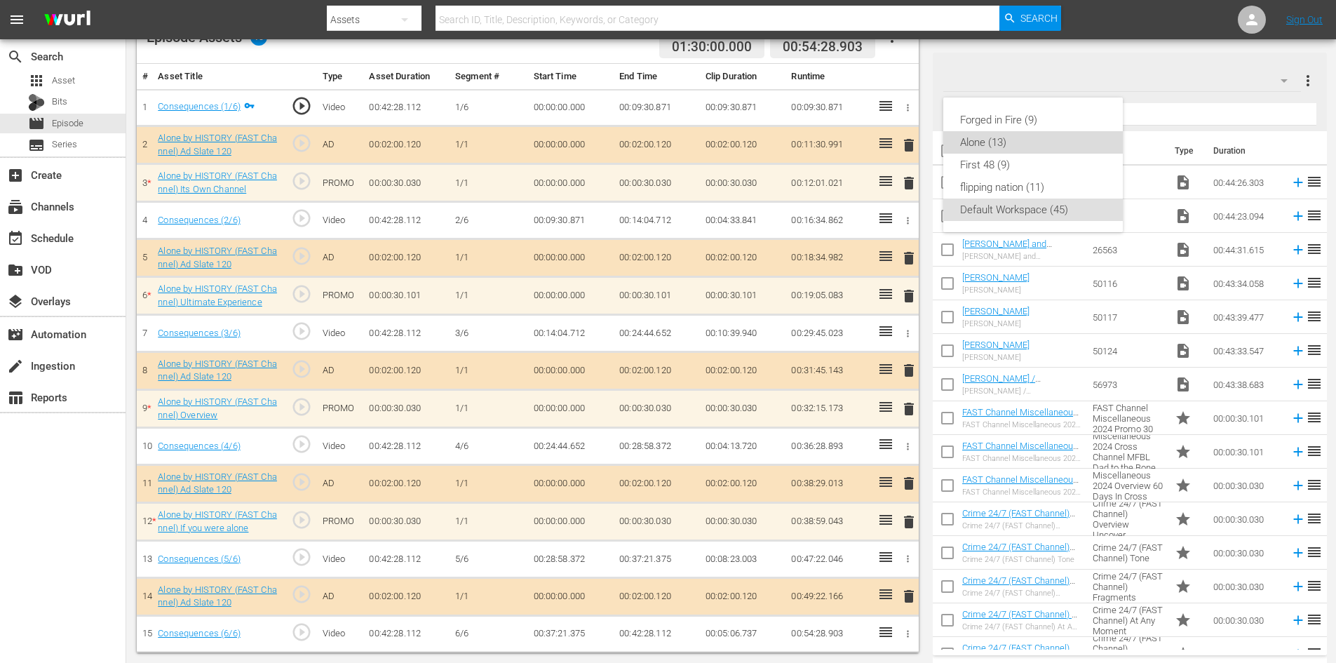
click at [987, 143] on div "Alone (13)" at bounding box center [1033, 142] width 146 height 22
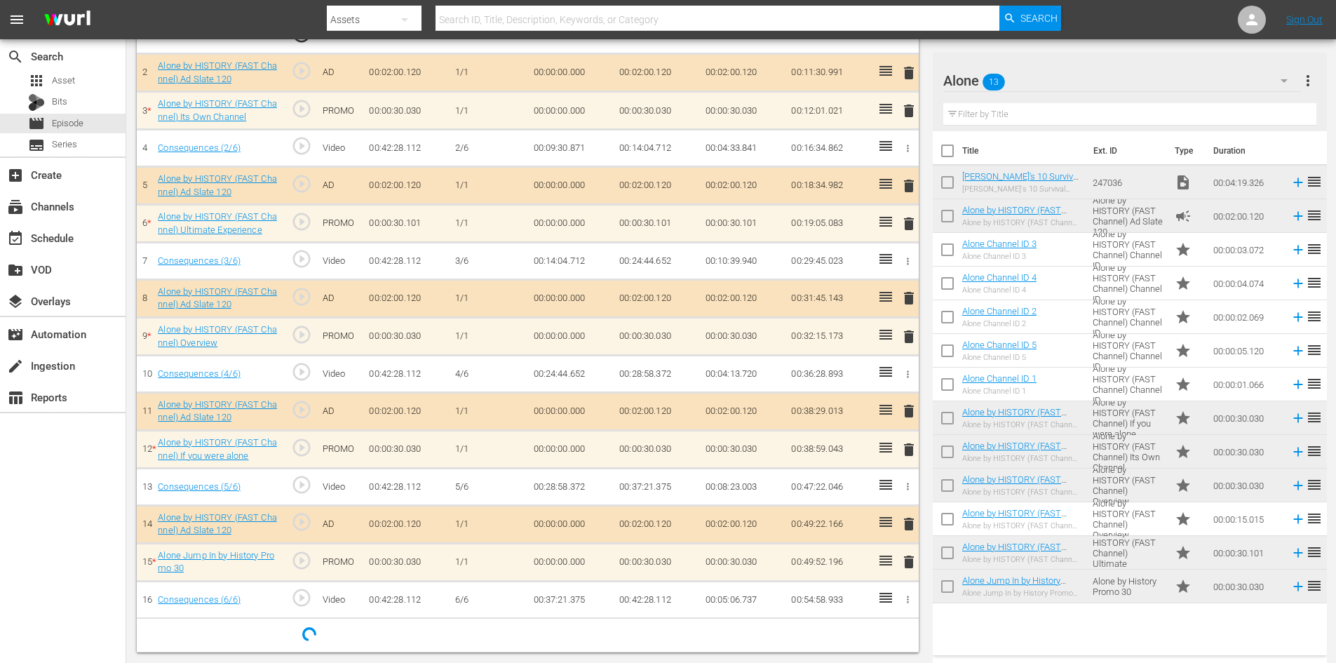
scroll to position [471, 0]
